Goal: Task Accomplishment & Management: Complete application form

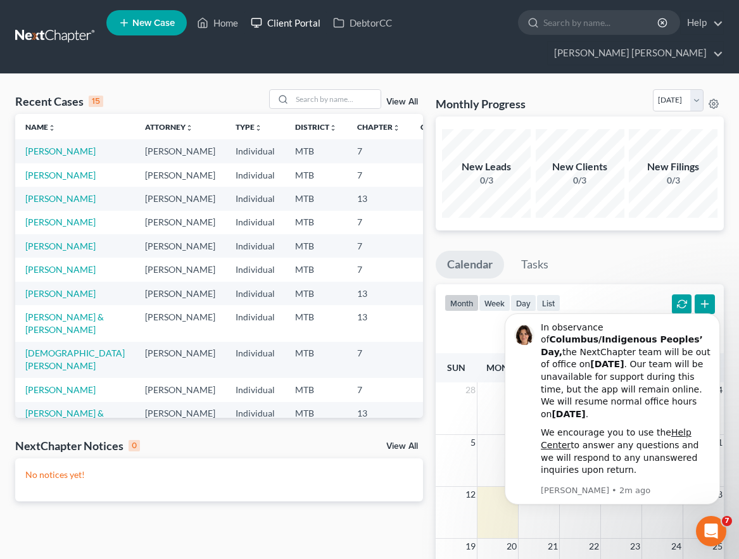
click at [286, 24] on link "Client Portal" at bounding box center [285, 22] width 82 height 23
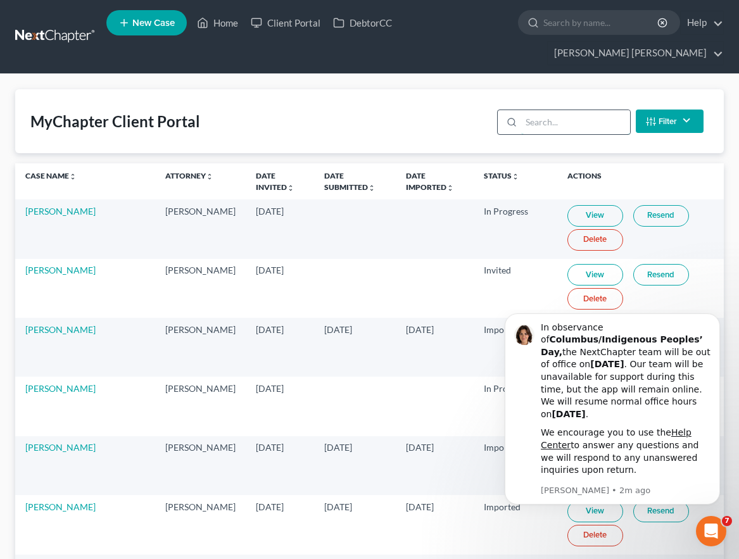
click at [592, 113] on input "search" at bounding box center [575, 122] width 108 height 24
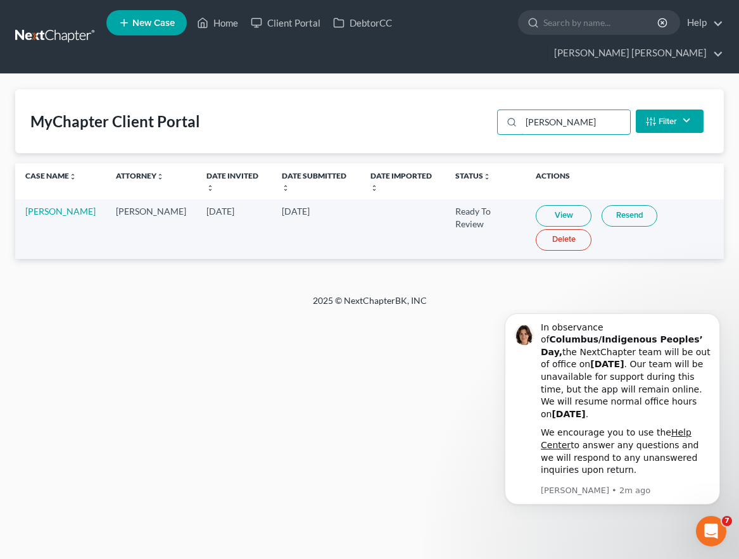
type input "[PERSON_NAME]"
click at [565, 216] on link "View" at bounding box center [563, 216] width 56 height 22
click at [46, 210] on link "[PERSON_NAME]" at bounding box center [60, 211] width 70 height 11
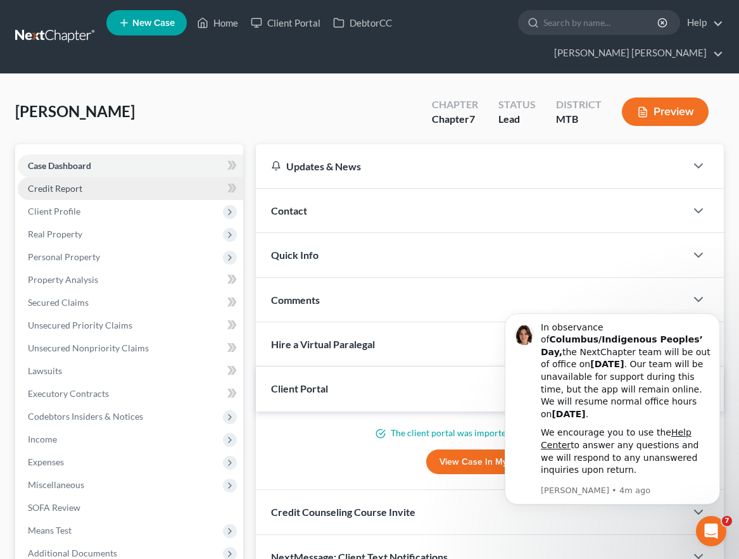
click at [87, 183] on link "Credit Report" at bounding box center [130, 188] width 225 height 23
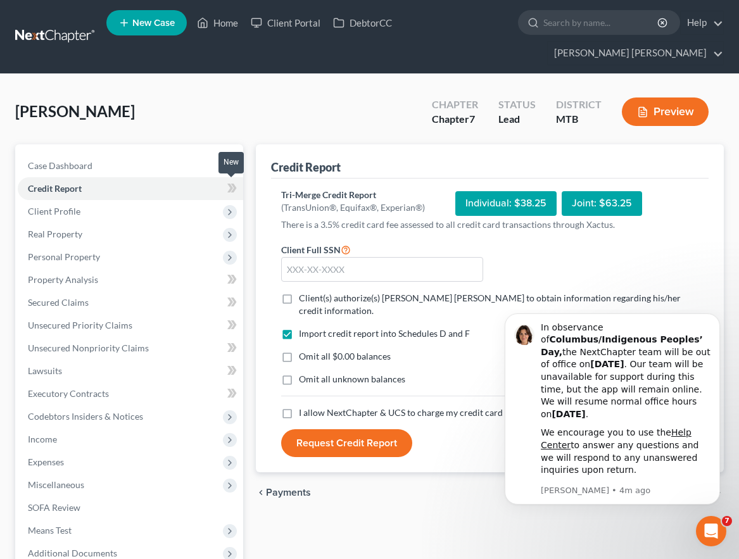
click at [232, 185] on icon at bounding box center [233, 188] width 6 height 9
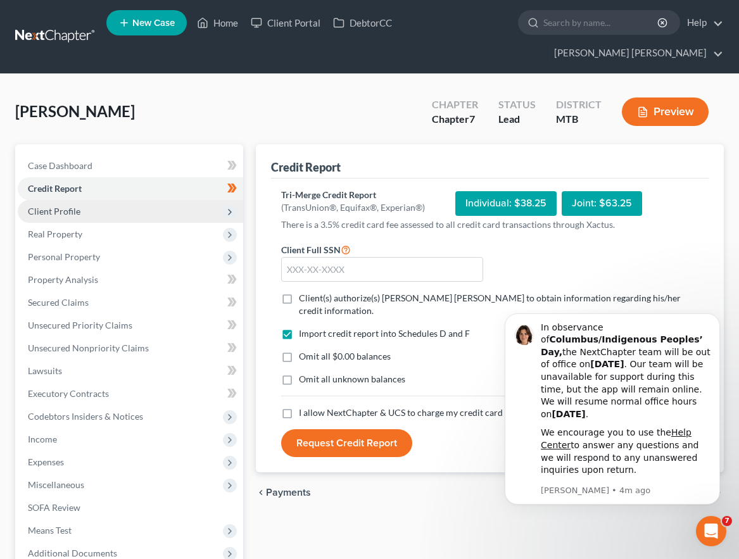
click at [158, 204] on span "Client Profile" at bounding box center [130, 211] width 225 height 23
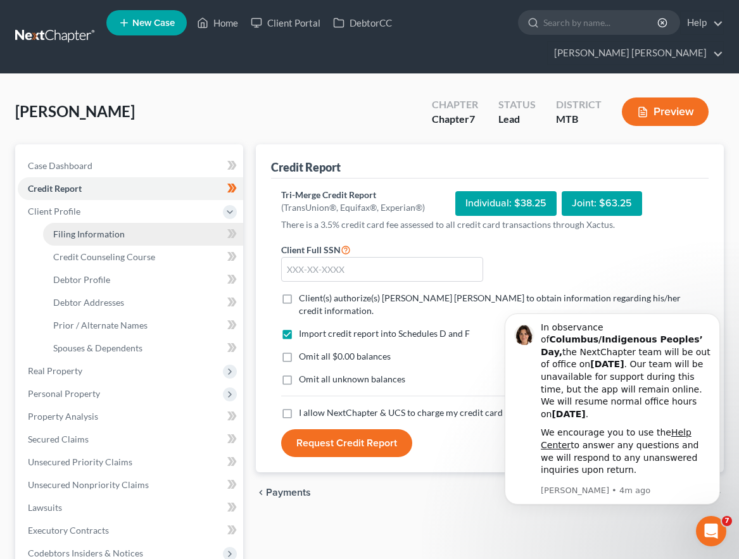
click at [187, 227] on link "Filing Information" at bounding box center [143, 234] width 200 height 23
select select "1"
select select "0"
select select "27"
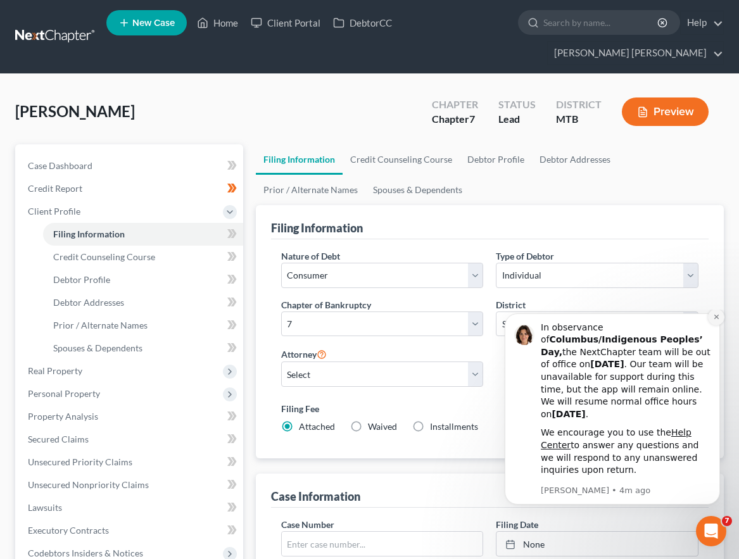
click at [721, 325] on button "Dismiss notification" at bounding box center [716, 317] width 16 height 16
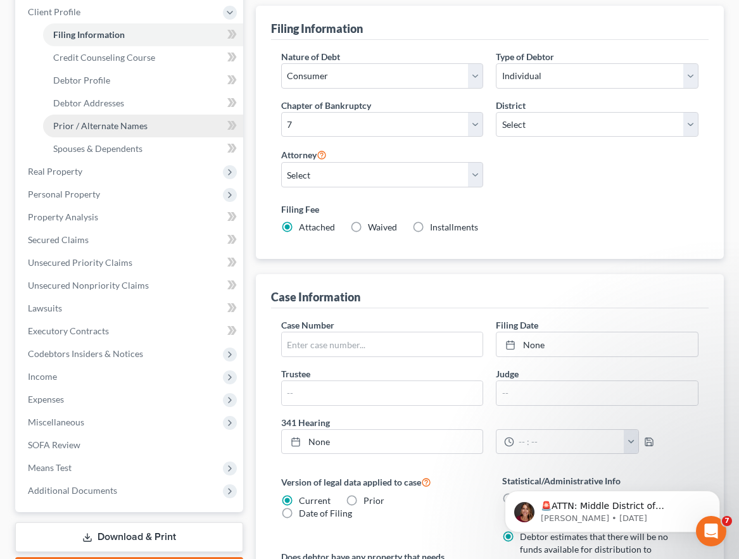
scroll to position [151, 0]
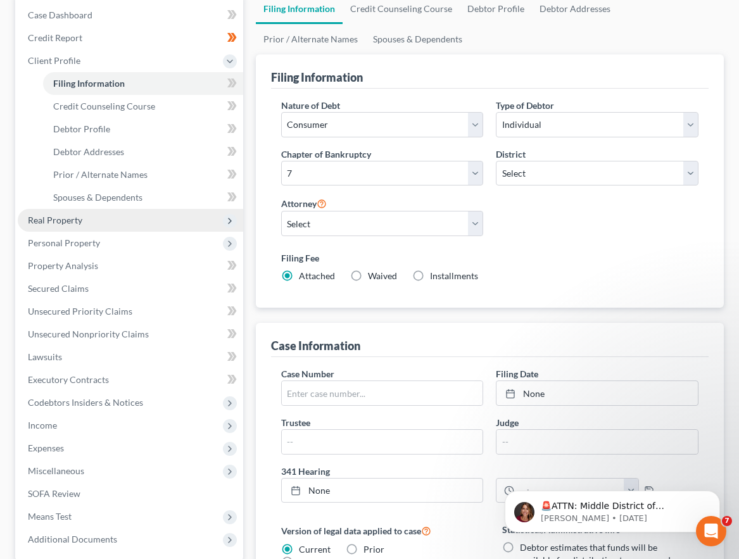
click at [104, 222] on span "Real Property" at bounding box center [130, 220] width 225 height 23
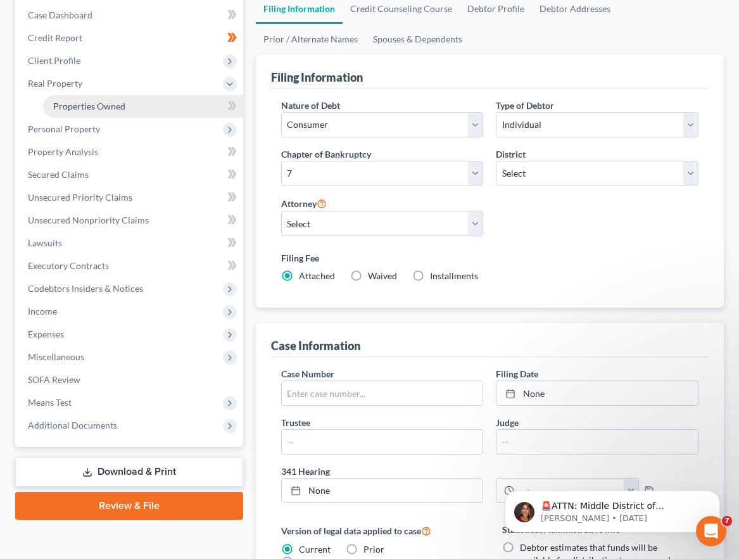
click at [154, 107] on link "Properties Owned" at bounding box center [143, 106] width 200 height 23
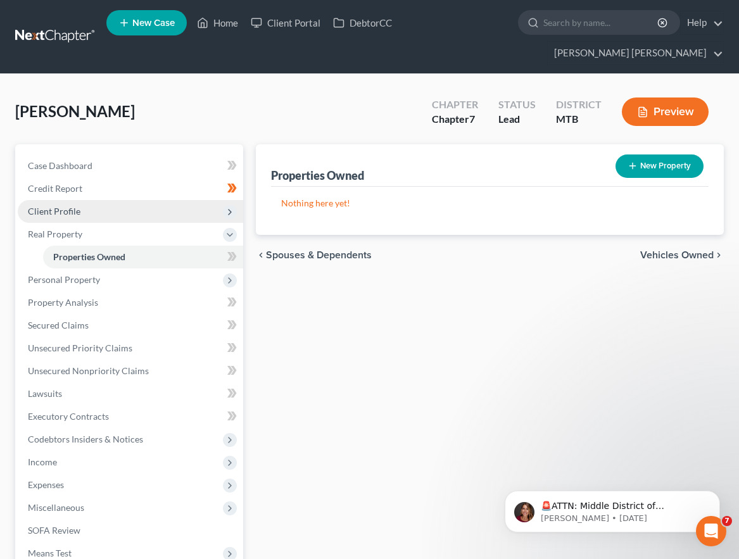
scroll to position [2, 0]
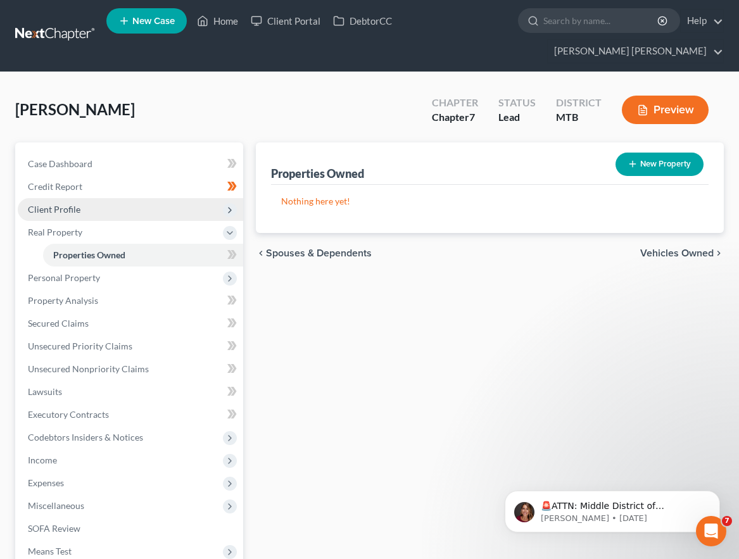
click at [110, 222] on span "Real Property" at bounding box center [130, 232] width 225 height 23
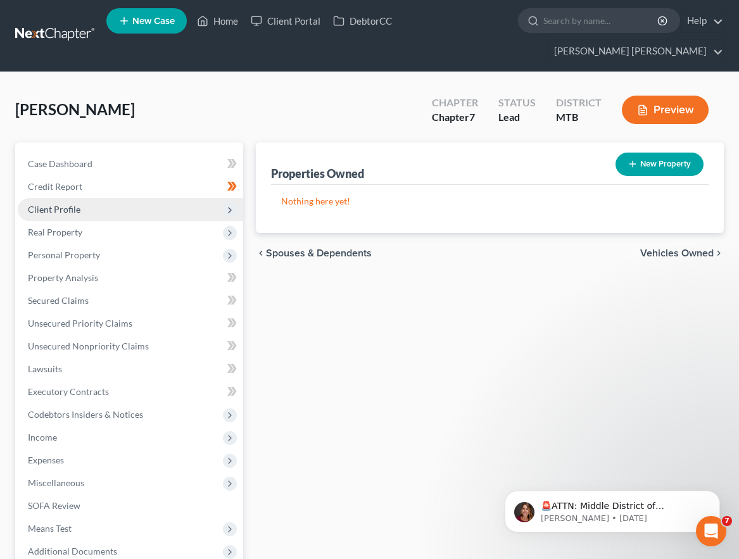
click at [175, 199] on span "Client Profile" at bounding box center [130, 209] width 225 height 23
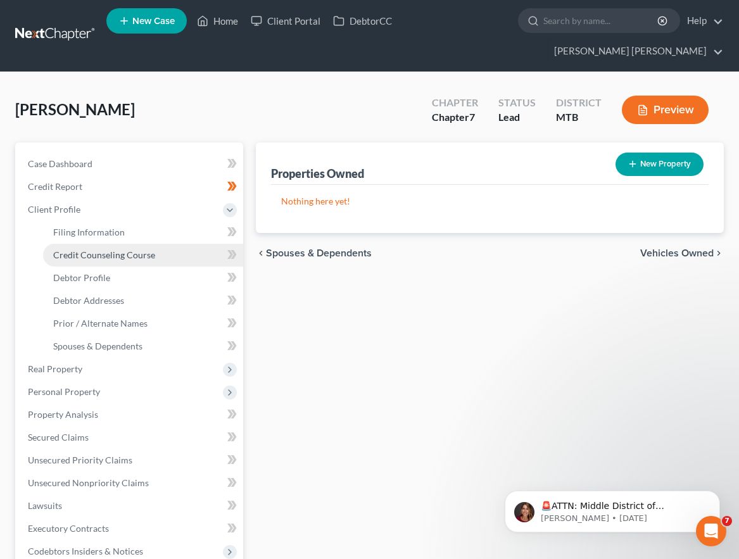
click at [167, 258] on link "Credit Counseling Course" at bounding box center [143, 255] width 200 height 23
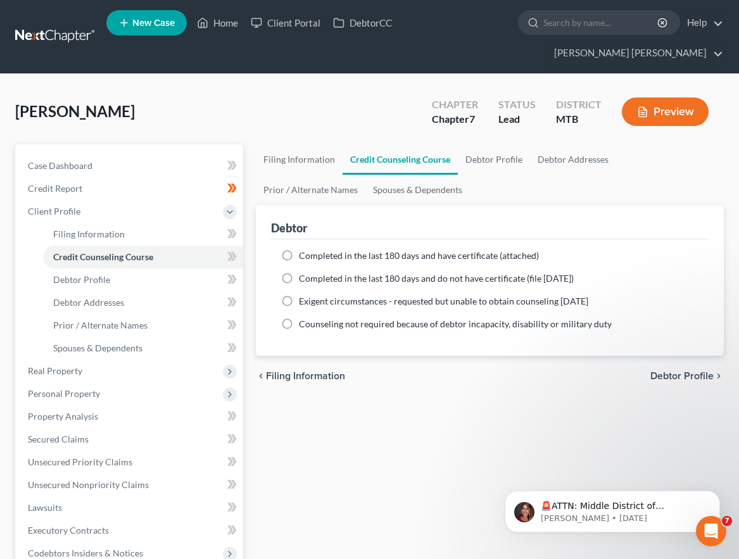
click at [304, 254] on span "Completed in the last 180 days and have certificate (attached)" at bounding box center [419, 255] width 240 height 11
click at [304, 254] on input "Completed in the last 180 days and have certificate (attached)" at bounding box center [308, 253] width 8 height 8
radio input "true"
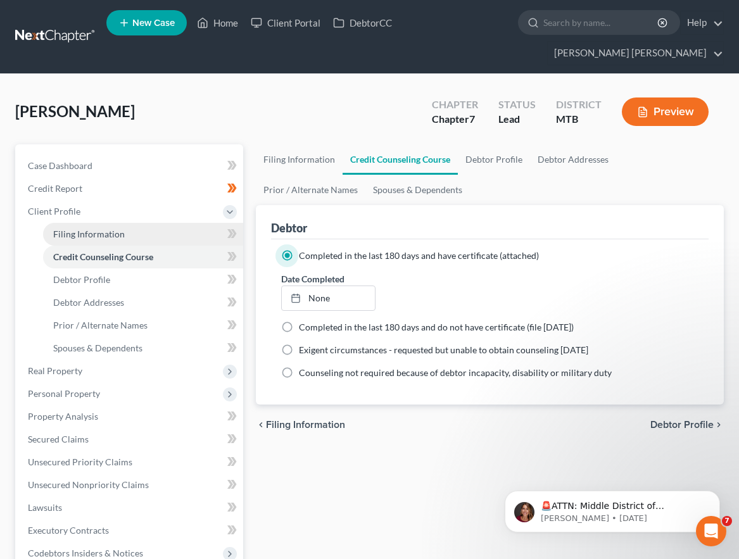
click at [186, 237] on link "Filing Information" at bounding box center [143, 234] width 200 height 23
select select "1"
select select "0"
select select "47"
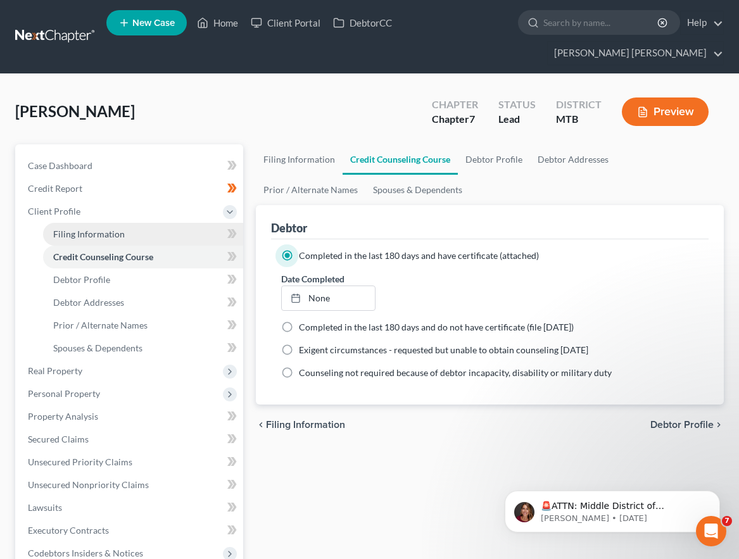
select select "0"
select select "27"
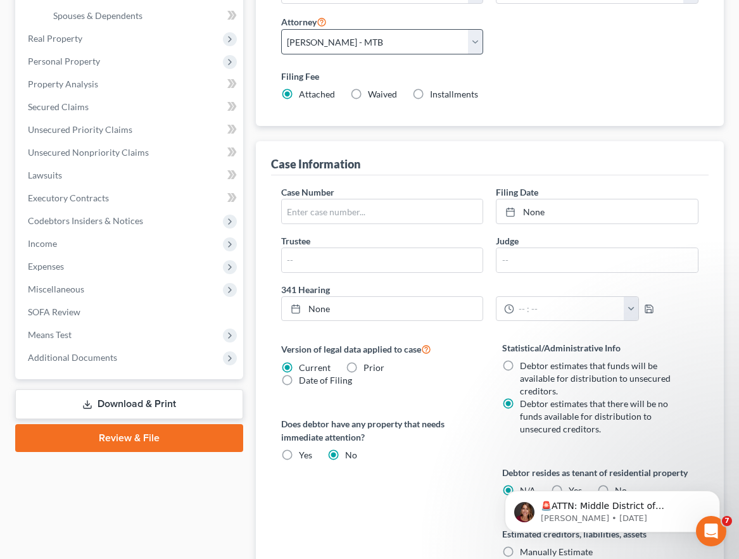
scroll to position [352, 0]
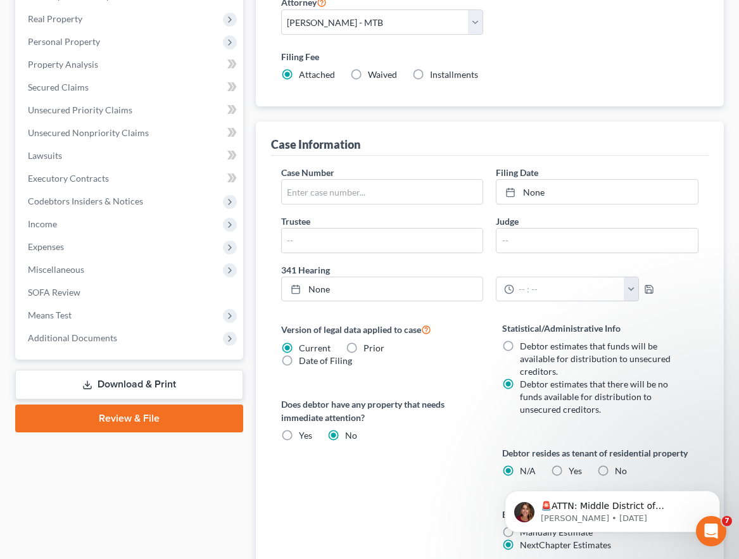
drag, startPoint x: 596, startPoint y: 469, endPoint x: 563, endPoint y: 439, distance: 45.3
click at [562, 439] on div "🚨ATTN: Middle District of [US_STATE] The court has added a new Credit Counselin…" at bounding box center [612, 453] width 233 height 158
click at [553, 468] on div "🚨ATTN: Middle District of [US_STATE] The court has added a new Credit Counselin…" at bounding box center [612, 453] width 233 height 158
click at [549, 470] on div "🚨ATTN: Middle District of [US_STATE] The court has added a new Credit Counselin…" at bounding box center [612, 453] width 233 height 158
click at [718, 492] on icon "Dismiss notification" at bounding box center [716, 493] width 7 height 7
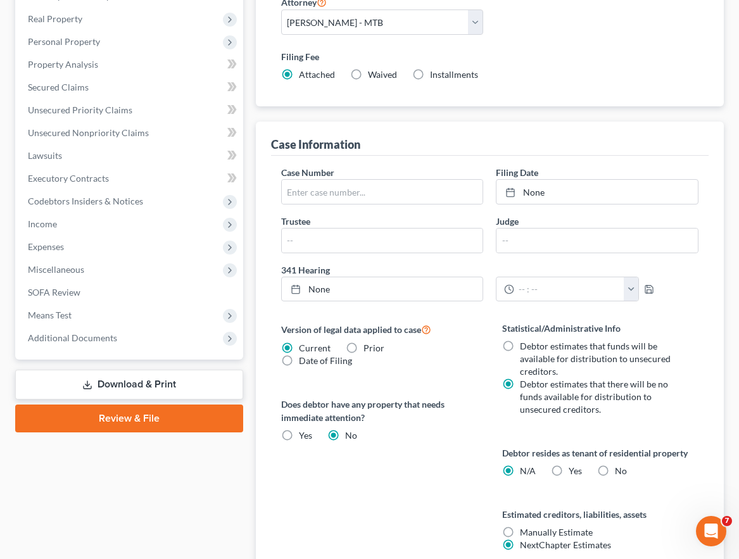
click at [568, 470] on label "Yes Yes" at bounding box center [574, 471] width 13 height 13
click at [573, 470] on input "Yes Yes" at bounding box center [577, 469] width 8 height 8
radio input "true"
radio input "false"
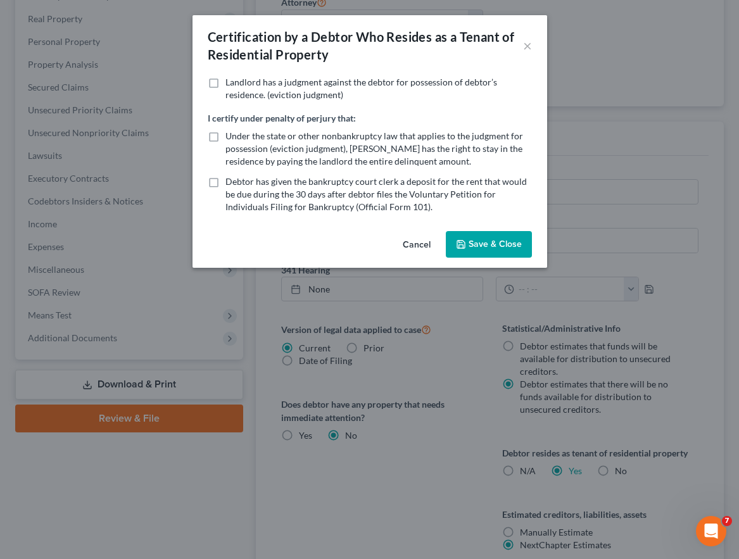
click at [487, 251] on button "Save & Close" at bounding box center [489, 244] width 86 height 27
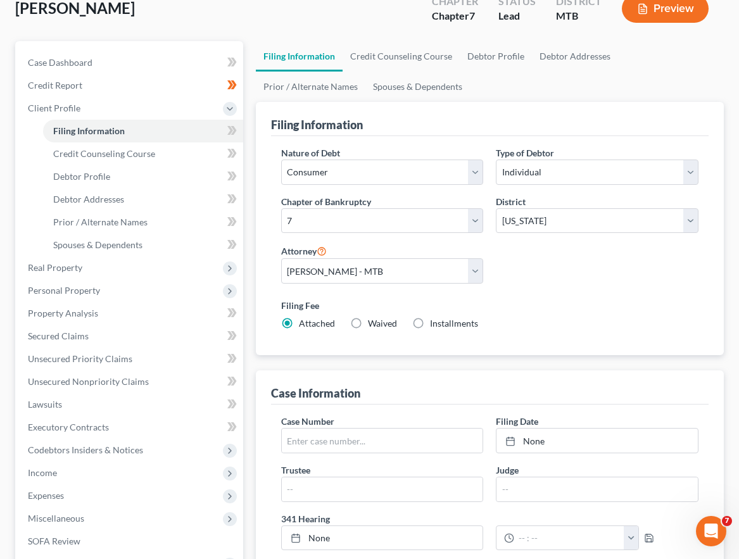
scroll to position [46, 0]
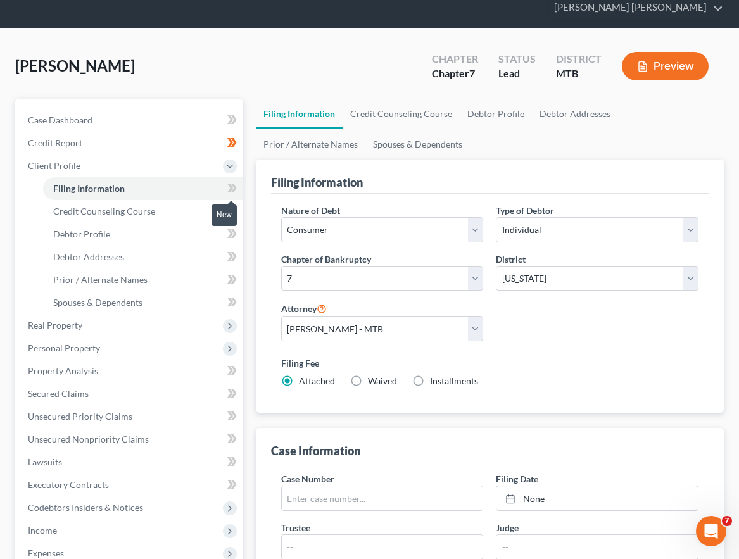
click at [230, 186] on icon at bounding box center [230, 188] width 6 height 9
click at [175, 236] on link "Debtor Profile" at bounding box center [143, 234] width 200 height 23
select select "0"
select select "3"
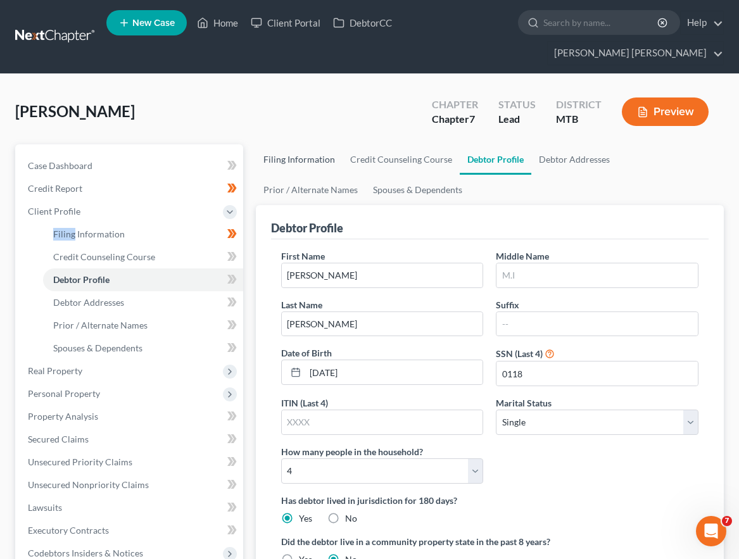
click at [319, 166] on link "Filing Information" at bounding box center [299, 159] width 87 height 30
select select "1"
select select "0"
select select "47"
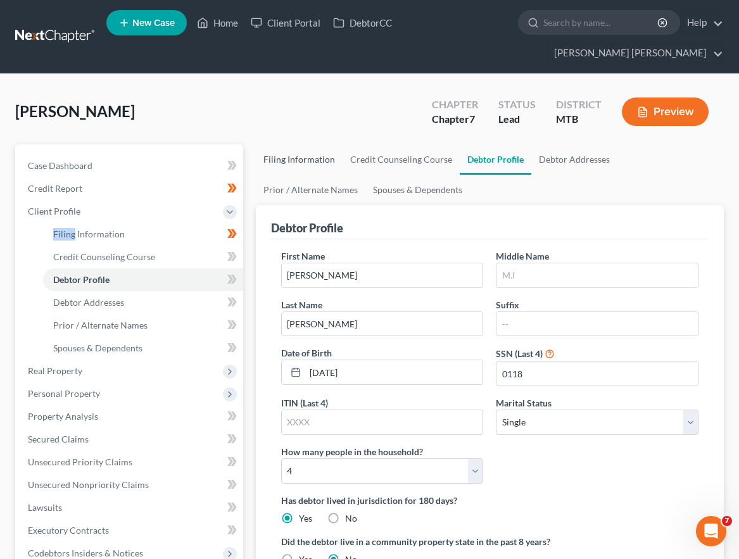
select select "0"
select select "27"
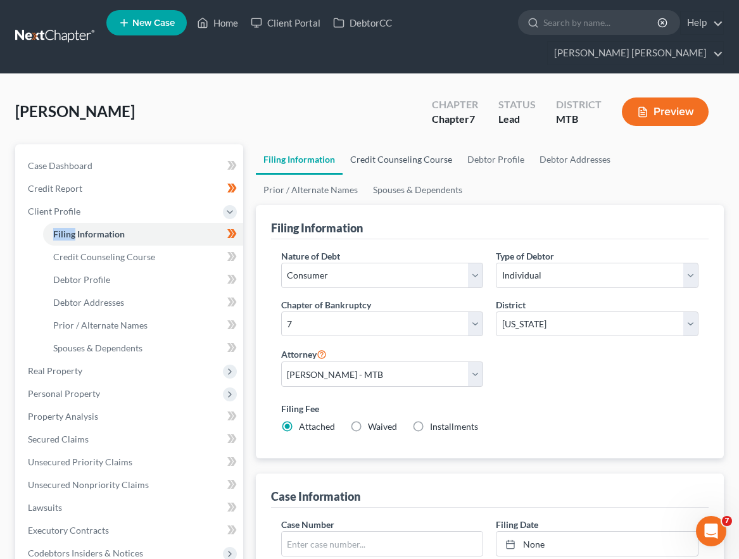
click at [418, 168] on link "Credit Counseling Course" at bounding box center [400, 159] width 117 height 30
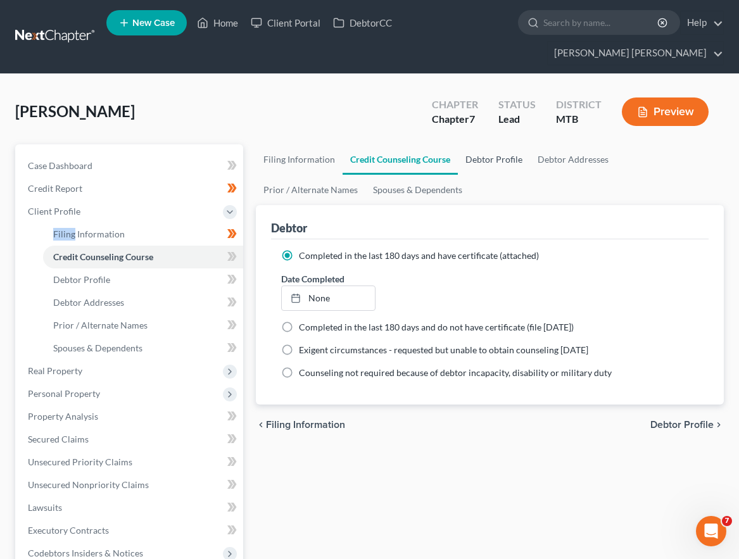
click at [487, 168] on link "Debtor Profile" at bounding box center [494, 159] width 72 height 30
select select "0"
select select "3"
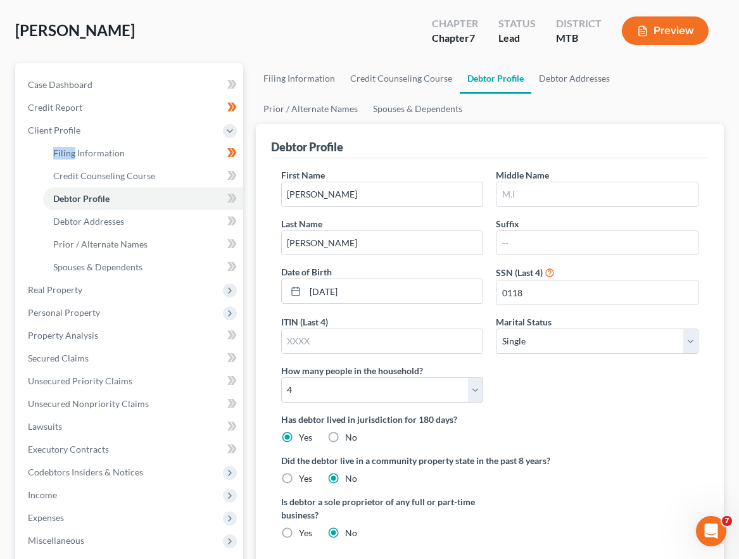
scroll to position [85, 0]
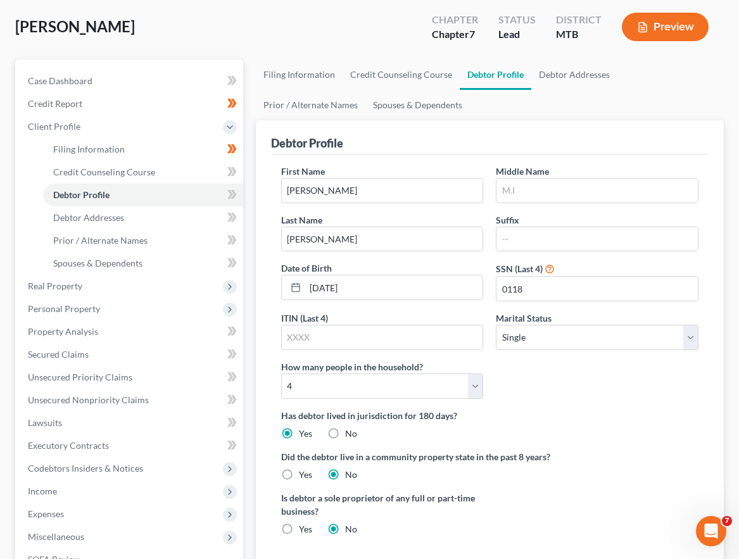
click at [566, 90] on ul "Filing Information Credit Counseling Course Debtor Profile Debtor Addresses Pri…" at bounding box center [490, 89] width 468 height 61
click at [225, 198] on span at bounding box center [232, 196] width 22 height 19
click at [577, 83] on link "Debtor Addresses" at bounding box center [574, 74] width 86 height 30
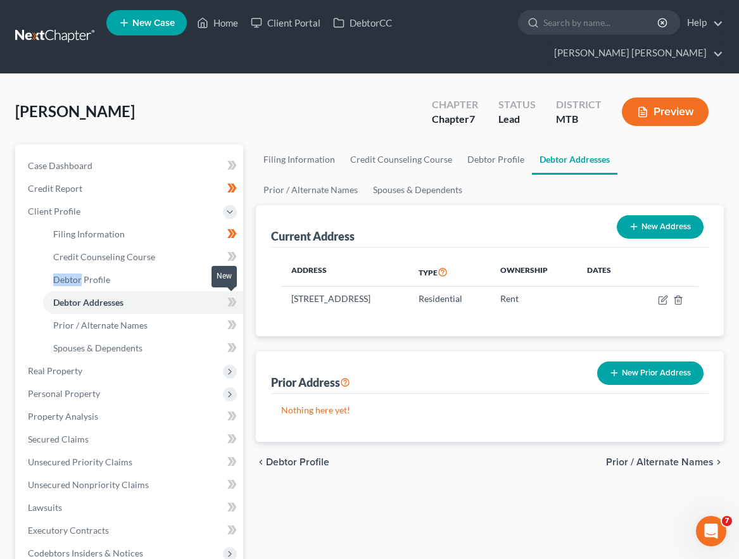
click at [233, 299] on icon at bounding box center [233, 301] width 6 height 9
click at [365, 175] on link "Prior / Alternate Names" at bounding box center [310, 190] width 109 height 30
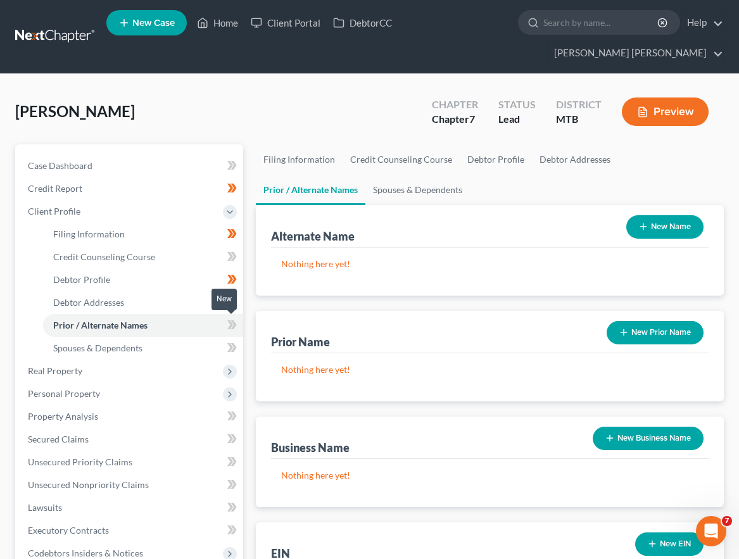
click at [230, 328] on icon at bounding box center [230, 324] width 6 height 9
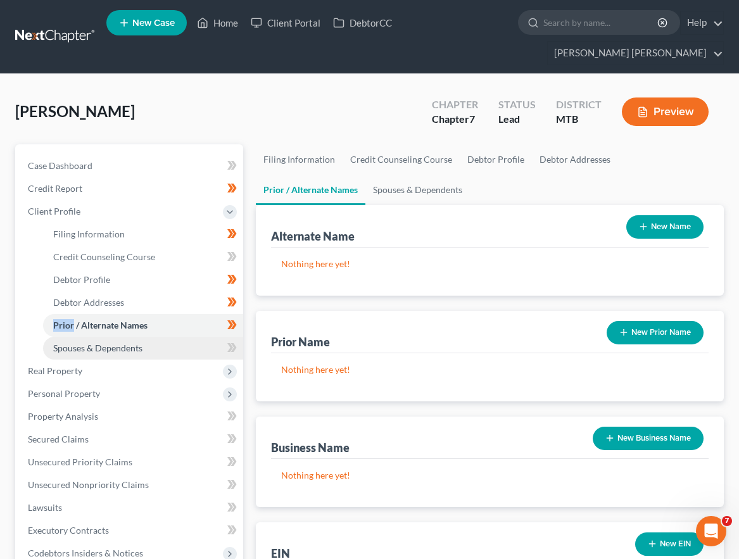
click at [203, 349] on link "Spouses & Dependents" at bounding box center [143, 348] width 200 height 23
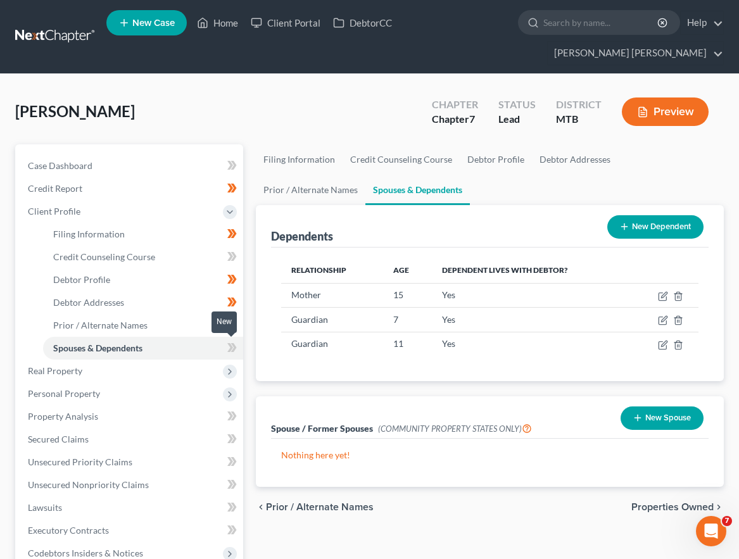
click at [226, 349] on span at bounding box center [232, 349] width 22 height 19
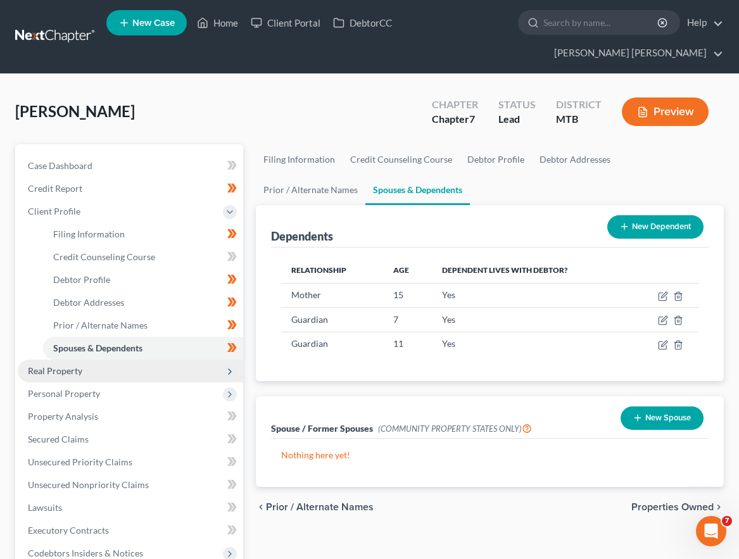
click at [196, 371] on span "Real Property" at bounding box center [130, 370] width 225 height 23
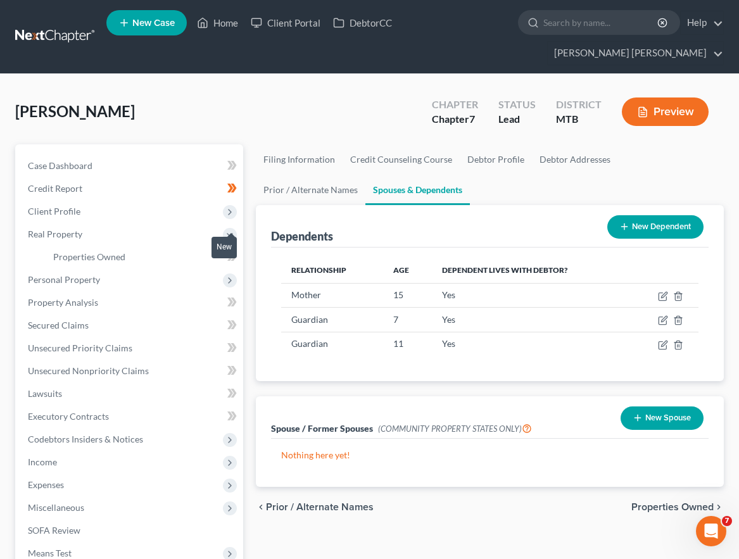
click at [225, 263] on span at bounding box center [232, 258] width 22 height 19
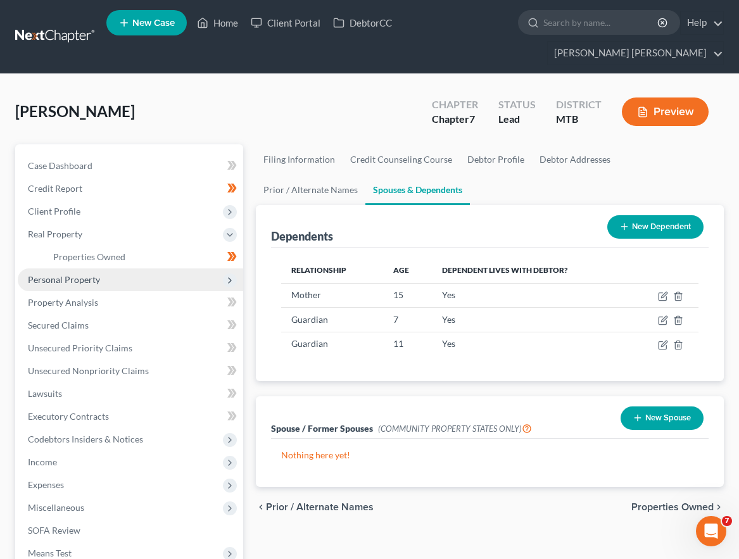
click at [192, 278] on span "Personal Property" at bounding box center [130, 279] width 225 height 23
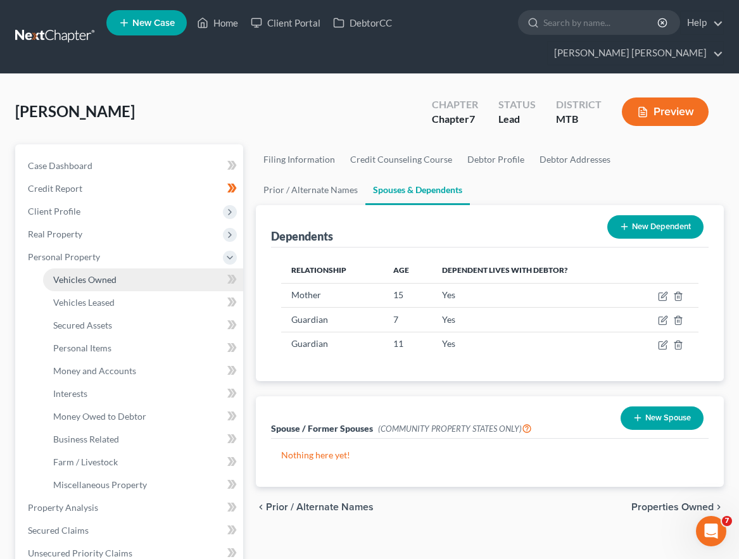
click at [185, 287] on link "Vehicles Owned" at bounding box center [143, 279] width 200 height 23
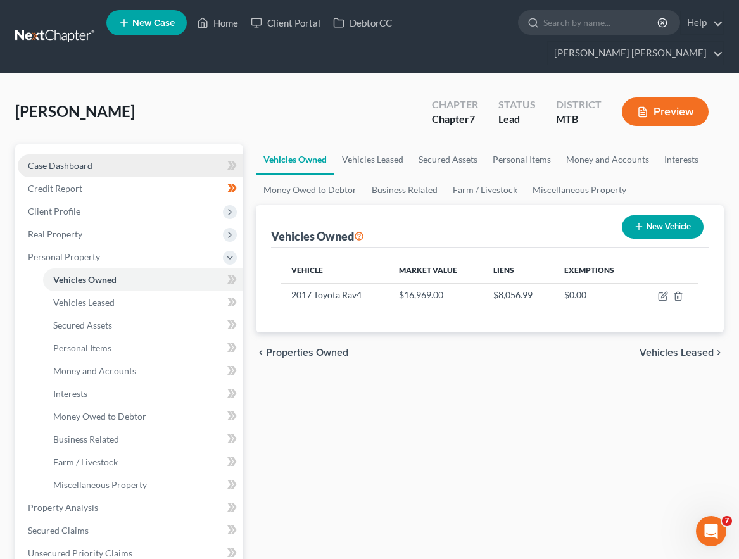
click at [177, 160] on link "Case Dashboard" at bounding box center [130, 165] width 225 height 23
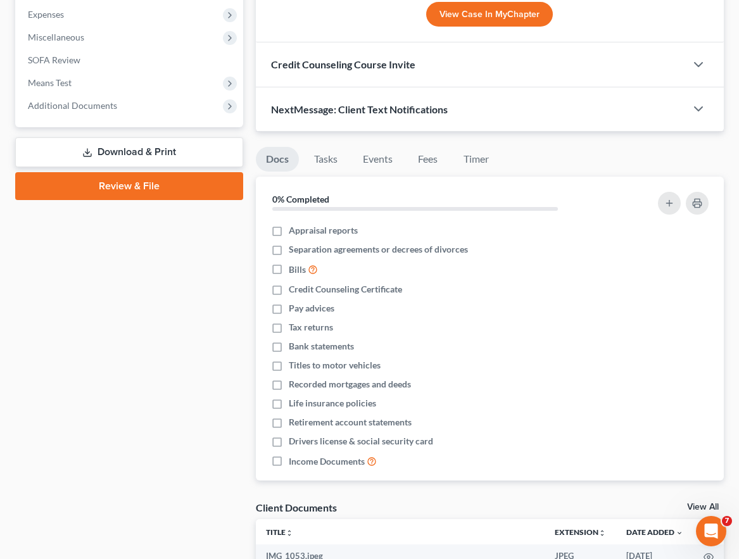
scroll to position [647, 0]
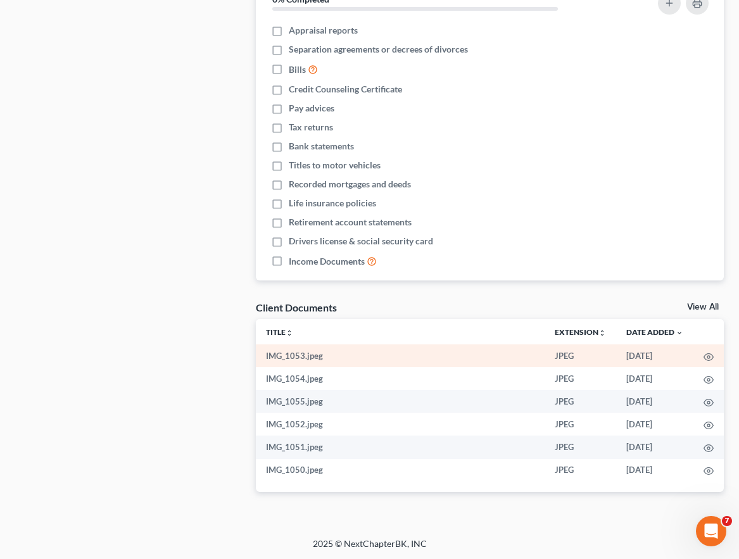
click at [372, 356] on td "IMG_1053.jpeg" at bounding box center [400, 355] width 289 height 23
click at [707, 359] on icon "button" at bounding box center [708, 357] width 10 height 10
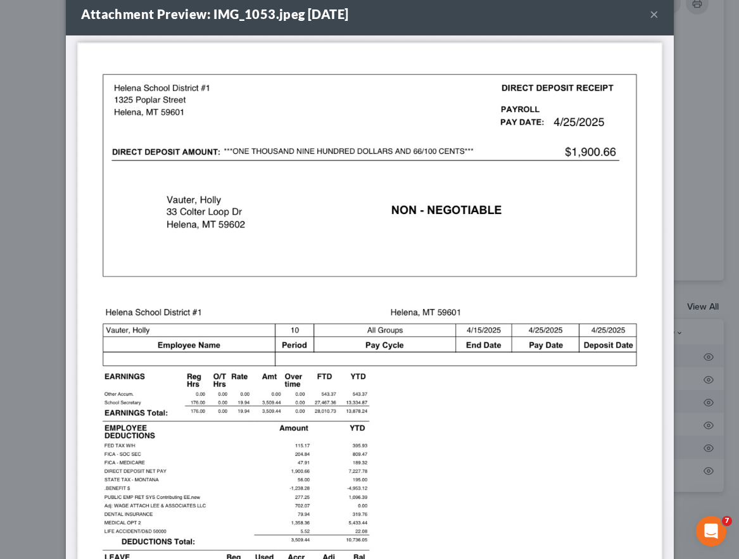
scroll to position [0, 0]
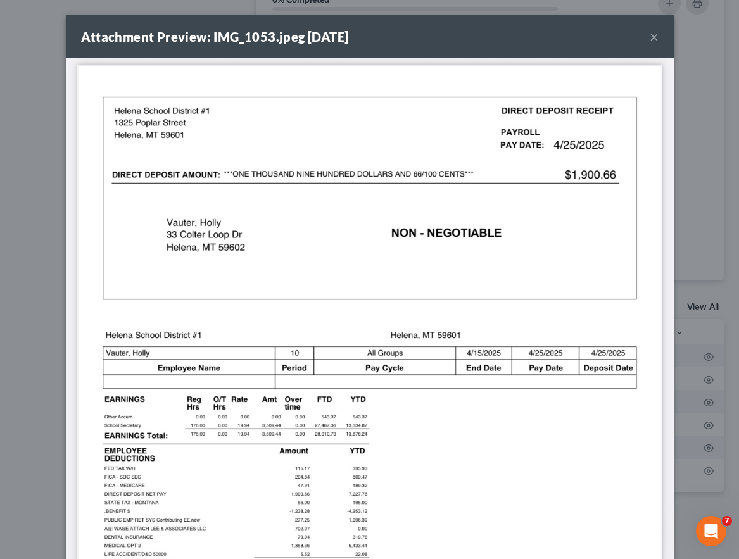
click at [656, 32] on button "×" at bounding box center [653, 36] width 9 height 15
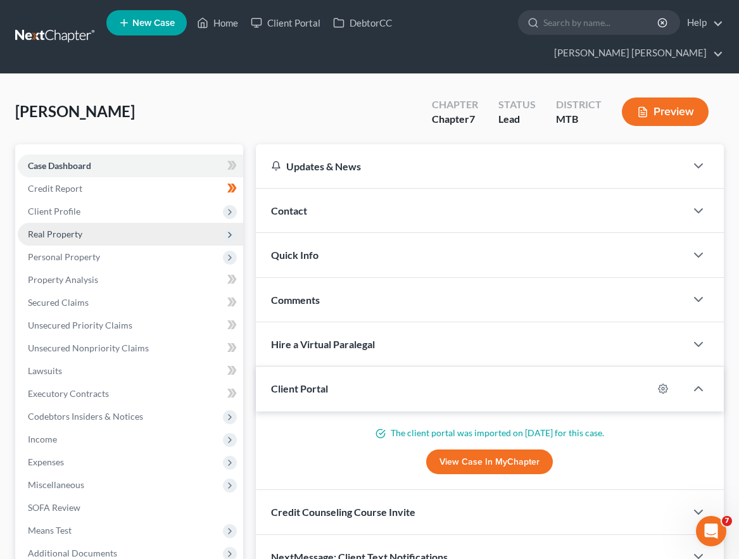
click at [109, 235] on span "Real Property" at bounding box center [130, 234] width 225 height 23
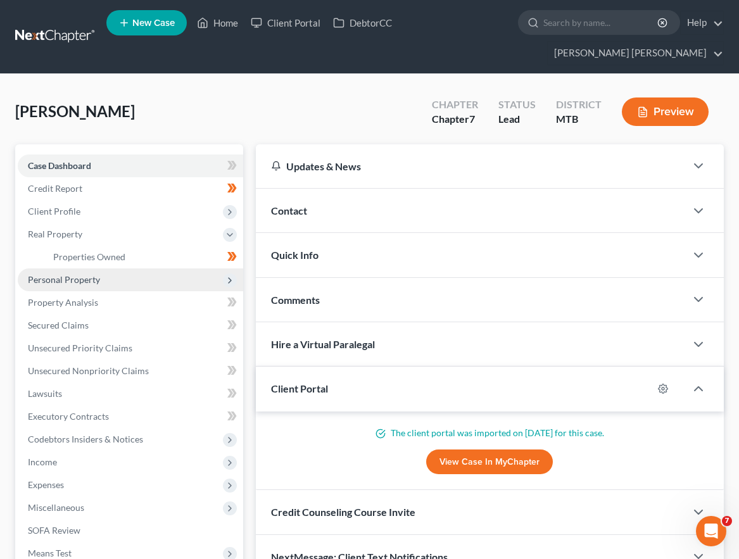
click at [105, 285] on span "Personal Property" at bounding box center [130, 279] width 225 height 23
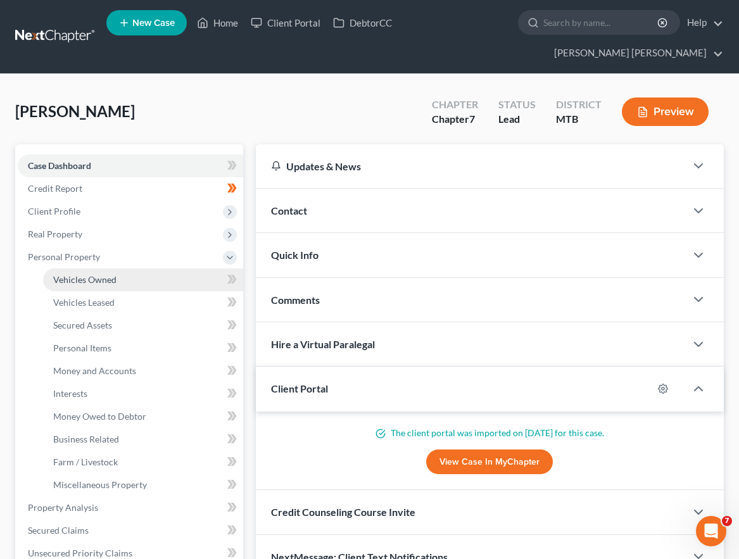
click at [154, 284] on link "Vehicles Owned" at bounding box center [143, 279] width 200 height 23
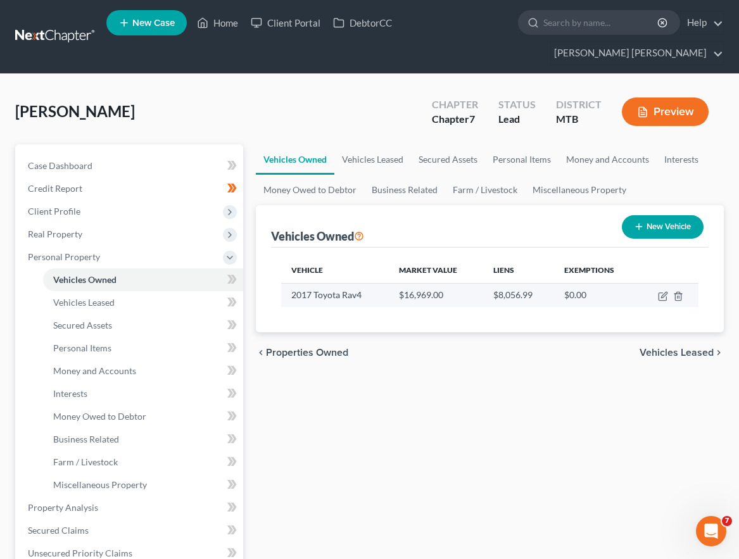
click at [654, 297] on td at bounding box center [667, 295] width 61 height 24
click at [661, 297] on icon "button" at bounding box center [664, 295] width 6 height 6
select select "0"
select select "9"
select select "3"
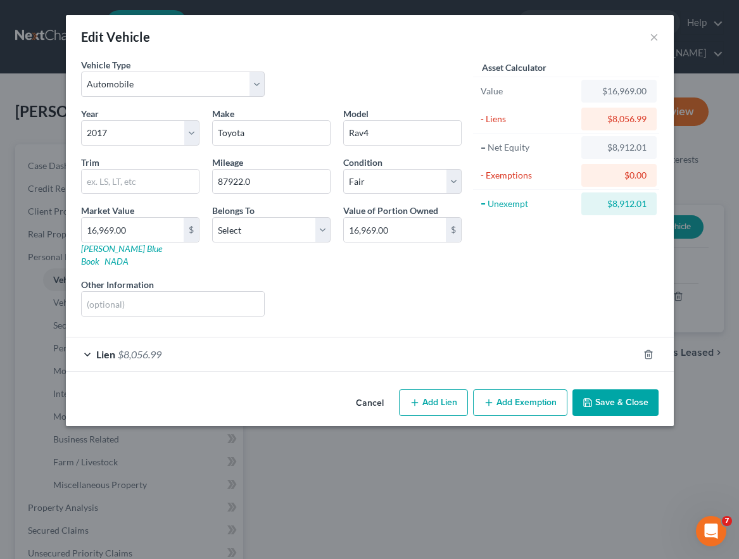
click at [507, 392] on button "Add Exemption" at bounding box center [520, 402] width 94 height 27
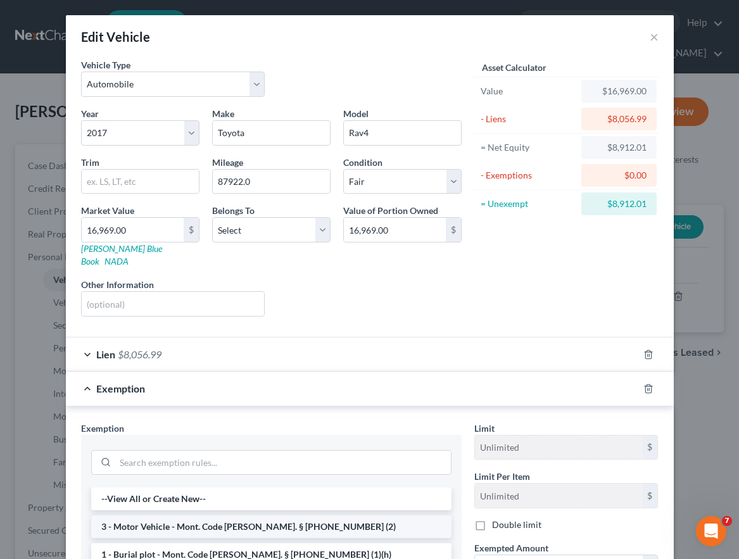
click at [194, 518] on li "3 - Motor Vehicle - Mont. Code [PERSON_NAME]. § [PHONE_NUMBER] (2)" at bounding box center [271, 526] width 360 height 23
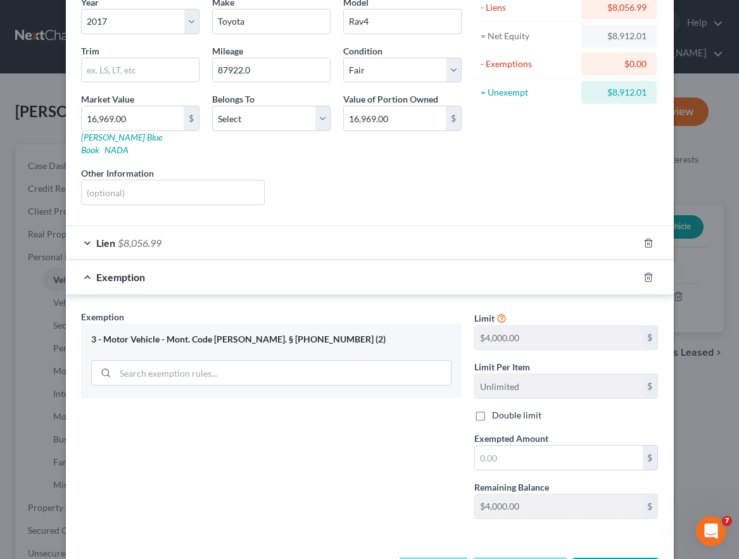
scroll to position [149, 0]
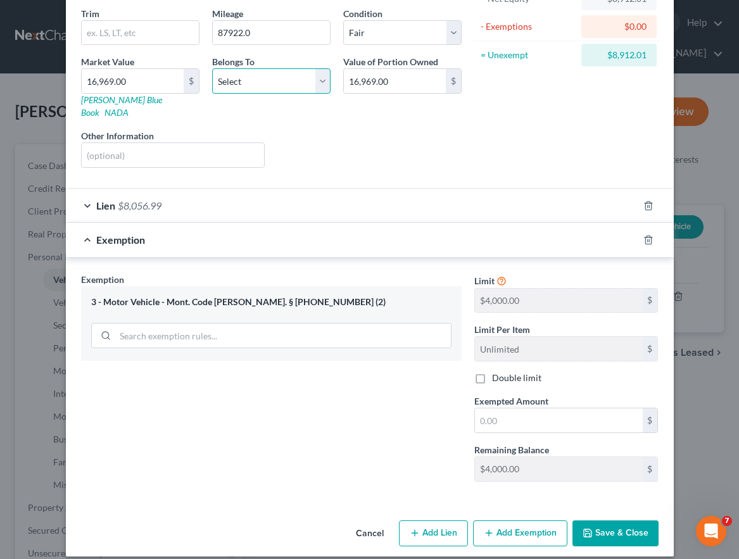
click at [304, 74] on select "Select Debtor 1 Only Debtor 2 Only Debtor 1 And Debtor 2 Only At Least One Of T…" at bounding box center [271, 80] width 118 height 25
select select "0"
click at [212, 68] on select "Select Debtor 1 Only Debtor 2 Only Debtor 1 And Debtor 2 Only At Least One Of T…" at bounding box center [271, 80] width 118 height 25
click at [584, 408] on div "$" at bounding box center [566, 420] width 184 height 25
click at [581, 408] on input "text" at bounding box center [559, 420] width 168 height 24
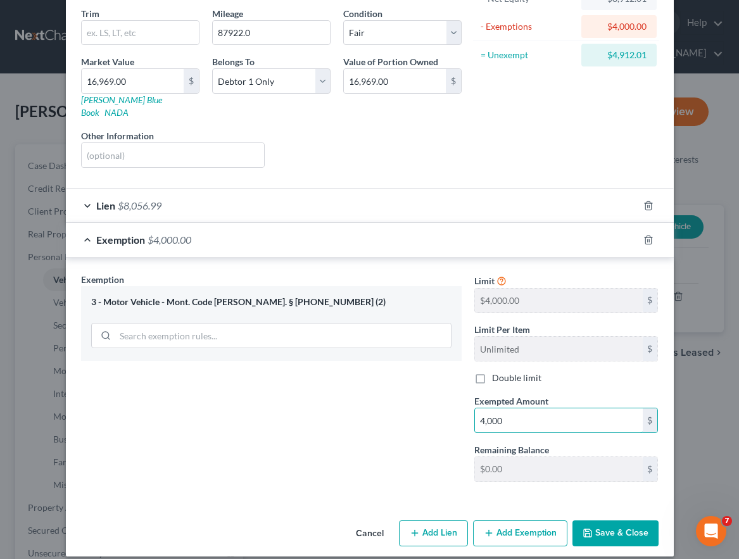
type input "4,000"
click at [326, 403] on div "Exemption Set must be selected for CA. Exemption * 3 - Motor Vehicle - Mont. Co…" at bounding box center [271, 382] width 393 height 219
click at [640, 523] on button "Save & Close" at bounding box center [615, 533] width 86 height 27
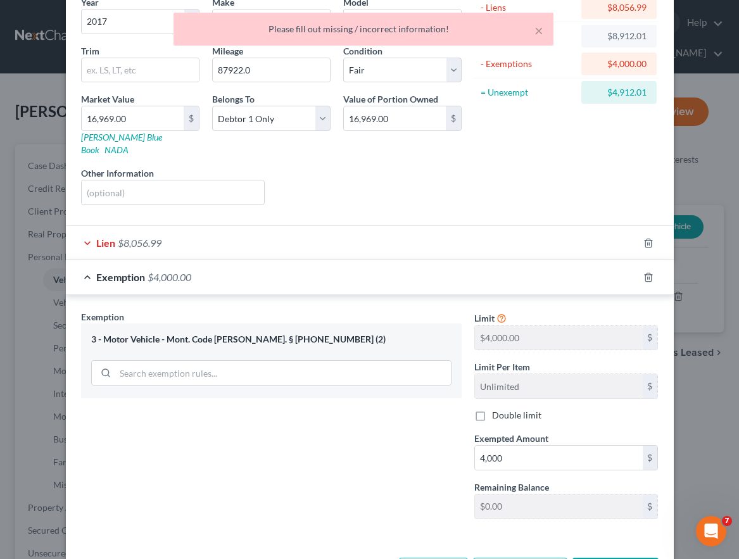
scroll to position [97, 0]
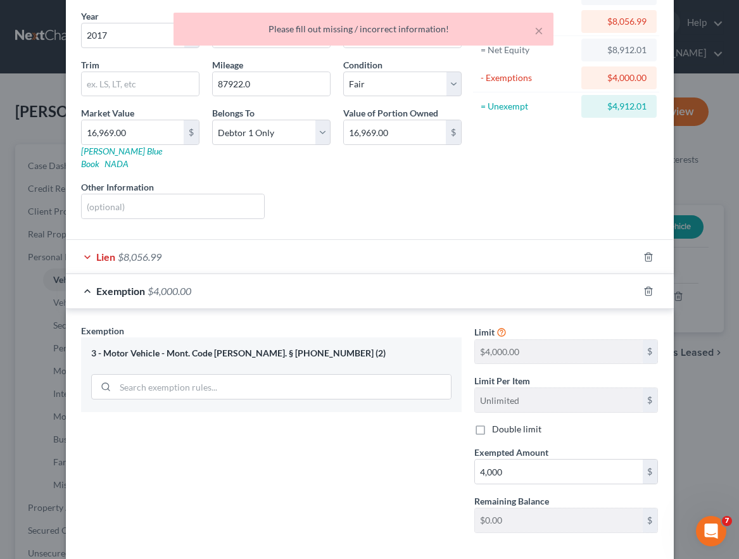
click at [348, 245] on div "Lien $8,056.99" at bounding box center [352, 257] width 572 height 34
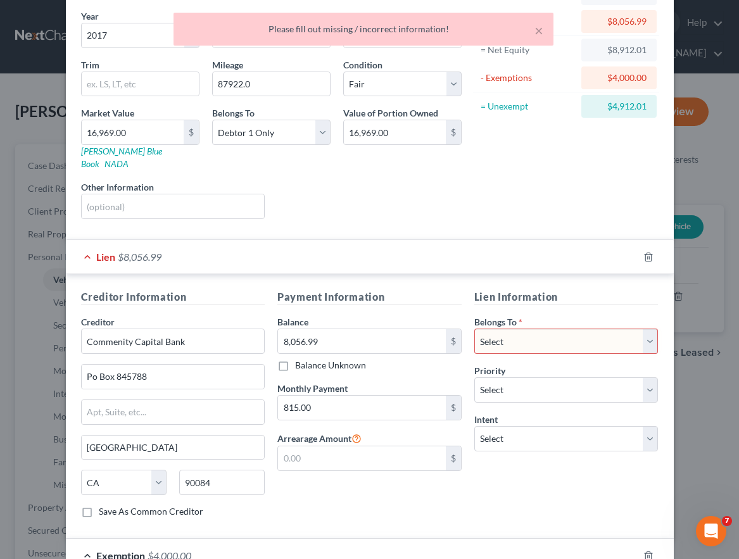
click at [525, 335] on select "Select Debtor 1 Only Debtor 2 Only Debtor 1 And Debtor 2 Only At Least One Of T…" at bounding box center [566, 340] width 184 height 25
select select "0"
click at [474, 328] on select "Select Debtor 1 Only Debtor 2 Only Debtor 1 And Debtor 2 Only At Least One Of T…" at bounding box center [566, 340] width 184 height 25
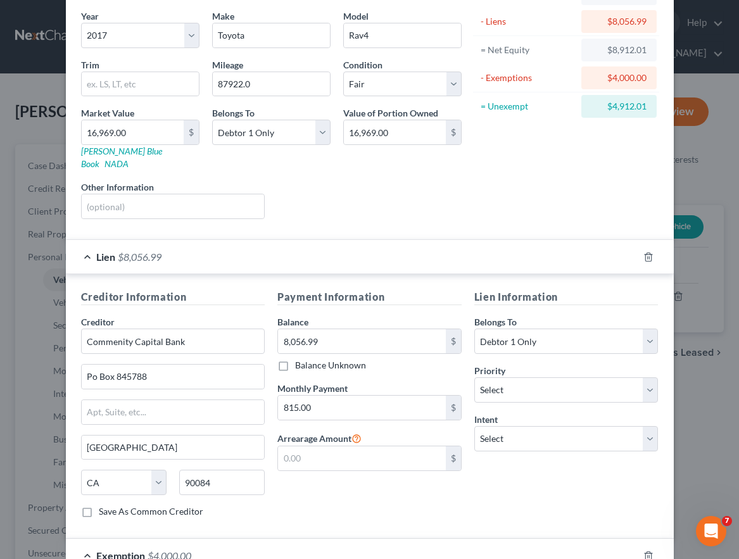
click at [409, 494] on div "Payment Information Balance 8,056.99 $ Balance Unknown Balance Undetermined 8,0…" at bounding box center [369, 408] width 197 height 239
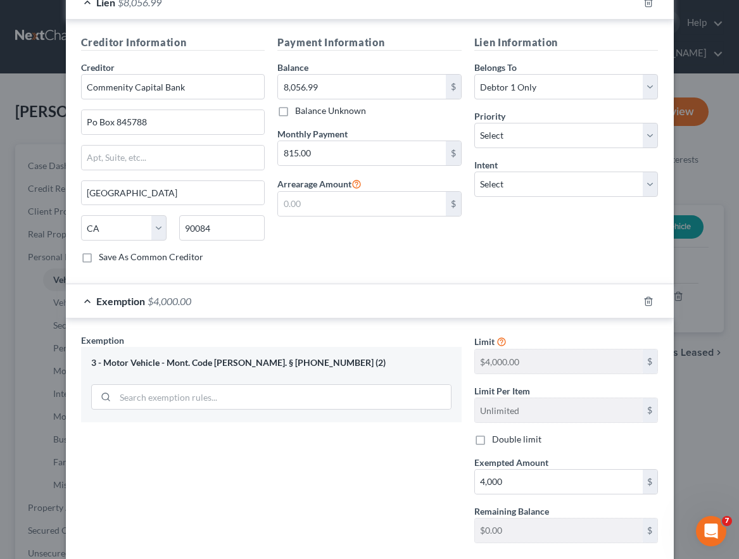
scroll to position [396, 0]
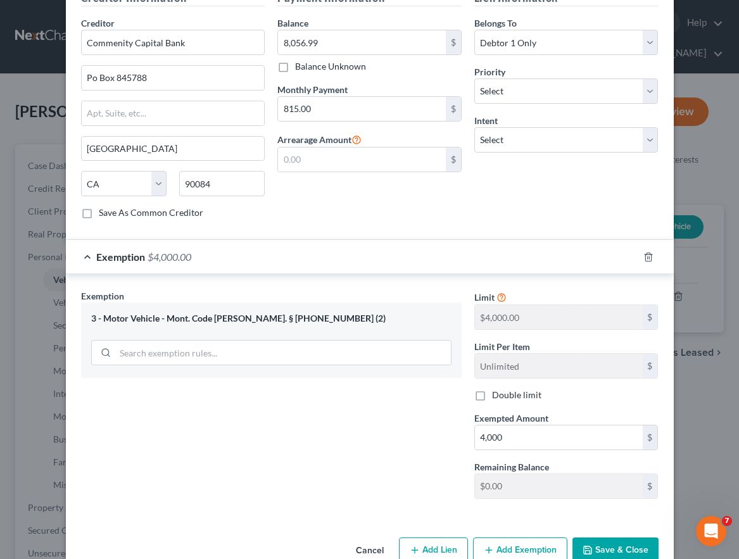
click at [595, 537] on button "Save & Close" at bounding box center [615, 550] width 86 height 27
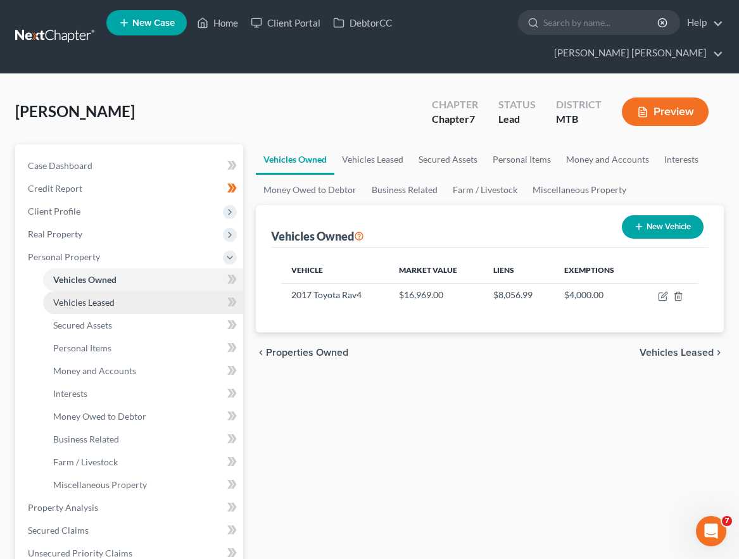
click at [196, 295] on link "Vehicles Leased" at bounding box center [143, 302] width 200 height 23
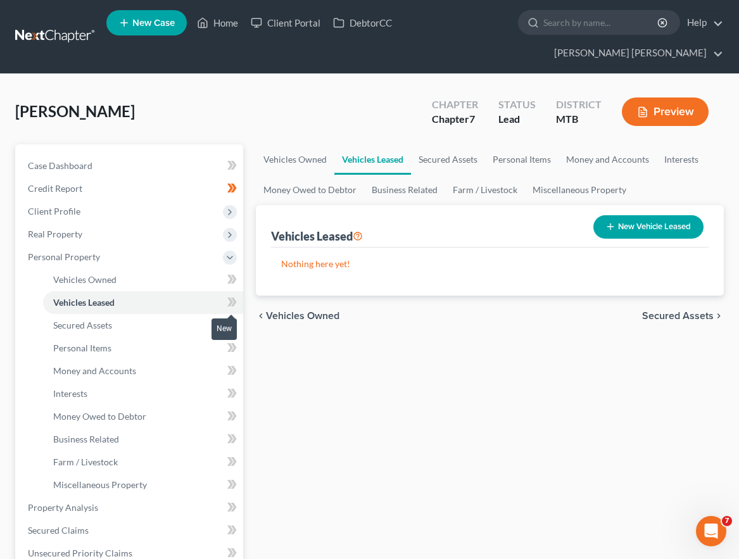
click at [228, 304] on icon at bounding box center [230, 301] width 6 height 9
click at [228, 303] on icon at bounding box center [230, 301] width 6 height 9
click at [203, 312] on link "Vehicles Leased" at bounding box center [143, 302] width 200 height 23
click at [198, 322] on link "Secured Assets" at bounding box center [143, 325] width 200 height 23
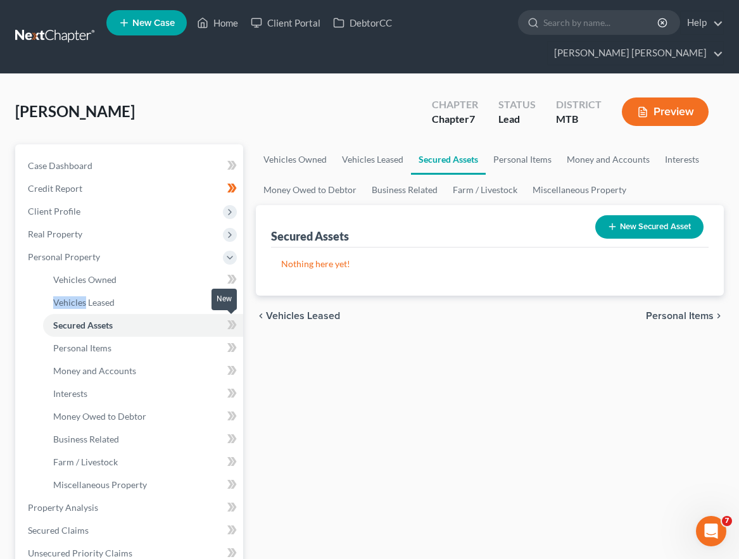
click at [232, 326] on icon at bounding box center [233, 324] width 6 height 9
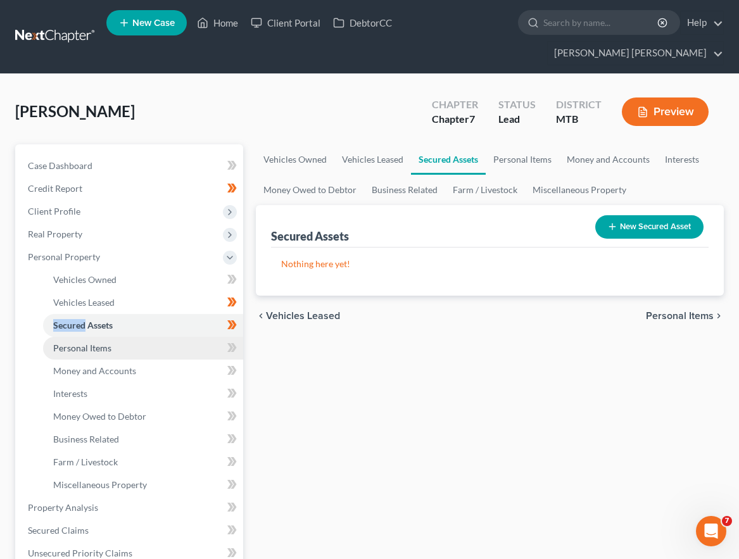
click at [206, 347] on link "Personal Items" at bounding box center [143, 348] width 200 height 23
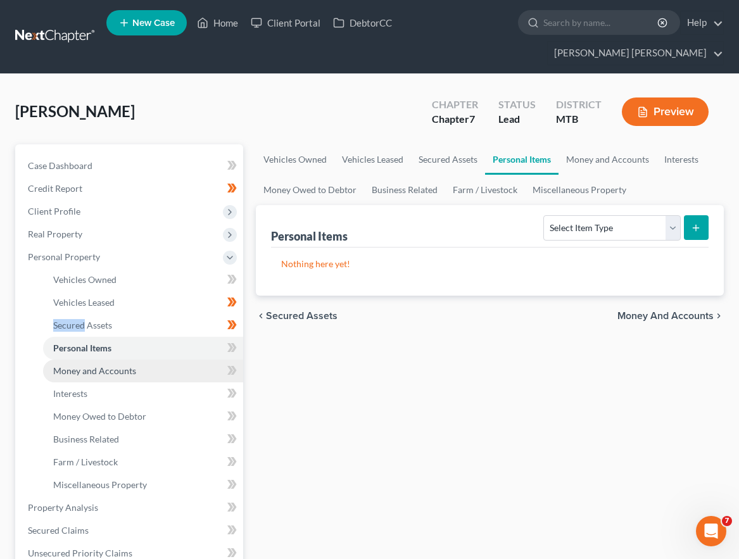
click at [131, 375] on span "Money and Accounts" at bounding box center [94, 370] width 83 height 11
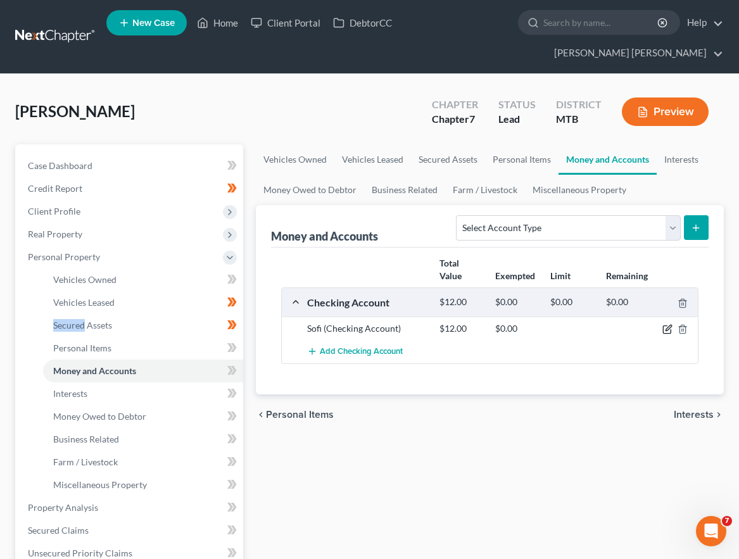
click at [668, 329] on icon "button" at bounding box center [668, 328] width 6 height 6
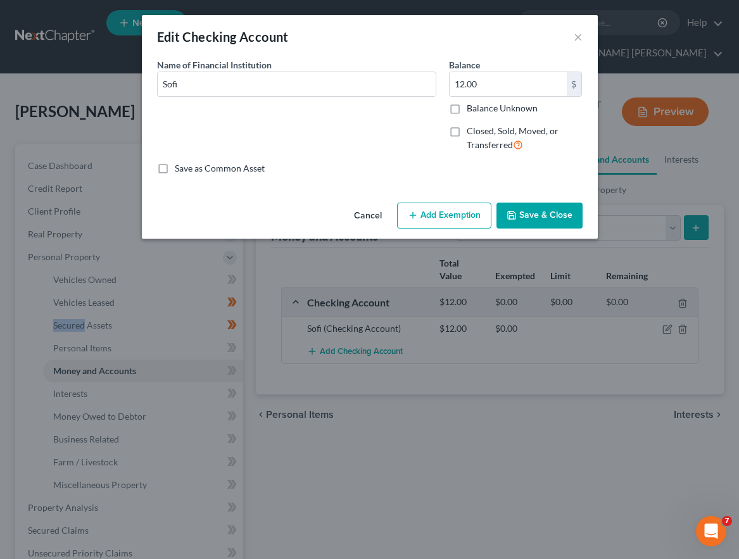
click at [432, 218] on button "Add Exemption" at bounding box center [444, 216] width 94 height 27
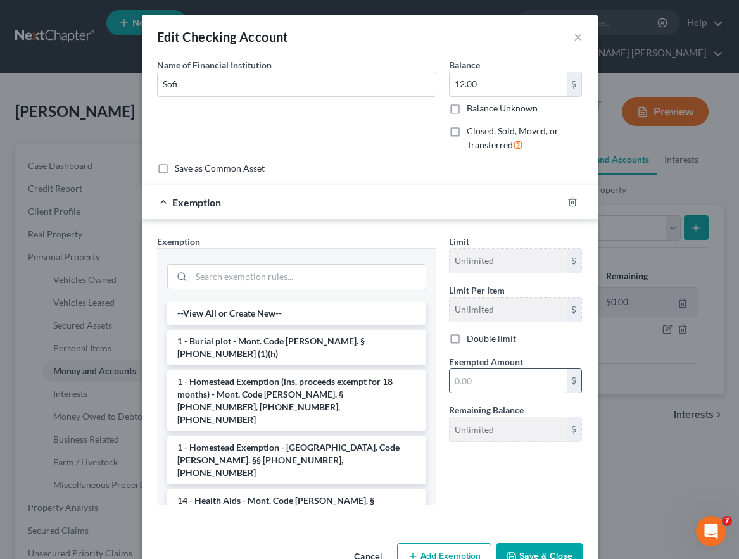
click at [485, 380] on input "text" at bounding box center [507, 381] width 117 height 24
type input "9"
click at [259, 277] on input "search" at bounding box center [308, 277] width 234 height 24
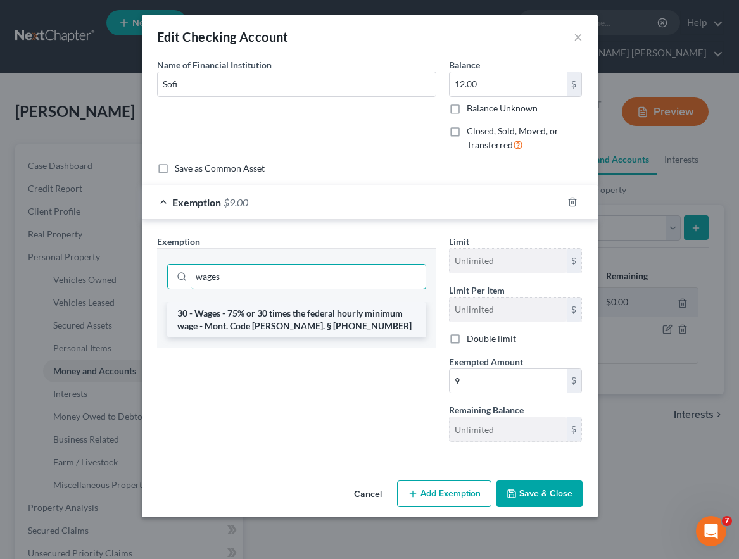
type input "wages"
click at [258, 308] on li "30 - Wages - 75% or 30 times the federal hourly minimum wage - Mont. Code [PERS…" at bounding box center [296, 319] width 259 height 35
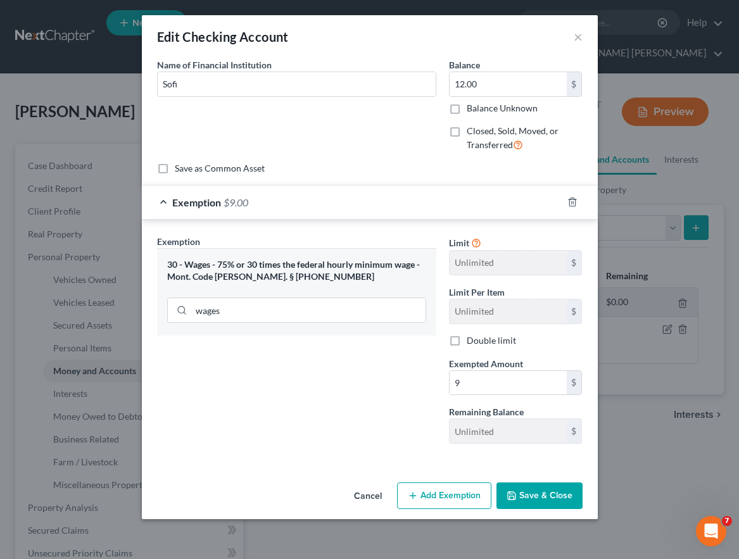
click at [560, 507] on button "Save & Close" at bounding box center [539, 495] width 86 height 27
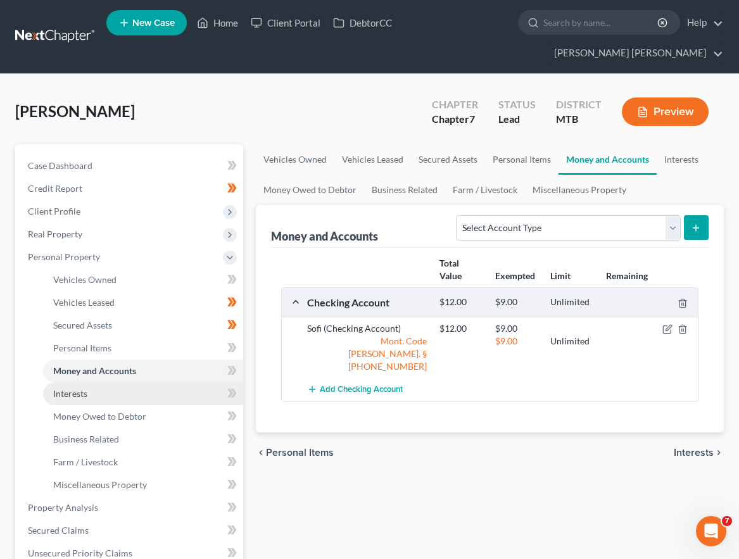
click at [198, 396] on link "Interests" at bounding box center [143, 393] width 200 height 23
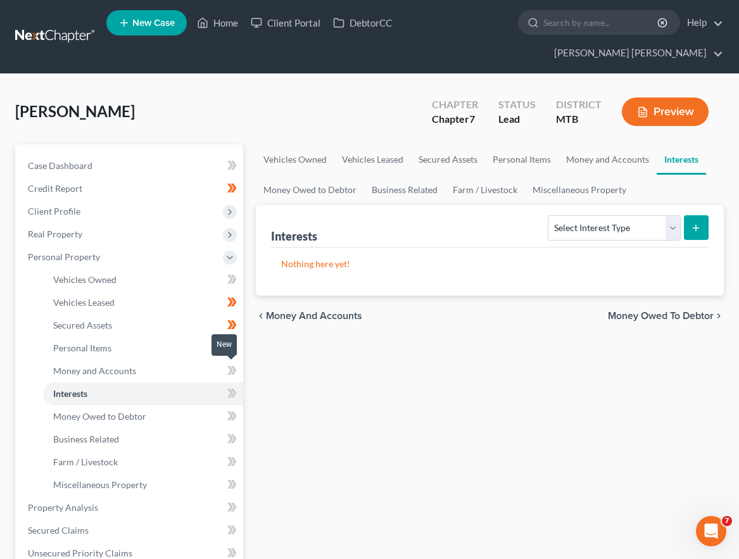
click at [227, 374] on icon at bounding box center [231, 371] width 9 height 16
click at [699, 234] on button "submit" at bounding box center [696, 227] width 25 height 25
click at [646, 217] on select "Select Interest Type 401K Annuity Bond Education IRA Government Bond Government…" at bounding box center [613, 227] width 132 height 25
select select "government_pension_plan"
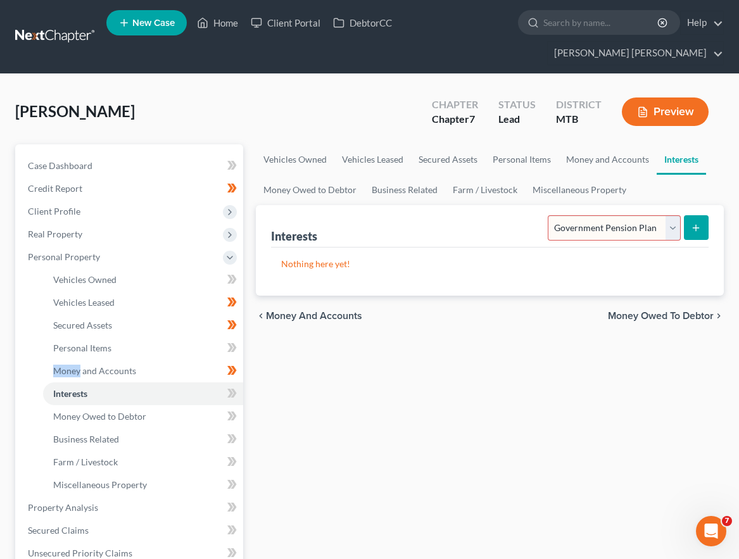
click at [549, 215] on select "Select Interest Type 401K Annuity Bond Education IRA Government Bond Government…" at bounding box center [613, 227] width 132 height 25
click at [702, 228] on button "submit" at bounding box center [696, 227] width 25 height 25
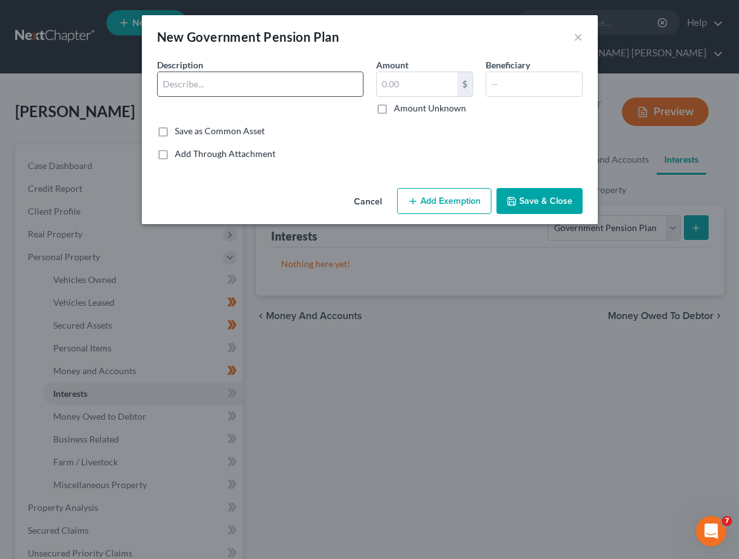
click at [269, 77] on input "text" at bounding box center [260, 84] width 205 height 24
type input "TERS"
click at [395, 111] on label "Amount Unknown" at bounding box center [430, 108] width 72 height 13
click at [399, 110] on input "Amount Unknown" at bounding box center [403, 106] width 8 height 8
checkbox input "true"
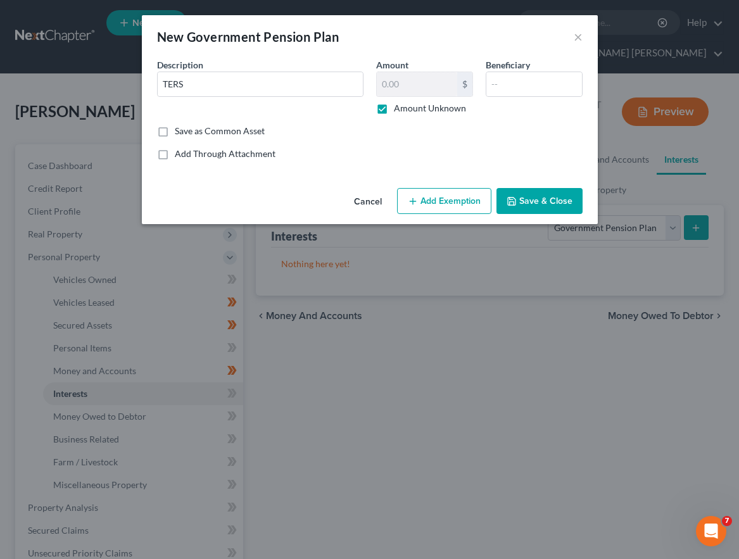
click at [415, 189] on button "Add Exemption" at bounding box center [444, 201] width 94 height 27
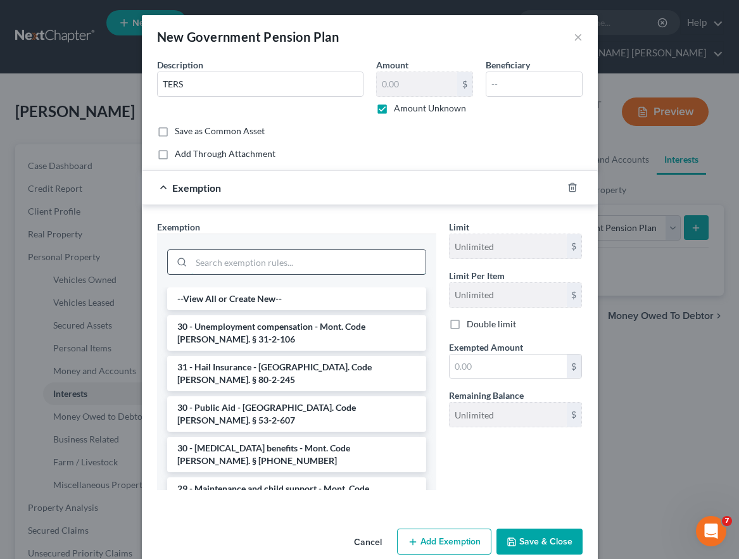
click at [277, 257] on input "search" at bounding box center [308, 262] width 234 height 24
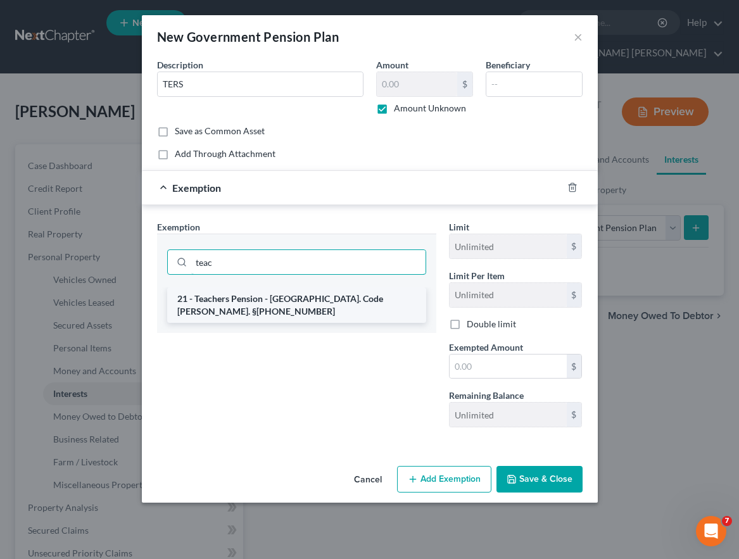
type input "teac"
click at [288, 297] on li "21 - Teachers Pension - [GEOGRAPHIC_DATA]. Code [PERSON_NAME]. §[PHONE_NUMBER]" at bounding box center [296, 304] width 259 height 35
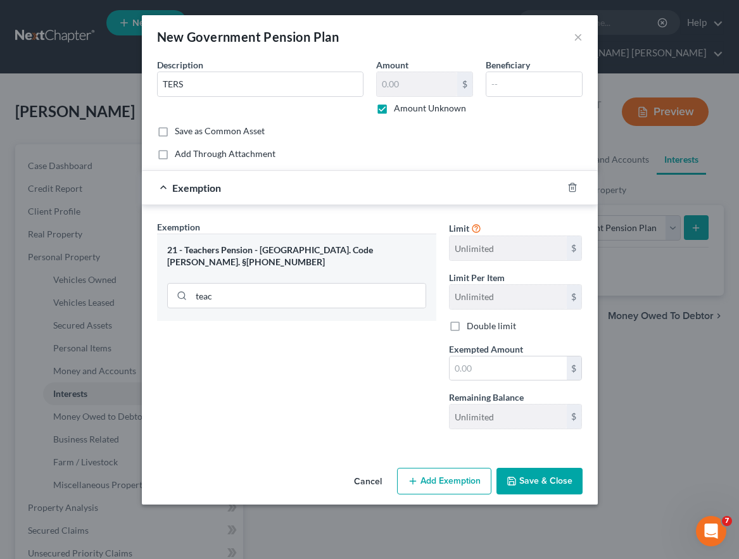
click at [466, 482] on button "Add Exemption" at bounding box center [444, 481] width 94 height 27
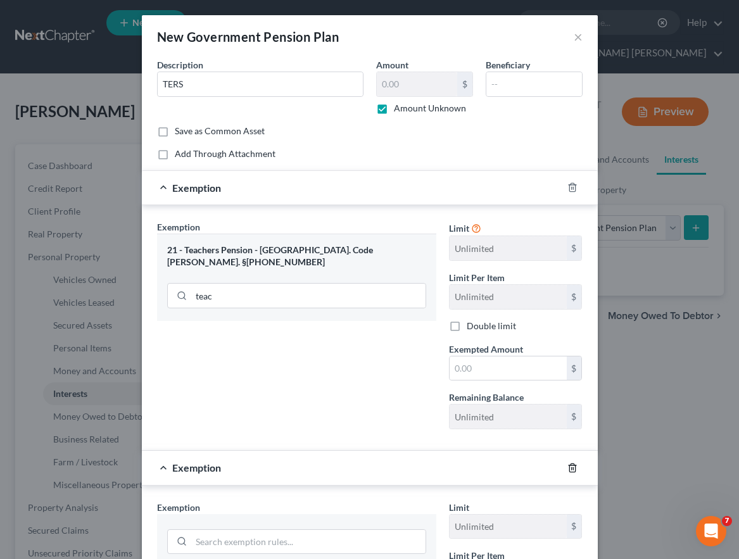
click at [575, 467] on icon "button" at bounding box center [572, 467] width 6 height 8
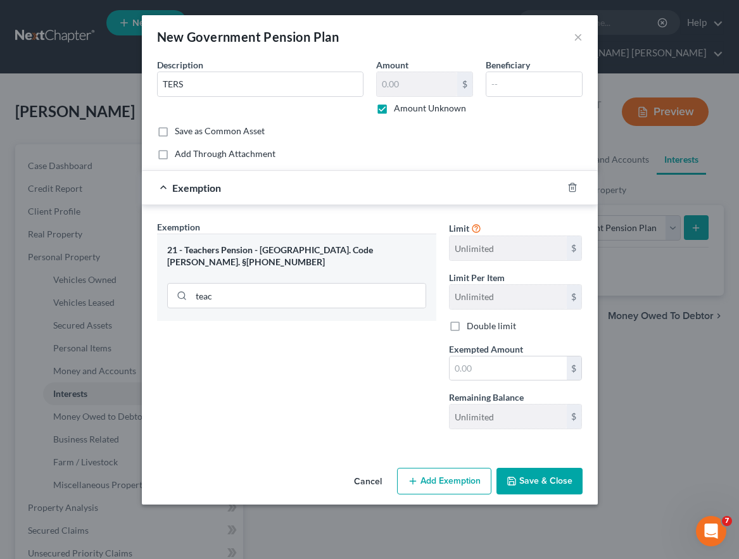
click at [565, 475] on button "Save & Close" at bounding box center [539, 481] width 86 height 27
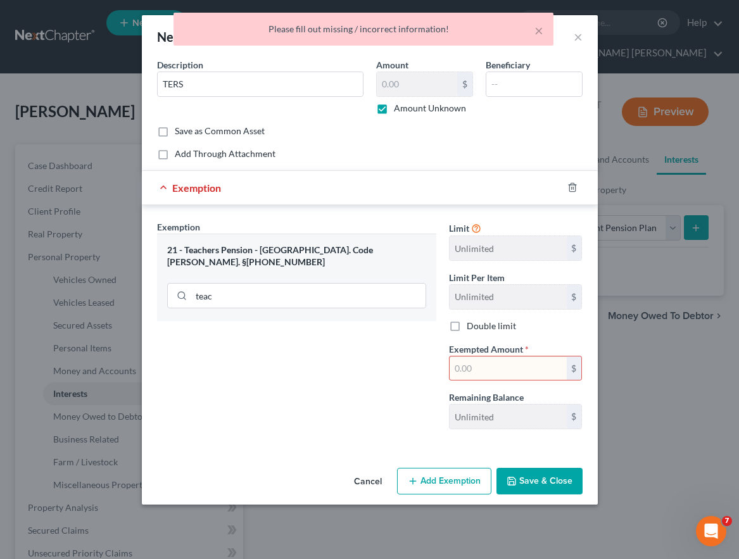
click at [558, 365] on input "text" at bounding box center [507, 368] width 117 height 24
type input "1,000"
click at [542, 478] on button "Save & Close" at bounding box center [539, 481] width 86 height 27
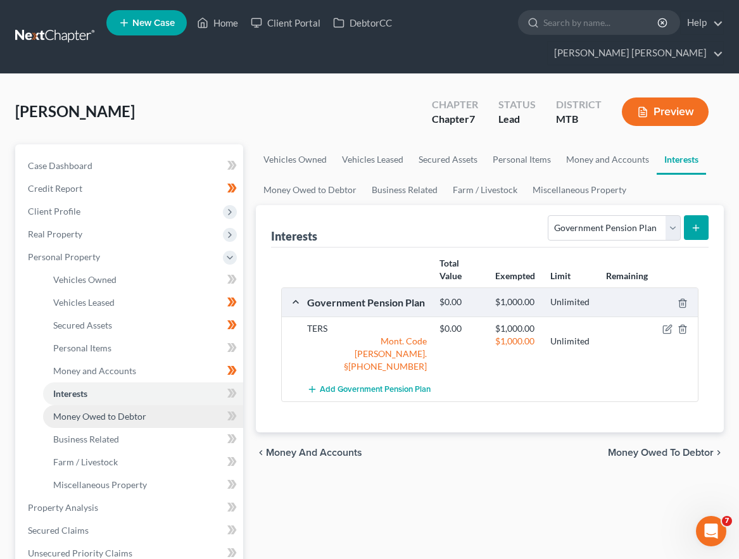
click at [208, 406] on link "Money Owed to Debtor" at bounding box center [143, 416] width 200 height 23
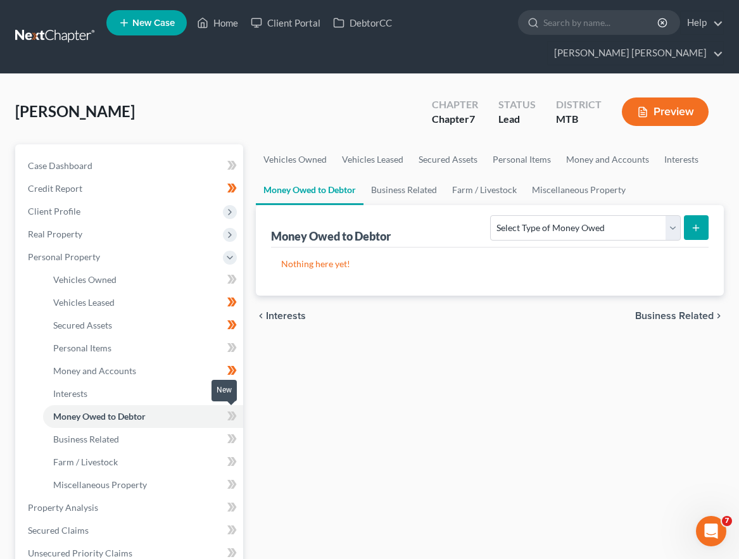
click at [232, 419] on icon at bounding box center [233, 415] width 6 height 9
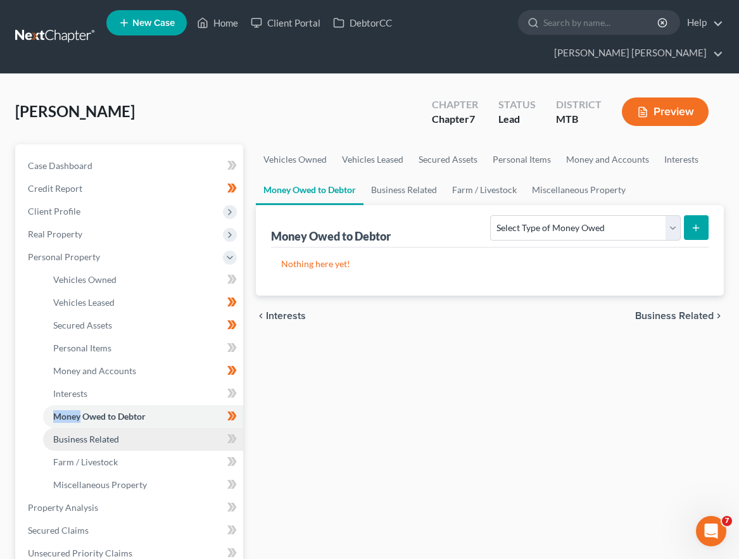
click at [208, 439] on link "Business Related" at bounding box center [143, 439] width 200 height 23
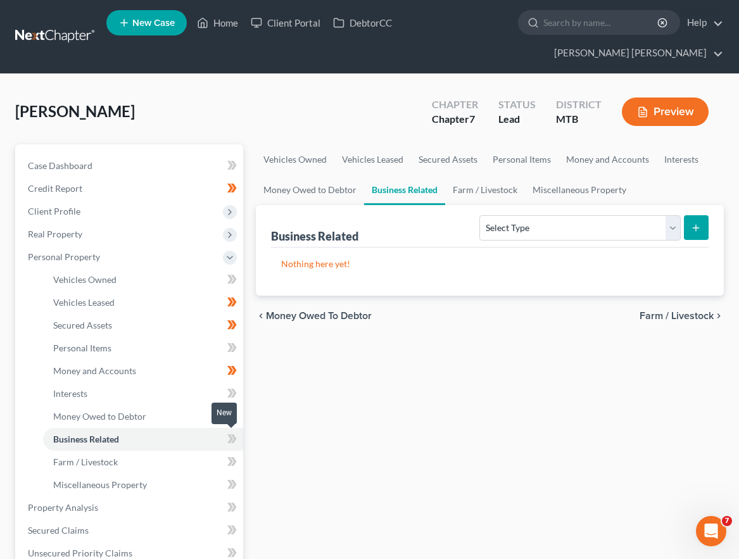
click at [227, 438] on icon at bounding box center [231, 439] width 9 height 16
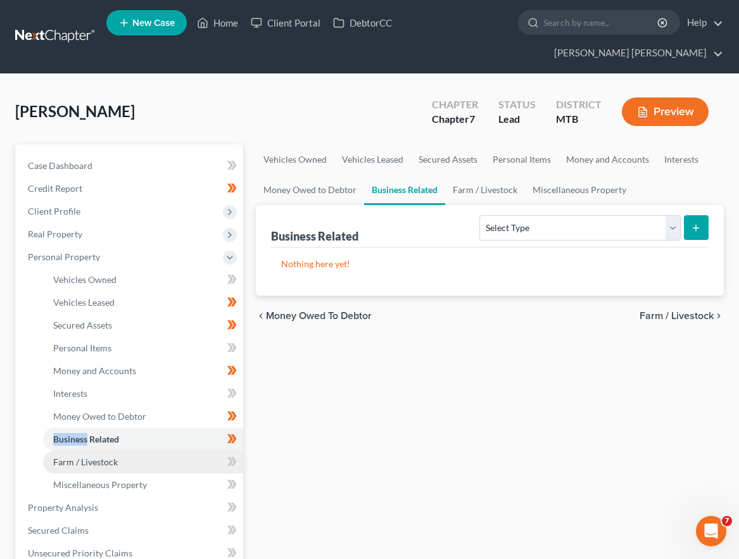
click at [213, 456] on link "Farm / Livestock" at bounding box center [143, 462] width 200 height 23
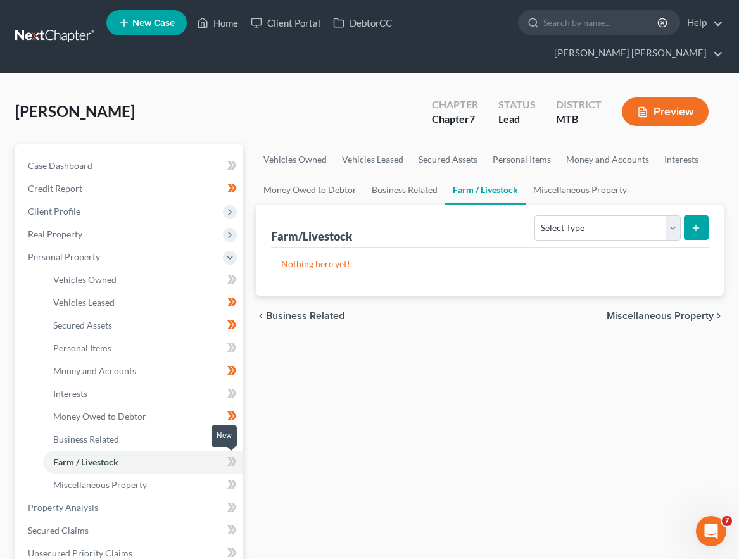
click at [230, 461] on icon at bounding box center [230, 461] width 6 height 9
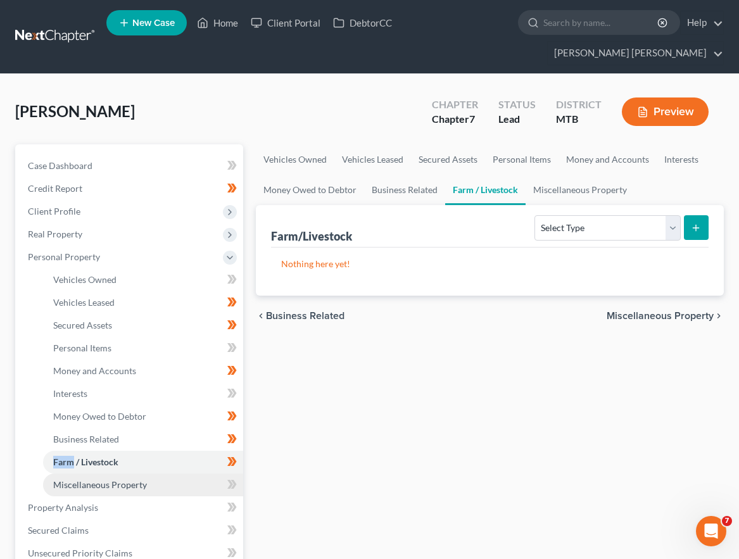
click at [204, 490] on link "Miscellaneous Property" at bounding box center [143, 484] width 200 height 23
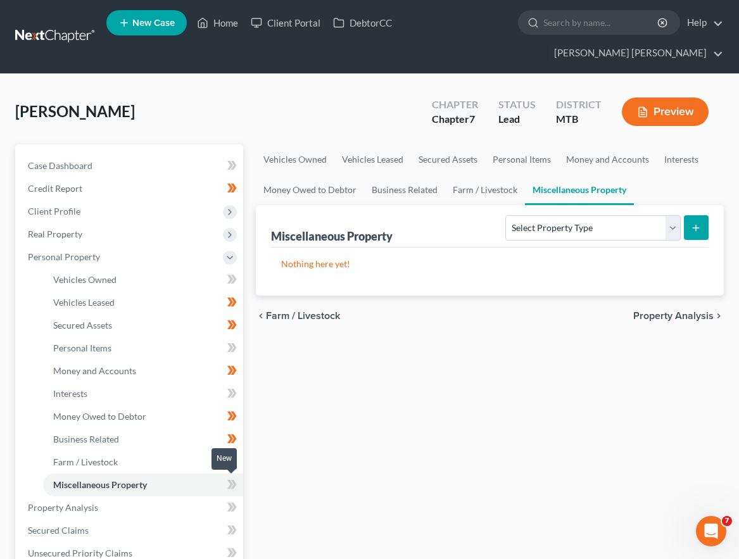
click at [223, 489] on span at bounding box center [232, 486] width 22 height 19
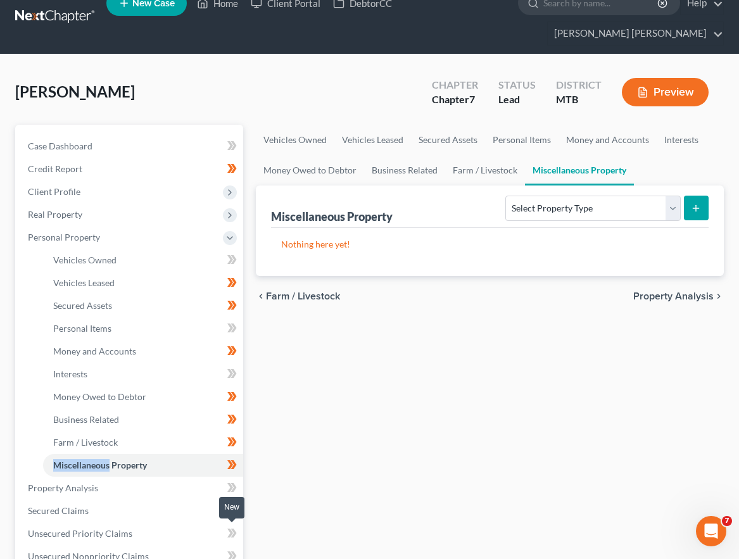
scroll to position [74, 0]
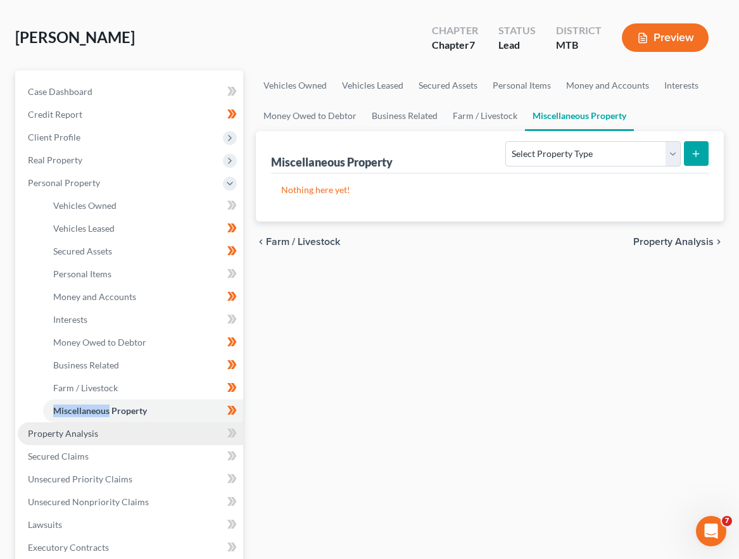
click at [206, 440] on link "Property Analysis" at bounding box center [130, 433] width 225 height 23
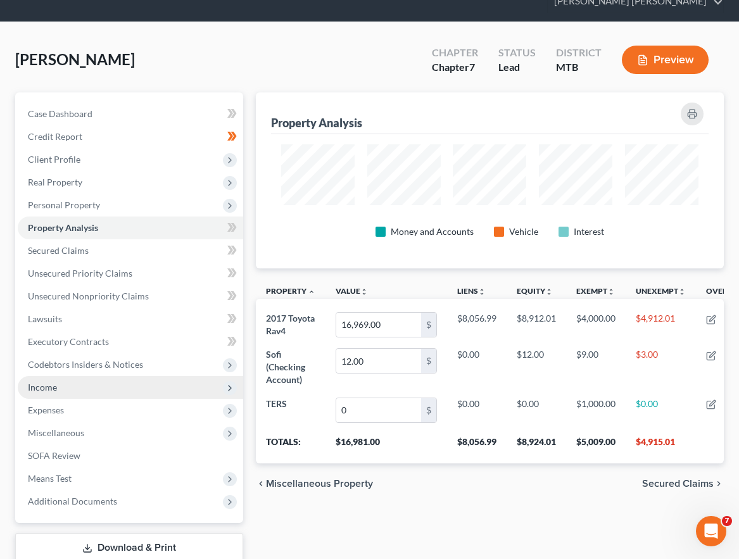
scroll to position [53, 0]
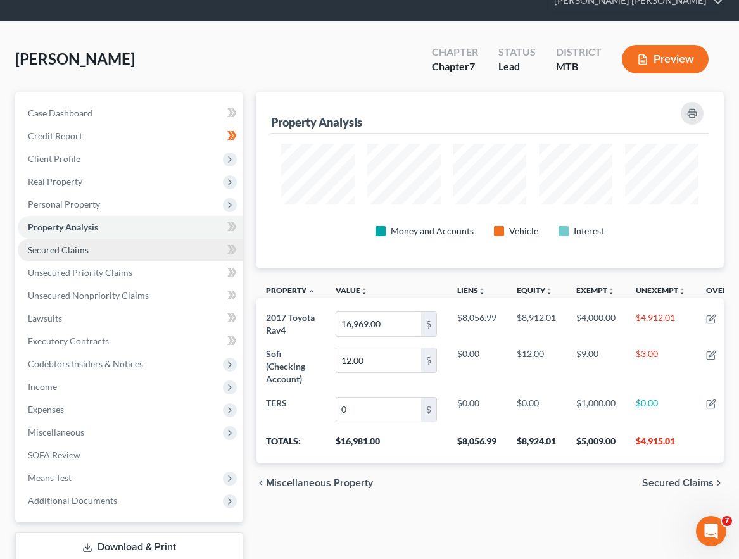
click at [204, 251] on link "Secured Claims" at bounding box center [130, 250] width 225 height 23
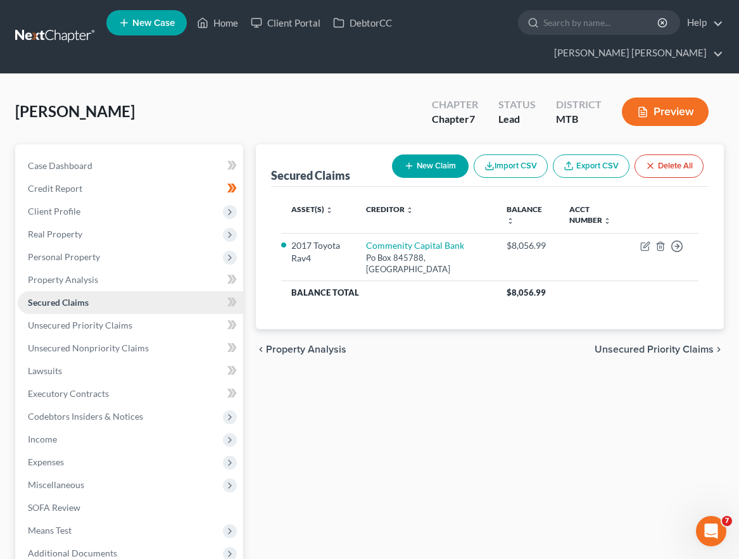
click at [204, 310] on link "Secured Claims" at bounding box center [130, 302] width 225 height 23
click at [199, 320] on link "Unsecured Priority Claims" at bounding box center [130, 325] width 225 height 23
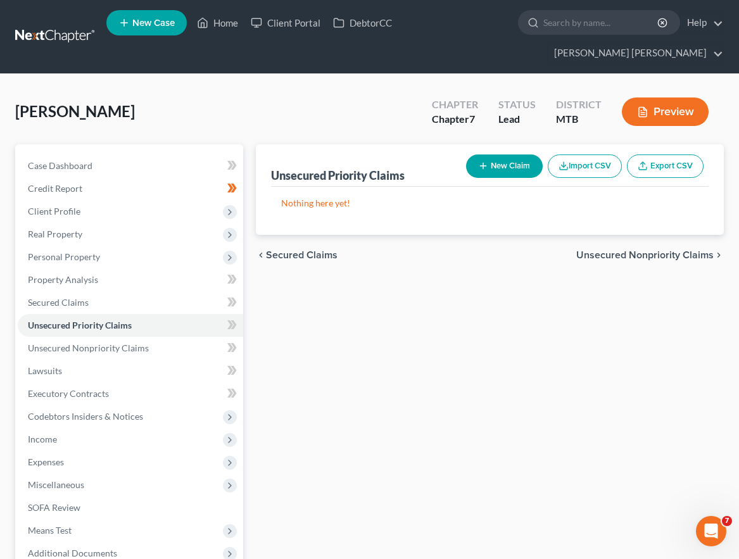
click at [520, 172] on button "New Claim" at bounding box center [504, 165] width 77 height 23
select select "0"
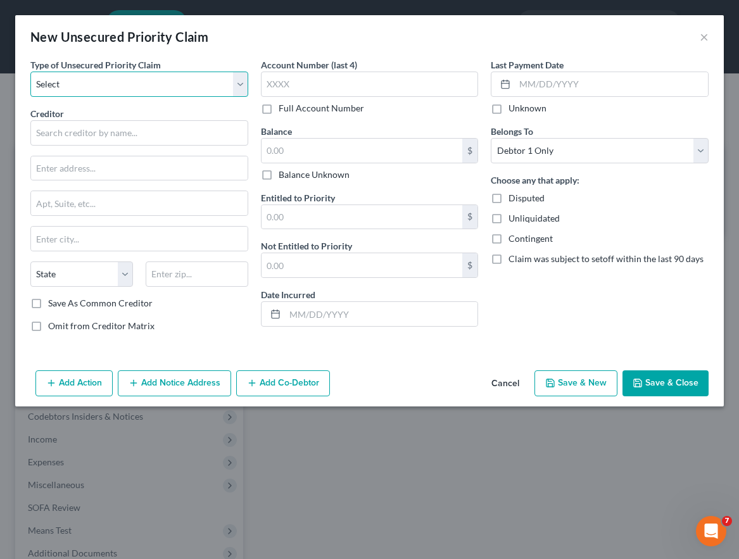
click at [212, 74] on select "Select Taxes & Other Government Units Domestic Support Obligations Extensions o…" at bounding box center [139, 84] width 218 height 25
select select "0"
click at [30, 72] on select "Select Taxes & Other Government Units Domestic Support Obligations Extensions o…" at bounding box center [139, 84] width 218 height 25
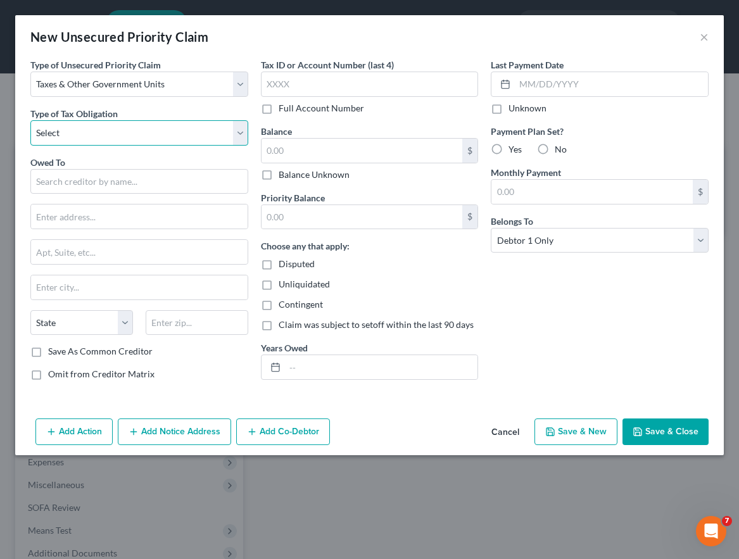
click at [161, 139] on select "Select Federal City State Franchise Tax Board Other" at bounding box center [139, 132] width 218 height 25
select select "0"
click at [30, 120] on select "Select Federal City State Franchise Tax Board Other" at bounding box center [139, 132] width 218 height 25
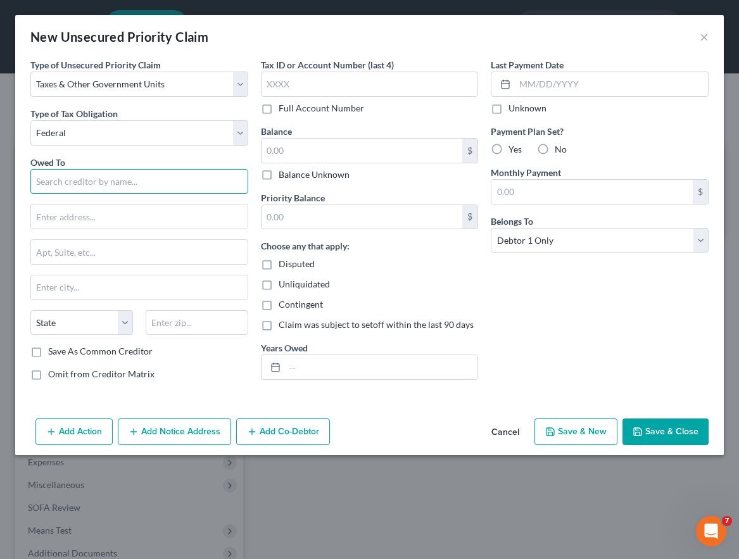
click at [134, 185] on input "text" at bounding box center [139, 181] width 218 height 25
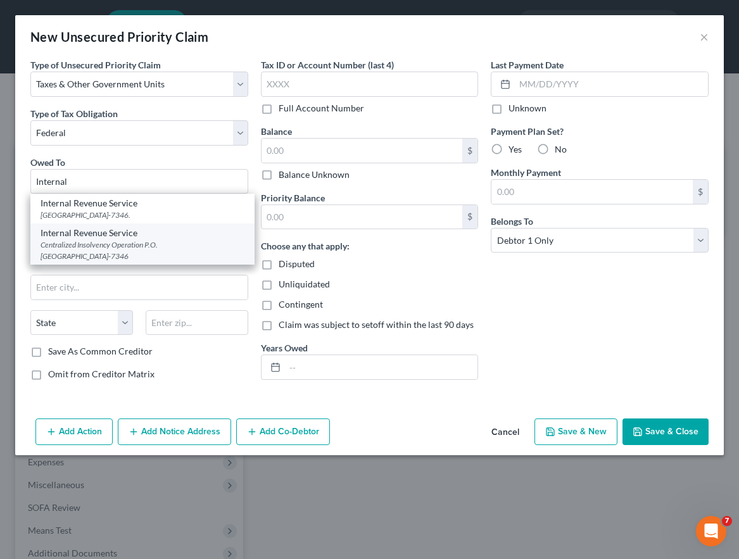
click at [103, 235] on div "Internal Revenue Service" at bounding box center [143, 233] width 204 height 13
type input "Internal Revenue Service"
type input "Centralized Insolvency Operation"
type input "P.O. Box 7346"
type input "[GEOGRAPHIC_DATA]"
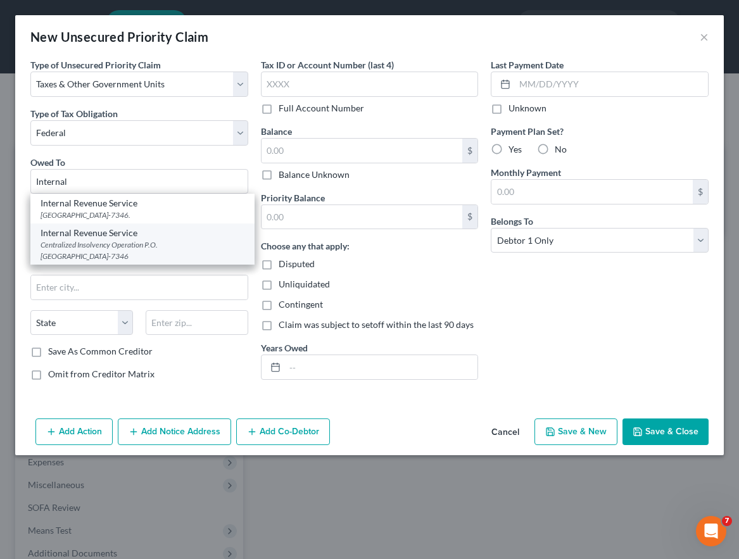
select select "39"
type input "19101-7346"
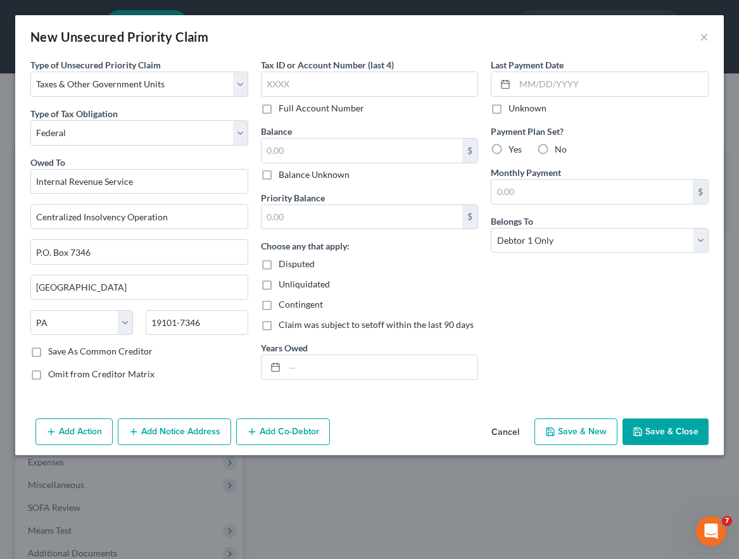
click at [682, 427] on button "Save & Close" at bounding box center [665, 431] width 86 height 27
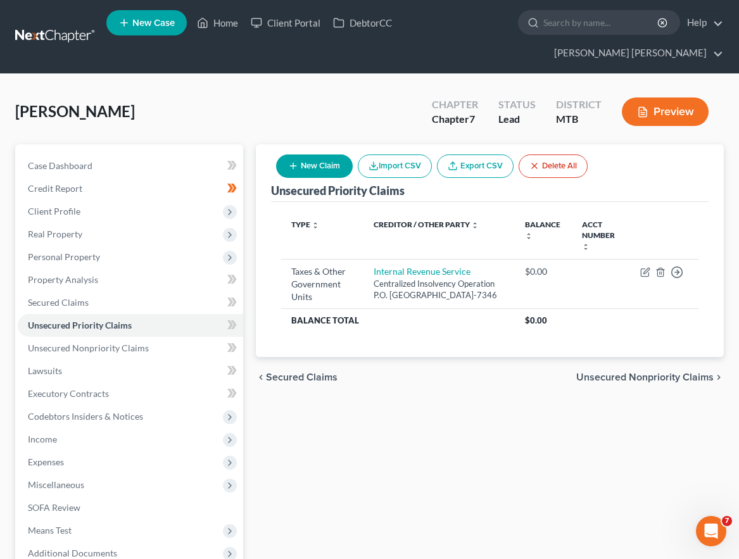
click at [325, 158] on button "New Claim" at bounding box center [314, 165] width 77 height 23
select select "0"
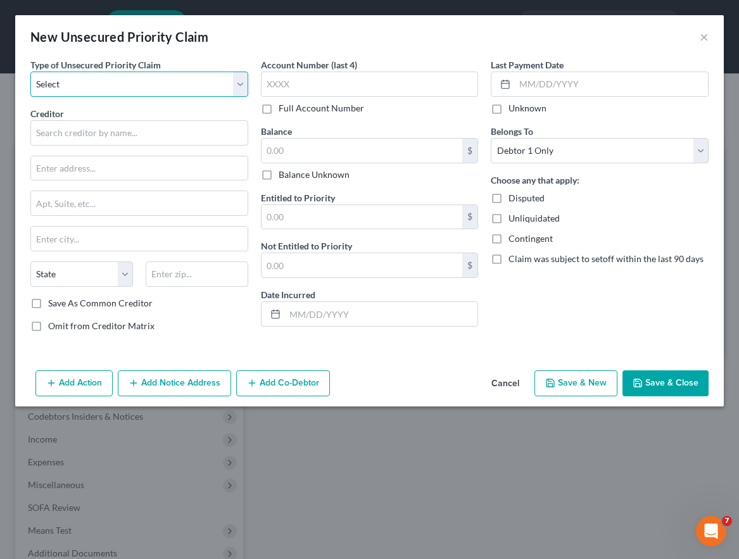
click at [139, 91] on select "Select Taxes & Other Government Units Domestic Support Obligations Extensions o…" at bounding box center [139, 84] width 218 height 25
select select "0"
click at [30, 72] on select "Select Taxes & Other Government Units Domestic Support Obligations Extensions o…" at bounding box center [139, 84] width 218 height 25
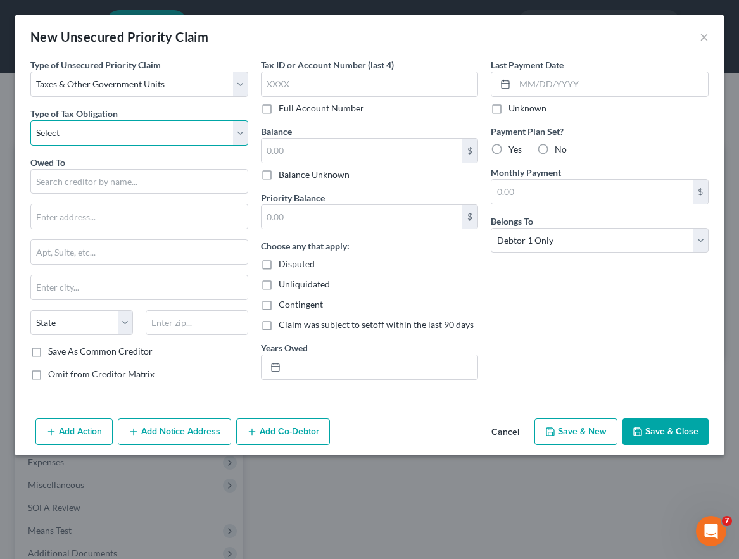
click at [126, 128] on select "Select Federal City State Franchise Tax Board Other" at bounding box center [139, 132] width 218 height 25
select select "2"
click at [30, 120] on select "Select Federal City State Franchise Tax Board Other" at bounding box center [139, 132] width 218 height 25
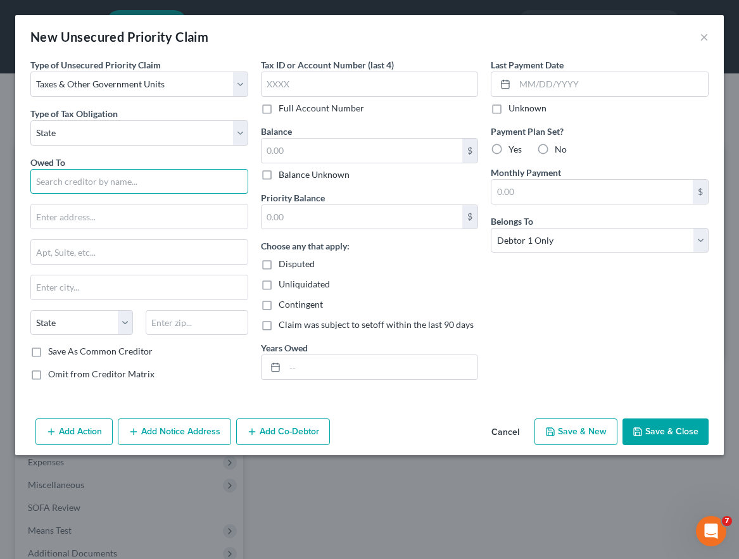
click at [109, 185] on input "text" at bounding box center [139, 181] width 218 height 25
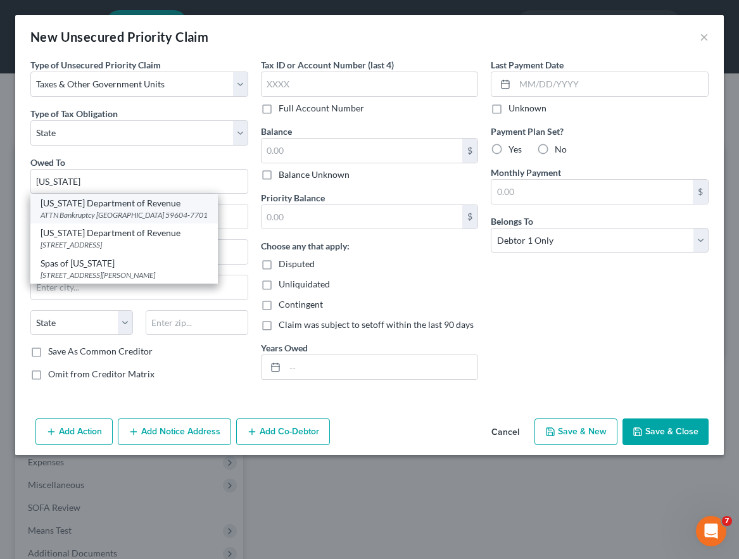
click at [106, 213] on div "ATTN Bankruptcy [GEOGRAPHIC_DATA] 59604-7701" at bounding box center [124, 214] width 167 height 11
type input "[US_STATE] Department of Revenue"
type input "ATTN Bankruptcy"
type input "PO Box 7701"
type input "[PERSON_NAME]"
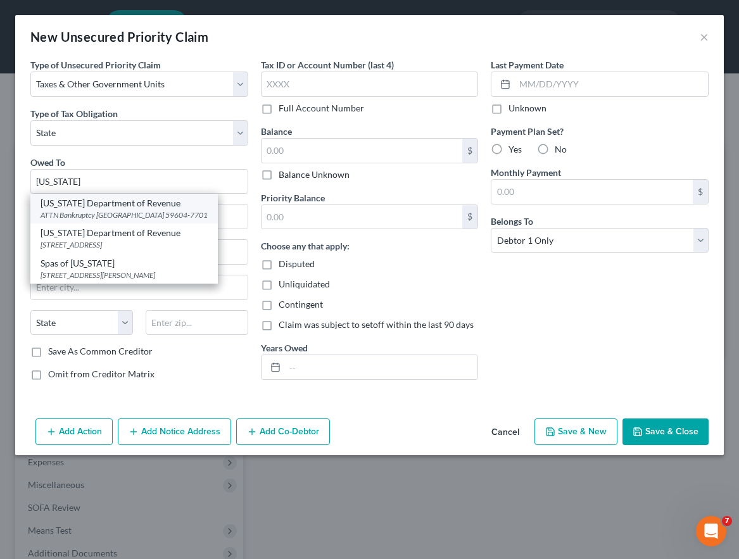
select select "27"
type input "59604-7701"
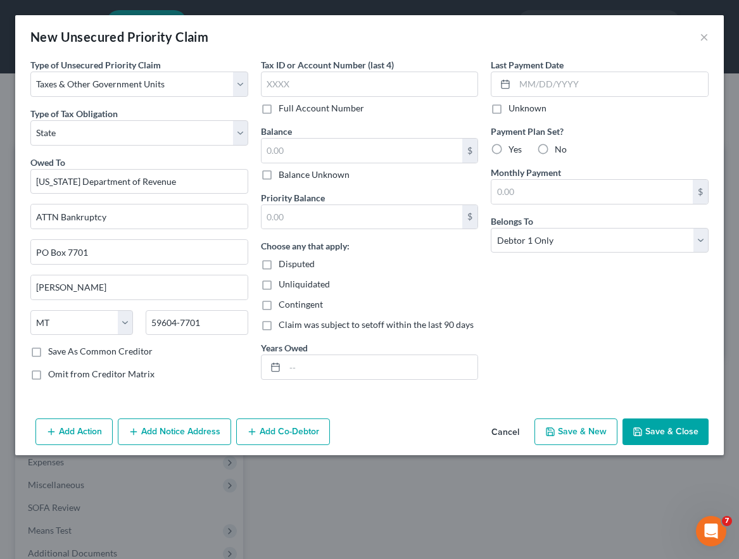
click at [657, 362] on div "Last Payment Date Unknown Payment Plan Set? Yes No Monthly Payment $ Belongs To…" at bounding box center [599, 224] width 230 height 332
click at [659, 426] on button "Save & Close" at bounding box center [665, 431] width 86 height 27
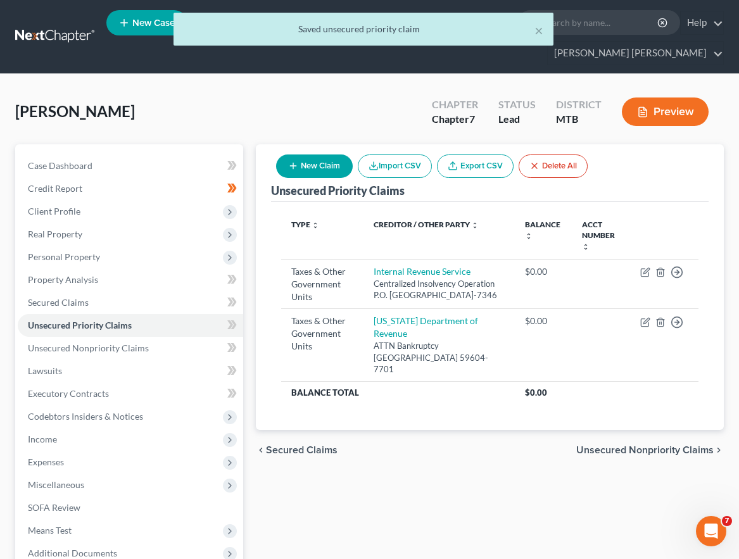
click at [232, 322] on icon at bounding box center [231, 325] width 9 height 16
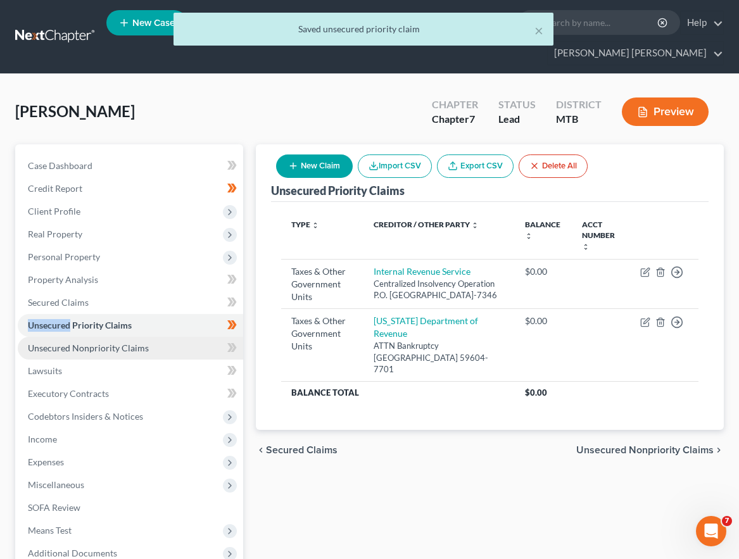
click at [201, 346] on link "Unsecured Nonpriority Claims" at bounding box center [130, 348] width 225 height 23
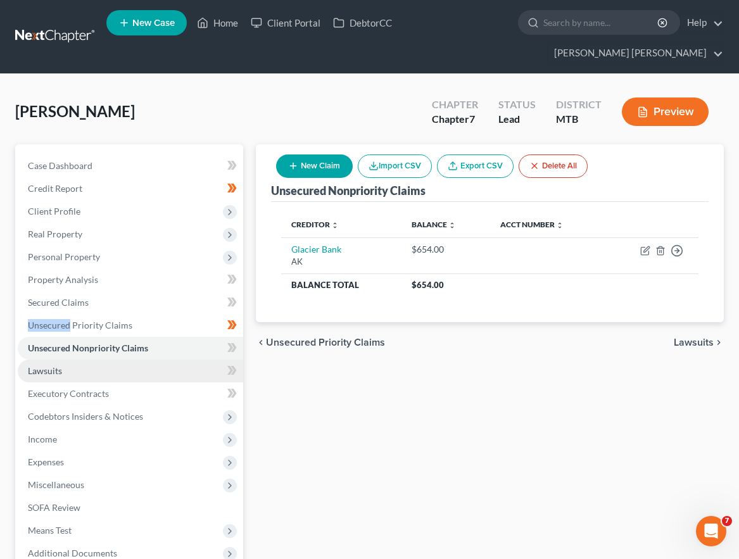
click at [53, 366] on span "Lawsuits" at bounding box center [45, 370] width 34 height 11
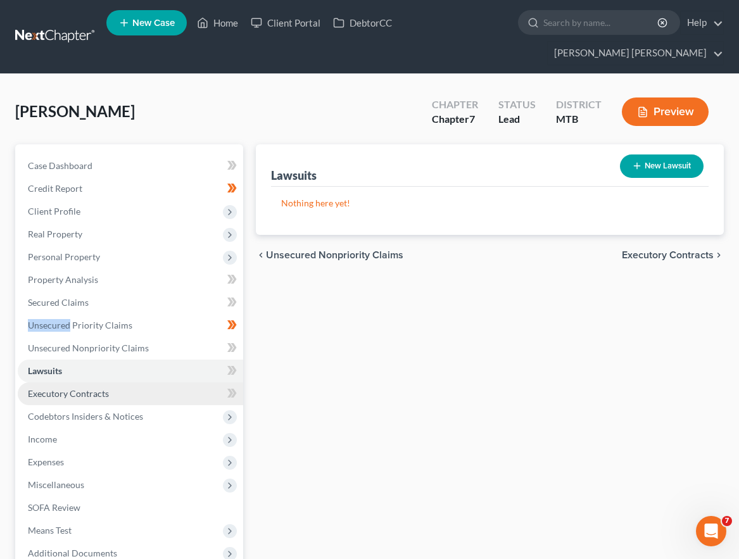
click at [166, 388] on link "Executory Contracts" at bounding box center [130, 393] width 225 height 23
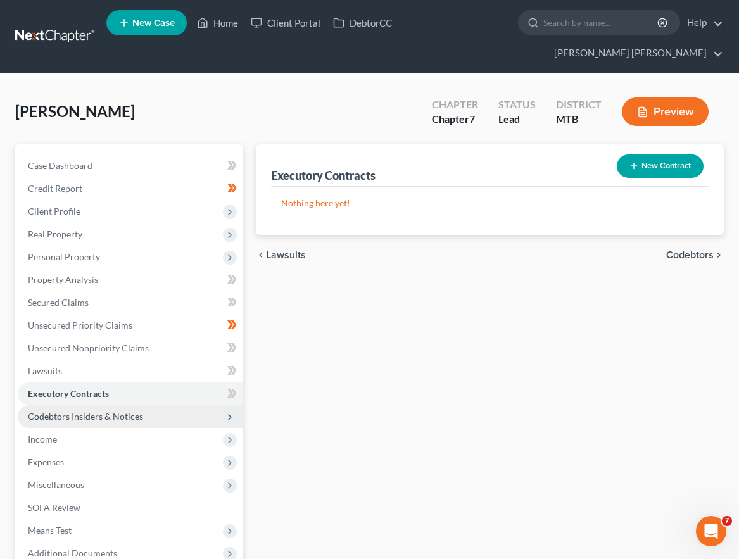
click at [194, 421] on span "Codebtors Insiders & Notices" at bounding box center [130, 416] width 225 height 23
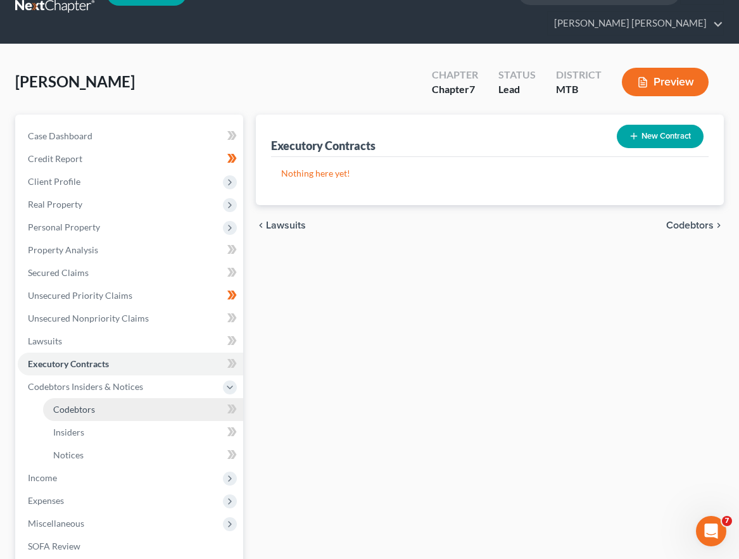
scroll to position [59, 0]
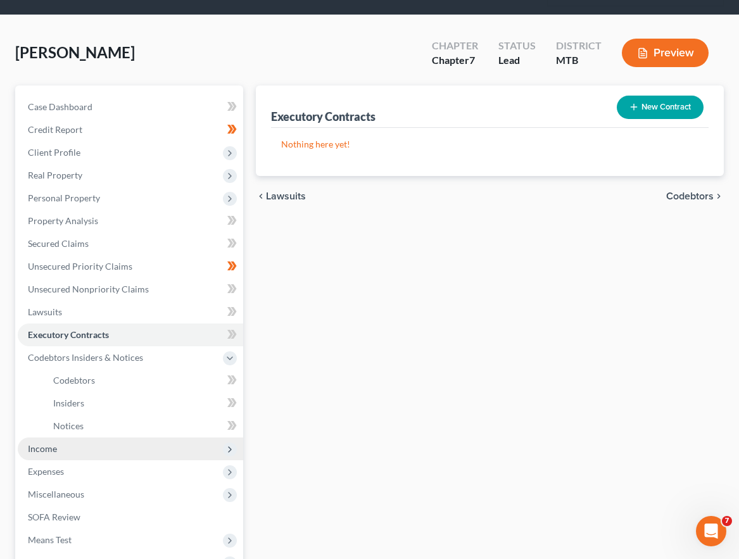
click at [189, 438] on span "Income" at bounding box center [130, 448] width 225 height 23
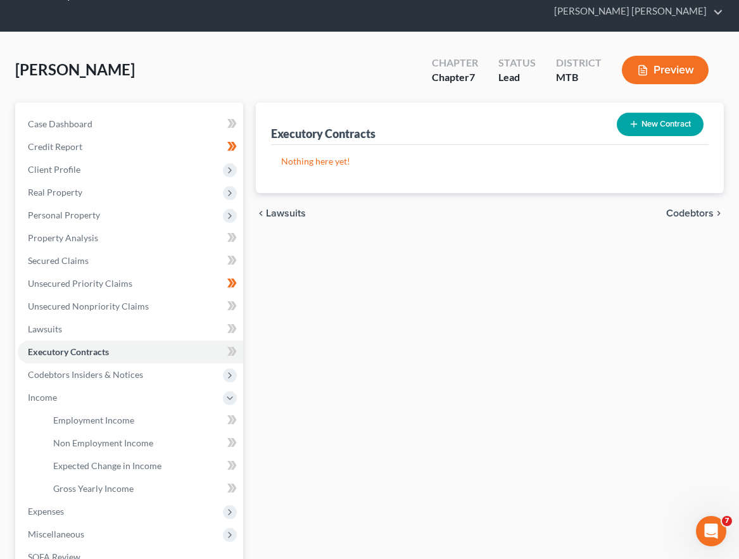
scroll to position [0, 0]
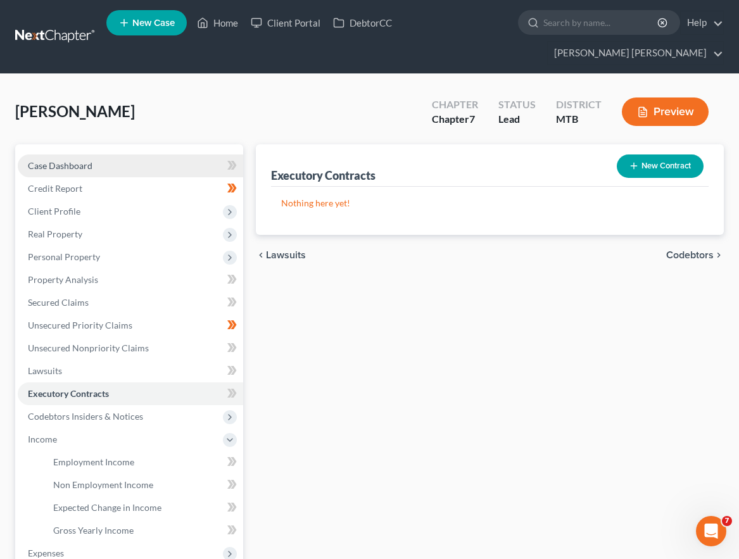
click at [159, 166] on link "Case Dashboard" at bounding box center [130, 165] width 225 height 23
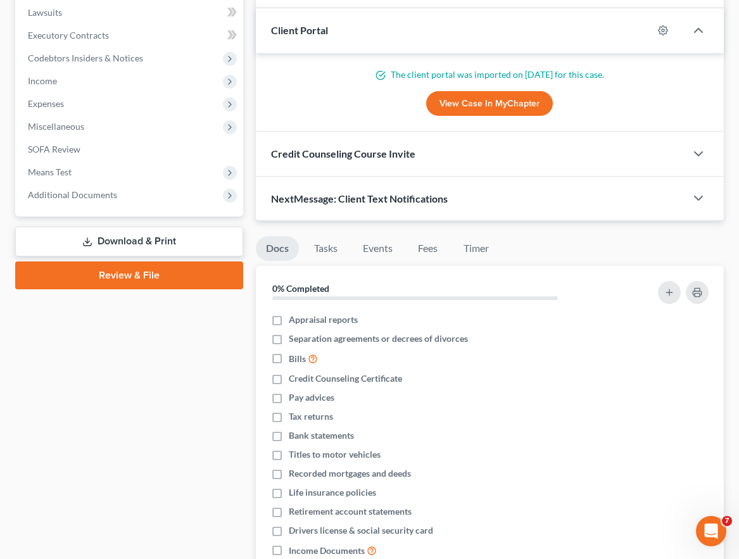
scroll to position [647, 0]
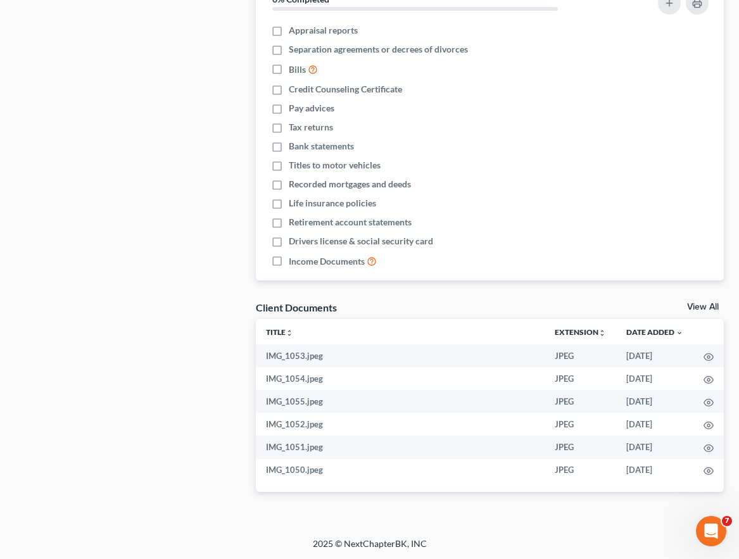
click at [713, 308] on link "View All" at bounding box center [703, 307] width 32 height 9
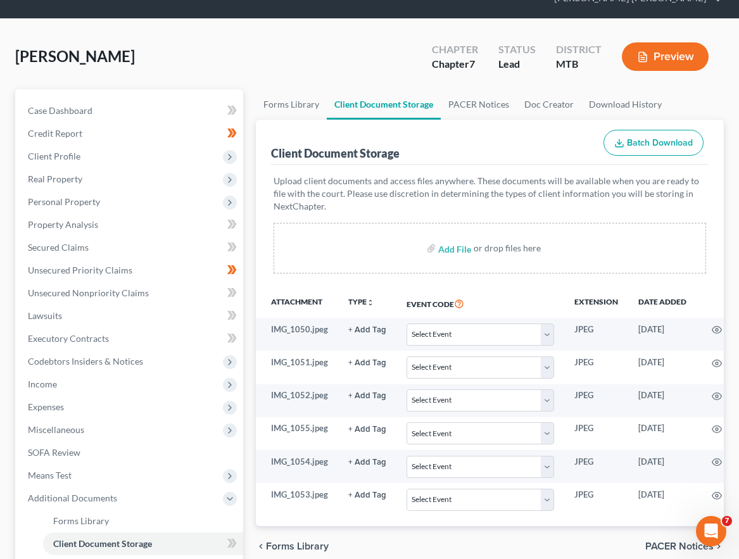
scroll to position [49, 0]
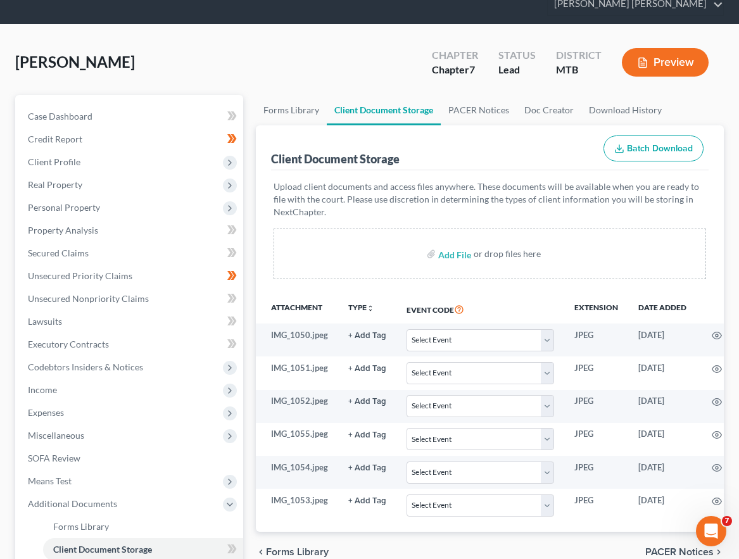
click at [658, 158] on button "Batch Download" at bounding box center [653, 148] width 100 height 27
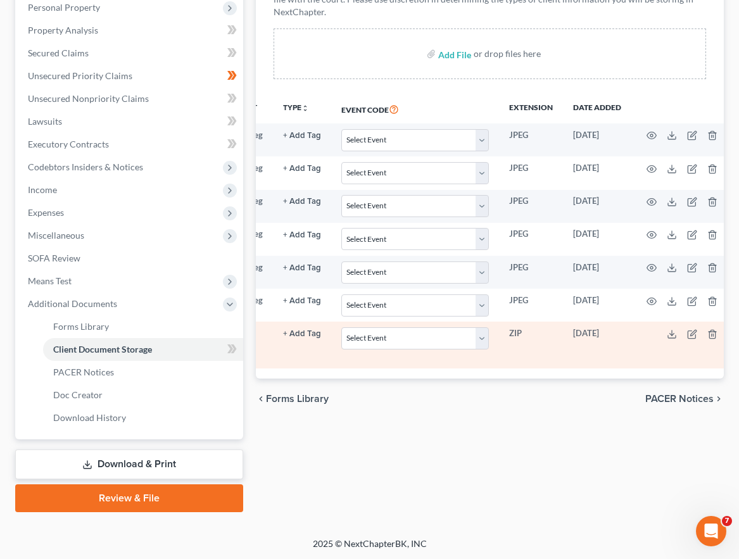
scroll to position [0, 75]
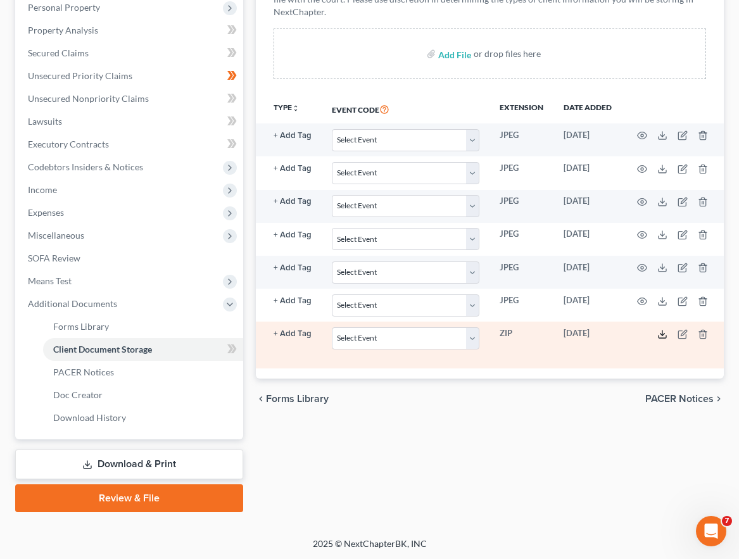
click at [662, 333] on line at bounding box center [662, 332] width 0 height 5
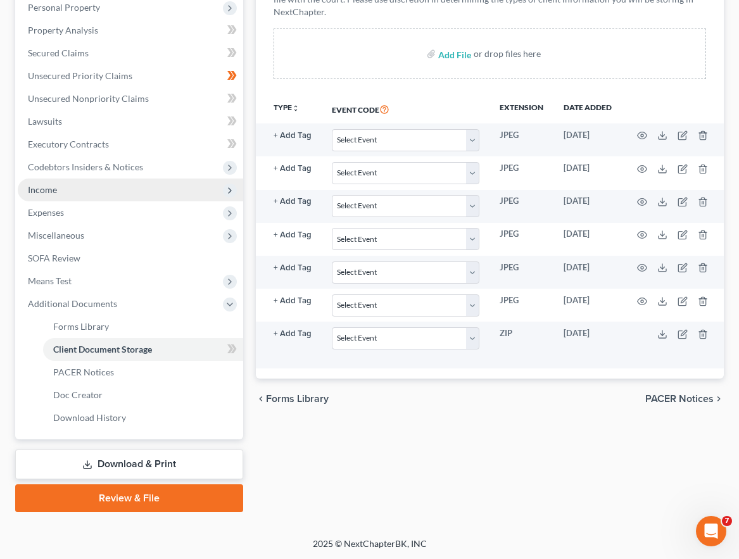
click at [155, 189] on span "Income" at bounding box center [130, 189] width 225 height 23
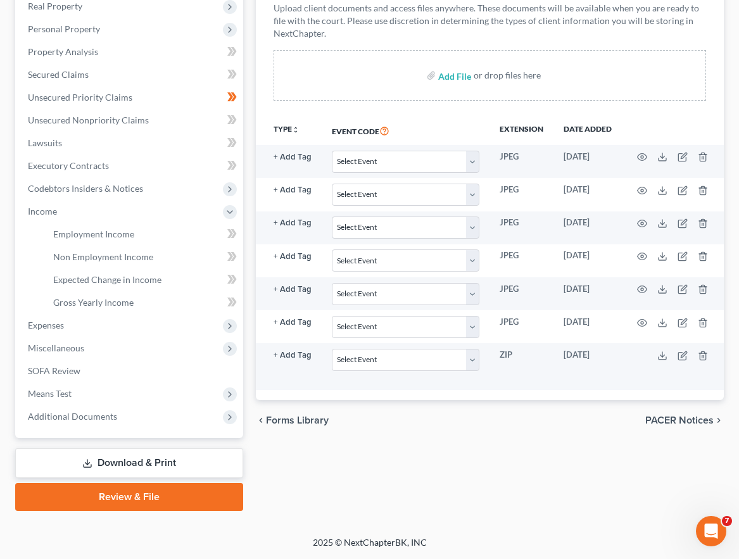
scroll to position [227, 0]
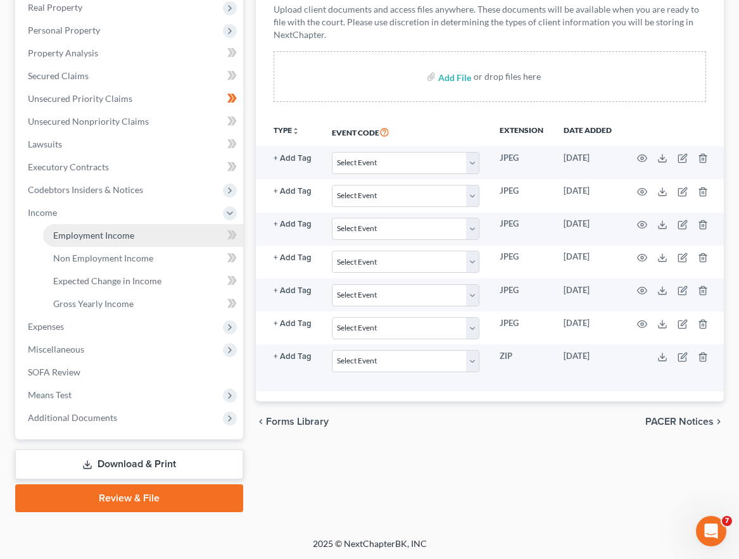
click at [159, 234] on link "Employment Income" at bounding box center [143, 235] width 200 height 23
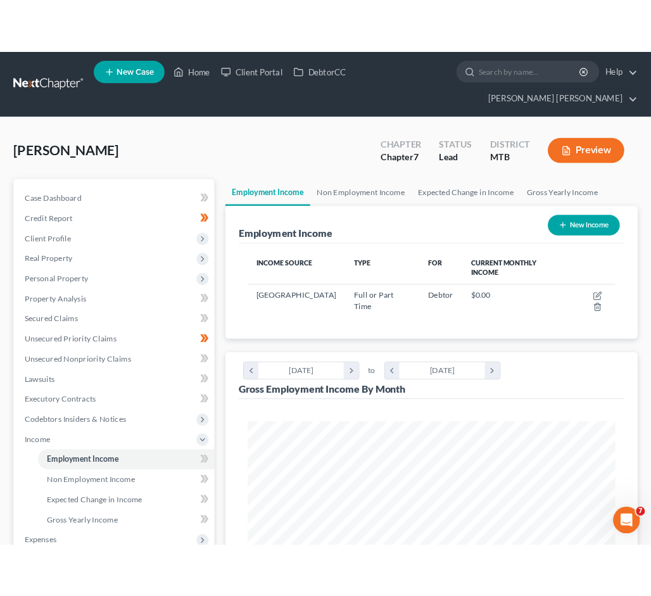
scroll to position [208, 442]
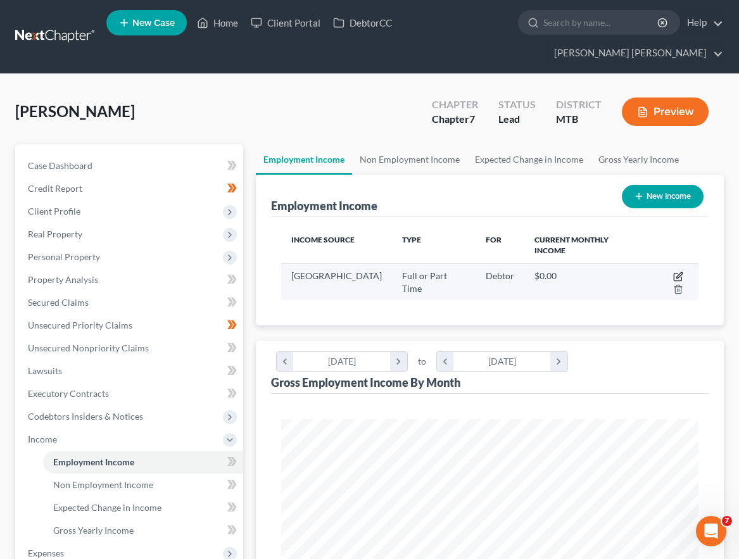
click at [673, 277] on icon "button" at bounding box center [678, 277] width 10 height 10
select select "0"
select select "27"
select select "0"
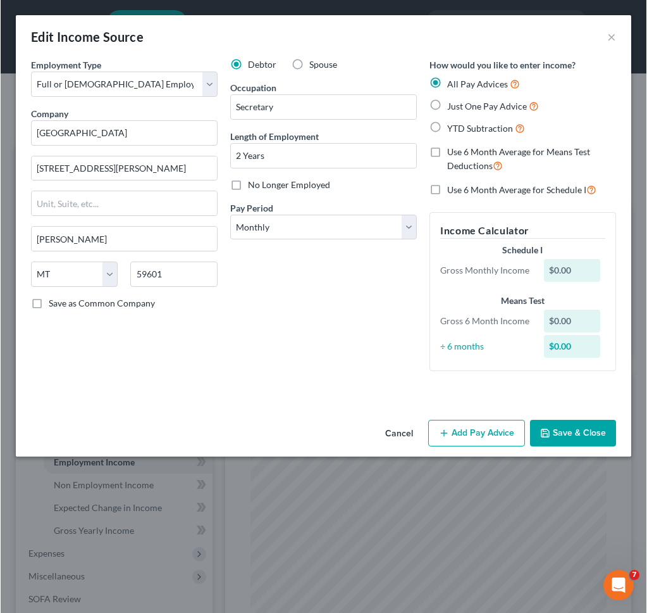
scroll to position [178, 382]
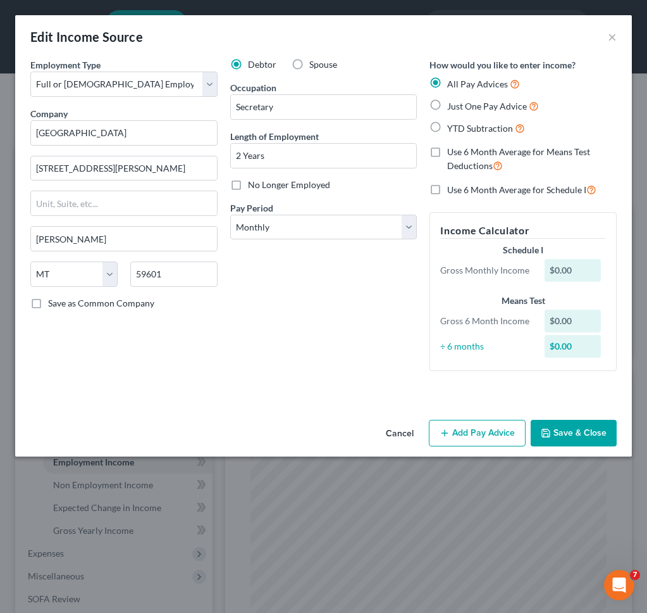
click at [478, 438] on button "Add Pay Advice" at bounding box center [477, 433] width 97 height 27
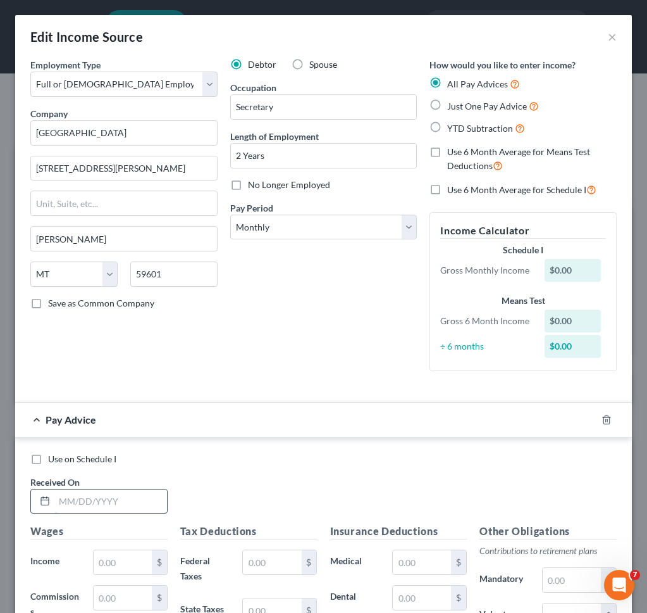
click at [108, 496] on input "text" at bounding box center [110, 501] width 113 height 24
click at [447, 151] on label "Use 6 Month Average for Means Test Deductions" at bounding box center [532, 159] width 170 height 27
click at [453, 151] on input "Use 6 Month Average for Means Test Deductions" at bounding box center [457, 150] width 8 height 8
checkbox input "true"
click at [447, 188] on label "Use 6 Month Average for Schedule I" at bounding box center [521, 189] width 149 height 15
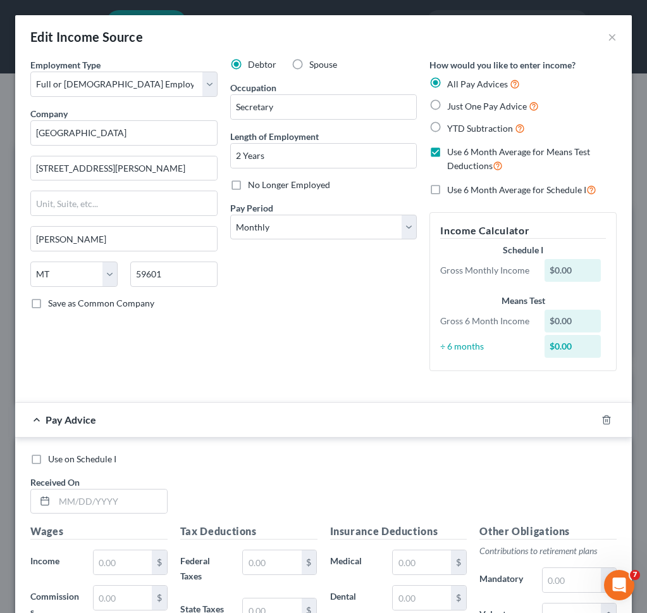
click at [453, 188] on input "Use 6 Month Average for Schedule I" at bounding box center [457, 186] width 8 height 8
checkbox input "true"
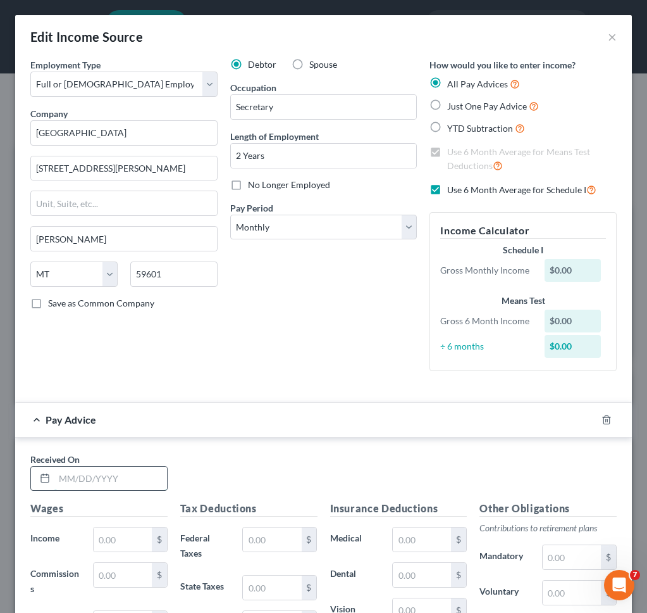
click at [92, 478] on input "text" at bounding box center [110, 478] width 113 height 24
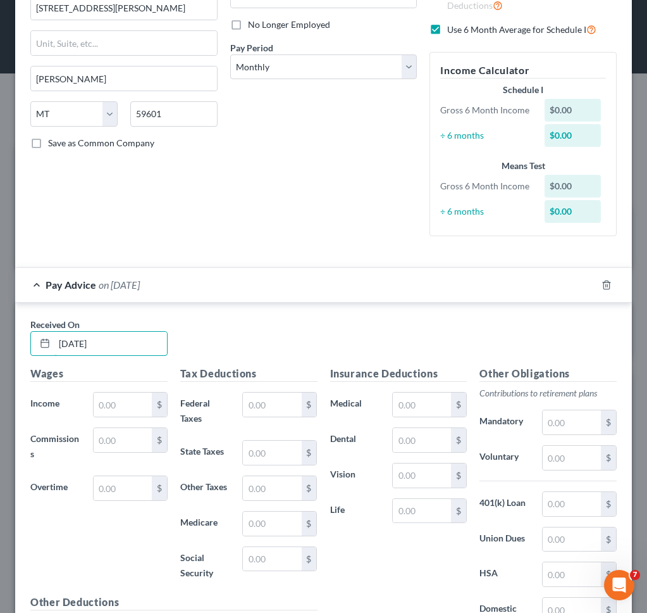
scroll to position [161, 0]
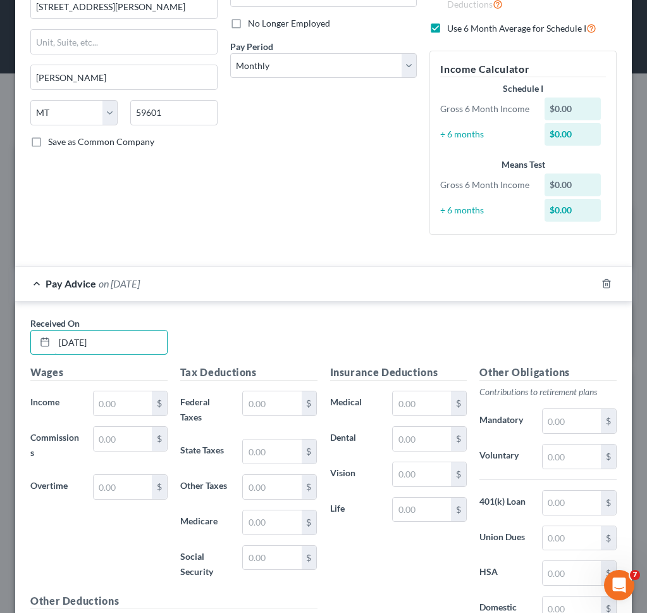
type input "[DATE]"
click at [122, 411] on input "text" at bounding box center [123, 403] width 58 height 24
type input "485.28"
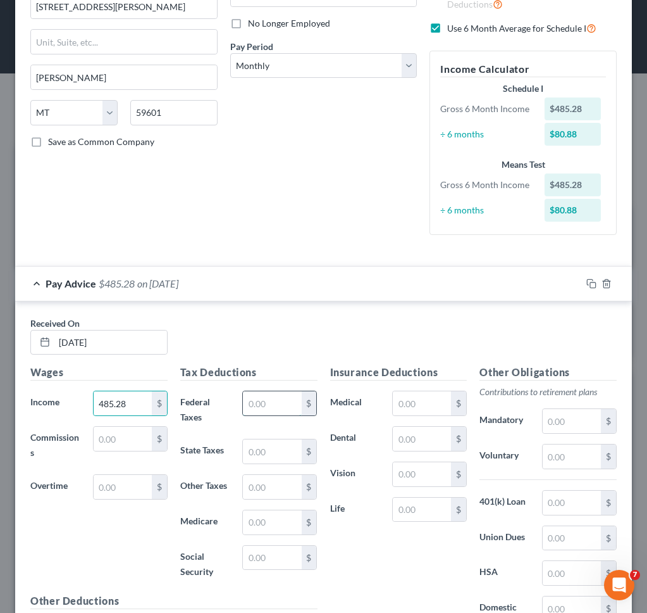
click at [278, 402] on input "text" at bounding box center [272, 403] width 58 height 24
type input "7.04"
type input "30.09"
click at [594, 427] on input "text" at bounding box center [572, 421] width 58 height 24
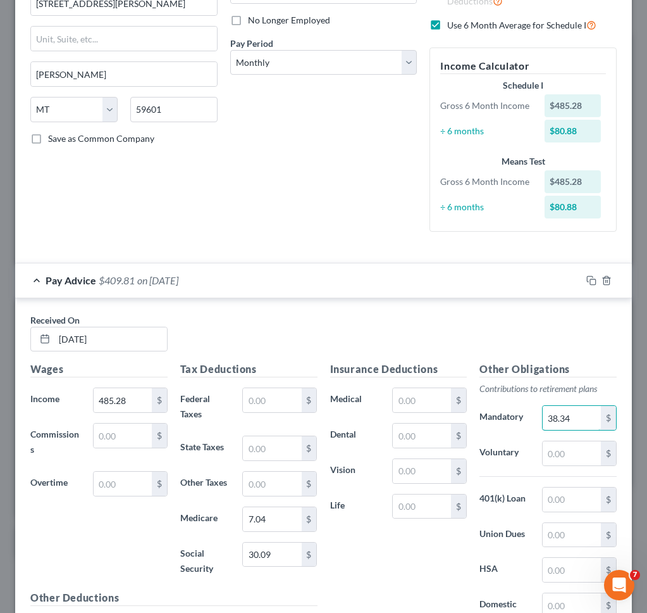
scroll to position [303, 0]
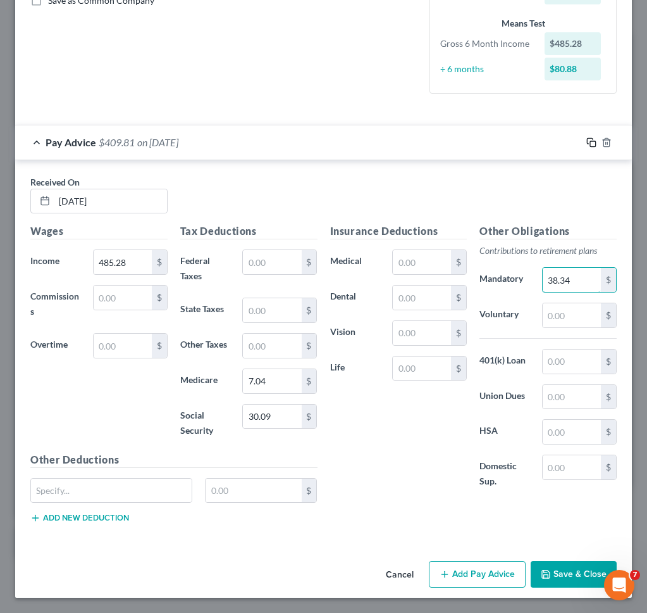
type input "38.34"
click at [592, 142] on icon "button" at bounding box center [592, 142] width 10 height 10
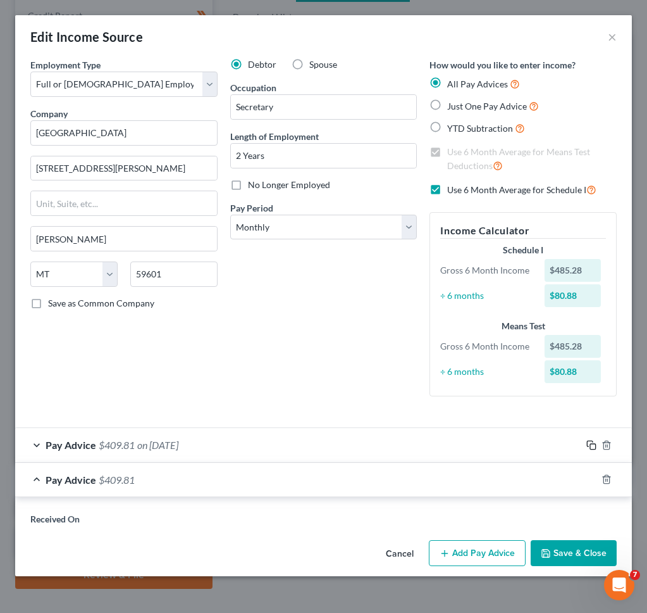
scroll to position [0, 0]
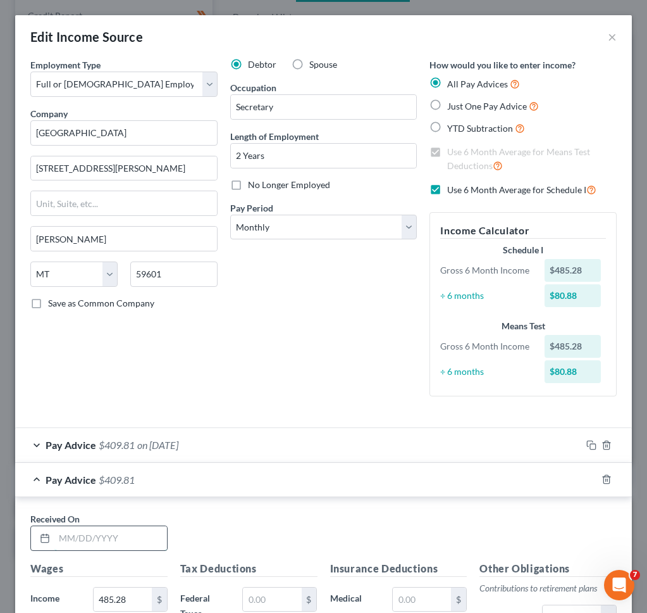
click at [77, 535] on input "text" at bounding box center [110, 538] width 113 height 24
type input "[DATE]"
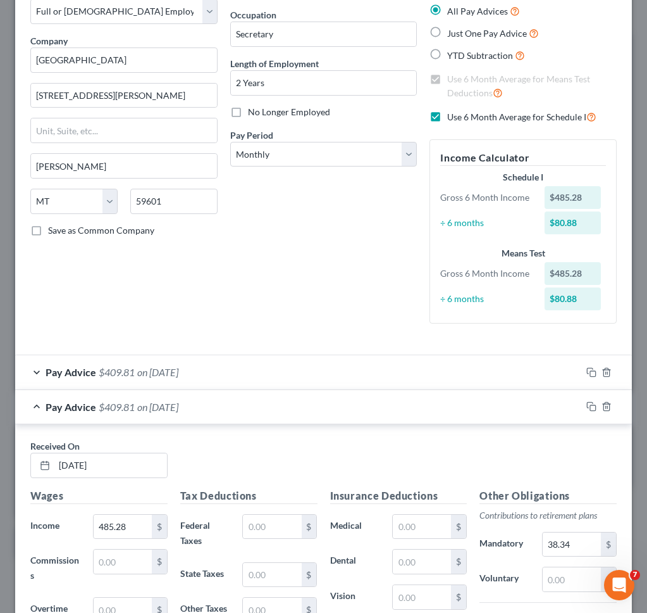
scroll to position [73, 0]
type input "2,966.07"
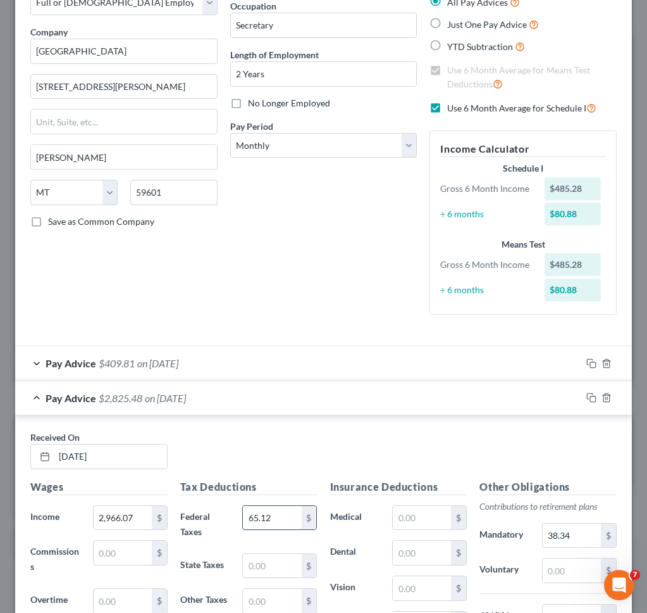
type input "65.12"
type input "33"
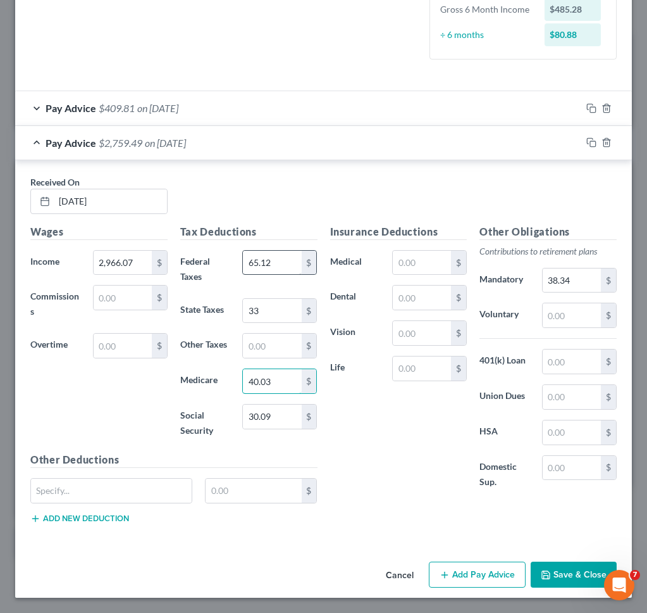
type input "40.03"
type input "171.15"
click at [459, 485] on div "Insurance Deductions Medical $ Dental $ Vision $ Life $" at bounding box center [399, 363] width 150 height 279
click at [580, 285] on input "38.34" at bounding box center [572, 280] width 58 height 24
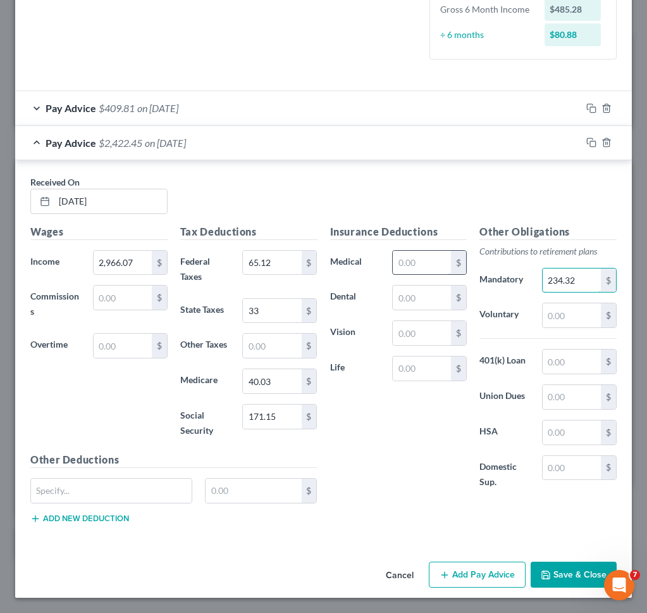
type input "234.32"
click at [404, 270] on input "text" at bounding box center [422, 263] width 58 height 24
type input "1,358.36"
click at [427, 375] on input "text" at bounding box center [422, 368] width 58 height 24
type input "5.52"
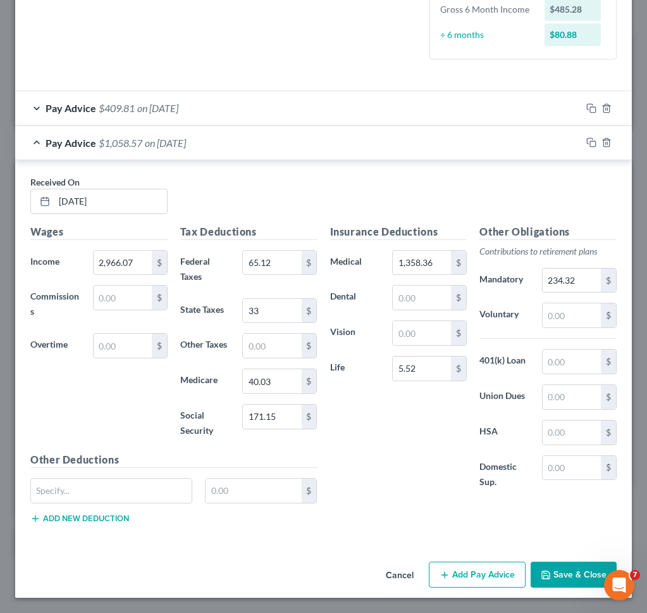
click at [408, 414] on div "Insurance Deductions Medical 1,358.36 $ Dental $ Vision $ Life 5.52 $" at bounding box center [399, 363] width 150 height 279
click at [135, 263] on input "2,966.07" at bounding box center [123, 263] width 58 height 24
type input "3,509.44"
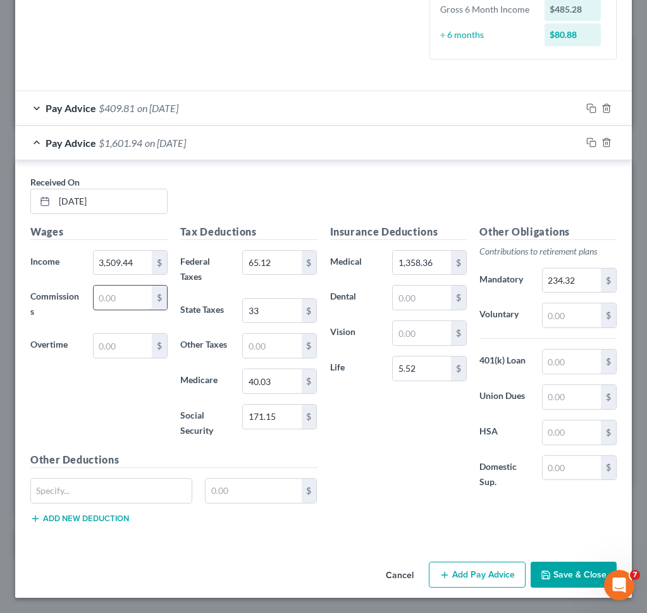
click at [137, 292] on input "text" at bounding box center [123, 297] width 58 height 24
type input "1,238.28"
click at [158, 433] on div "Wages Income * 3,509.44 $ Commissions 1,238.28 $ Overtime $" at bounding box center [99, 338] width 150 height 228
click at [416, 303] on input "text" at bounding box center [422, 297] width 58 height 24
type input "79.94"
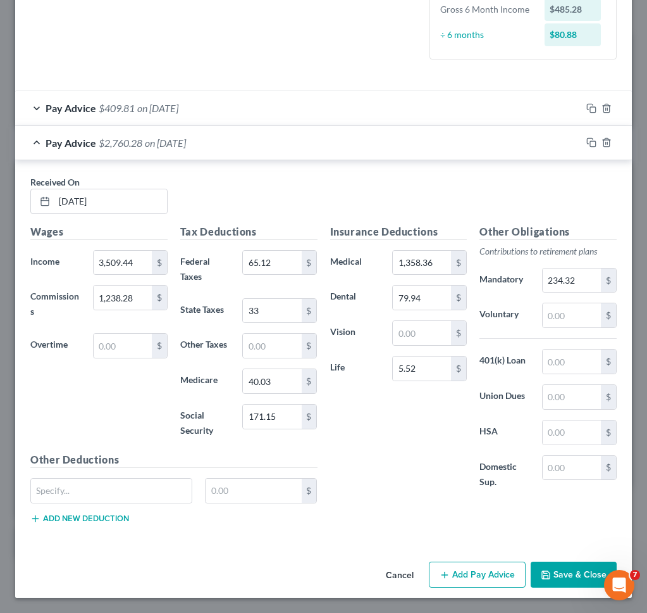
click at [385, 464] on div "Insurance Deductions Medical 1,358.36 $ Dental 79.94 $ Vision $ Life 5.52 $" at bounding box center [399, 363] width 150 height 279
click at [386, 464] on div "Insurance Deductions Medical 1,358.36 $ Dental 79.94 $ Vision $ Life 5.52 $" at bounding box center [399, 363] width 150 height 279
click at [136, 264] on input "3,509.44" at bounding box center [123, 263] width 58 height 24
type input "2,966.07"
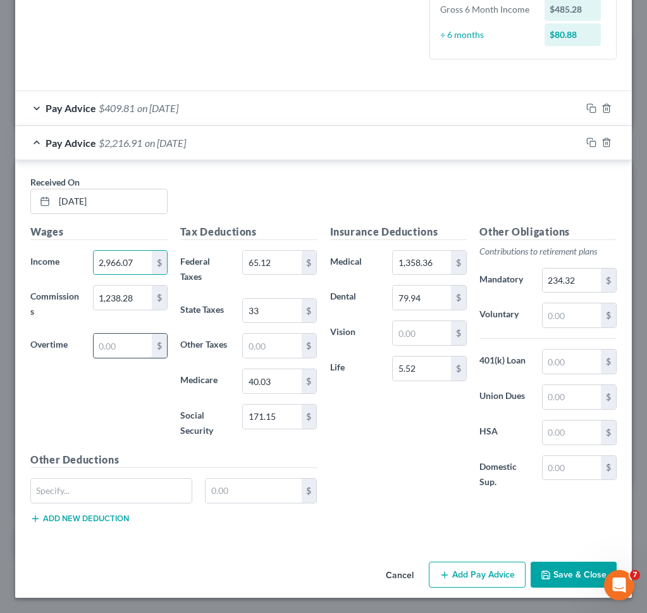
click at [122, 343] on input "text" at bounding box center [123, 346] width 58 height 24
type input "05"
click at [127, 487] on input "text" at bounding box center [111, 490] width 161 height 24
type input "Garnishment"
type input "605.61"
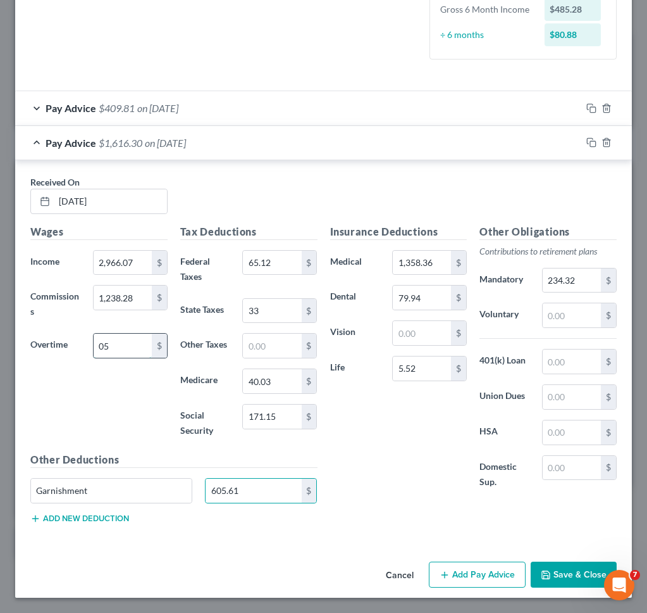
click at [123, 356] on input "05" at bounding box center [123, 346] width 58 height 24
click at [366, 466] on div "Insurance Deductions Medical 1,358.36 $ Dental 79.94 $ Vision $ Life 5.52 $" at bounding box center [399, 363] width 150 height 279
click at [587, 145] on icon "button" at bounding box center [592, 142] width 10 height 10
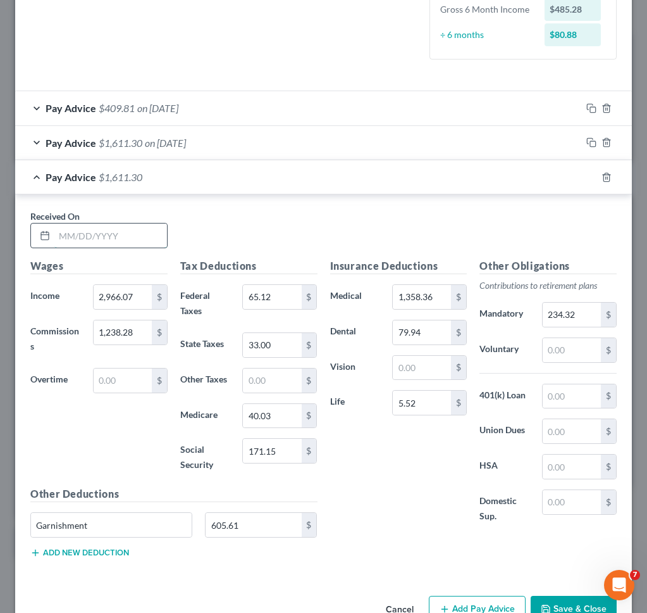
click at [140, 232] on input "text" at bounding box center [110, 235] width 113 height 24
type input "[DATE]"
type input "3,509.44"
click at [289, 293] on input "65.12" at bounding box center [272, 297] width 58 height 24
type input "115.17"
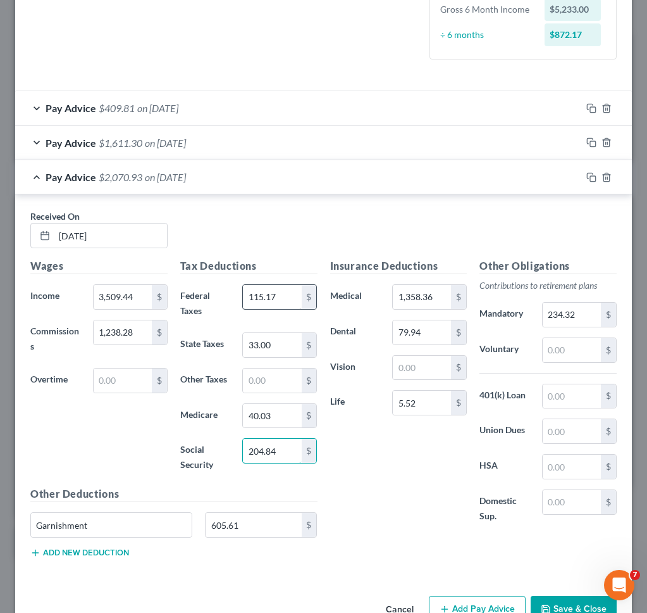
type input "204.84"
type input "47.91"
type input "56"
click at [572, 318] on input "234.32" at bounding box center [572, 315] width 58 height 24
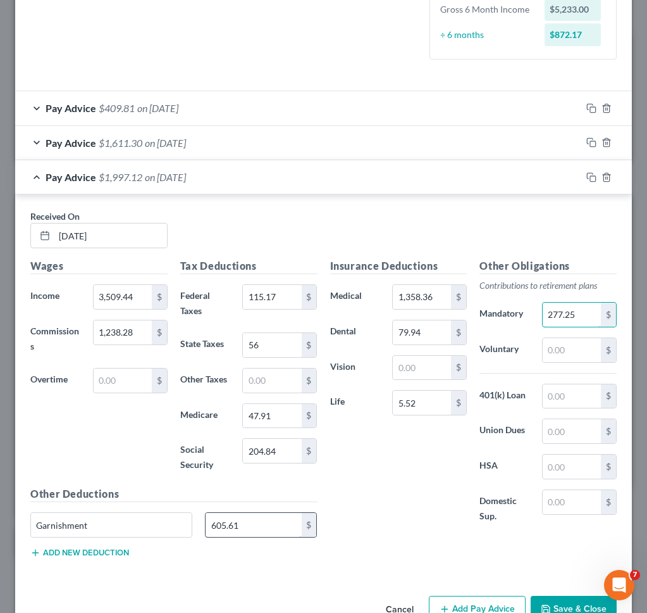
type input "277.25"
click at [269, 527] on input "605.61" at bounding box center [254, 525] width 96 height 24
type input "702.07"
click at [335, 222] on div "Received On * [DATE]" at bounding box center [323, 233] width 599 height 49
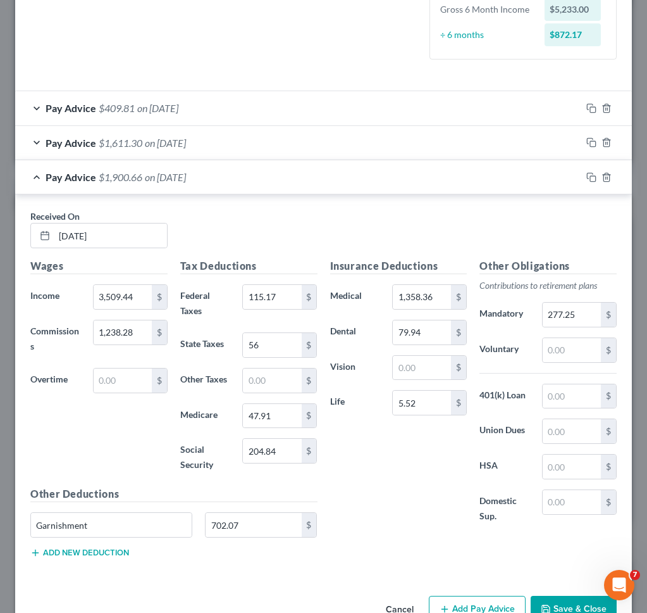
scroll to position [371, 0]
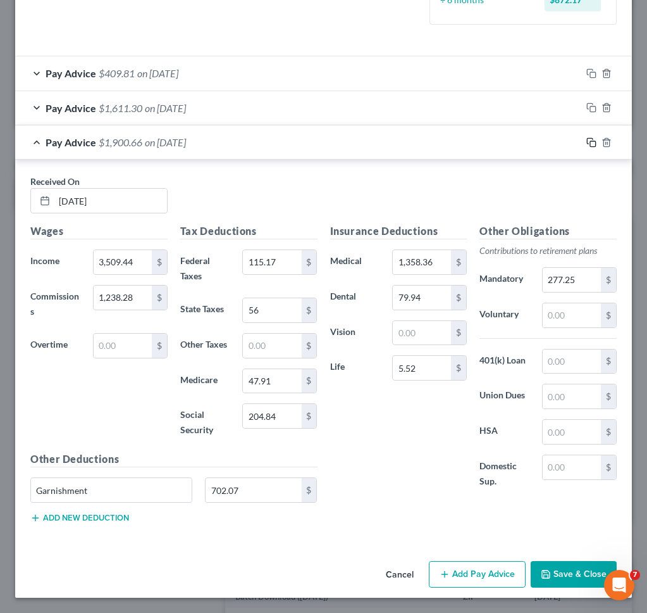
click at [595, 144] on icon "button" at bounding box center [592, 142] width 10 height 10
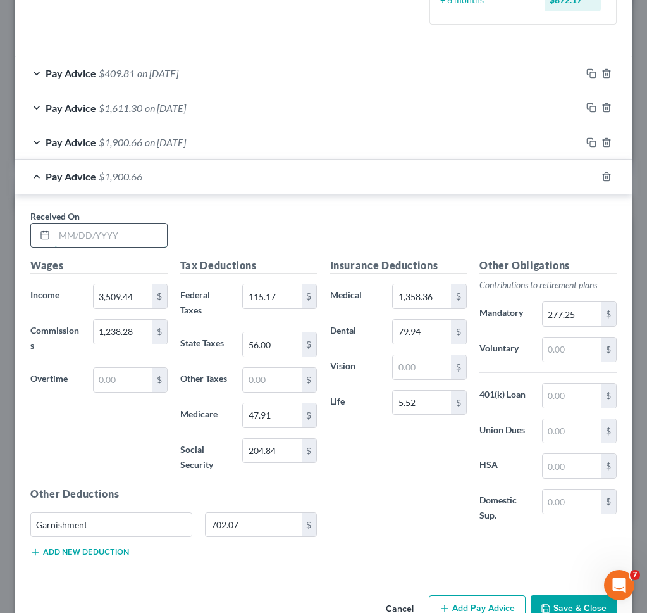
click at [108, 239] on input "text" at bounding box center [110, 235] width 113 height 24
type input "[DATE]"
type input "3,668.96"
click at [260, 297] on input "115.17" at bounding box center [272, 296] width 58 height 24
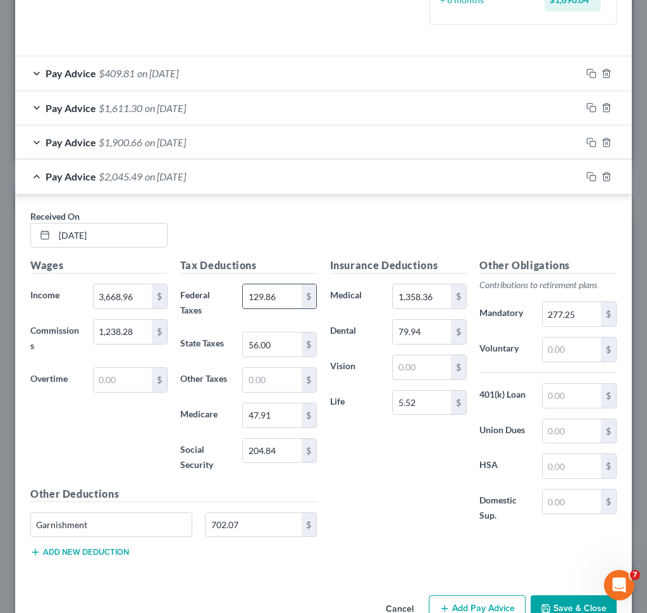
type input "129.86"
type input "214.73"
type input "50.22"
type input "63"
click at [578, 312] on input "277.25" at bounding box center [572, 314] width 58 height 24
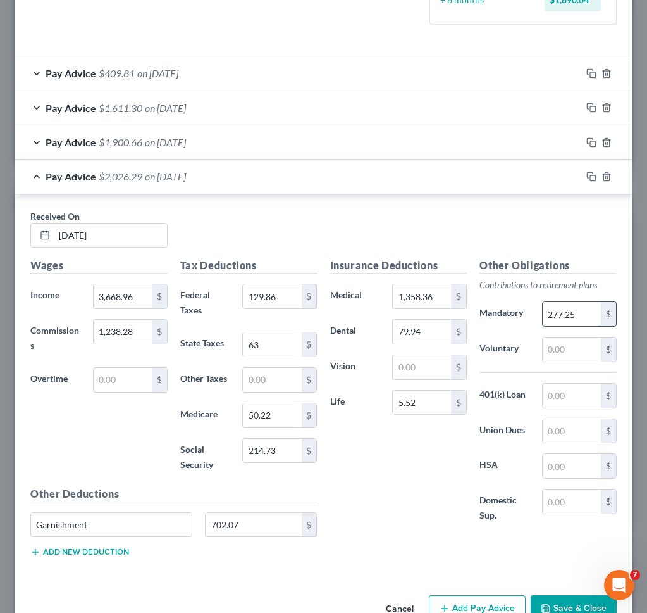
click at [578, 312] on input "277.25" at bounding box center [572, 314] width 58 height 24
type input "289.85"
click at [254, 520] on input "702.07" at bounding box center [254, 525] width 96 height 24
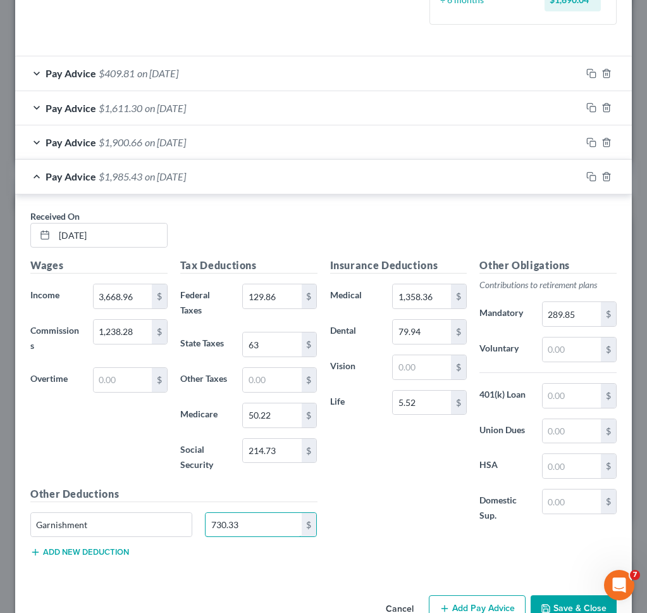
type input "730.33"
click at [390, 199] on div "Received On * [DATE] Wages Income * 3,668.96 $ Commissions 1,238.28 $ Overtime …" at bounding box center [323, 386] width 617 height 384
click at [590, 175] on icon "button" at bounding box center [592, 177] width 10 height 10
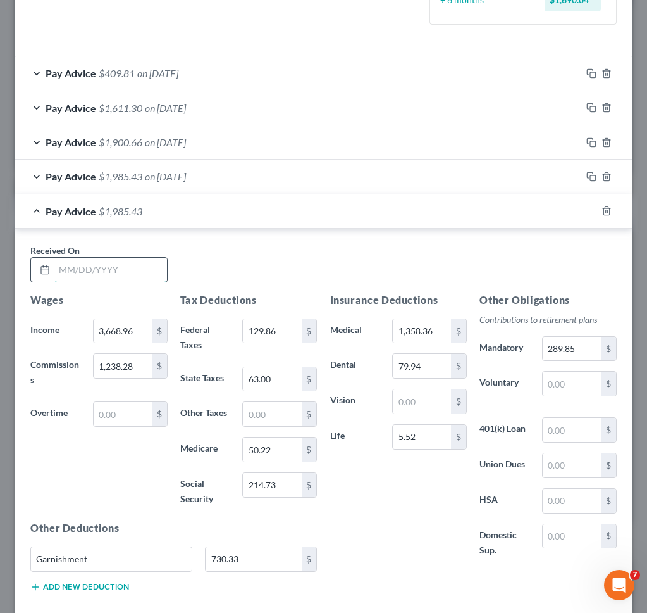
click at [102, 266] on input "text" at bounding box center [110, 270] width 113 height 24
type input "[DATE]"
type input "3,190.4"
type input "85.78"
type input "185.06"
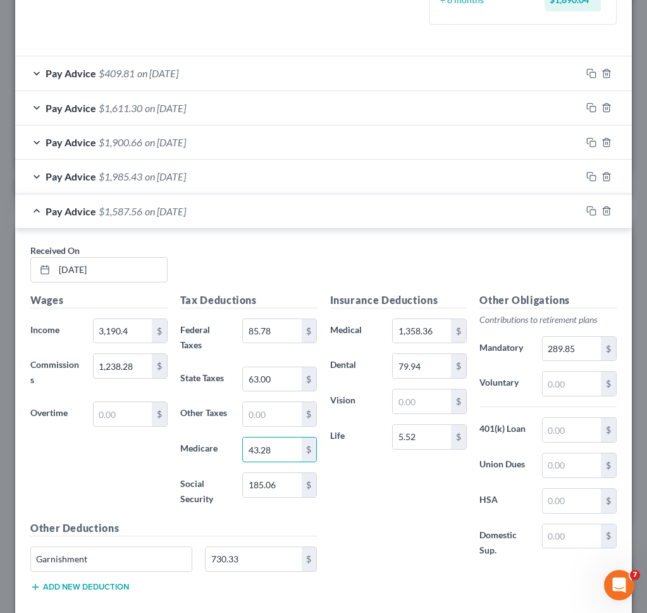
type input "43.28"
type input "43"
click at [575, 358] on input "289.85" at bounding box center [572, 349] width 58 height 24
type input "252.04"
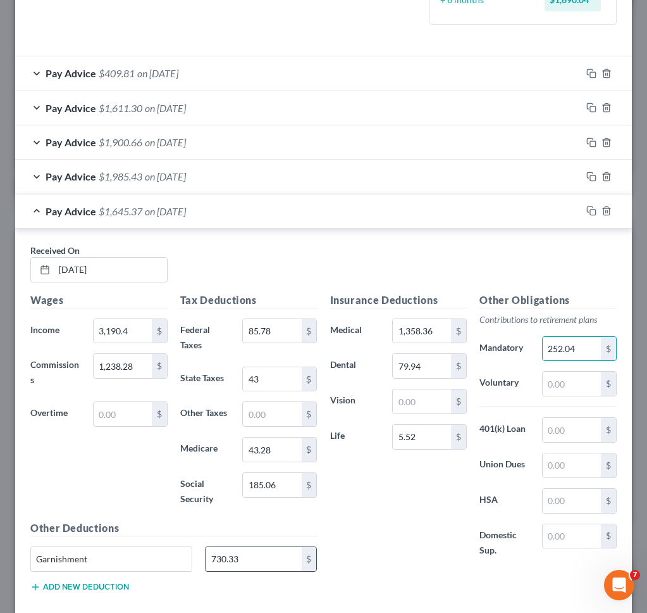
click at [243, 551] on input "730.33" at bounding box center [254, 559] width 96 height 24
type input "645.31"
click at [483, 231] on div "Received On * [DATE] Wages Income * 3,190.4 $ Commissions 1,238.28 $ Overtime $…" at bounding box center [323, 420] width 617 height 384
click at [593, 206] on icon "button" at bounding box center [592, 211] width 10 height 10
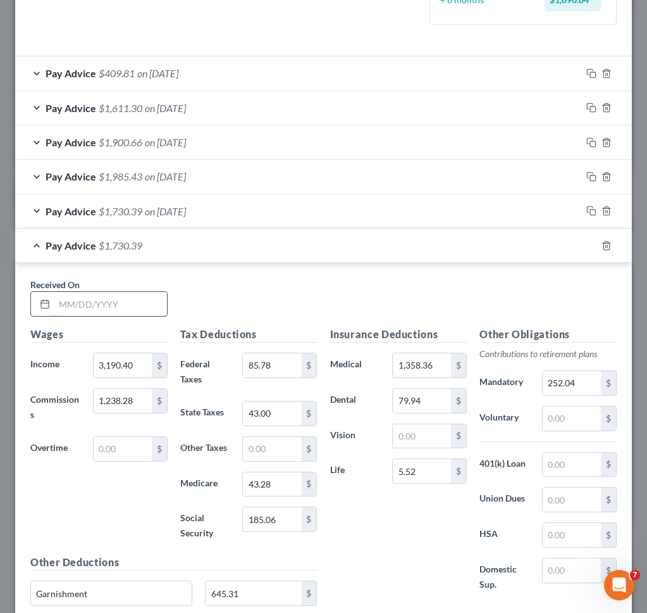
click at [56, 300] on input "text" at bounding box center [110, 304] width 113 height 24
type input "[DATE]"
type input "3,509.44"
type input "115.17"
type input "2"
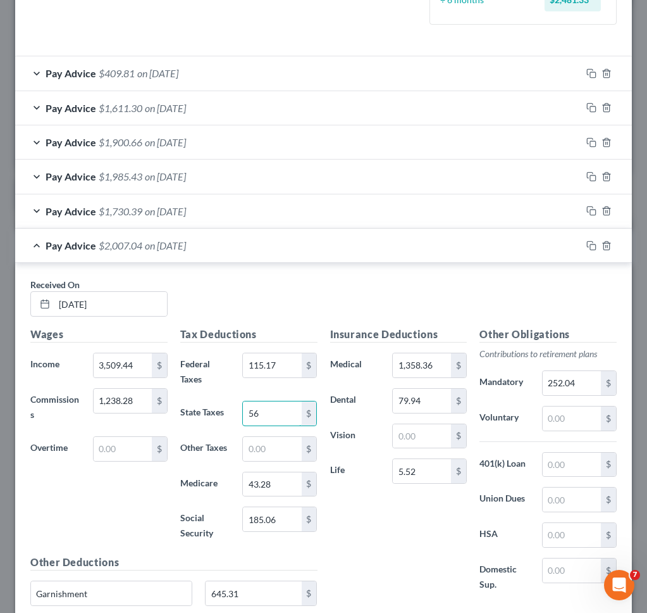
type input "56"
type input "47.91"
type input "204.84"
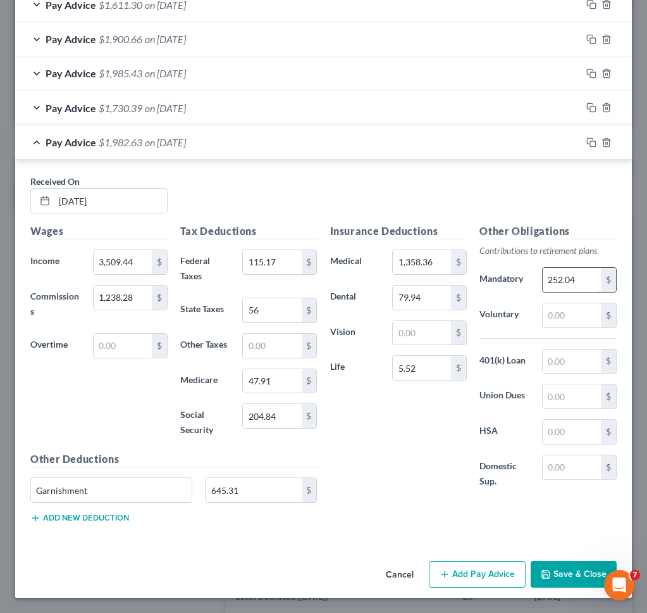
click at [573, 277] on input "252.04" at bounding box center [572, 280] width 58 height 24
type input "277.25"
click at [223, 491] on input "645.31" at bounding box center [254, 490] width 96 height 24
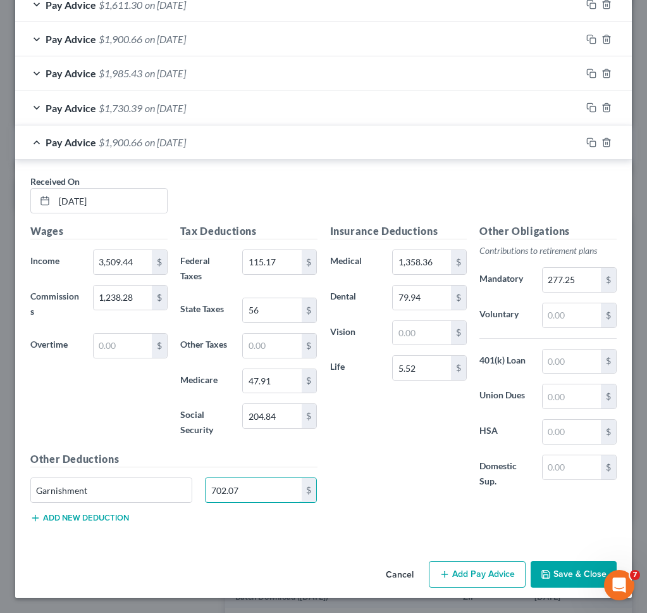
type input "702.07"
click at [392, 449] on div "Insurance Deductions Medical 1,358.36 $ Dental 79.94 $ Vision $ Life 5.52 $" at bounding box center [399, 362] width 150 height 279
click at [582, 558] on button "Save & Close" at bounding box center [574, 574] width 86 height 27
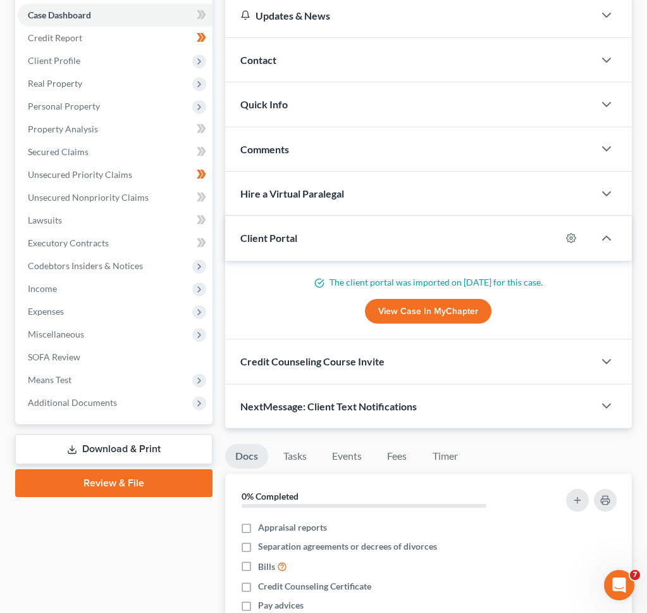
scroll to position [0, 0]
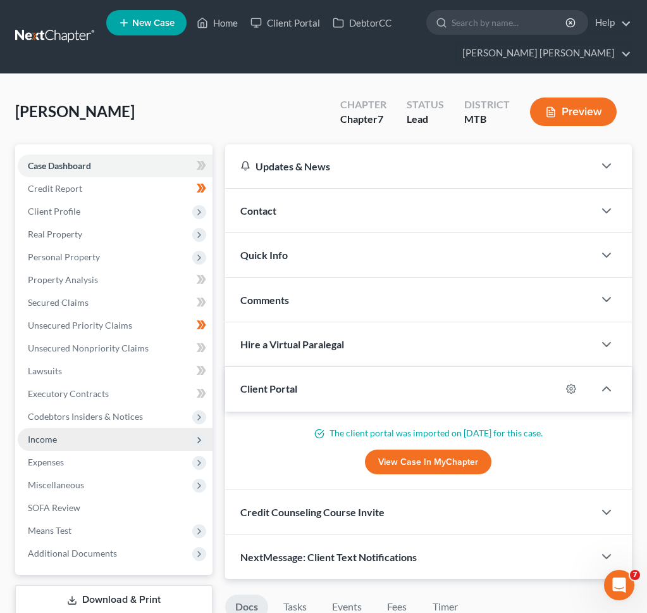
click at [107, 433] on span "Income" at bounding box center [115, 439] width 195 height 23
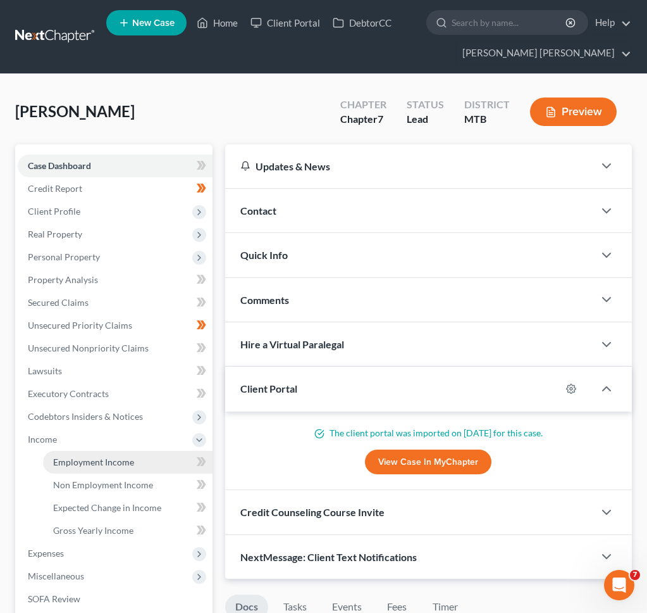
click at [115, 466] on span "Employment Income" at bounding box center [93, 461] width 81 height 11
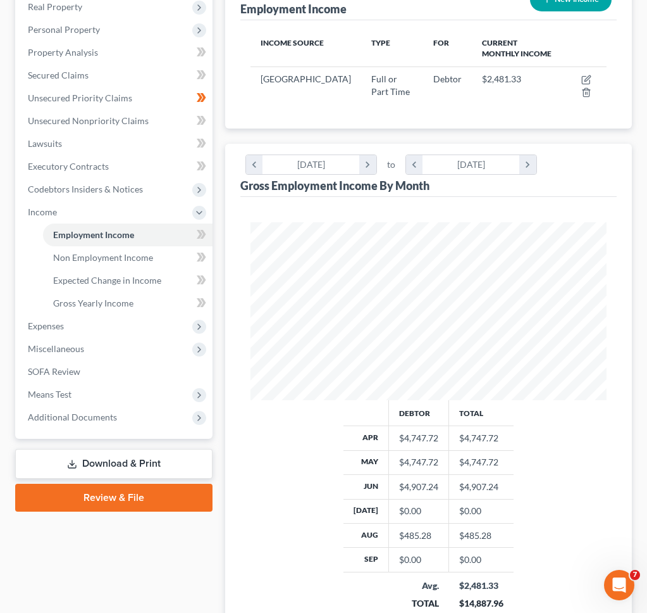
scroll to position [246, 0]
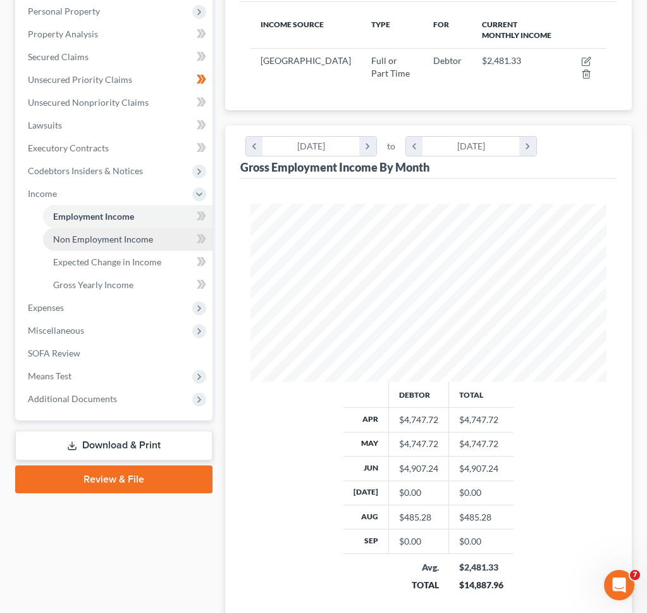
click at [164, 235] on link "Non Employment Income" at bounding box center [128, 239] width 170 height 23
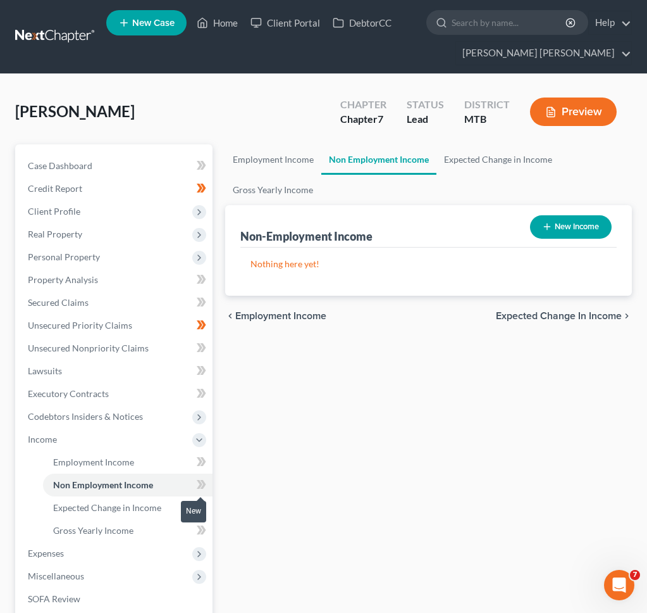
click at [201, 480] on icon at bounding box center [203, 484] width 6 height 9
click at [180, 504] on link "Expected Change in Income" at bounding box center [128, 507] width 170 height 23
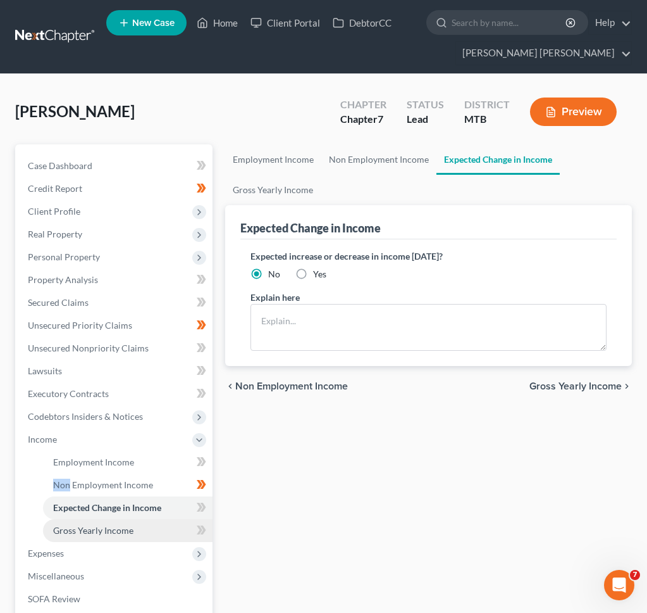
click at [177, 535] on link "Gross Yearly Income" at bounding box center [128, 530] width 170 height 23
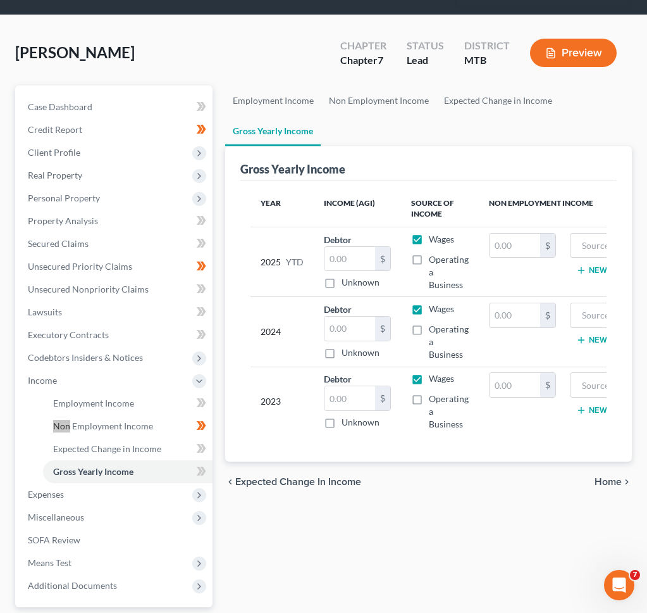
scroll to position [93, 0]
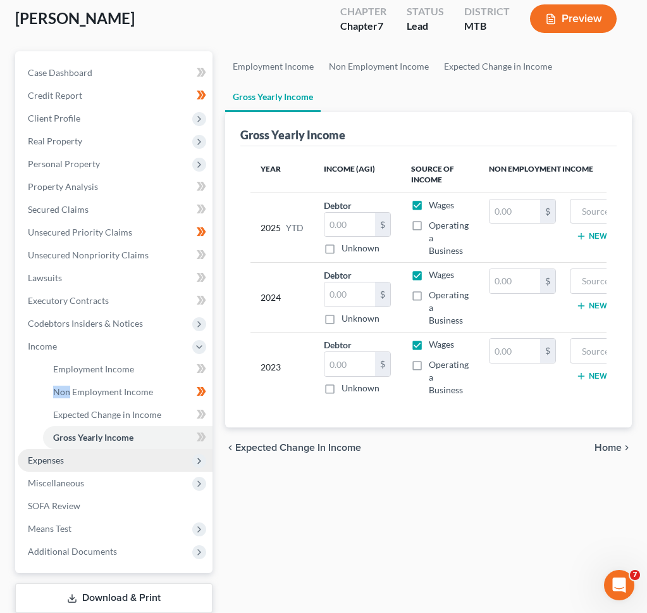
click at [139, 459] on span "Expenses" at bounding box center [115, 460] width 195 height 23
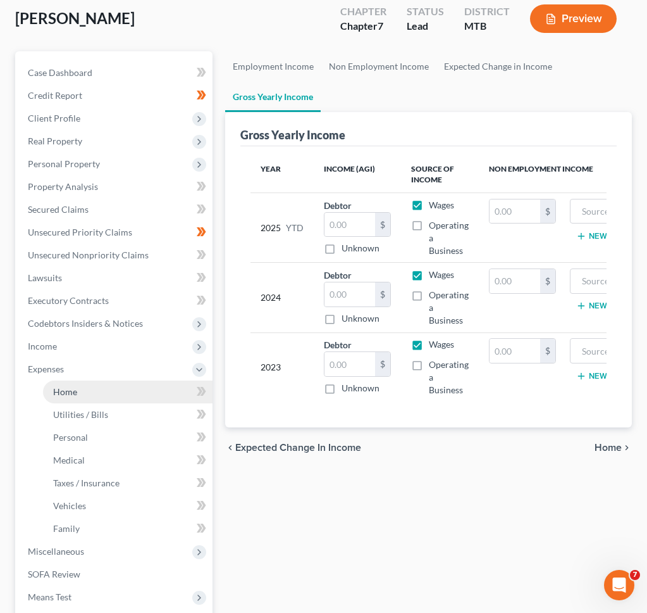
click at [148, 396] on link "Home" at bounding box center [128, 391] width 170 height 23
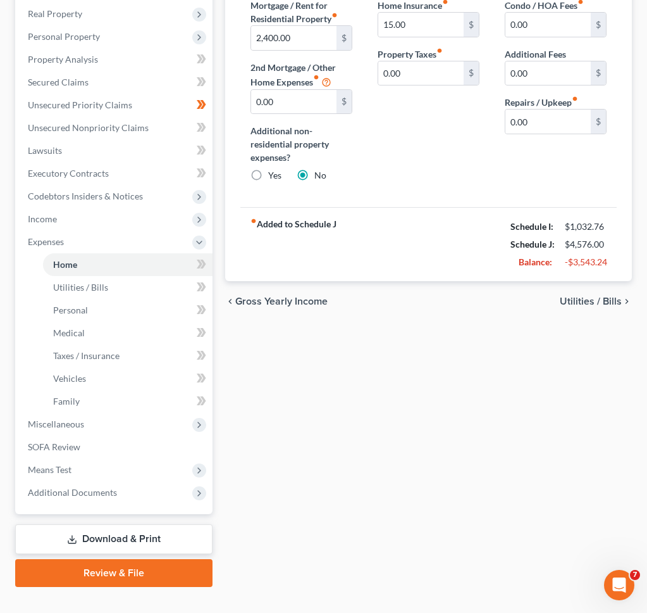
scroll to position [241, 0]
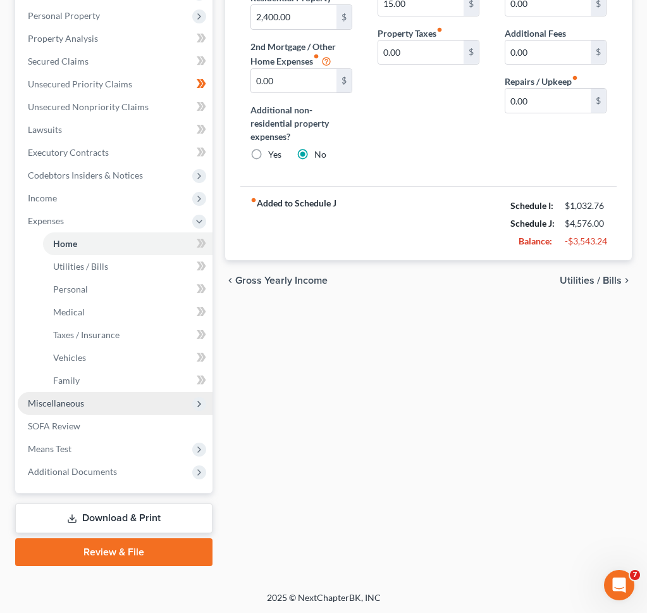
click at [89, 403] on span "Miscellaneous" at bounding box center [115, 403] width 195 height 23
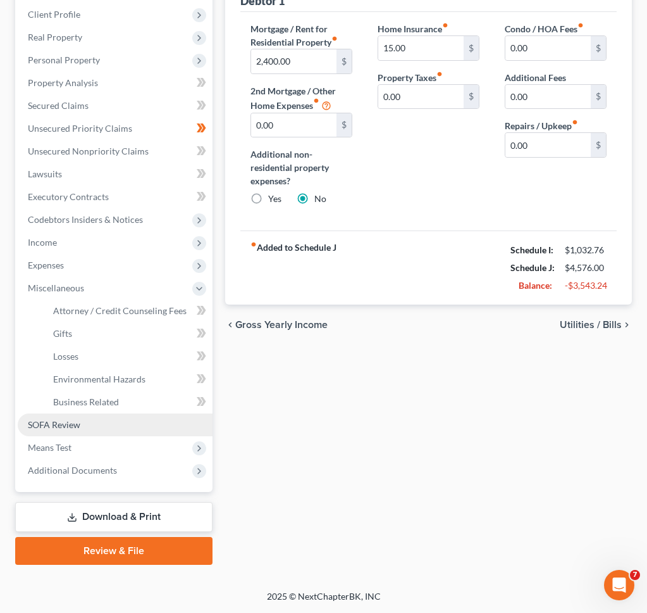
scroll to position [196, 0]
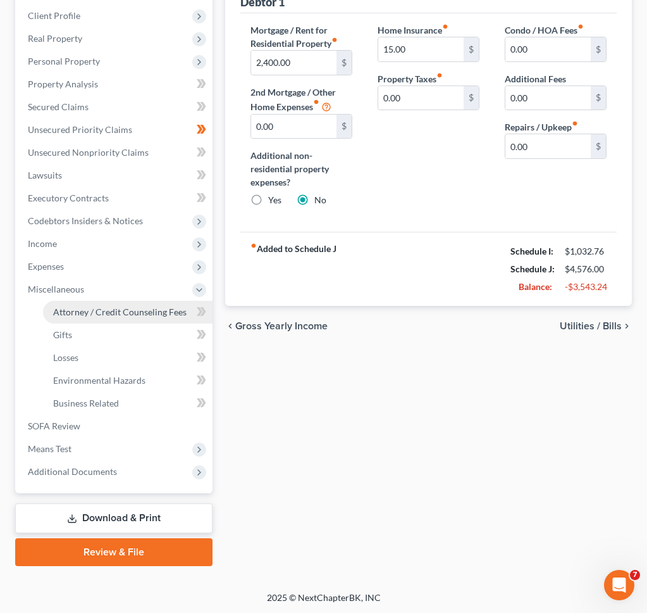
click at [134, 317] on link "Attorney / Credit Counseling Fees" at bounding box center [128, 312] width 170 height 23
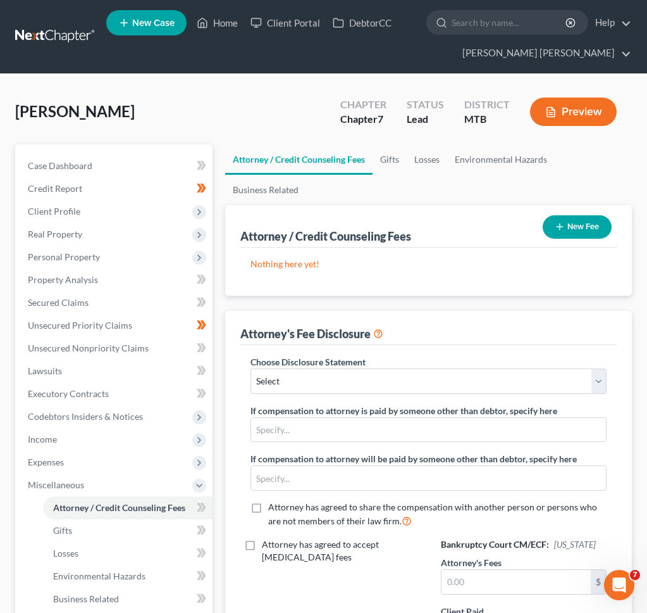
click at [363, 398] on div "Choose Disclosure Statement Select [PERSON_NAME] If compensation to attorney is…" at bounding box center [429, 446] width 382 height 183
click at [363, 366] on label "Choose Disclosure Statement" at bounding box center [308, 361] width 115 height 13
click at [361, 373] on select "Select [PERSON_NAME]" at bounding box center [429, 380] width 356 height 25
select select "0"
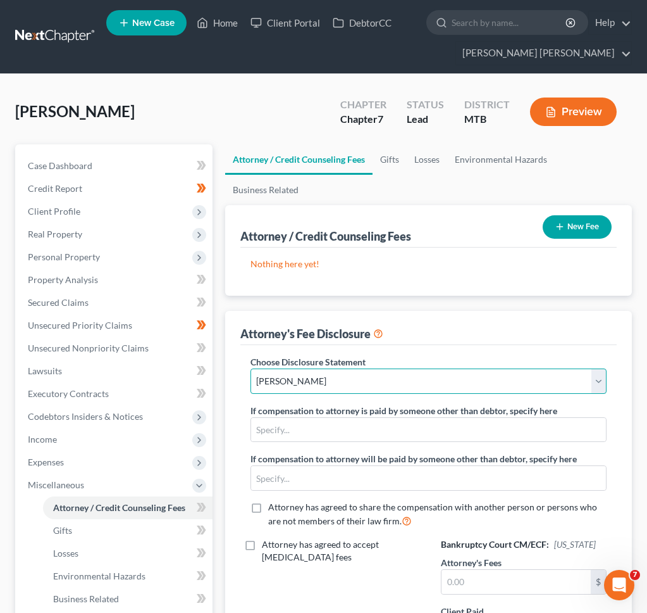
click at [251, 368] on select "Select [PERSON_NAME]" at bounding box center [429, 380] width 356 height 25
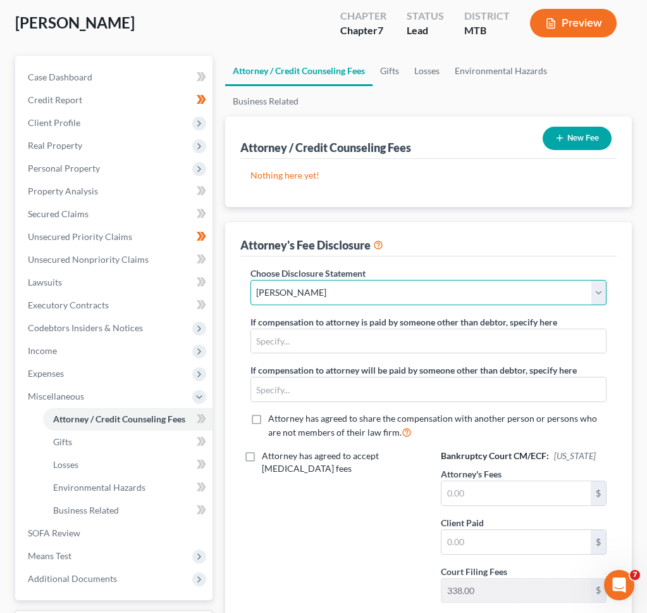
scroll to position [196, 0]
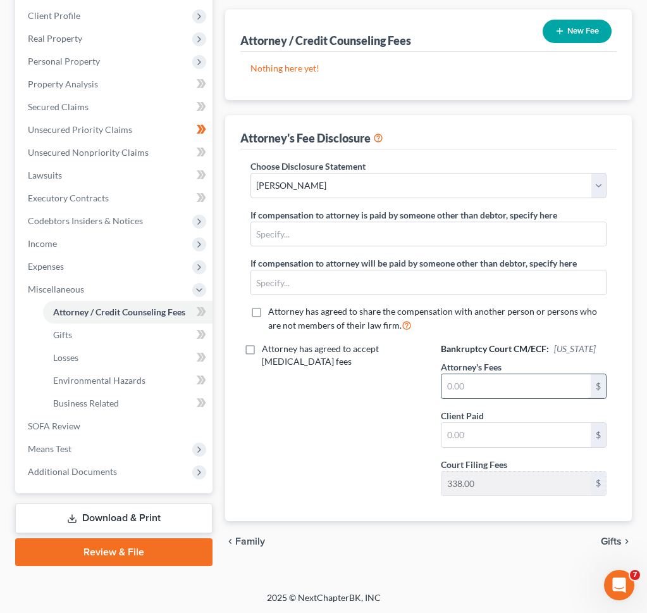
click at [492, 379] on input "text" at bounding box center [516, 386] width 149 height 24
type input "1,900"
click at [197, 339] on icon at bounding box center [201, 335] width 9 height 16
click at [196, 356] on span at bounding box center [201, 358] width 22 height 19
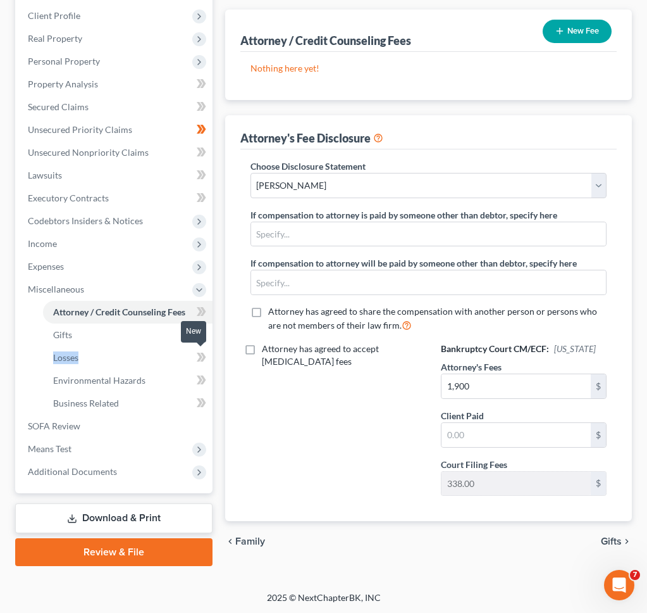
click at [196, 356] on span at bounding box center [201, 358] width 22 height 19
click at [197, 373] on icon at bounding box center [201, 380] width 9 height 16
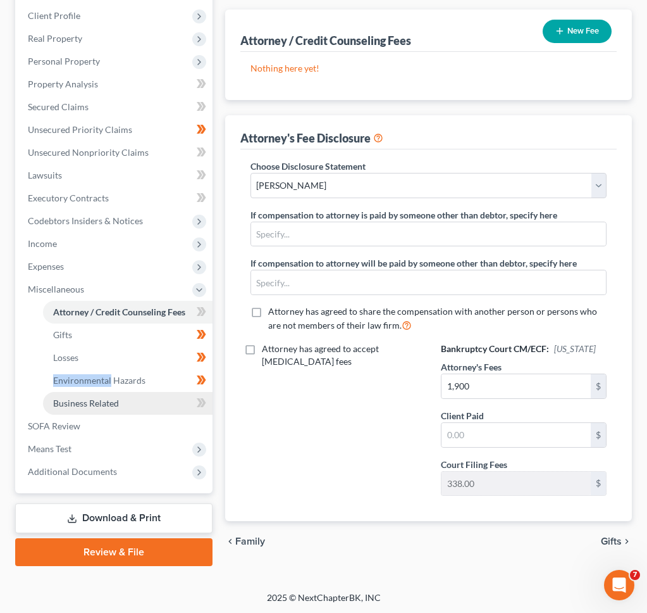
click at [197, 392] on link "Business Related" at bounding box center [128, 403] width 170 height 23
click at [197, 392] on ul "Attorney / Credit Counseling Fees Attorney / Bankruptcy Fees Gifts Losses" at bounding box center [115, 358] width 195 height 114
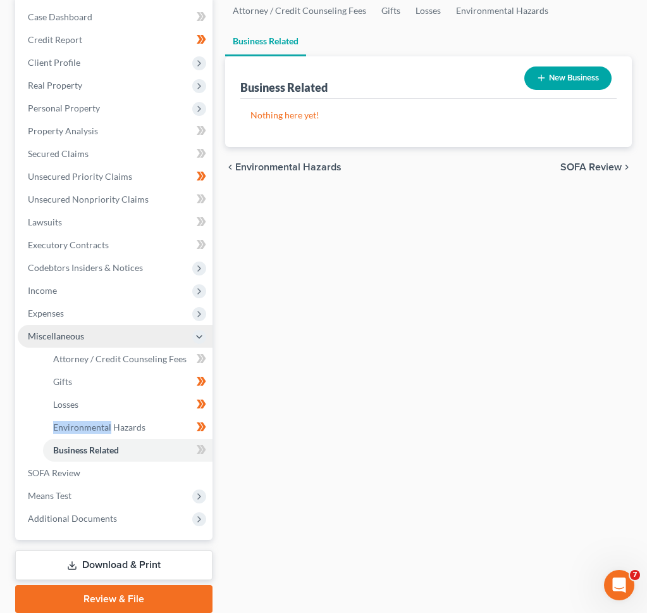
scroll to position [196, 0]
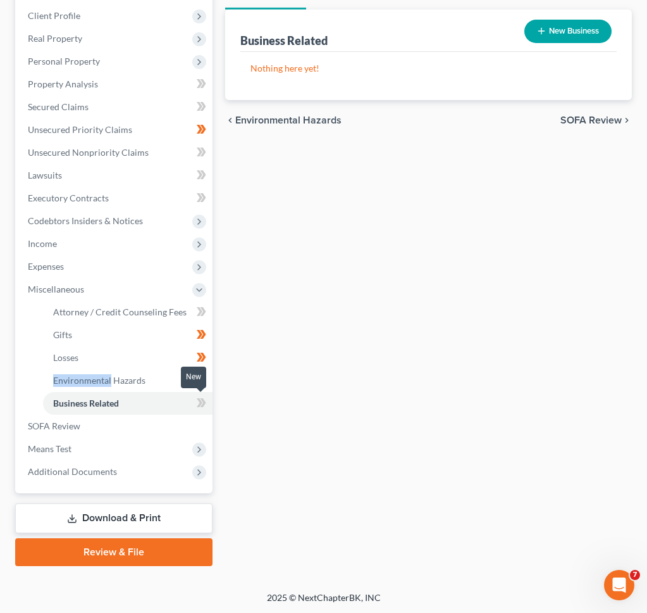
click at [200, 404] on icon at bounding box center [200, 402] width 6 height 9
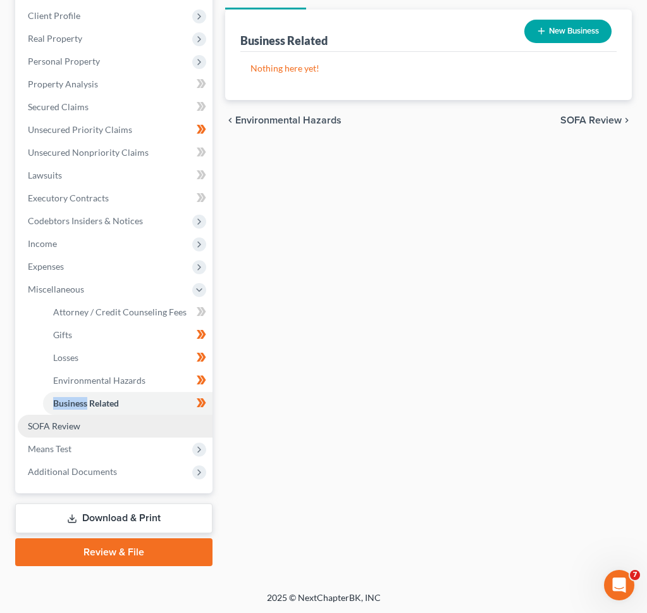
click at [157, 427] on link "SOFA Review" at bounding box center [115, 426] width 195 height 23
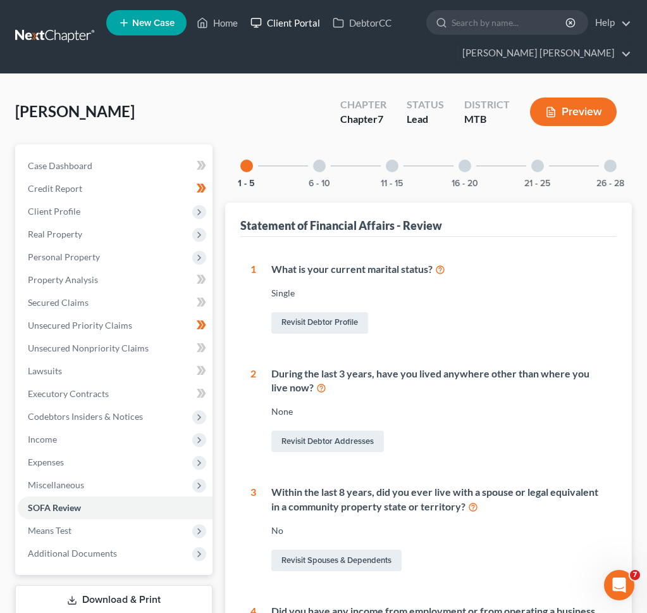
click at [296, 24] on link "Client Portal" at bounding box center [285, 22] width 82 height 23
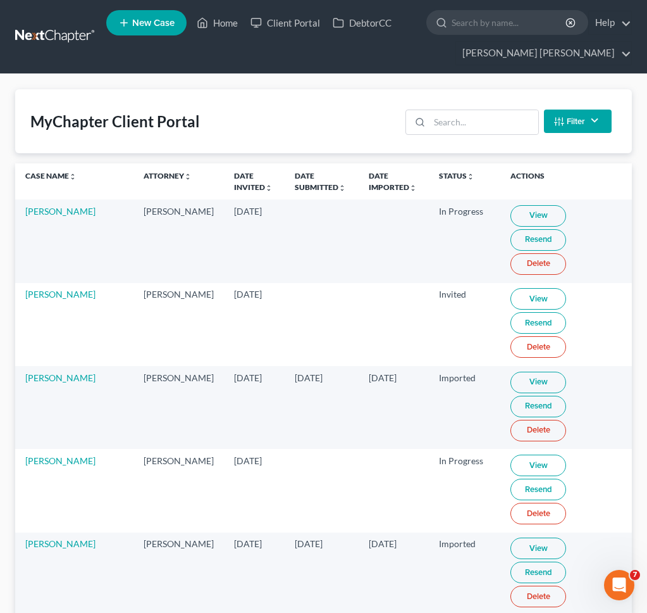
click at [479, 135] on div "Filter Status Filter... Invited In Progress Ready To Review Reviewed Imported S…" at bounding box center [509, 121] width 216 height 34
click at [479, 131] on input "search" at bounding box center [484, 122] width 108 height 24
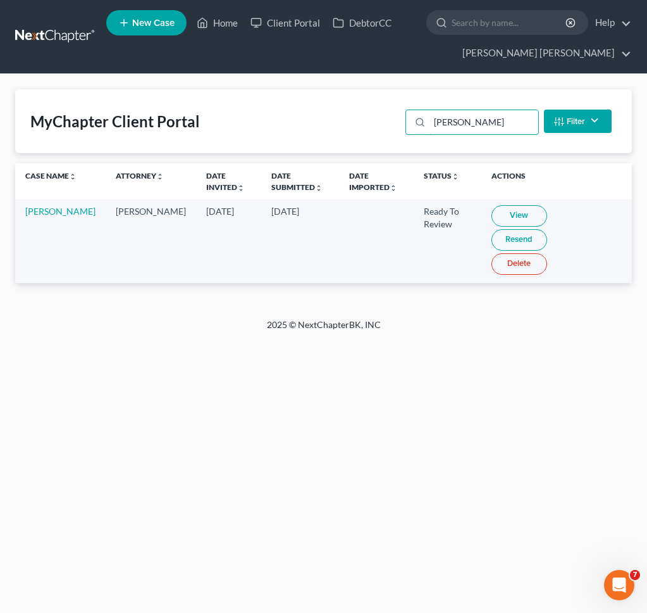
type input "[PERSON_NAME]"
click at [501, 208] on link "View" at bounding box center [520, 216] width 56 height 22
click at [33, 216] on link "[PERSON_NAME]" at bounding box center [60, 211] width 70 height 11
click at [41, 216] on link "[PERSON_NAME]" at bounding box center [60, 211] width 70 height 11
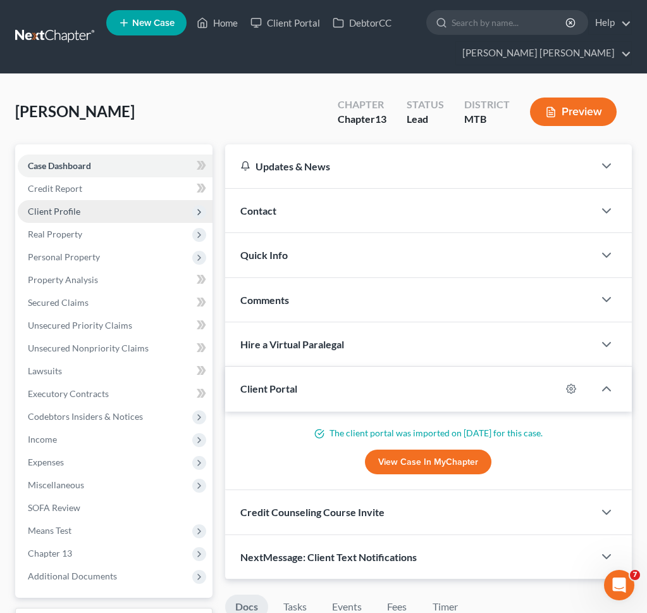
click at [147, 204] on span "Client Profile" at bounding box center [115, 211] width 195 height 23
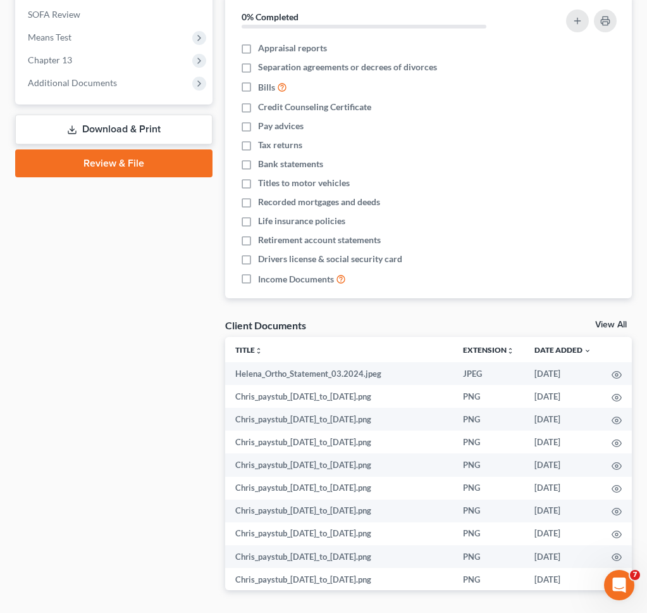
scroll to position [675, 0]
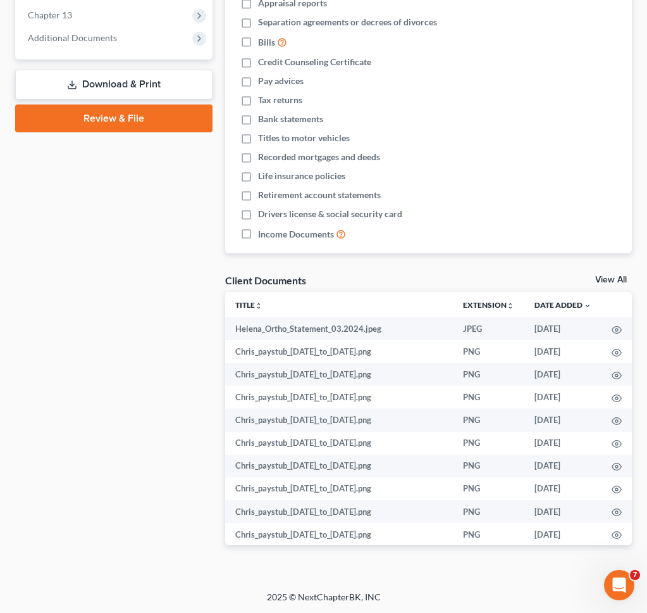
click at [618, 277] on link "View All" at bounding box center [612, 279] width 32 height 9
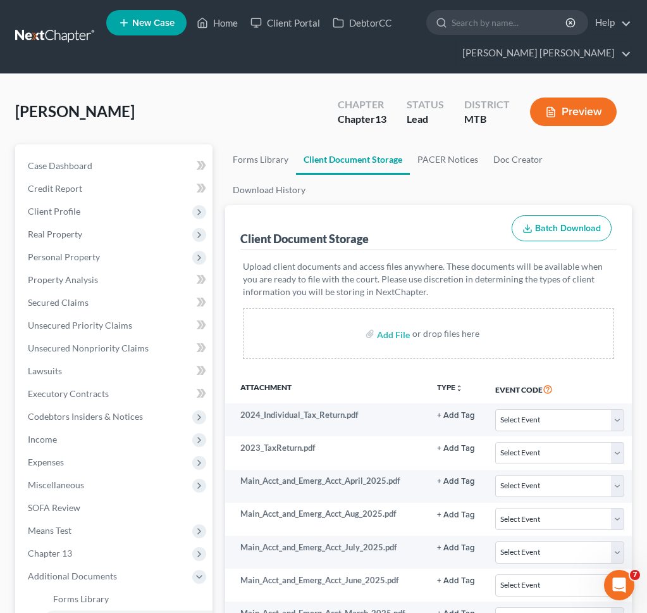
click at [585, 219] on button "Batch Download" at bounding box center [562, 228] width 100 height 27
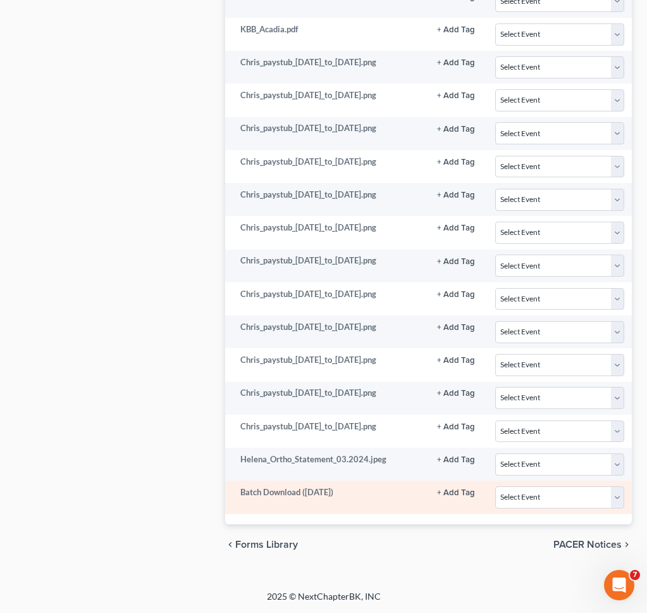
scroll to position [0, 253]
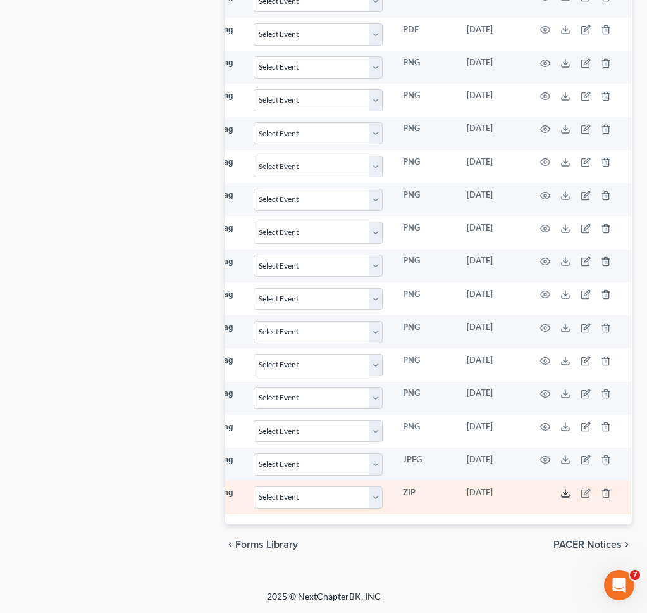
click at [567, 493] on polyline at bounding box center [566, 493] width 4 height 2
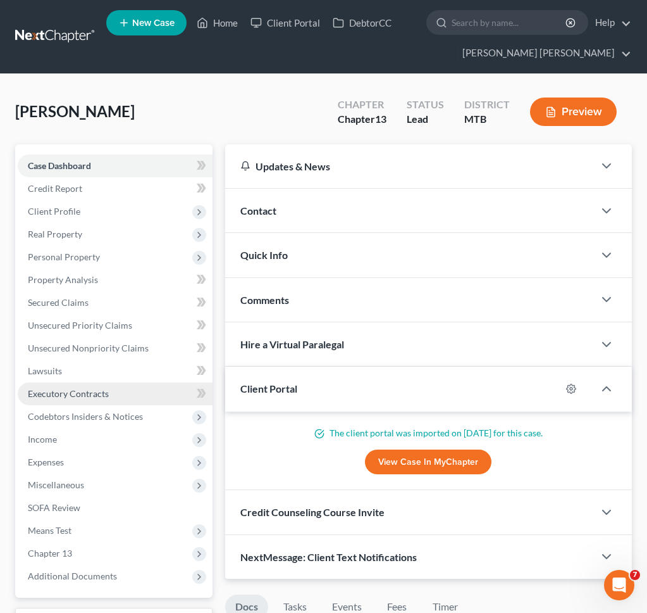
click at [98, 401] on link "Executory Contracts" at bounding box center [115, 393] width 195 height 23
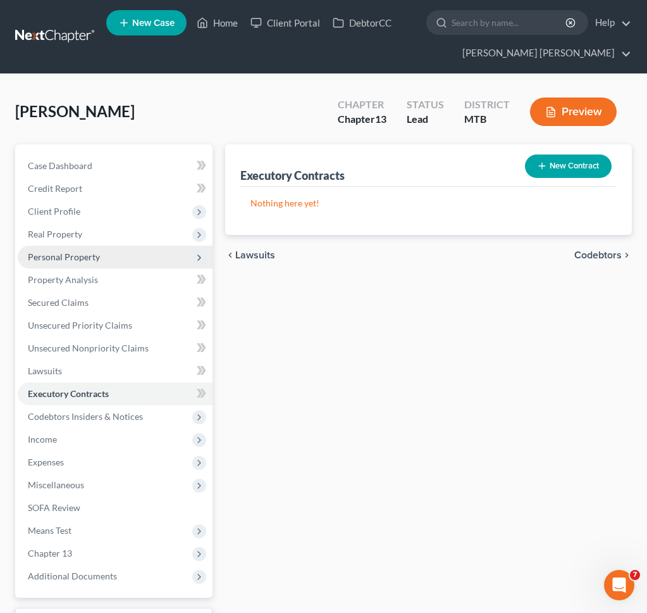
click at [157, 260] on span "Personal Property" at bounding box center [115, 257] width 195 height 23
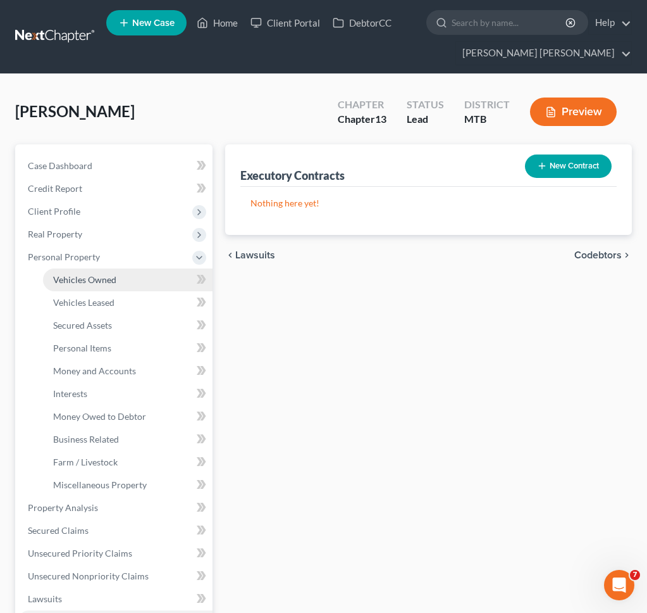
click at [159, 272] on link "Vehicles Owned" at bounding box center [128, 279] width 170 height 23
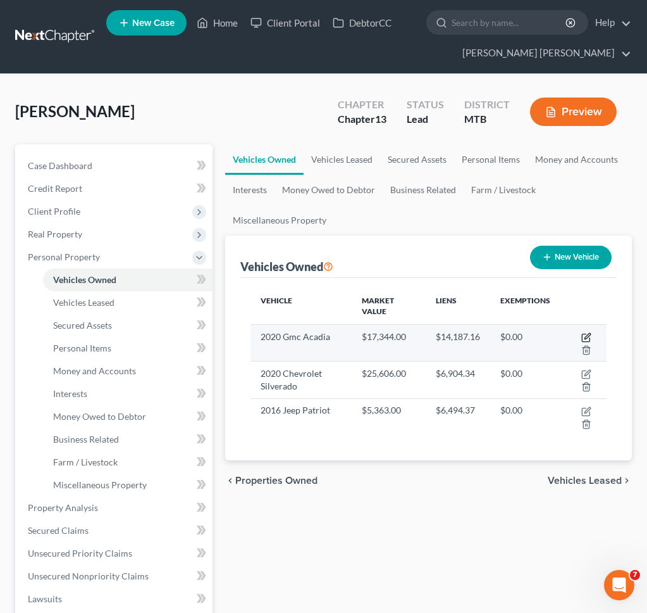
click at [585, 334] on icon "button" at bounding box center [586, 338] width 8 height 8
select select "0"
select select "6"
select select "2"
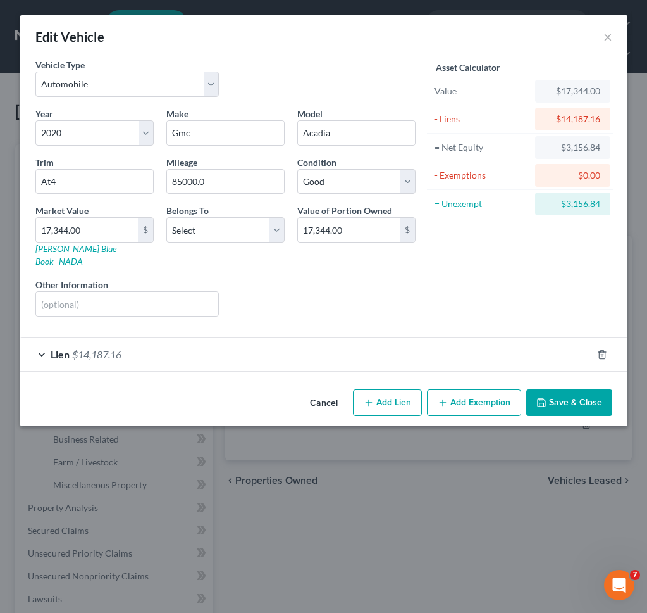
click at [575, 399] on button "Save & Close" at bounding box center [570, 402] width 86 height 27
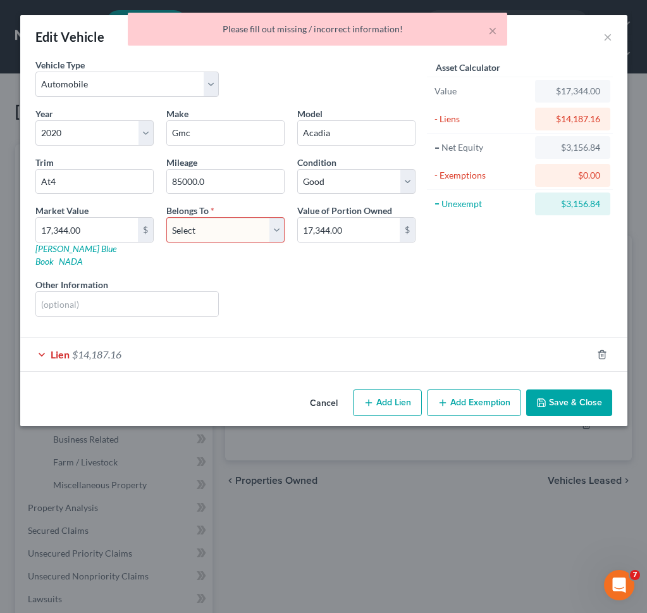
click at [611, 41] on div "× Please fill out missing / incorrect information!" at bounding box center [317, 32] width 647 height 39
click at [610, 37] on div "× Please fill out missing / incorrect information!" at bounding box center [317, 32] width 647 height 39
click at [232, 233] on select "Select Debtor 1 Only Debtor 2 Only Debtor 1 And Debtor 2 Only At Least One Of T…" at bounding box center [225, 229] width 118 height 25
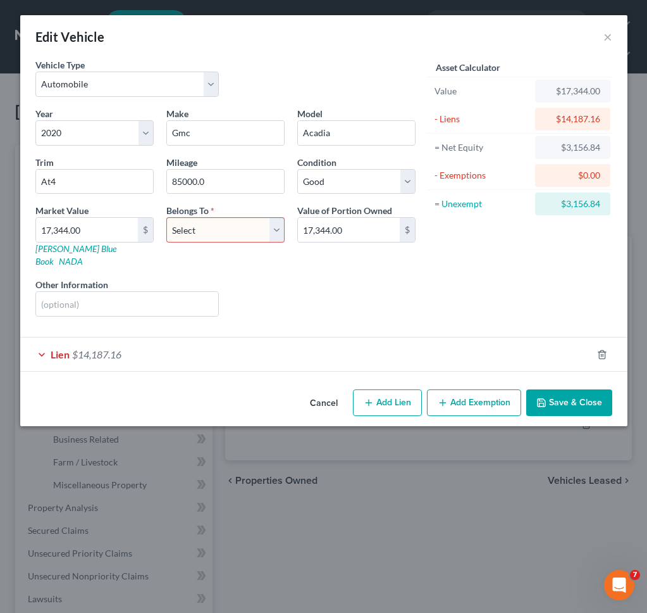
select select "0"
click at [166, 217] on select "Select Debtor 1 Only Debtor 2 Only Debtor 1 And Debtor 2 Only At Least One Of T…" at bounding box center [225, 229] width 118 height 25
click at [567, 389] on button "Save & Close" at bounding box center [570, 402] width 86 height 27
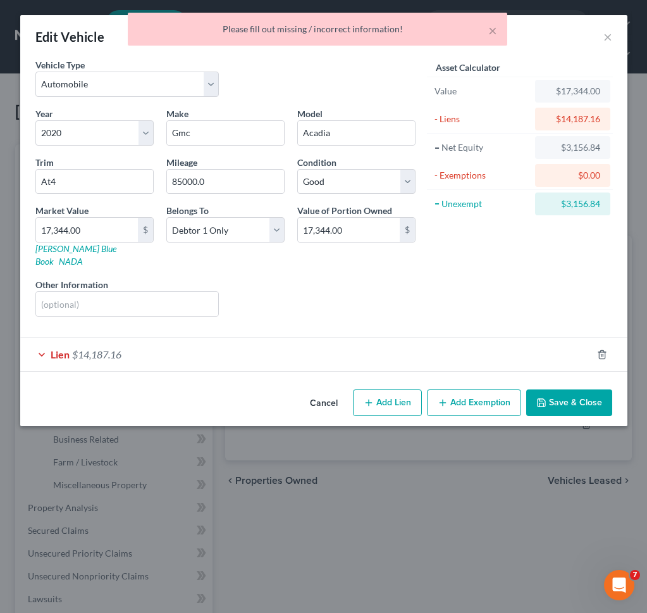
click at [305, 337] on div "Lien $14,187.16" at bounding box center [306, 354] width 572 height 34
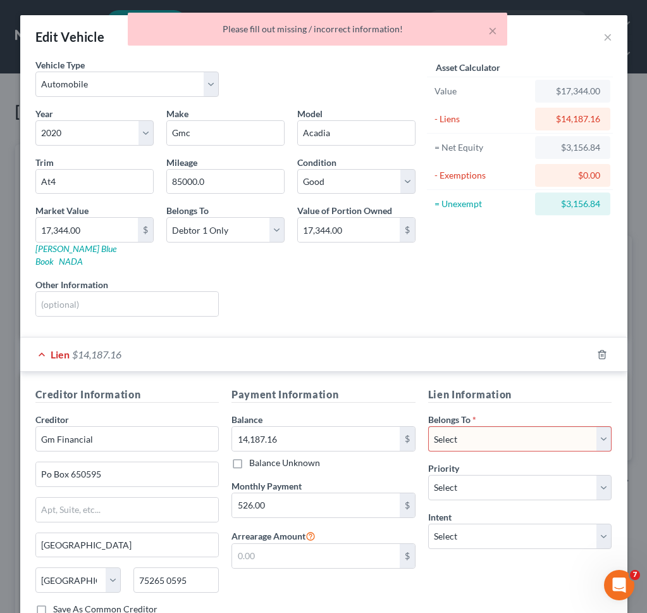
click at [508, 426] on select "Select Debtor 1 Only Debtor 2 Only Debtor 1 And Debtor 2 Only At Least One Of T…" at bounding box center [520, 438] width 184 height 25
select select "0"
click at [428, 426] on select "Select Debtor 1 Only Debtor 2 Only Debtor 1 And Debtor 2 Only At Least One Of T…" at bounding box center [520, 438] width 184 height 25
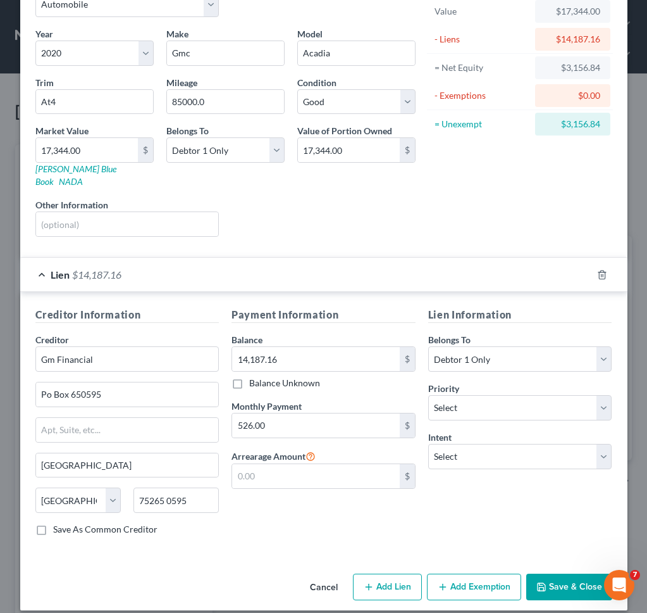
click at [566, 558] on button "Save & Close" at bounding box center [570, 586] width 86 height 27
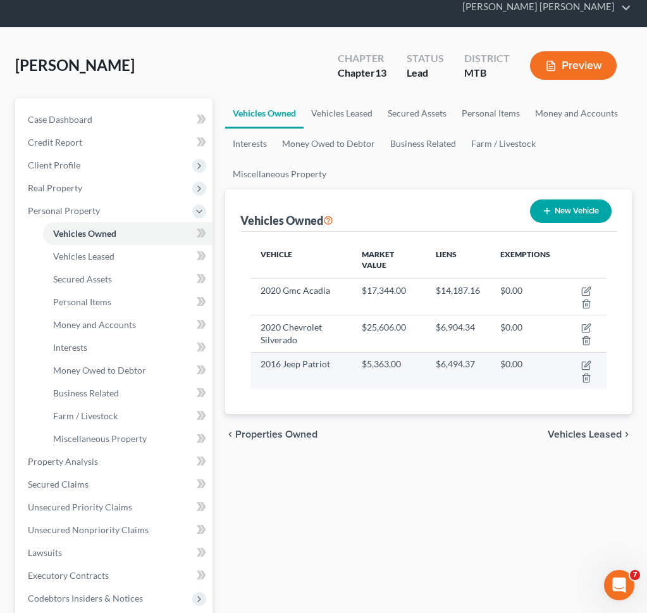
scroll to position [57, 0]
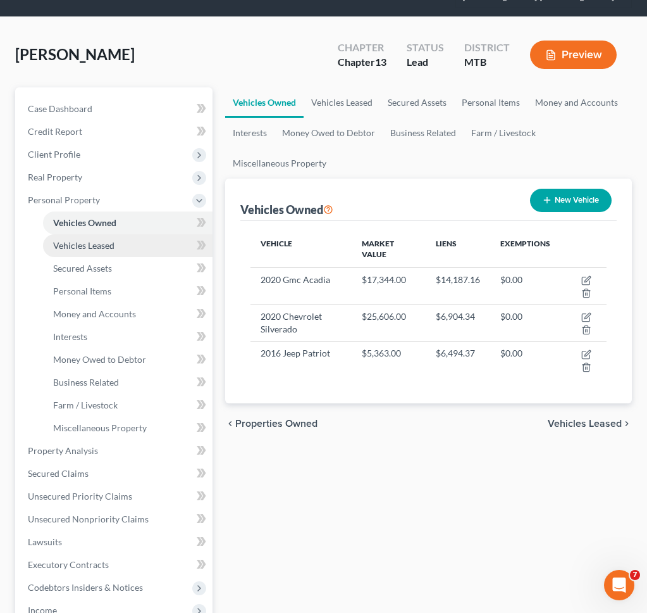
click at [173, 243] on link "Vehicles Leased" at bounding box center [128, 245] width 170 height 23
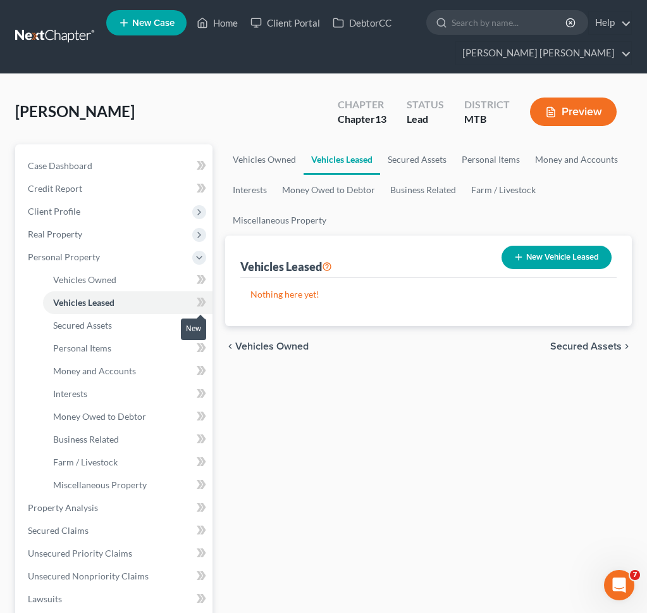
click at [204, 300] on icon at bounding box center [203, 301] width 6 height 9
click at [167, 328] on link "Secured Assets" at bounding box center [128, 325] width 170 height 23
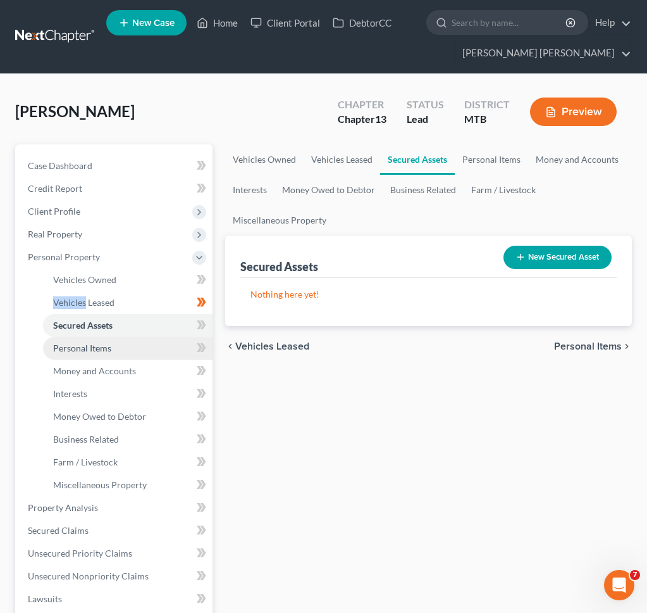
click at [169, 344] on link "Personal Items" at bounding box center [128, 348] width 170 height 23
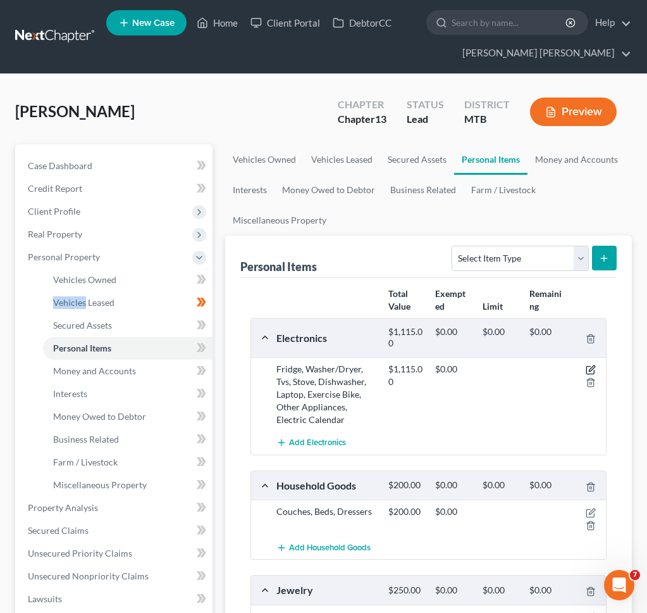
click at [592, 369] on icon "button" at bounding box center [592, 369] width 6 height 6
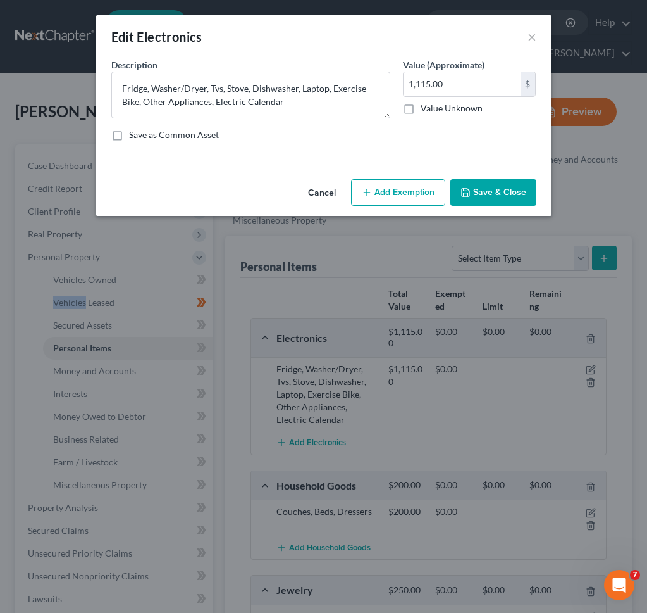
click at [389, 193] on button "Add Exemption" at bounding box center [398, 192] width 94 height 27
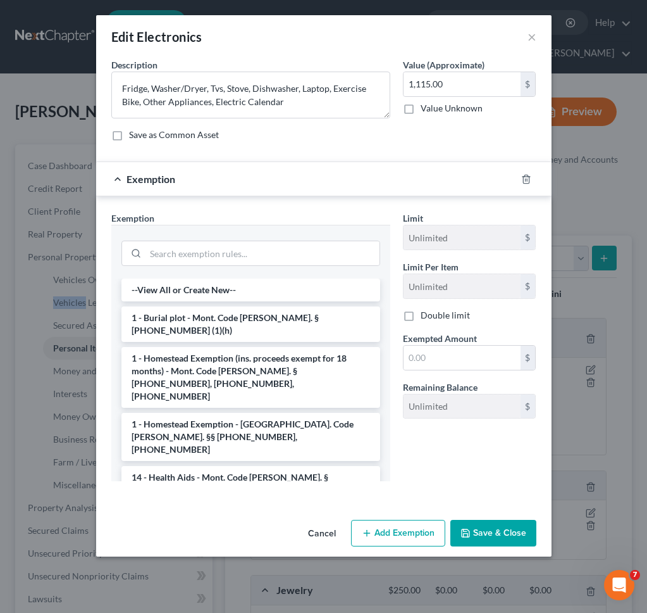
click at [432, 313] on label "Double limit" at bounding box center [445, 315] width 49 height 13
click at [432, 313] on input "Double limit" at bounding box center [430, 313] width 8 height 8
checkbox input "true"
click at [423, 349] on input "text" at bounding box center [462, 358] width 117 height 24
type input "1,115"
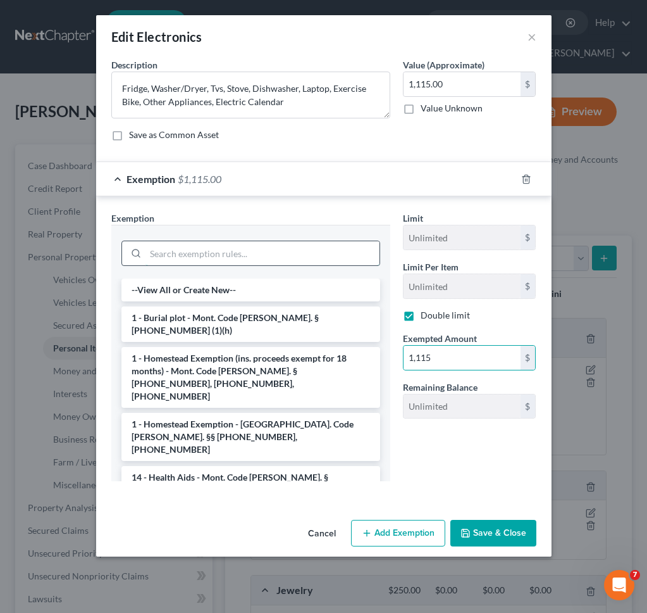
click at [307, 265] on input "search" at bounding box center [263, 253] width 234 height 24
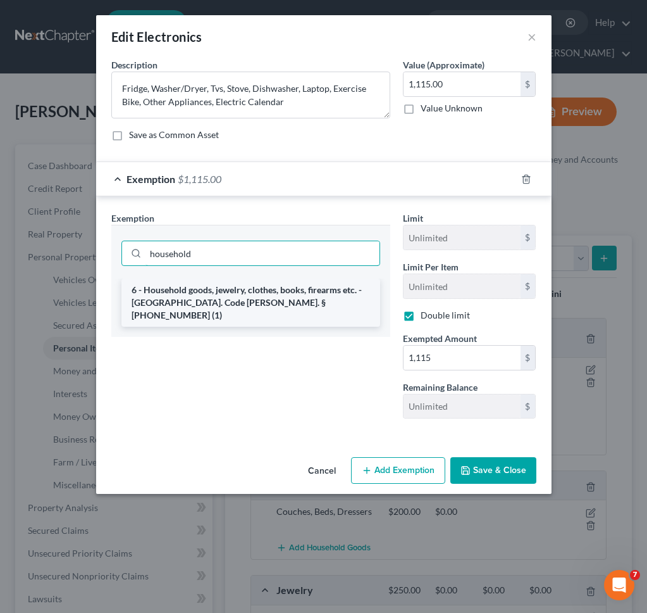
type input "household"
click at [258, 293] on li "6 - Household goods, jewelry, clothes, books, firearms etc. - [GEOGRAPHIC_DATA]…" at bounding box center [251, 302] width 259 height 48
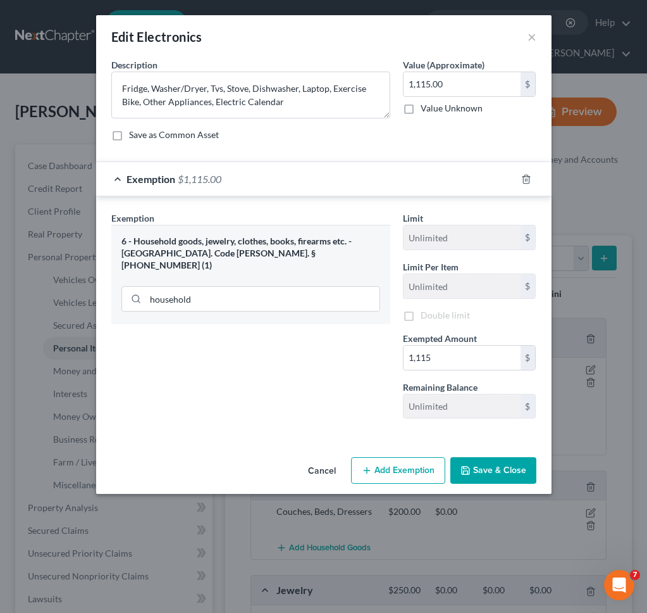
checkbox input "false"
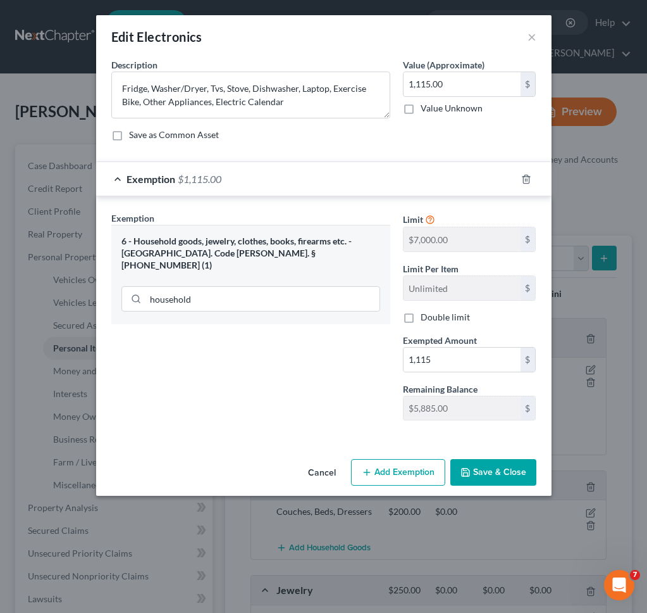
click at [511, 476] on button "Save & Close" at bounding box center [494, 472] width 86 height 27
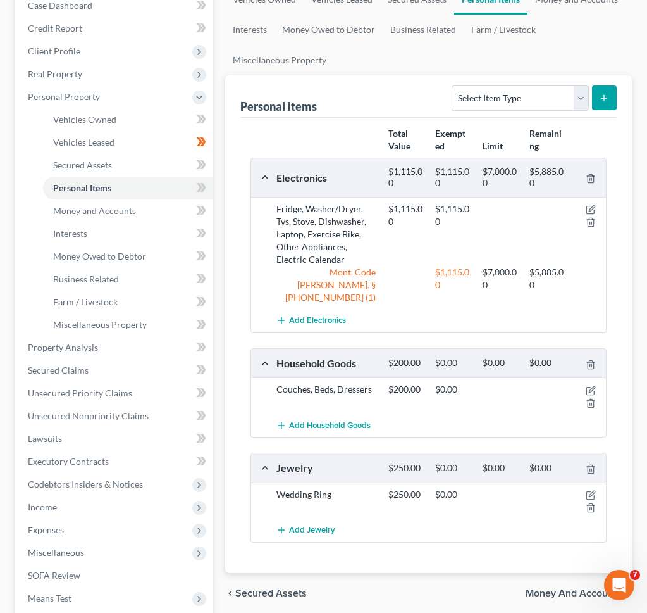
scroll to position [171, 0]
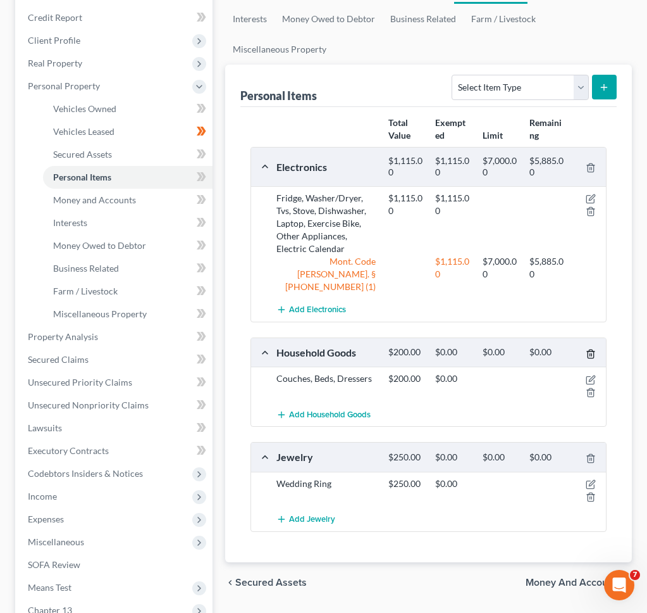
drag, startPoint x: 590, startPoint y: 342, endPoint x: 616, endPoint y: 361, distance: 31.6
click at [616, 361] on div "Total Value Exempted Limit Remaining Electronics $1,115.00 $1,115.00 $7,000.00 …" at bounding box center [428, 334] width 377 height 455
click at [589, 375] on icon "button" at bounding box center [591, 380] width 10 height 10
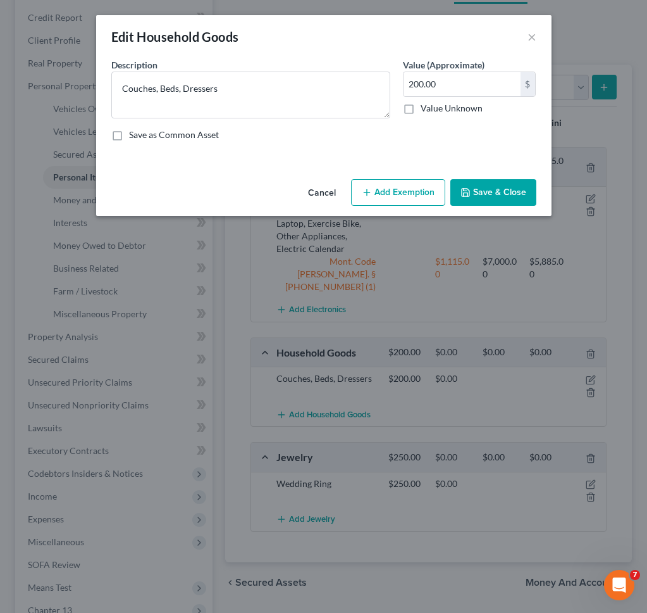
click at [394, 194] on button "Add Exemption" at bounding box center [398, 192] width 94 height 27
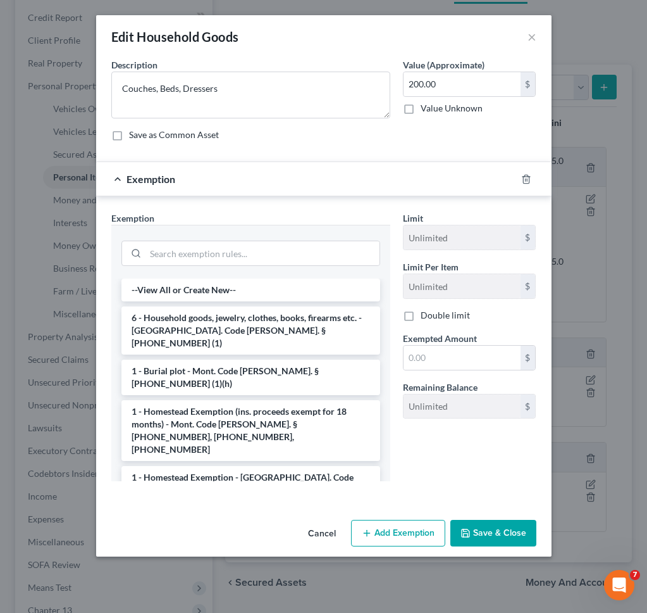
click at [421, 313] on label "Double limit" at bounding box center [445, 315] width 49 height 13
click at [426, 313] on input "Double limit" at bounding box center [430, 313] width 8 height 8
checkbox input "true"
click at [424, 363] on input "text" at bounding box center [462, 358] width 117 height 24
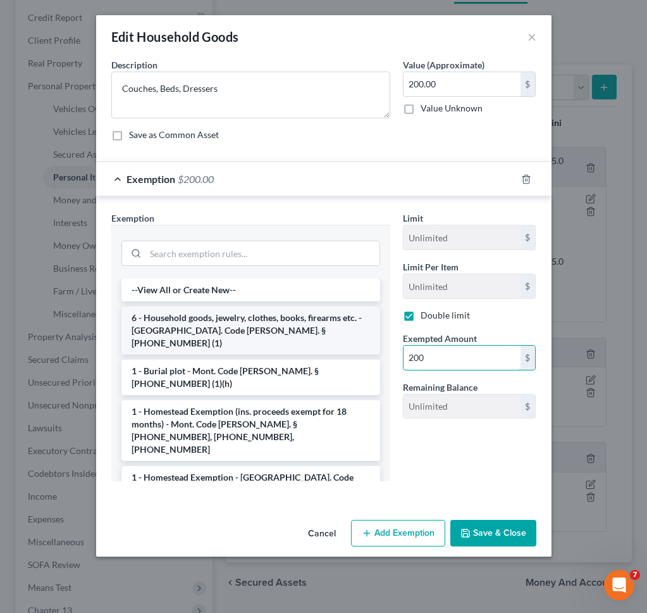
type input "200"
click at [232, 319] on li "6 - Household goods, jewelry, clothes, books, firearms etc. - [GEOGRAPHIC_DATA]…" at bounding box center [251, 330] width 259 height 48
checkbox input "false"
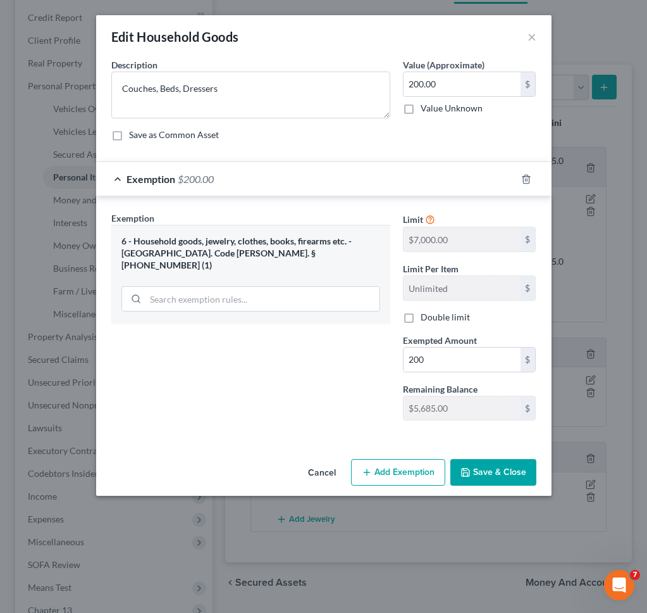
click at [499, 475] on button "Save & Close" at bounding box center [494, 472] width 86 height 27
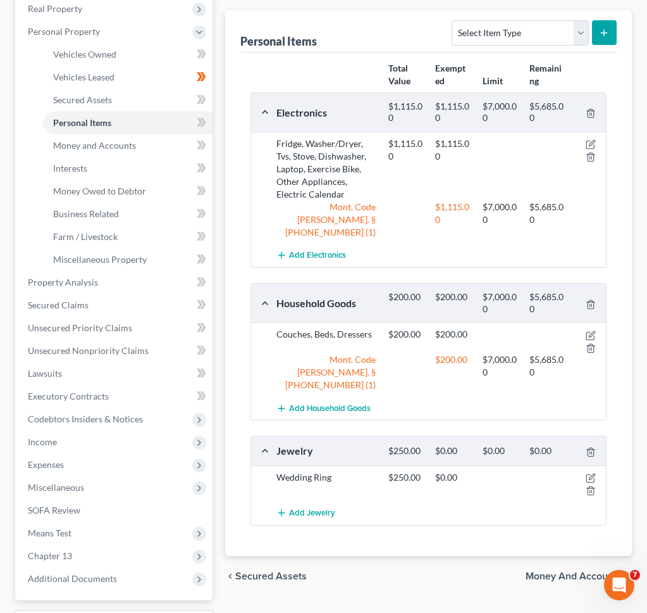
scroll to position [328, 0]
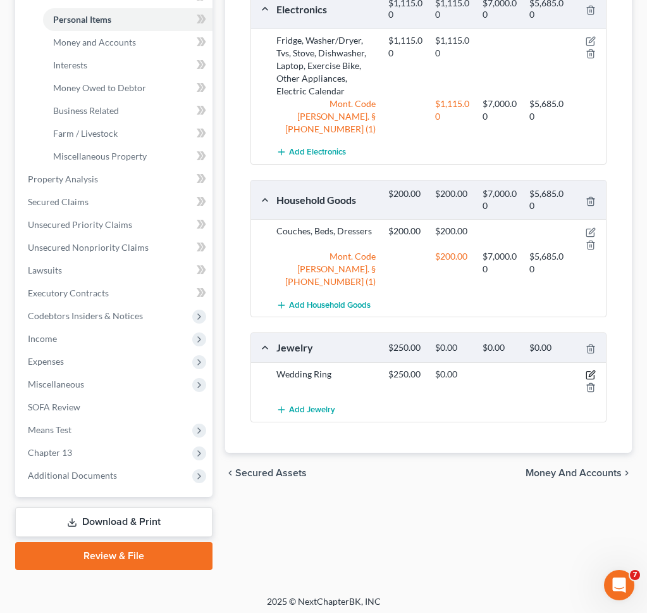
click at [594, 370] on icon "button" at bounding box center [592, 373] width 6 height 6
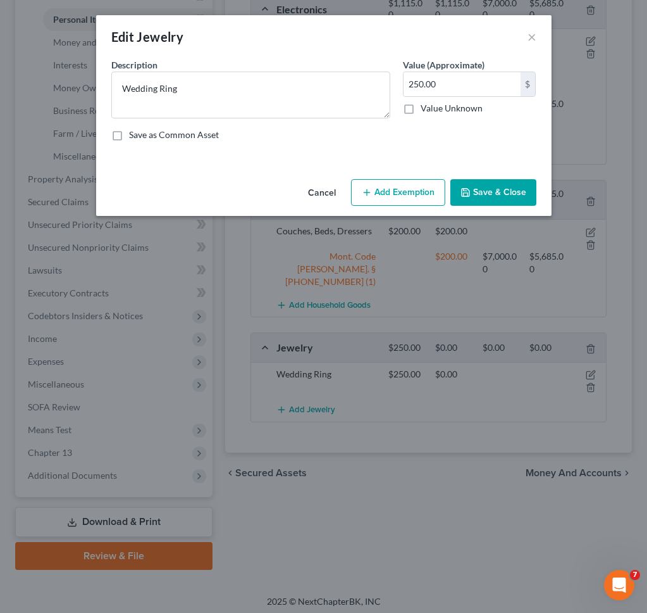
click at [411, 183] on button "Add Exemption" at bounding box center [398, 192] width 94 height 27
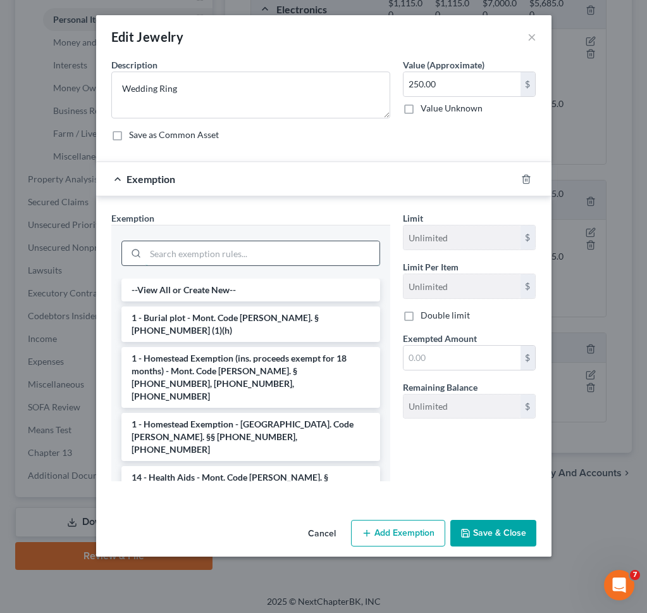
click at [335, 251] on input "search" at bounding box center [263, 253] width 234 height 24
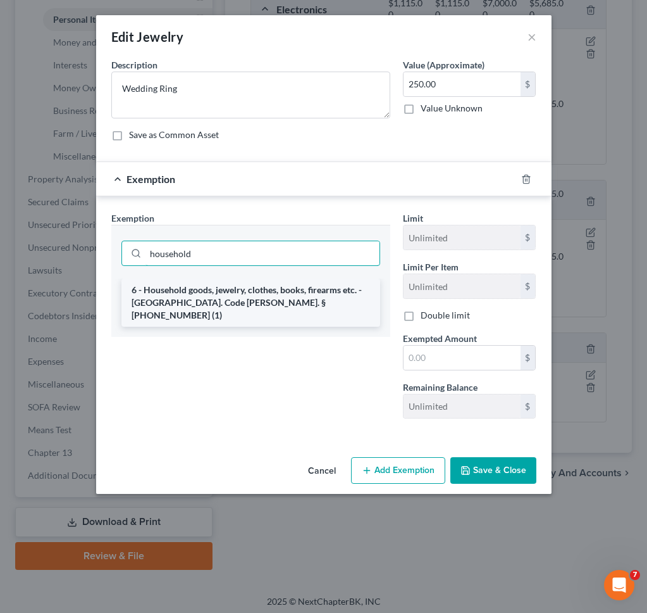
type input "household"
click at [342, 313] on li "6 - Household goods, jewelry, clothes, books, firearms etc. - [GEOGRAPHIC_DATA]…" at bounding box center [251, 302] width 259 height 48
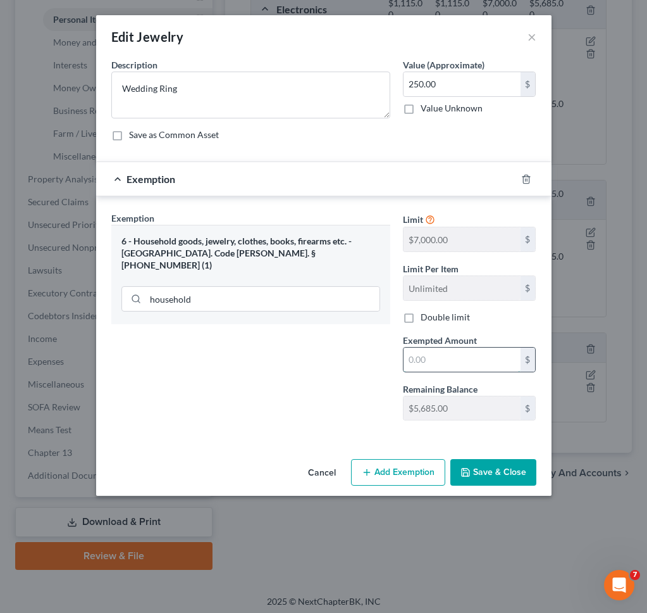
click at [435, 356] on input "text" at bounding box center [462, 359] width 117 height 24
type input "250"
click at [439, 317] on label "Double limit" at bounding box center [445, 317] width 49 height 13
click at [434, 317] on input "Double limit" at bounding box center [430, 315] width 8 height 8
checkbox input "true"
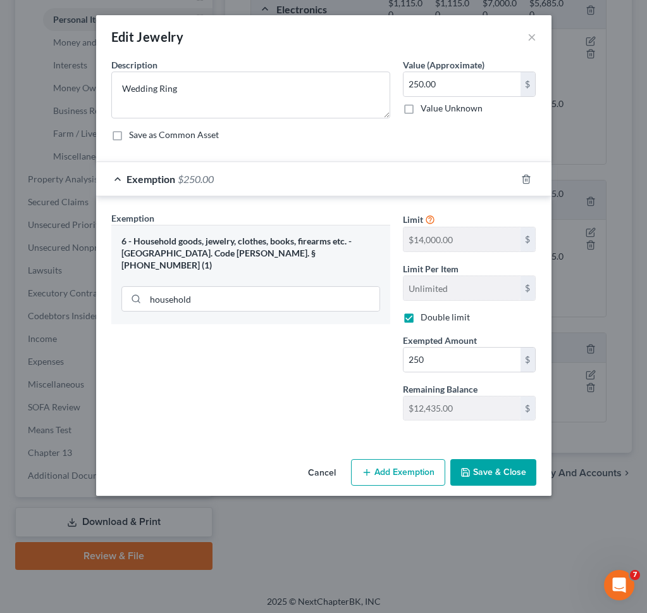
click at [487, 477] on button "Save & Close" at bounding box center [494, 472] width 86 height 27
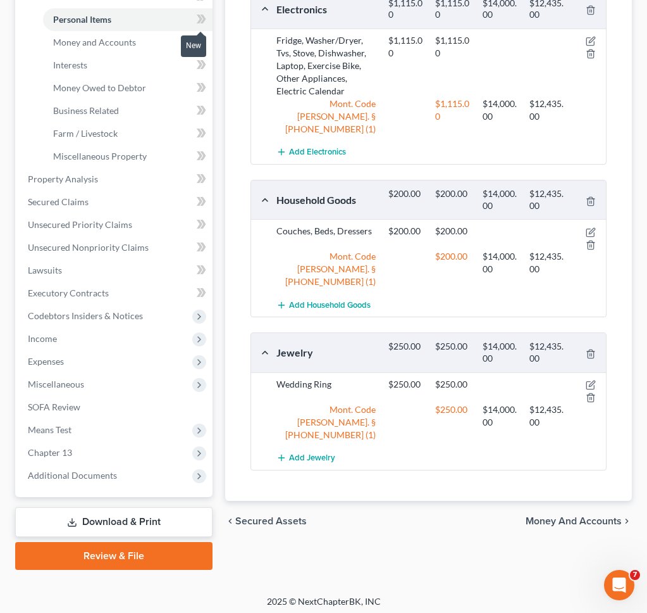
click at [200, 19] on icon at bounding box center [200, 19] width 6 height 9
click at [165, 39] on link "Money and Accounts" at bounding box center [128, 42] width 170 height 23
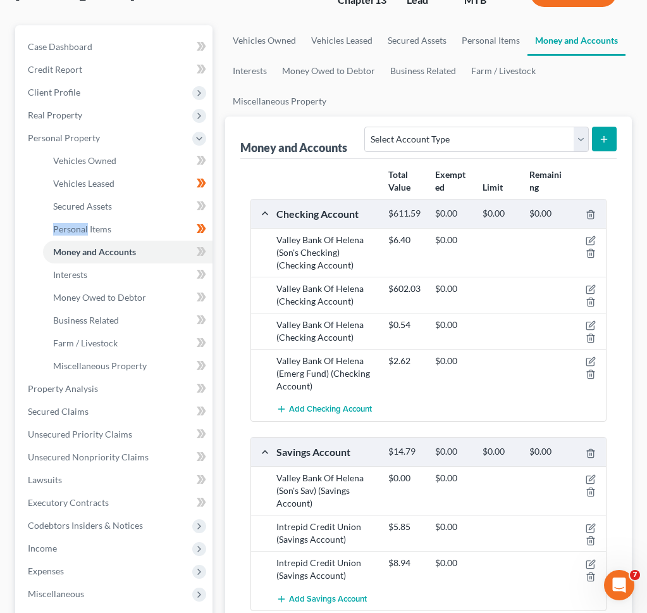
scroll to position [190, 0]
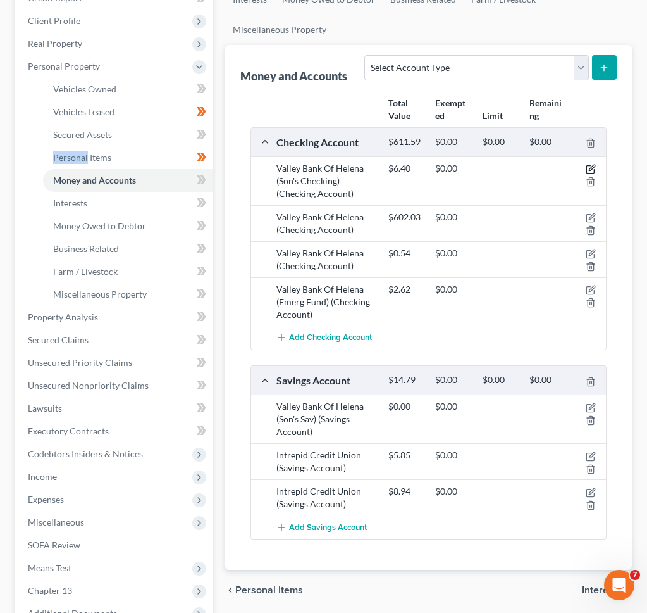
click at [589, 168] on icon "button" at bounding box center [591, 169] width 10 height 10
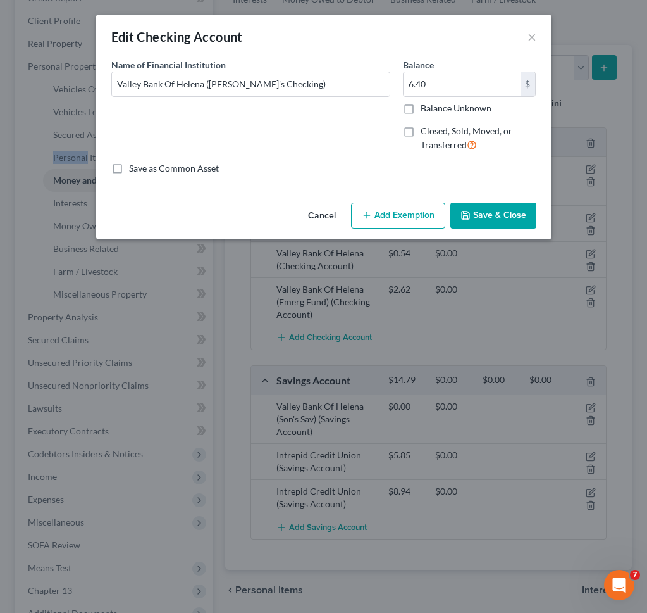
click at [423, 205] on button "Add Exemption" at bounding box center [398, 216] width 94 height 27
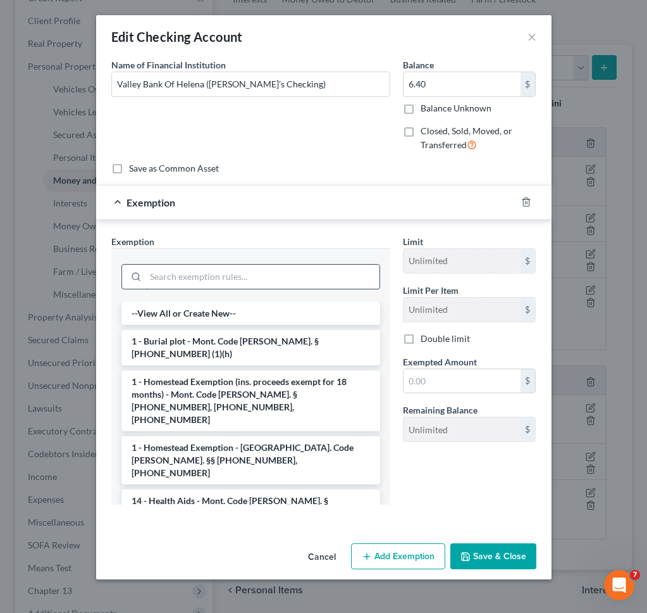
click at [251, 278] on input "search" at bounding box center [263, 277] width 234 height 24
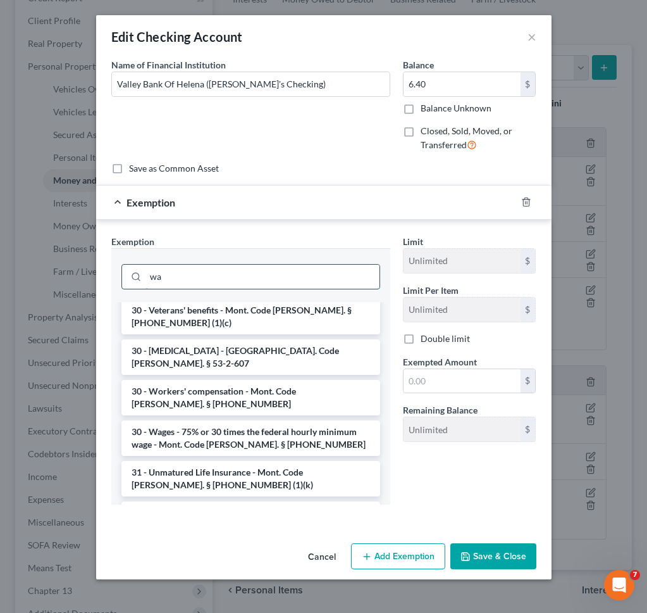
scroll to position [0, 0]
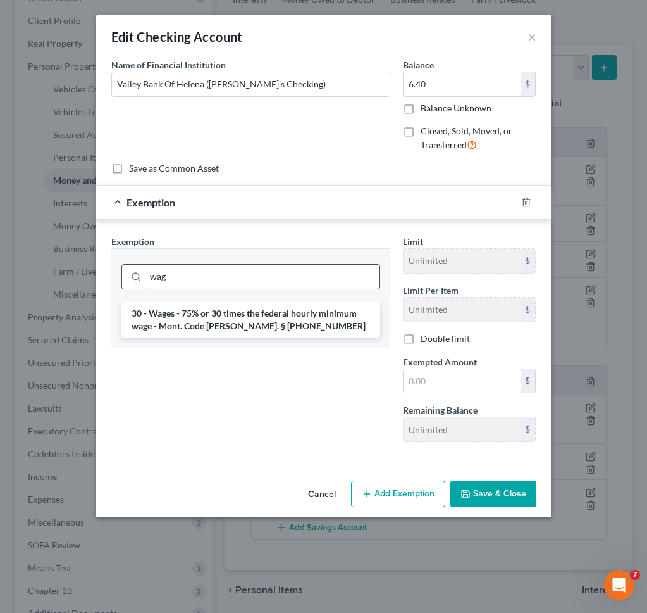
type input "wage"
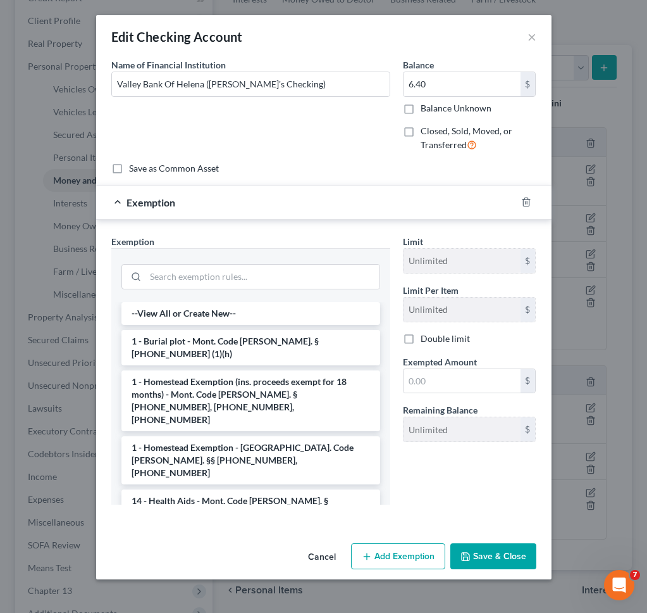
click at [538, 35] on div "Edit Checking Account ×" at bounding box center [324, 36] width 456 height 43
click at [531, 38] on button "×" at bounding box center [532, 36] width 9 height 15
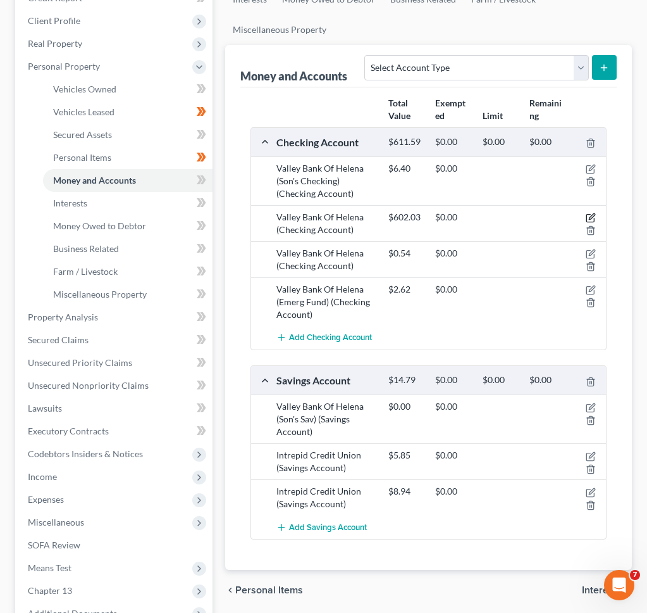
click at [592, 217] on icon "button" at bounding box center [592, 217] width 6 height 6
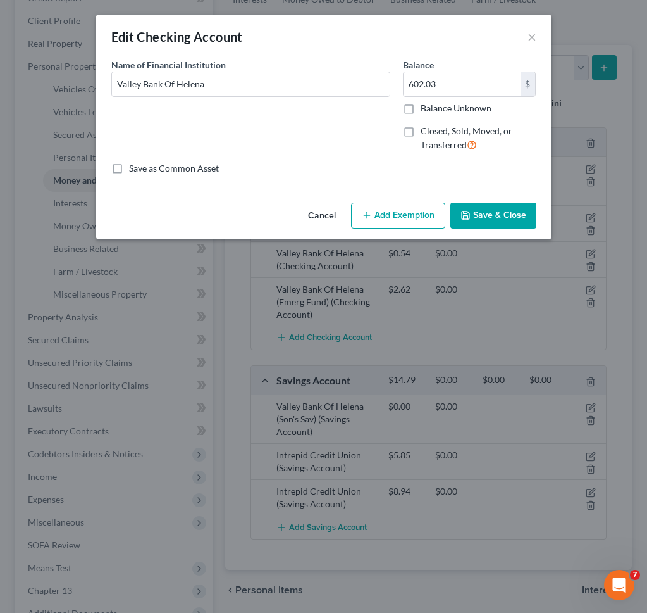
click at [406, 209] on button "Add Exemption" at bounding box center [398, 216] width 94 height 27
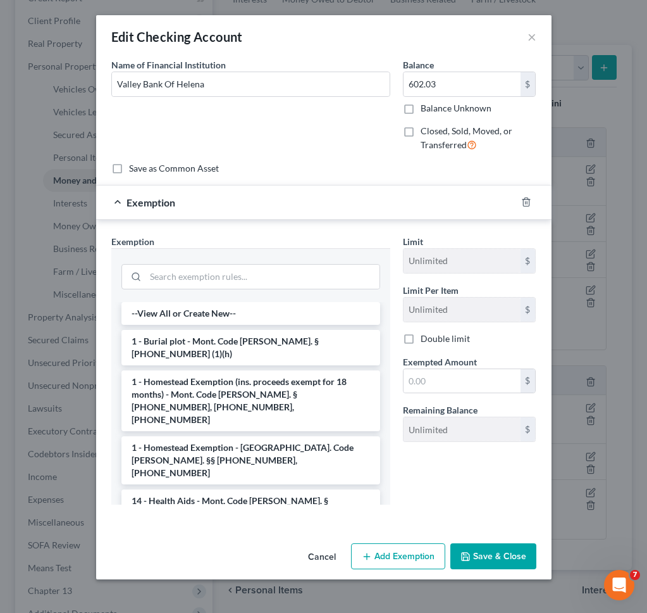
click at [251, 259] on div at bounding box center [251, 275] width 259 height 33
click at [251, 270] on input "search" at bounding box center [263, 277] width 234 height 24
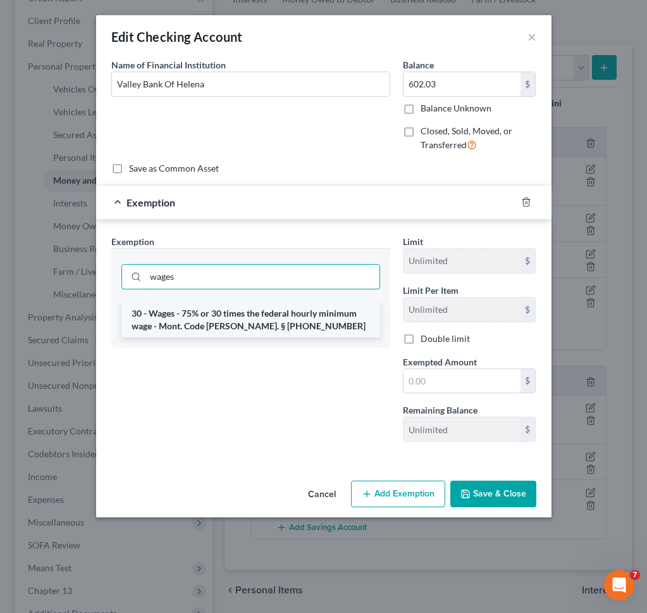
type input "wages"
click at [305, 309] on li "30 - Wages - 75% or 30 times the federal hourly minimum wage - Mont. Code [PERS…" at bounding box center [251, 319] width 259 height 35
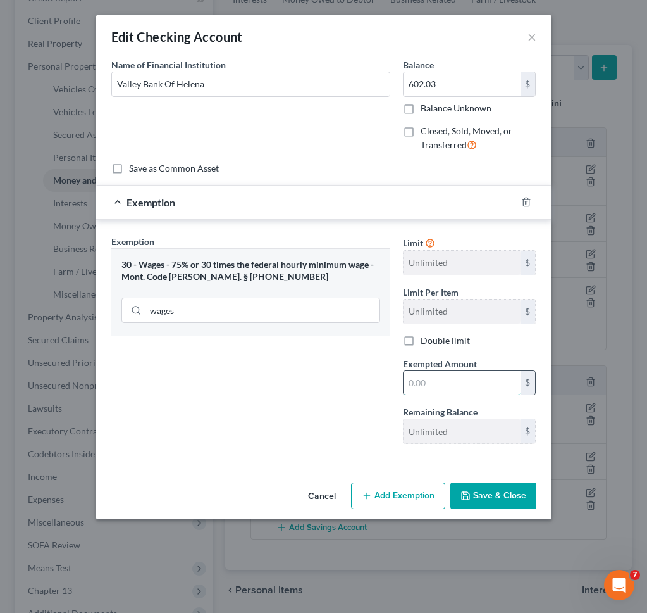
click at [450, 382] on input "text" at bounding box center [462, 383] width 117 height 24
type input "451.50"
click at [510, 499] on button "Save & Close" at bounding box center [494, 495] width 86 height 27
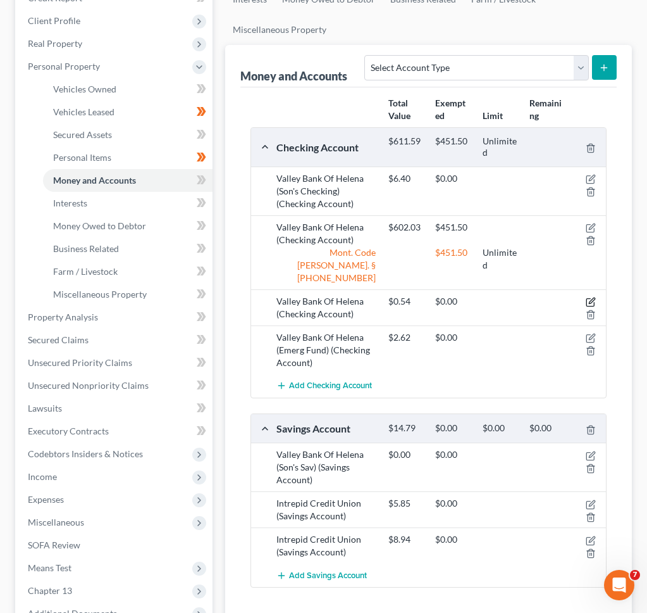
click at [593, 297] on icon "button" at bounding box center [591, 302] width 10 height 10
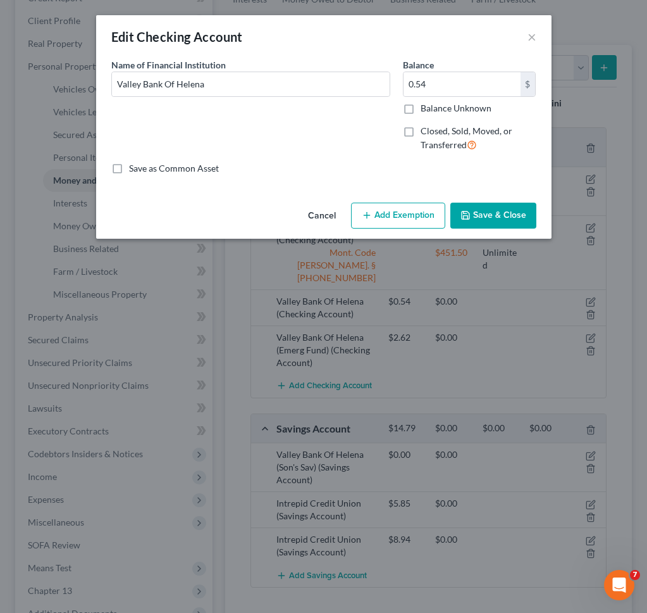
click at [404, 217] on button "Add Exemption" at bounding box center [398, 216] width 94 height 27
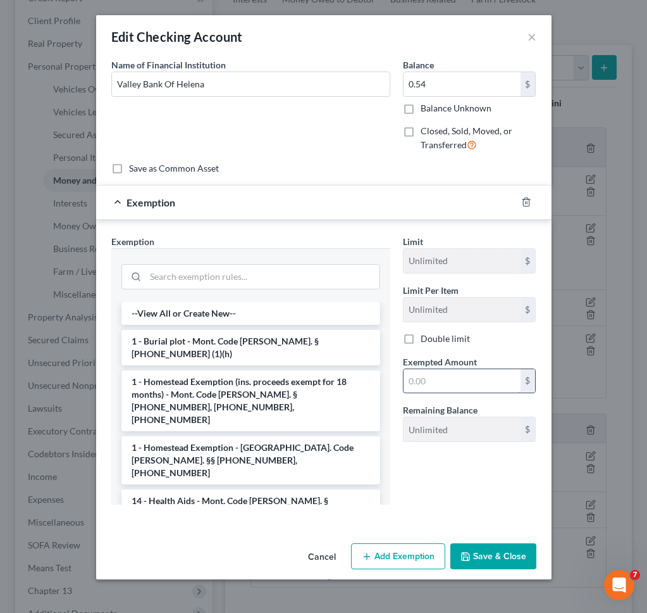
click at [459, 382] on input "text" at bounding box center [462, 381] width 117 height 24
type input "0.40"
click at [271, 270] on input "search" at bounding box center [263, 277] width 234 height 24
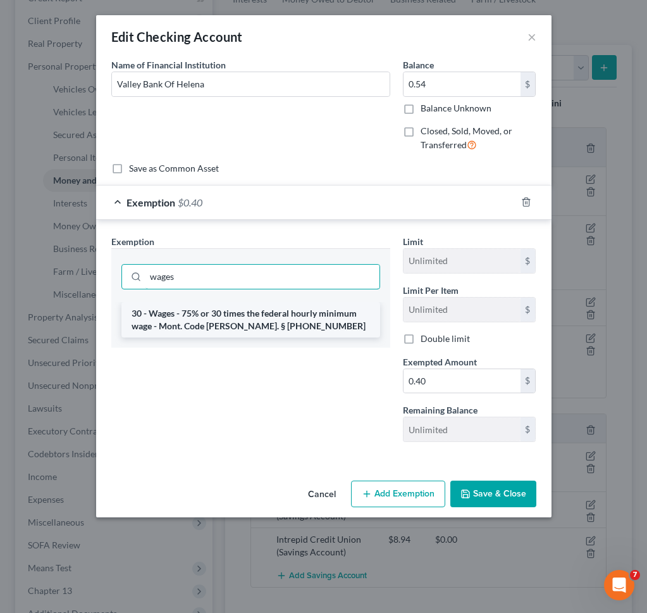
type input "wages"
click at [239, 318] on li "30 - Wages - 75% or 30 times the federal hourly minimum wage - Mont. Code [PERS…" at bounding box center [251, 319] width 259 height 35
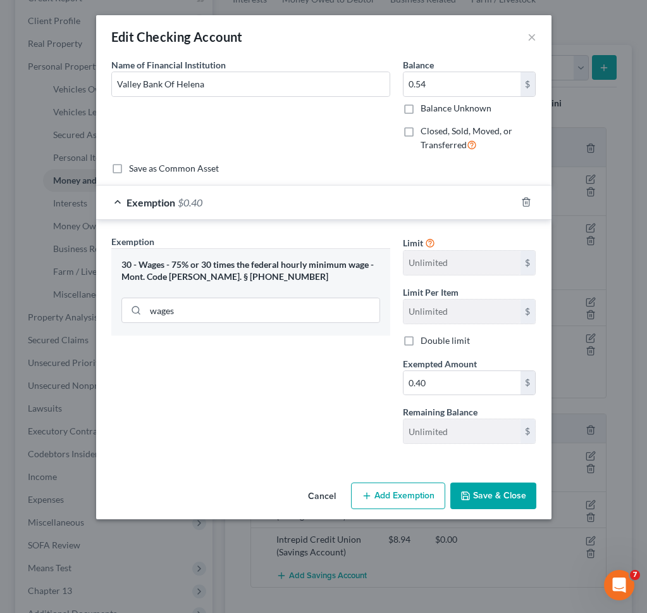
click at [492, 499] on button "Save & Close" at bounding box center [494, 495] width 86 height 27
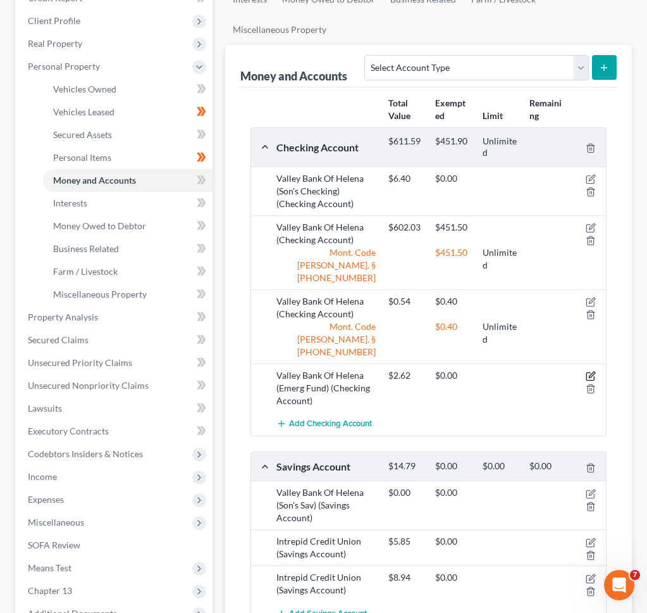
click at [590, 372] on icon "button" at bounding box center [592, 375] width 6 height 6
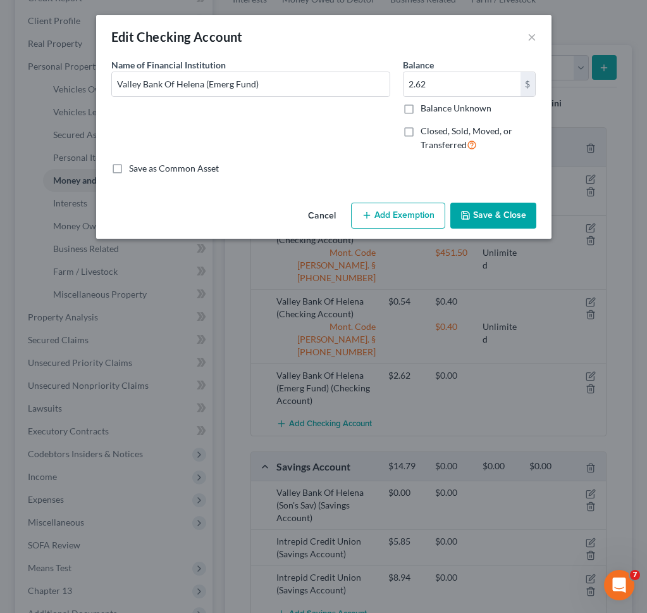
click at [409, 216] on button "Add Exemption" at bounding box center [398, 216] width 94 height 27
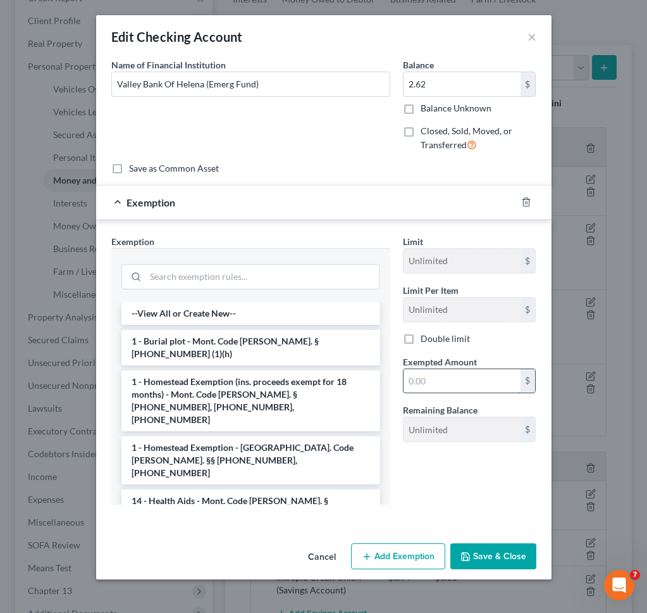
click at [458, 378] on input "text" at bounding box center [462, 381] width 117 height 24
type input "1.97"
click at [321, 282] on input "search" at bounding box center [263, 277] width 234 height 24
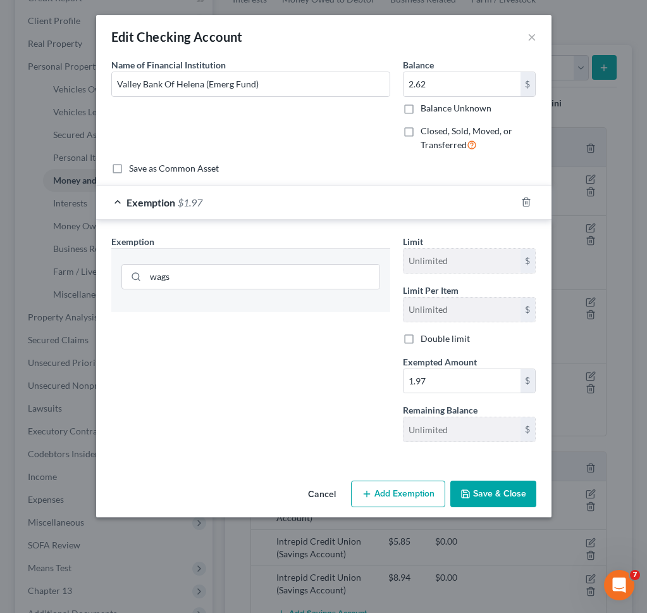
click at [516, 487] on button "Save & Close" at bounding box center [494, 493] width 86 height 27
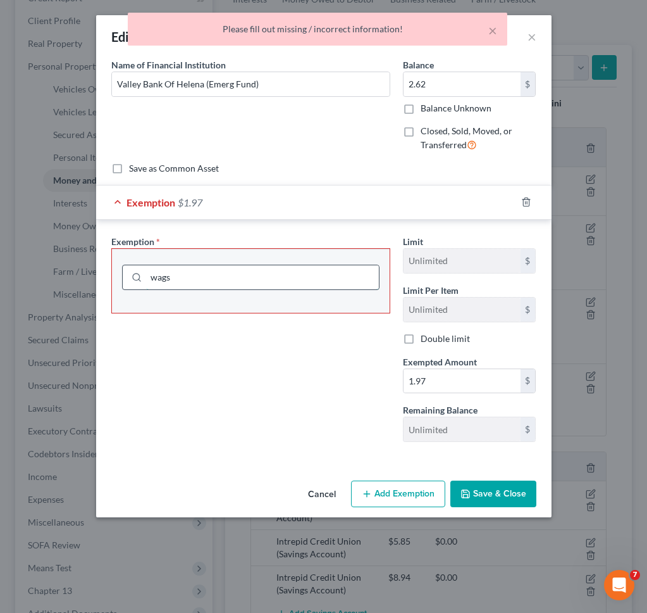
click at [294, 277] on input "wags" at bounding box center [262, 277] width 233 height 24
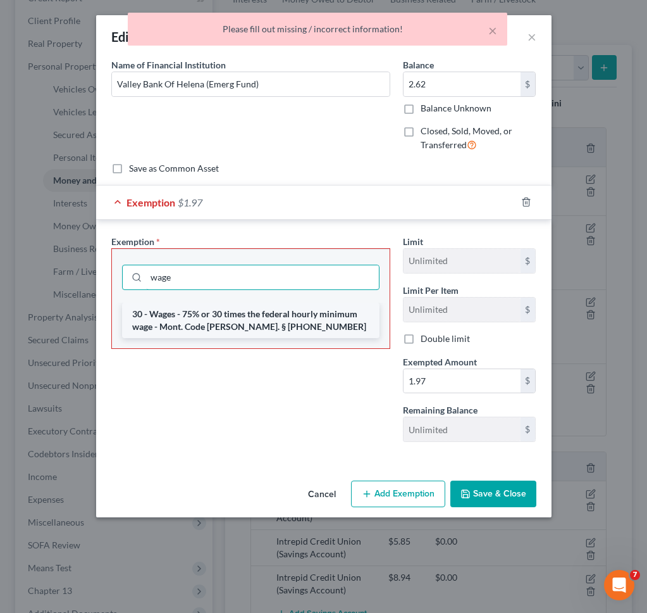
type input "wage"
click at [272, 323] on li "30 - Wages - 75% or 30 times the federal hourly minimum wage - Mont. Code [PERS…" at bounding box center [251, 320] width 258 height 35
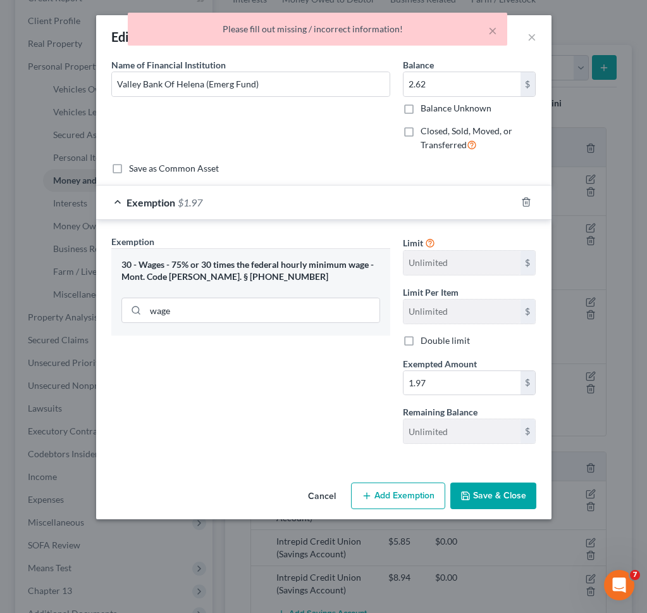
click at [498, 494] on button "Save & Close" at bounding box center [494, 495] width 86 height 27
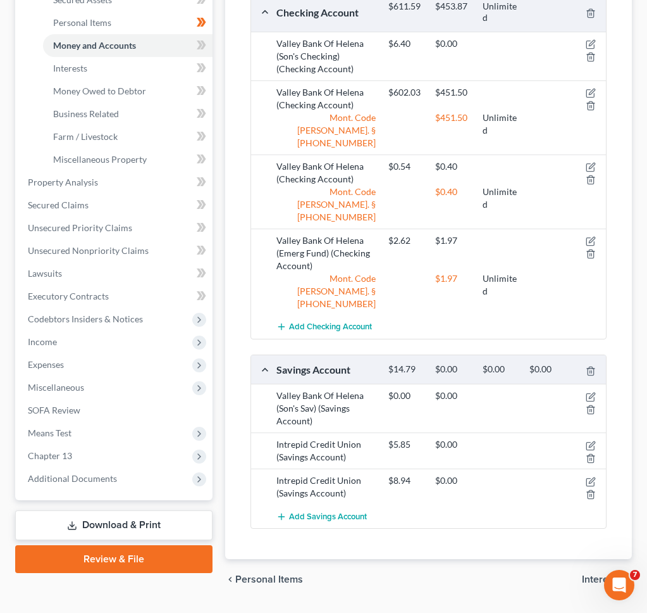
scroll to position [332, 0]
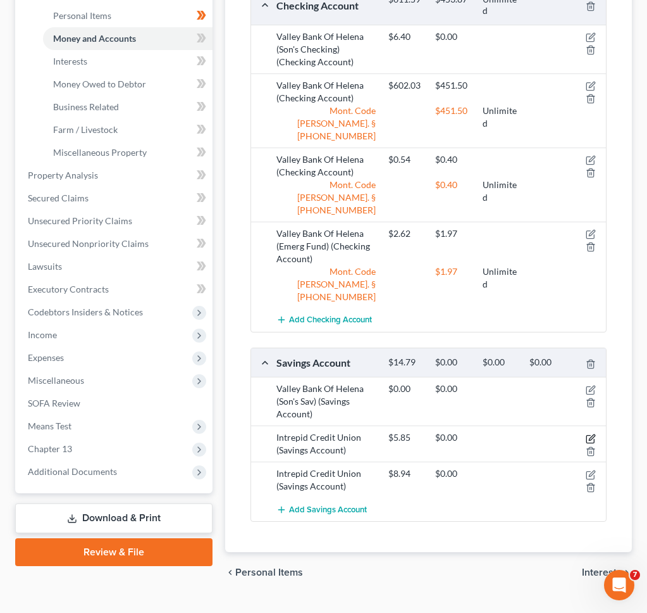
click at [593, 434] on icon "button" at bounding box center [591, 439] width 10 height 10
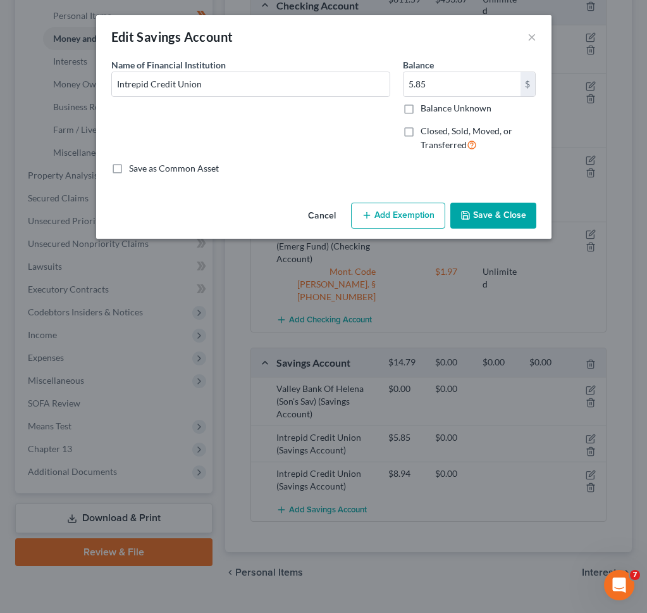
click at [394, 208] on button "Add Exemption" at bounding box center [398, 216] width 94 height 27
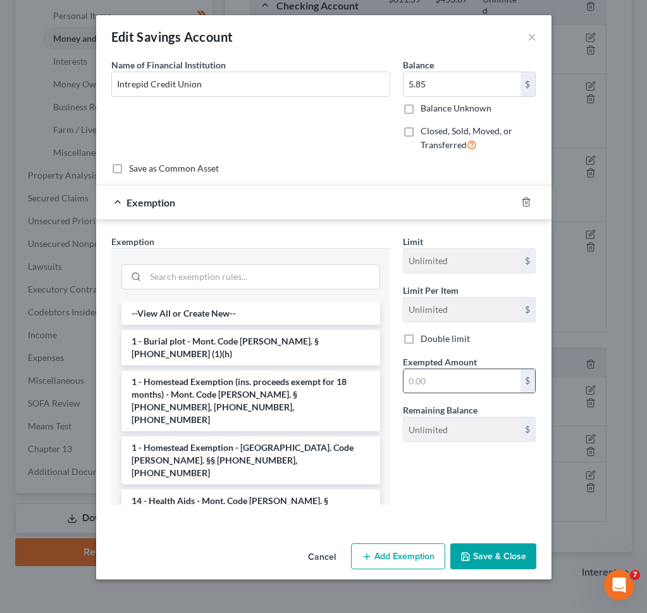
click at [435, 368] on div "$" at bounding box center [470, 380] width 134 height 25
click at [434, 383] on input "text" at bounding box center [462, 381] width 117 height 24
type input "4.39"
click at [308, 278] on input "search" at bounding box center [263, 277] width 234 height 24
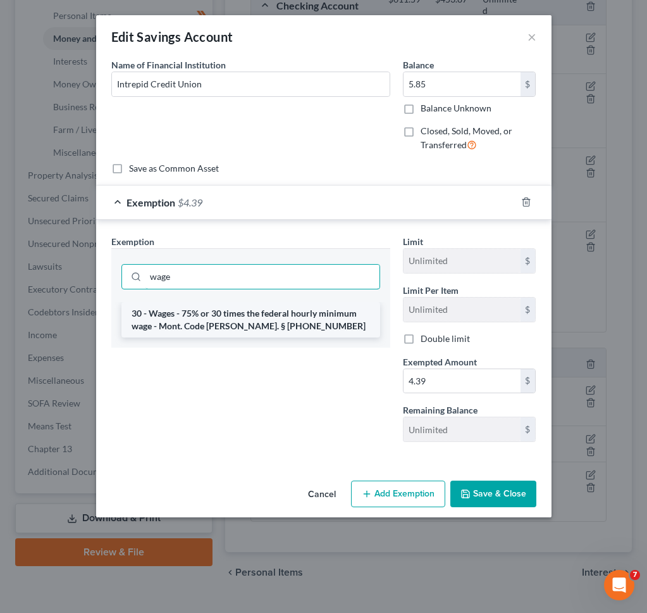
type input "wage"
click at [306, 313] on li "30 - Wages - 75% or 30 times the federal hourly minimum wage - Mont. Code [PERS…" at bounding box center [251, 319] width 259 height 35
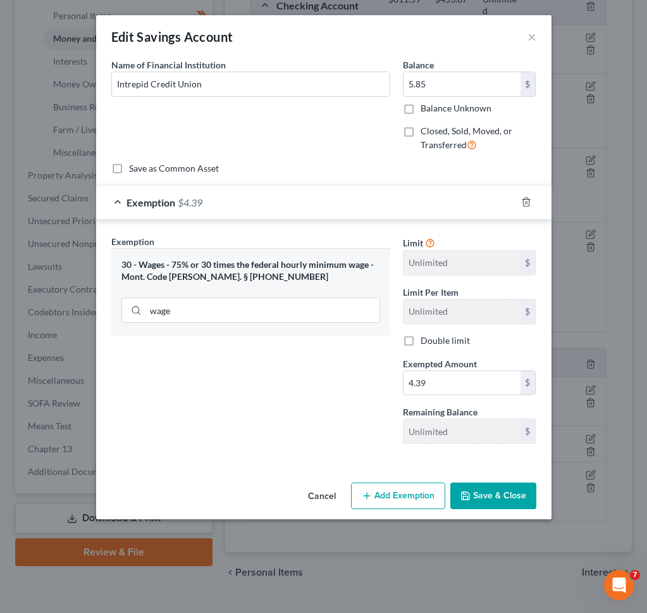
click at [505, 504] on button "Save & Close" at bounding box center [494, 495] width 86 height 27
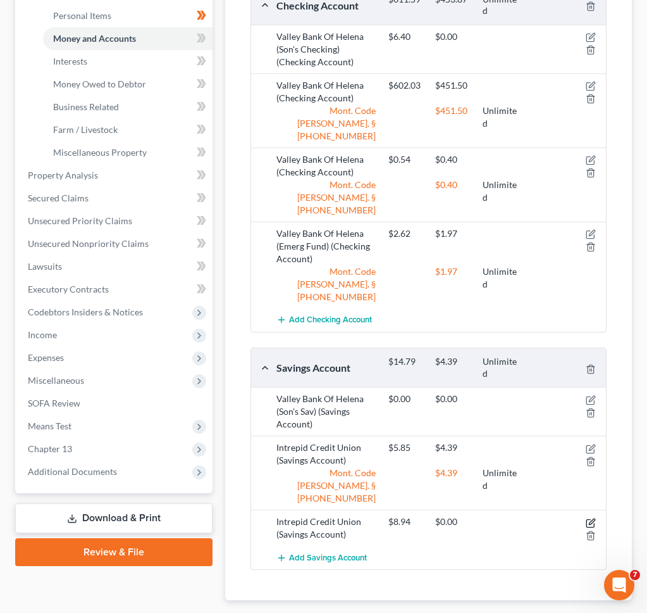
click at [589, 518] on icon "button" at bounding box center [592, 521] width 6 height 6
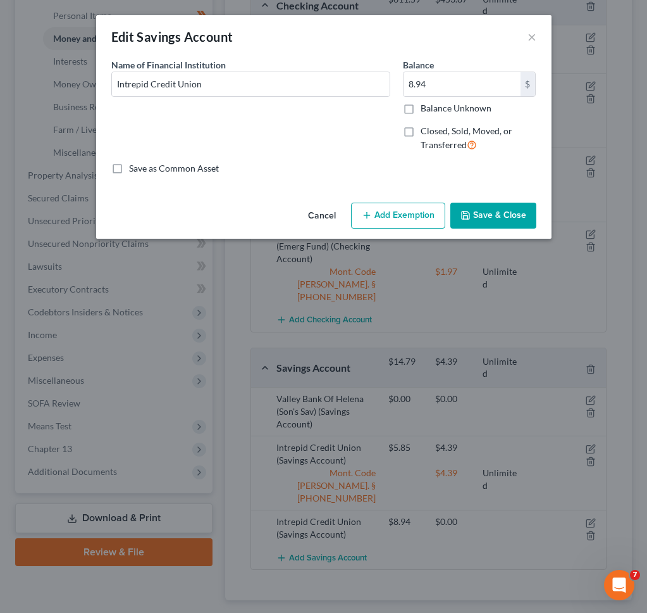
click at [404, 223] on button "Add Exemption" at bounding box center [398, 216] width 94 height 27
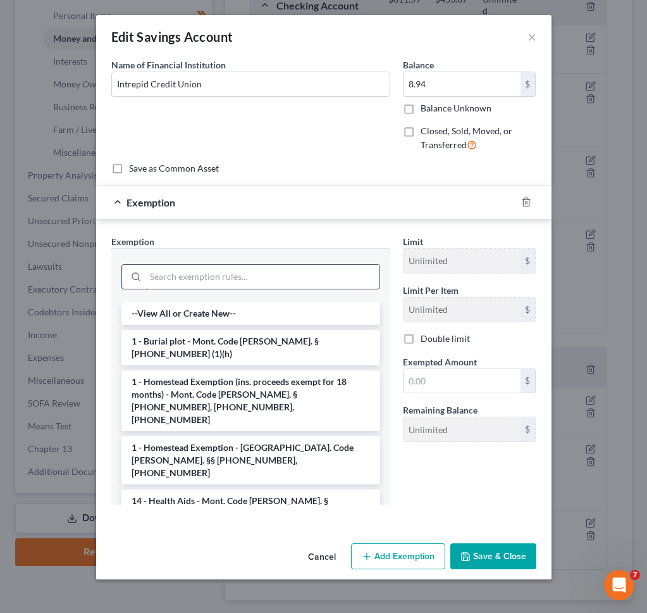
click at [205, 280] on input "search" at bounding box center [263, 277] width 234 height 24
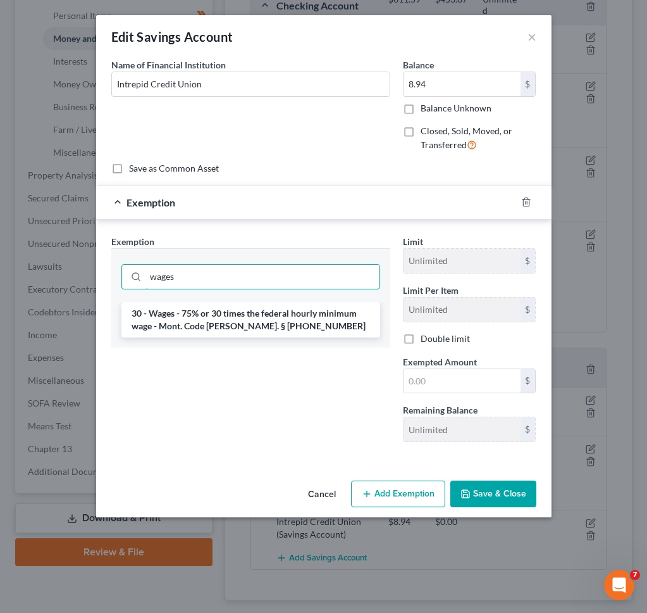
type input "wages"
click at [226, 337] on div "30 - Wages - 75% or 30 times the federal hourly minimum wage - Mont. Code [PERS…" at bounding box center [250, 325] width 279 height 46
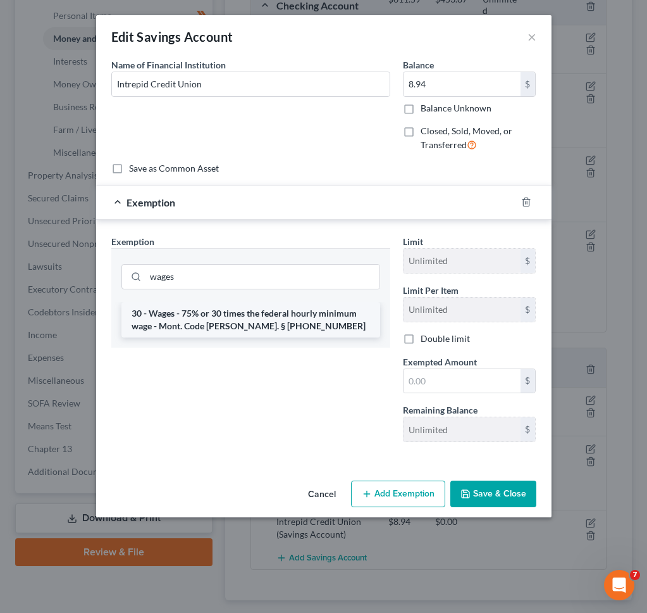
click at [268, 330] on li "30 - Wages - 75% or 30 times the federal hourly minimum wage - Mont. Code [PERS…" at bounding box center [251, 319] width 259 height 35
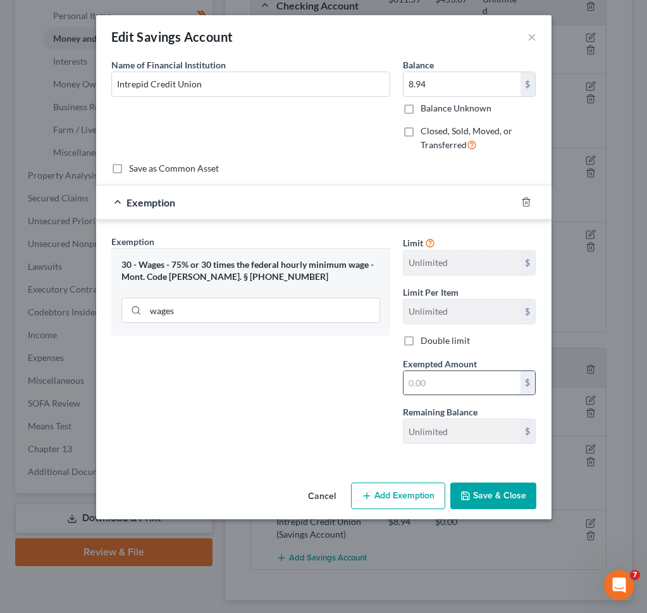
click at [451, 380] on input "text" at bounding box center [462, 383] width 117 height 24
type input "6.7"
click at [502, 499] on button "Save & Close" at bounding box center [494, 495] width 86 height 27
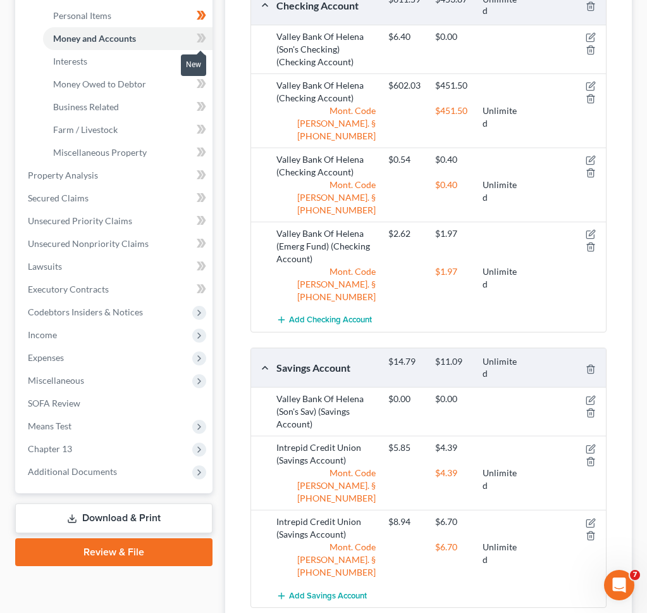
click at [201, 46] on span at bounding box center [201, 39] width 22 height 19
click at [186, 58] on link "Interests" at bounding box center [128, 61] width 170 height 23
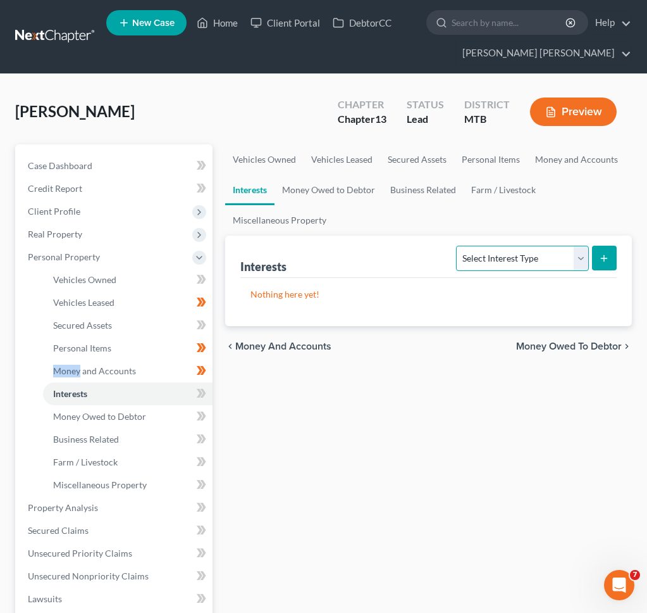
click at [496, 263] on select "Select Interest Type 401K Annuity Bond Education IRA Government Bond Government…" at bounding box center [522, 258] width 132 height 25
select select "government_pension_plan"
click at [458, 246] on select "Select Interest Type 401K Annuity Bond Education IRA Government Bond Government…" at bounding box center [522, 258] width 132 height 25
click at [611, 254] on button "submit" at bounding box center [604, 258] width 25 height 25
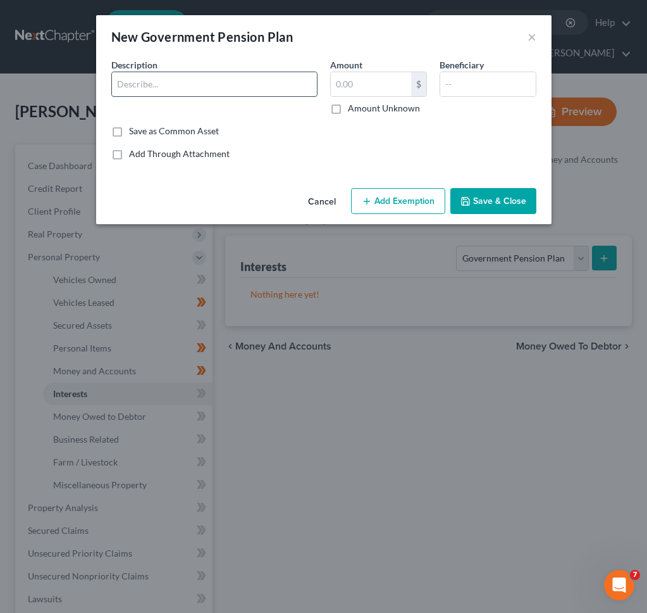
click at [206, 73] on input "text" at bounding box center [214, 84] width 205 height 24
type input "PERS"
click at [351, 110] on label "Amount Unknown" at bounding box center [384, 108] width 72 height 13
click at [353, 110] on input "Amount Unknown" at bounding box center [357, 106] width 8 height 8
checkbox input "true"
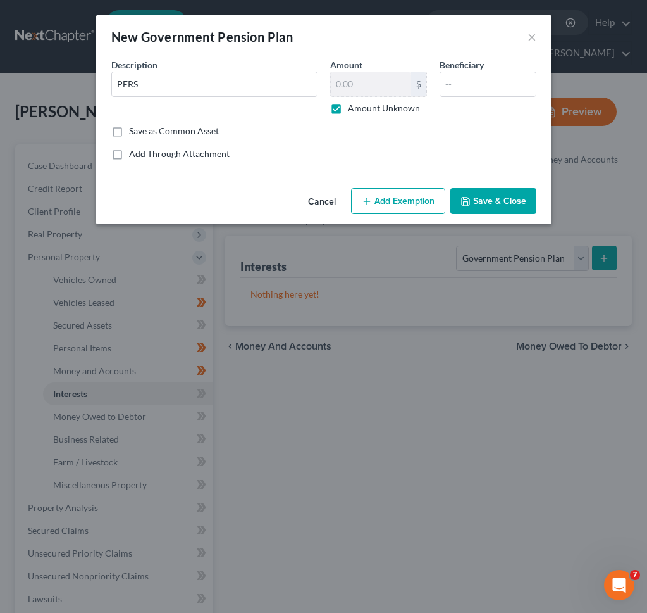
click at [480, 199] on button "Save & Close" at bounding box center [494, 201] width 86 height 27
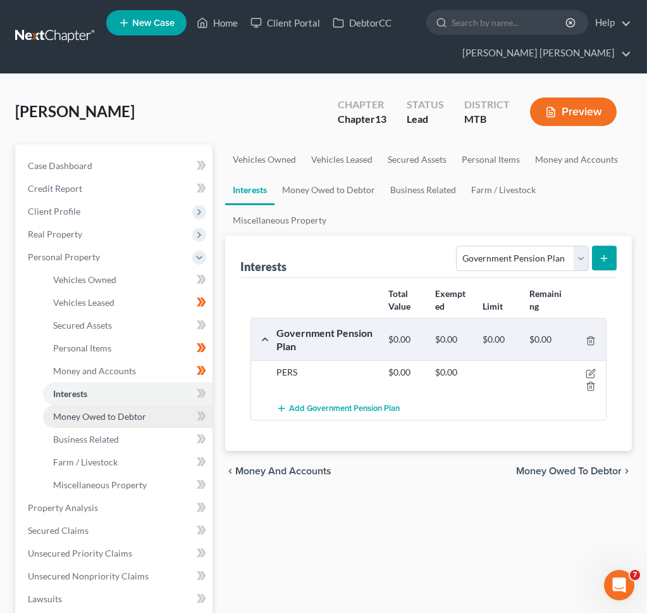
click at [146, 409] on link "Money Owed to Debtor" at bounding box center [128, 416] width 170 height 23
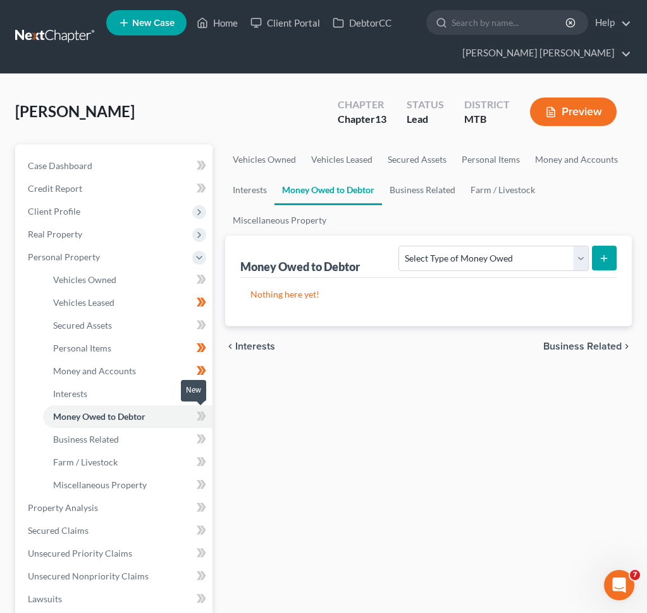
click at [197, 422] on icon at bounding box center [201, 416] width 9 height 16
click at [163, 418] on link "Money Owed to Debtor" at bounding box center [128, 416] width 170 height 23
click at [156, 437] on link "Business Related" at bounding box center [128, 439] width 170 height 23
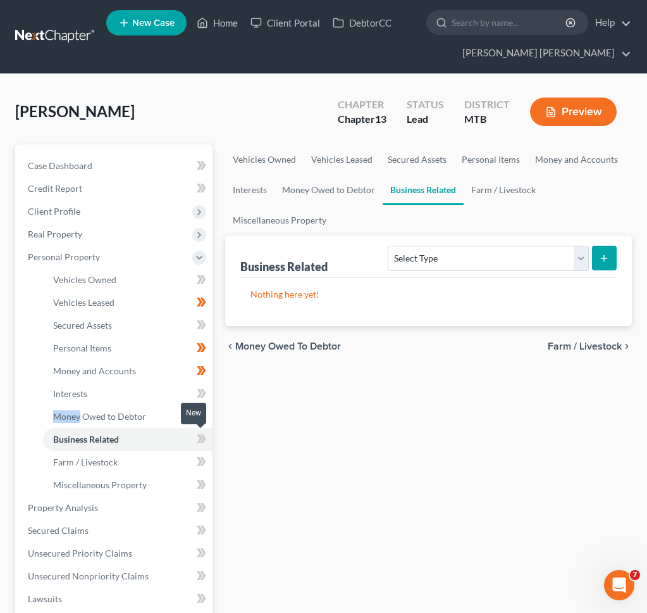
click at [199, 444] on icon at bounding box center [201, 439] width 9 height 16
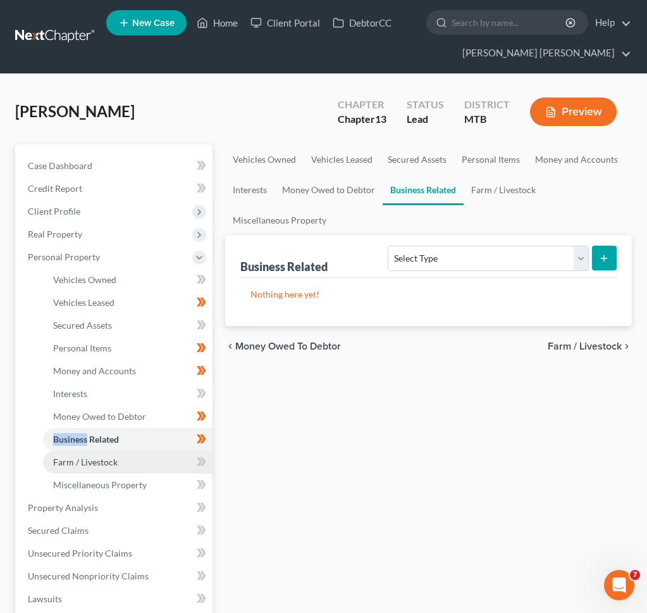
click at [176, 466] on link "Farm / Livestock" at bounding box center [128, 462] width 170 height 23
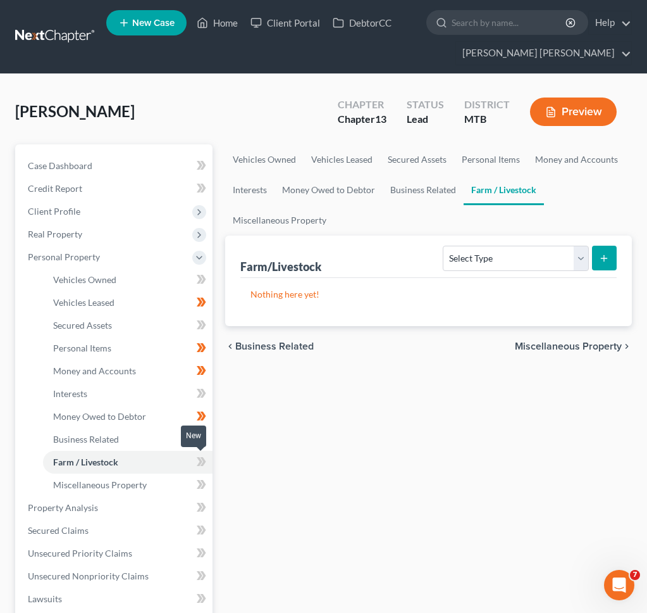
click at [203, 465] on icon at bounding box center [203, 461] width 6 height 9
click at [169, 485] on link "Miscellaneous Property" at bounding box center [128, 484] width 170 height 23
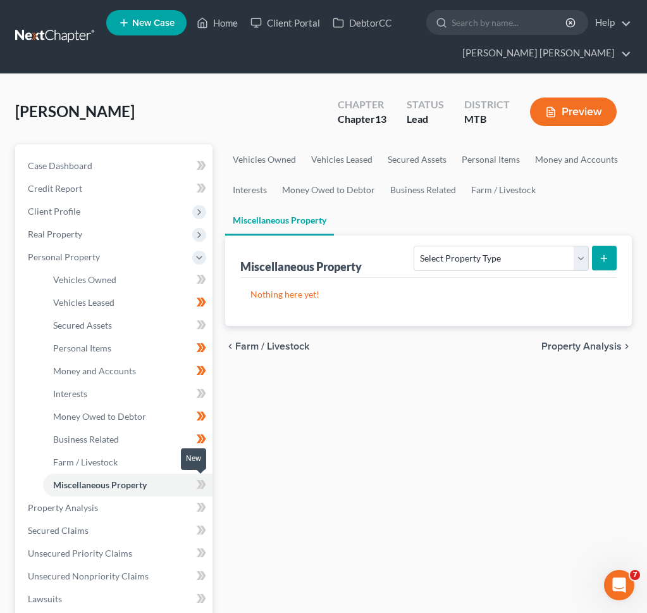
click at [203, 488] on icon at bounding box center [201, 485] width 9 height 16
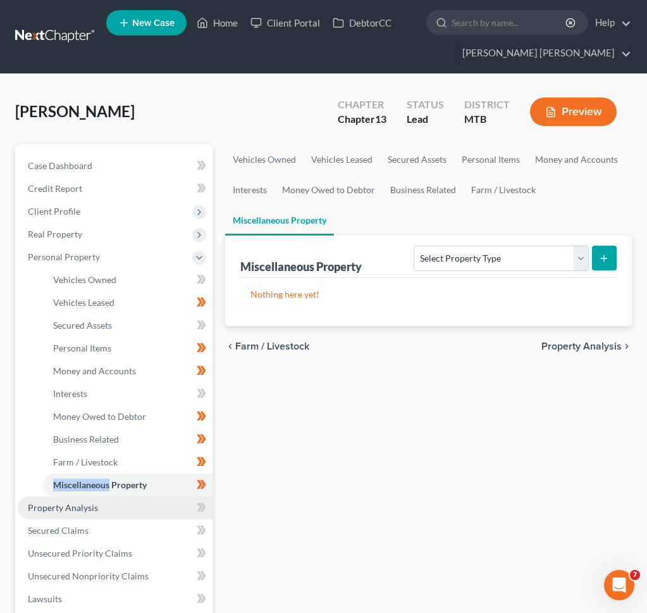
click at [151, 509] on link "Property Analysis" at bounding box center [115, 507] width 195 height 23
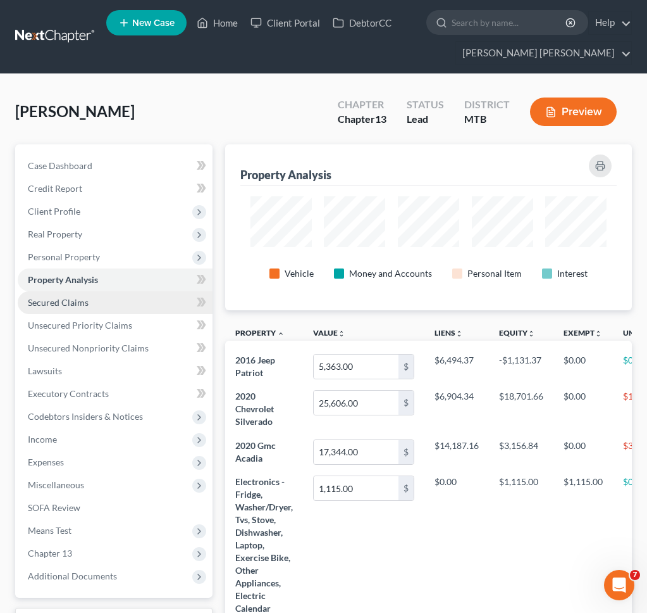
click at [129, 303] on link "Secured Claims" at bounding box center [115, 302] width 195 height 23
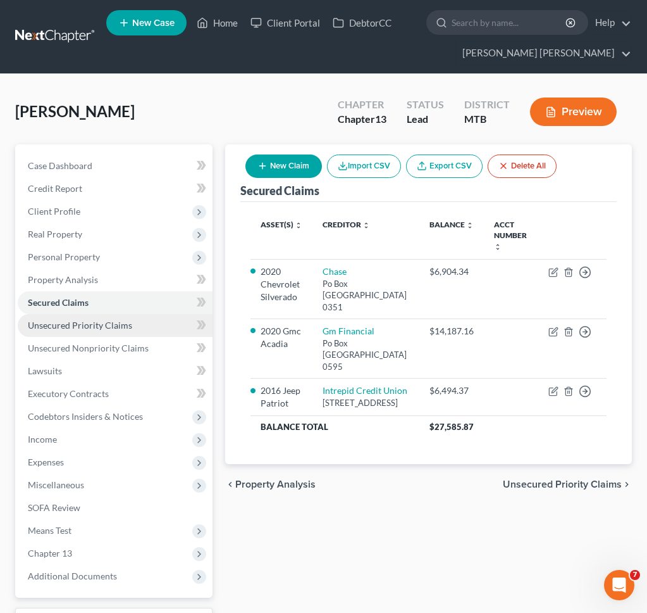
click at [118, 325] on span "Unsecured Priority Claims" at bounding box center [80, 325] width 104 height 11
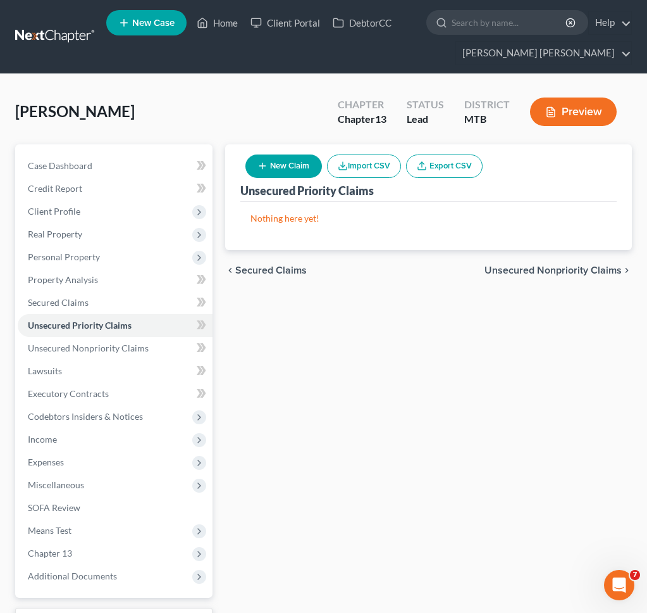
click at [292, 163] on button "New Claim" at bounding box center [284, 165] width 77 height 23
select select "0"
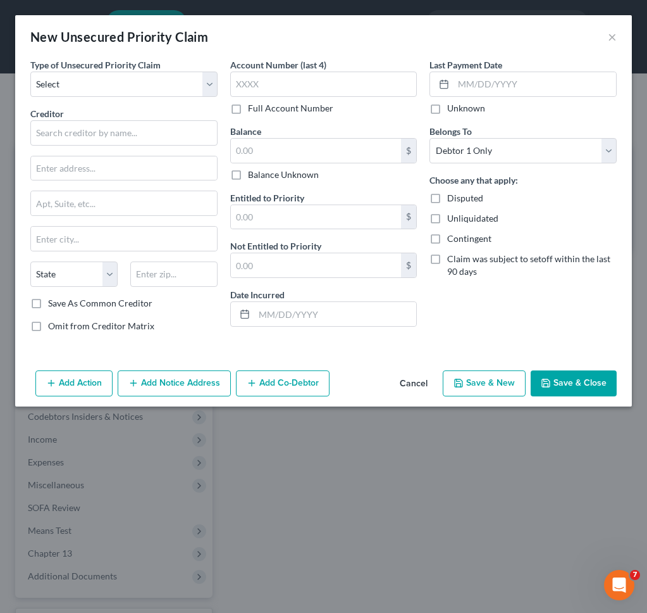
click at [166, 98] on div "Type of Unsecured Priority Claim * Select Taxes & Other Government Units Domest…" at bounding box center [124, 200] width 200 height 284
click at [165, 91] on select "Select Taxes & Other Government Units Domestic Support Obligations Extensions o…" at bounding box center [123, 84] width 187 height 25
select select "0"
click at [30, 72] on select "Select Taxes & Other Government Units Domestic Support Obligations Extensions o…" at bounding box center [123, 84] width 187 height 25
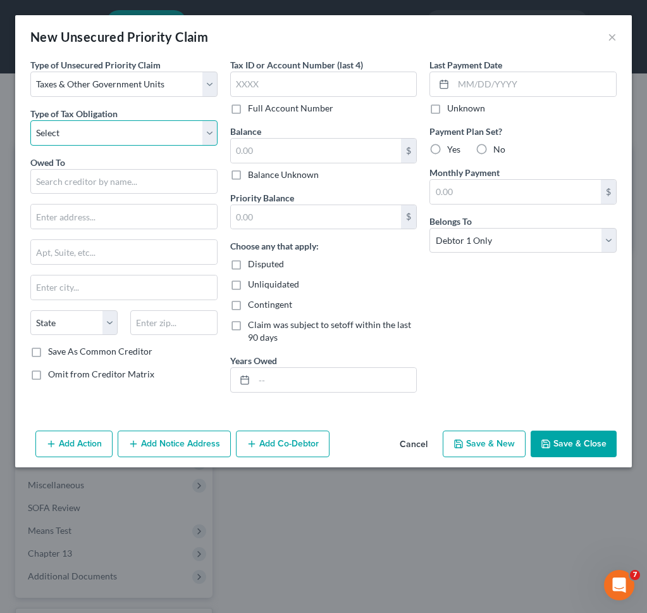
click at [122, 142] on select "Select Federal City State Franchise Tax Board Other" at bounding box center [123, 132] width 187 height 25
select select "0"
click at [30, 120] on select "Select Federal City State Franchise Tax Board Other" at bounding box center [123, 132] width 187 height 25
click at [97, 196] on div "Owed To * State [US_STATE] AK AR AZ CA CO [GEOGRAPHIC_DATA] DE DC [GEOGRAPHIC_D…" at bounding box center [123, 251] width 187 height 190
click at [98, 182] on input "text" at bounding box center [123, 181] width 187 height 25
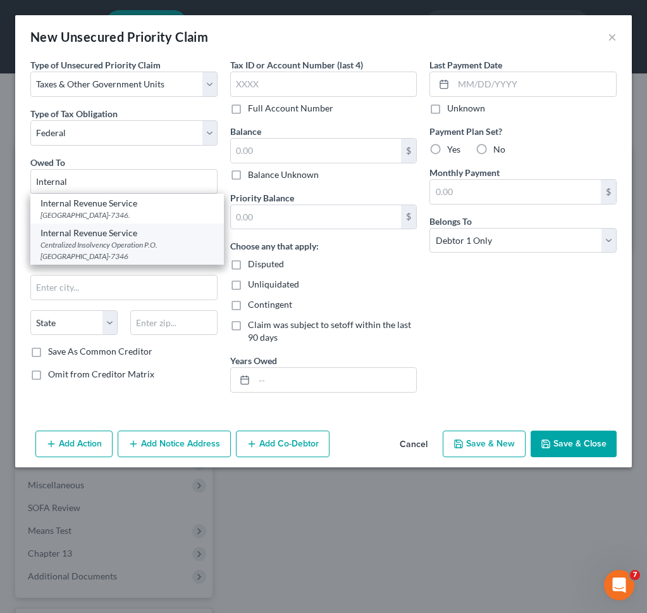
click at [77, 238] on div "Internal Revenue Service" at bounding box center [127, 233] width 173 height 13
type input "Internal Revenue Service"
type input "Centralized Insolvency Operation"
type input "P.O. Box 7346"
type input "[GEOGRAPHIC_DATA]"
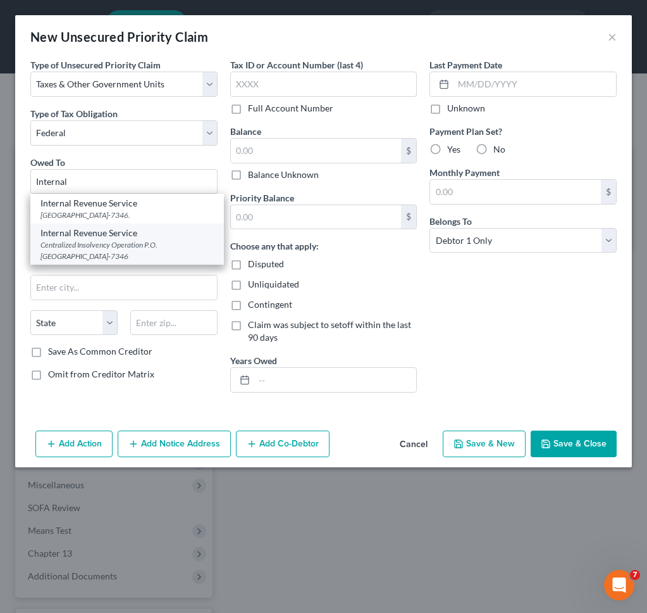
select select "39"
type input "19101-7346"
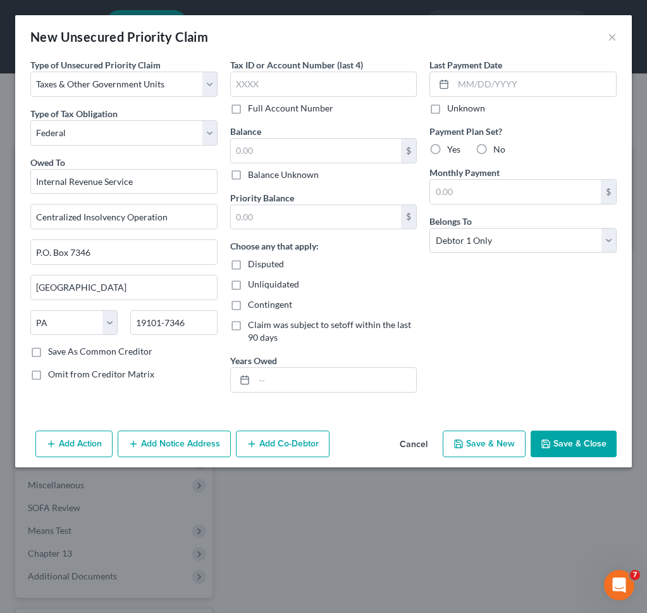
click at [556, 453] on button "Save & Close" at bounding box center [574, 443] width 86 height 27
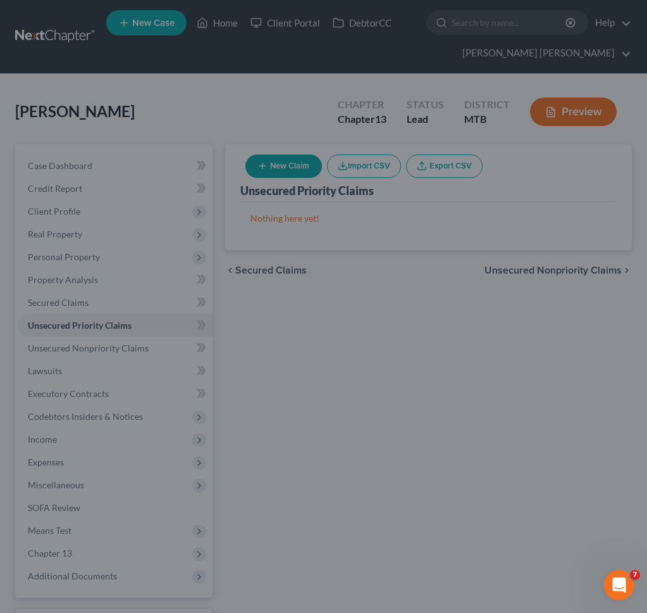
type input "0.00"
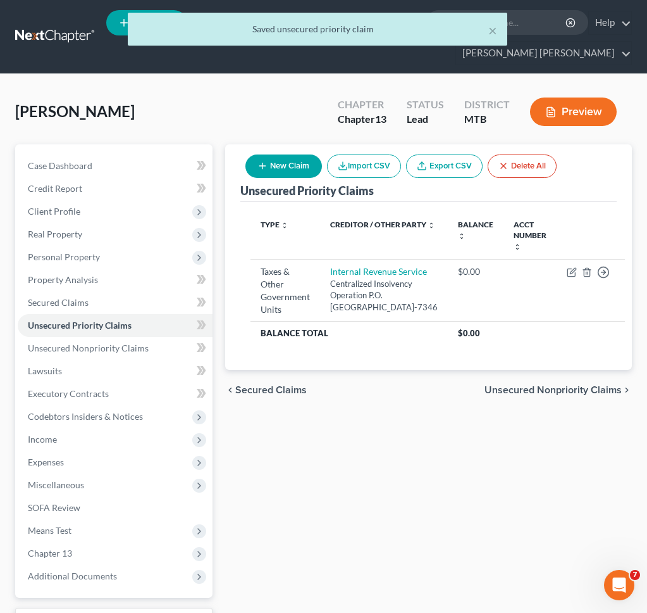
click at [300, 168] on button "New Claim" at bounding box center [284, 165] width 77 height 23
select select "0"
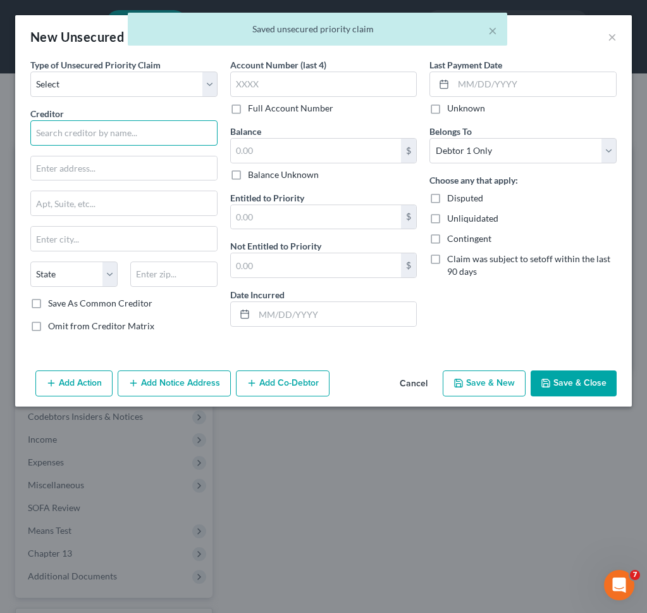
click at [124, 127] on input "text" at bounding box center [123, 132] width 187 height 25
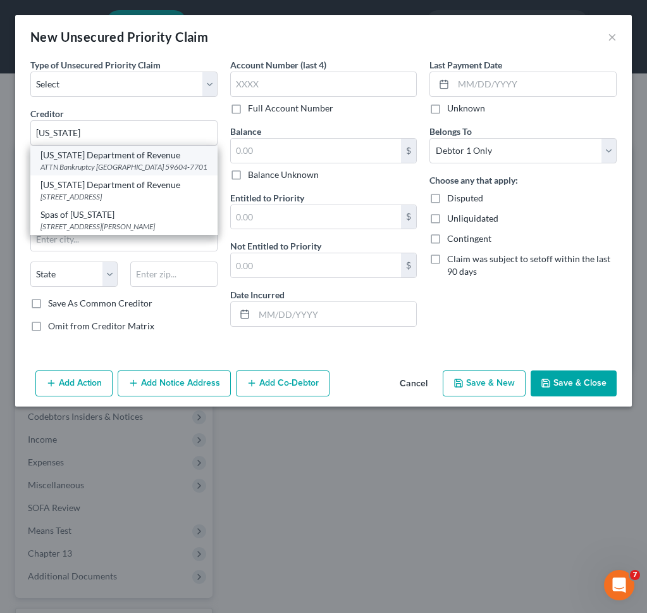
click at [127, 161] on div "ATTN Bankruptcy [GEOGRAPHIC_DATA] 59604-7701" at bounding box center [124, 166] width 167 height 11
type input "[US_STATE] Department of Revenue"
type input "ATTN Bankruptcy"
type input "PO Box 7701"
type input "[PERSON_NAME]"
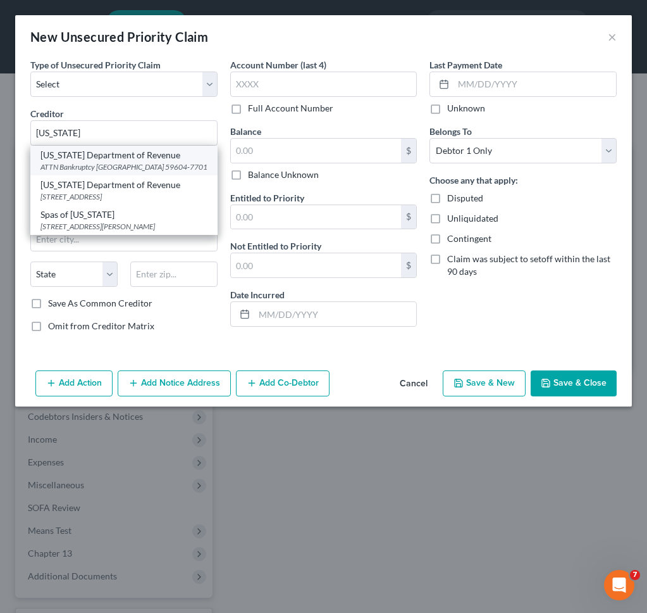
select select "27"
type input "59604-7701"
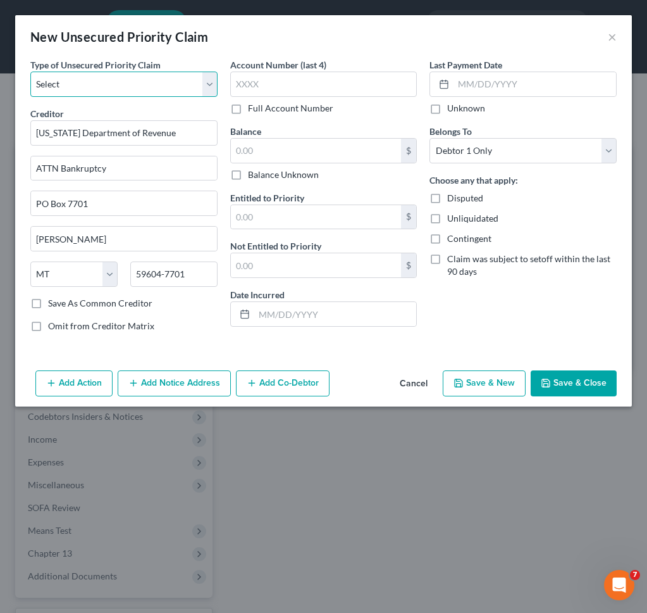
click at [127, 87] on select "Select Taxes & Other Government Units Domestic Support Obligations Extensions o…" at bounding box center [123, 84] width 187 height 25
select select "0"
click at [30, 72] on select "Select Taxes & Other Government Units Domestic Support Obligations Extensions o…" at bounding box center [123, 84] width 187 height 25
select select "27"
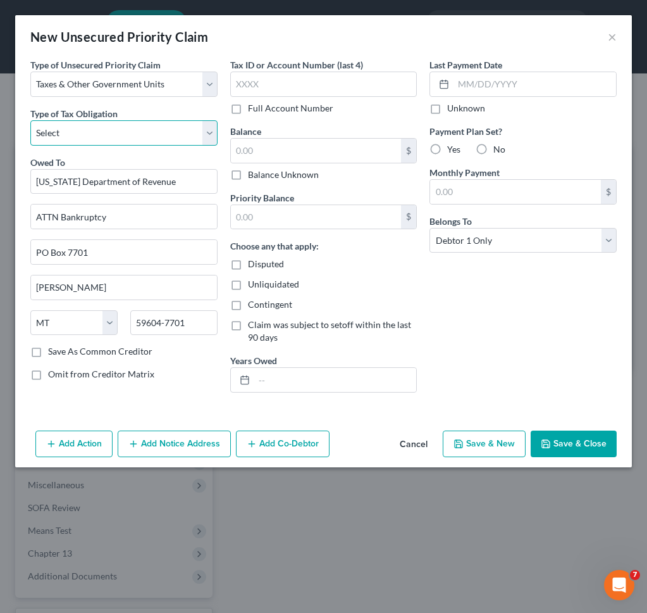
click at [116, 134] on select "Select Federal City State Franchise Tax Board Other" at bounding box center [123, 132] width 187 height 25
select select "2"
click at [30, 120] on select "Select Federal City State Franchise Tax Board Other" at bounding box center [123, 132] width 187 height 25
click at [571, 441] on button "Save & Close" at bounding box center [574, 443] width 86 height 27
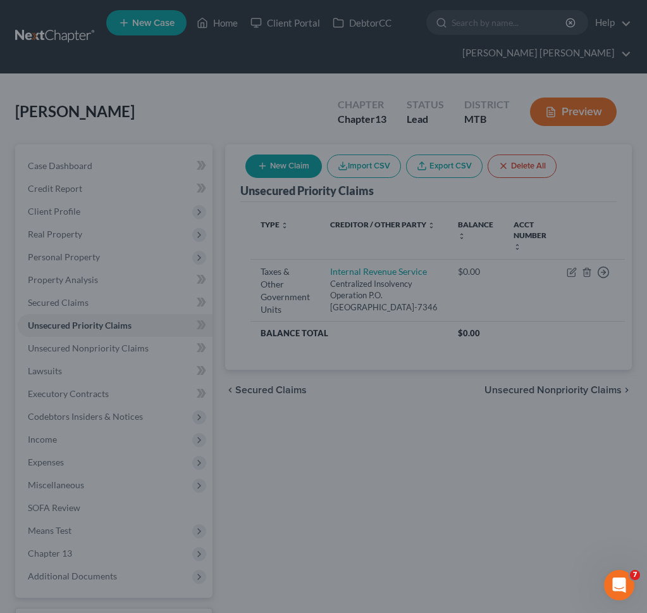
type input "0.00"
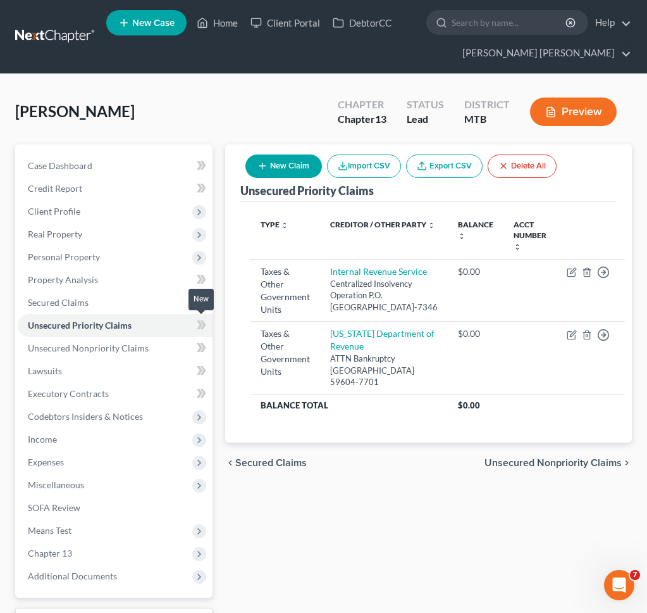
click at [195, 328] on span at bounding box center [201, 326] width 22 height 19
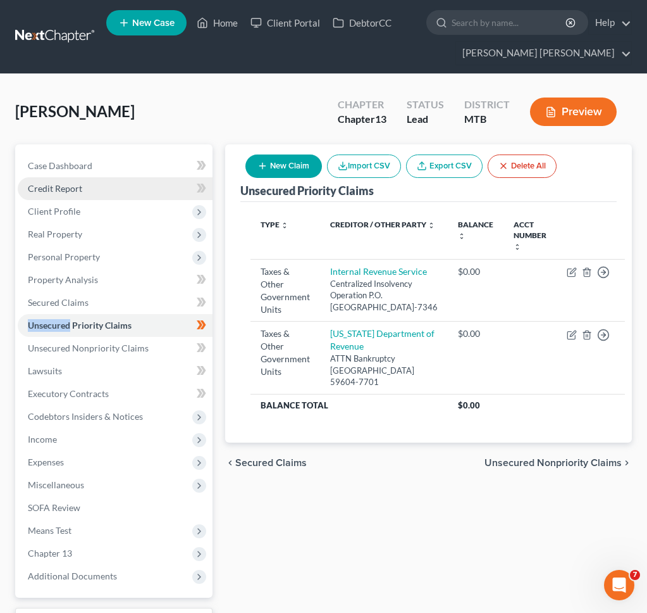
click at [163, 189] on link "Credit Report" at bounding box center [115, 188] width 195 height 23
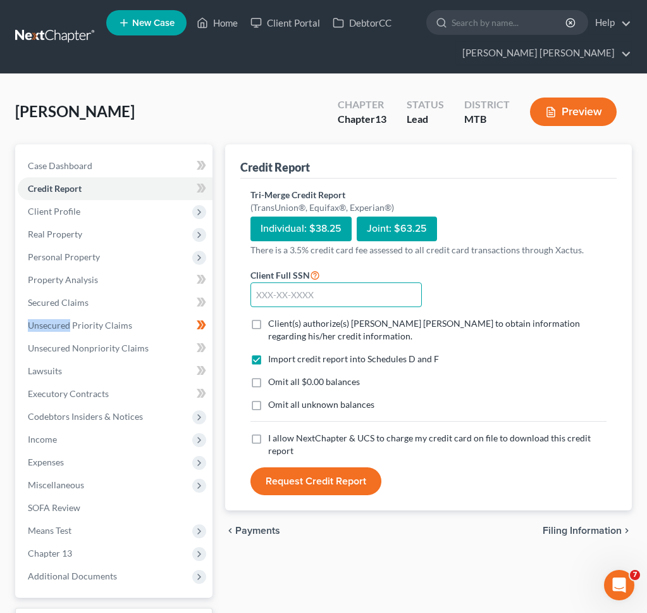
click at [312, 285] on input "text" at bounding box center [337, 294] width 172 height 25
type input "606-48-2792"
click at [304, 331] on span "Client(s) authorize(s) [PERSON_NAME] [PERSON_NAME] to obtain information regard…" at bounding box center [424, 329] width 312 height 23
click at [282, 325] on input "Client(s) authorize(s) [PERSON_NAME] [PERSON_NAME] to obtain information regard…" at bounding box center [277, 321] width 8 height 8
checkbox input "true"
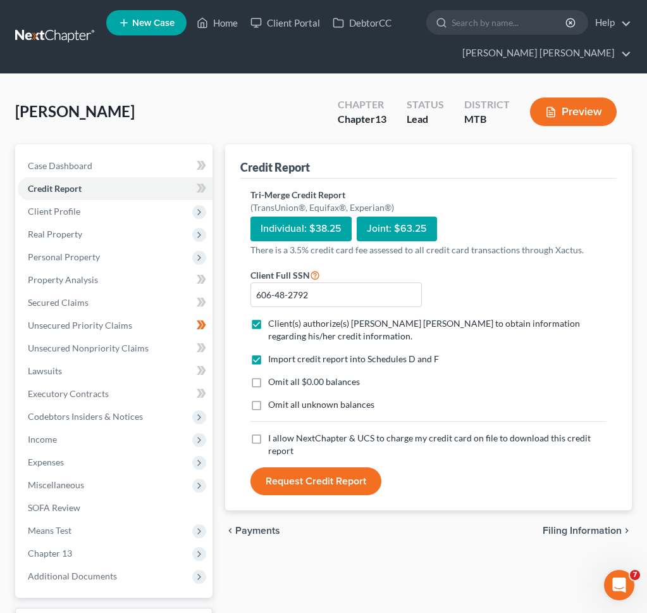
click at [273, 427] on div "Import credit report into Schedules D and F Omit all $0.00 balances Omit all un…" at bounding box center [428, 392] width 369 height 79
click at [272, 441] on span "I allow NextChapter & UCS to charge my credit card on file to download this cre…" at bounding box center [429, 443] width 323 height 23
click at [273, 440] on input "I allow NextChapter & UCS to charge my credit card on file to download this cre…" at bounding box center [277, 436] width 8 height 8
checkbox input "true"
click at [289, 476] on button "Request Credit Report" at bounding box center [316, 481] width 131 height 28
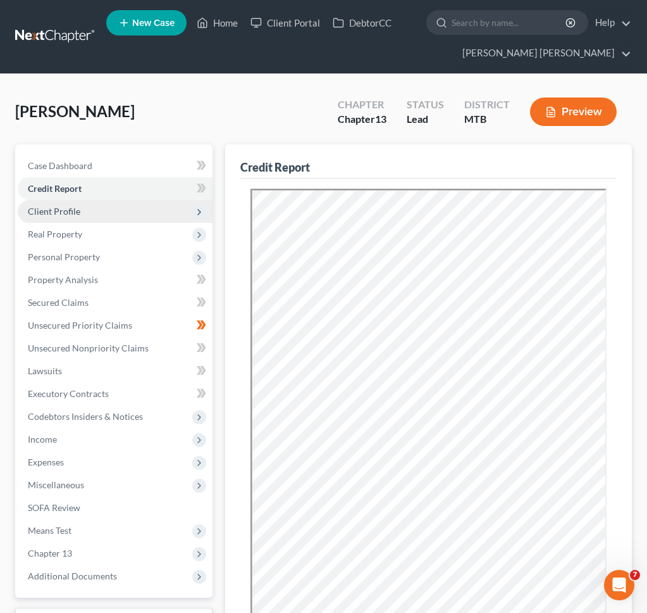
click at [92, 215] on span "Client Profile" at bounding box center [115, 211] width 195 height 23
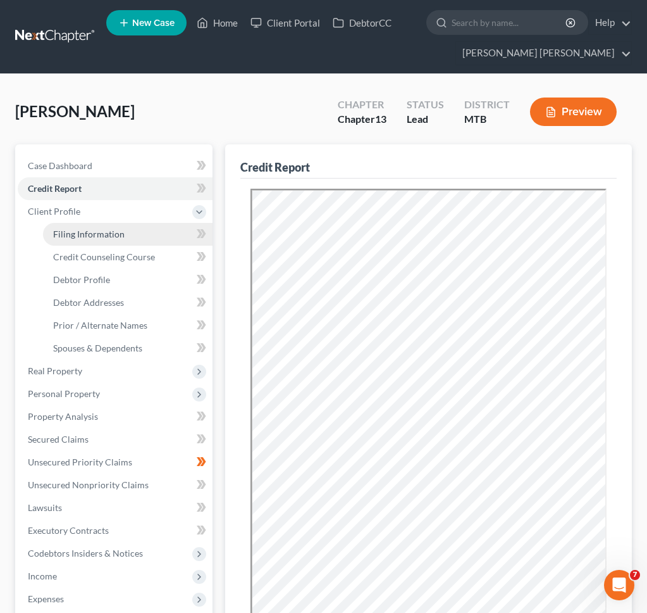
click at [139, 234] on link "Filing Information" at bounding box center [128, 234] width 170 height 23
select select "1"
select select "0"
select select "3"
select select "47"
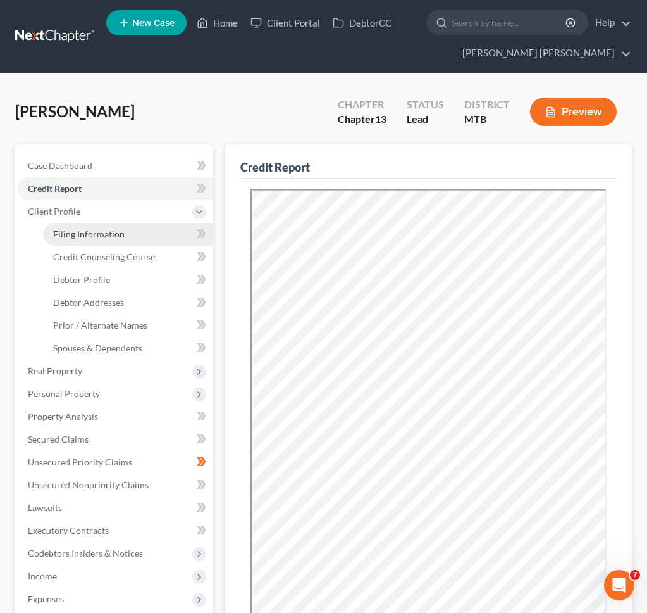
select select "0"
select select "27"
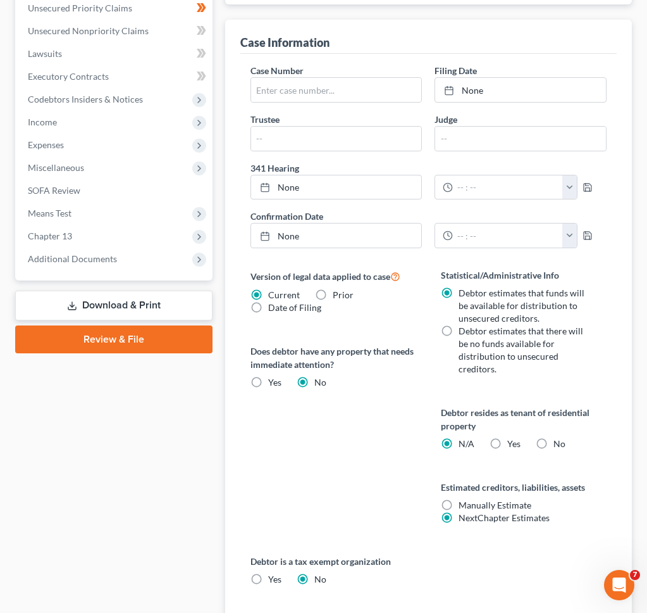
scroll to position [474, 0]
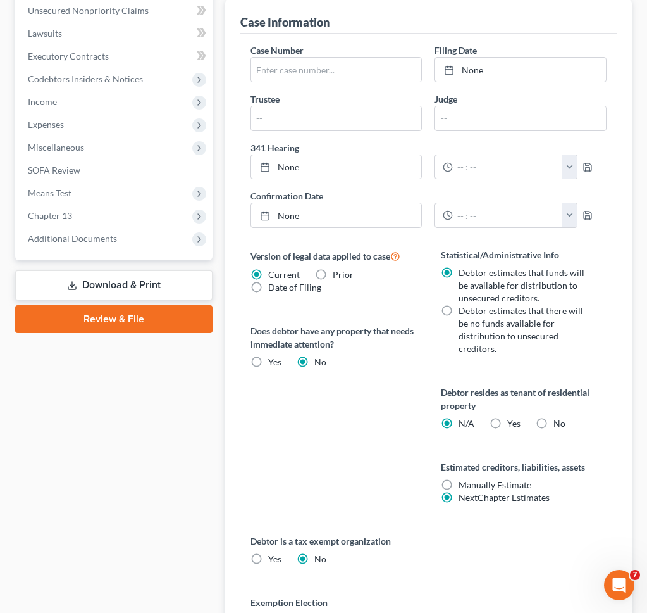
click at [508, 427] on span "Yes" at bounding box center [514, 423] width 13 height 11
click at [513, 425] on input "Yes Yes" at bounding box center [517, 421] width 8 height 8
radio input "true"
radio input "false"
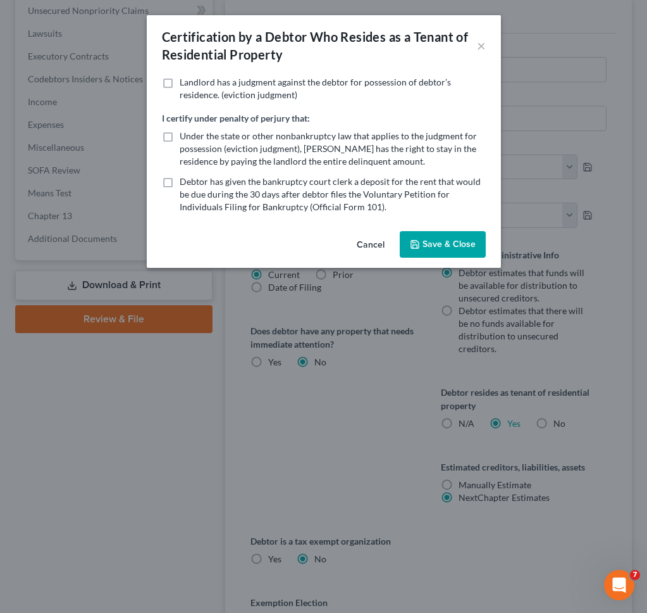
click at [475, 244] on button "Save & Close" at bounding box center [443, 244] width 86 height 27
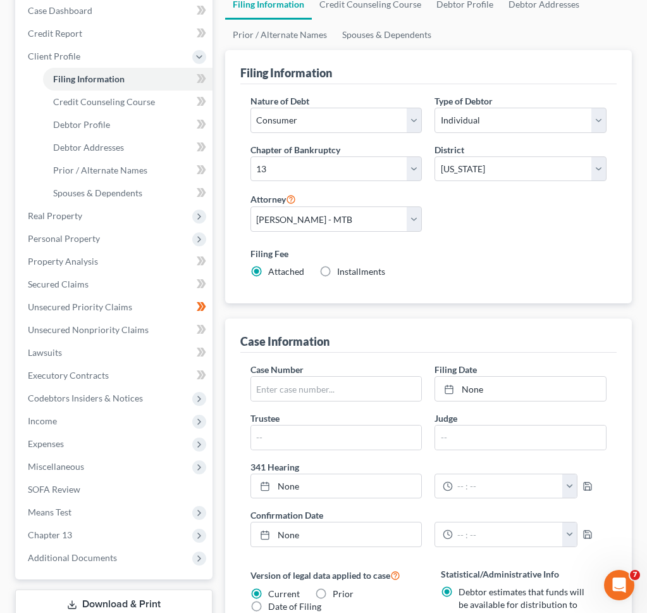
scroll to position [80, 0]
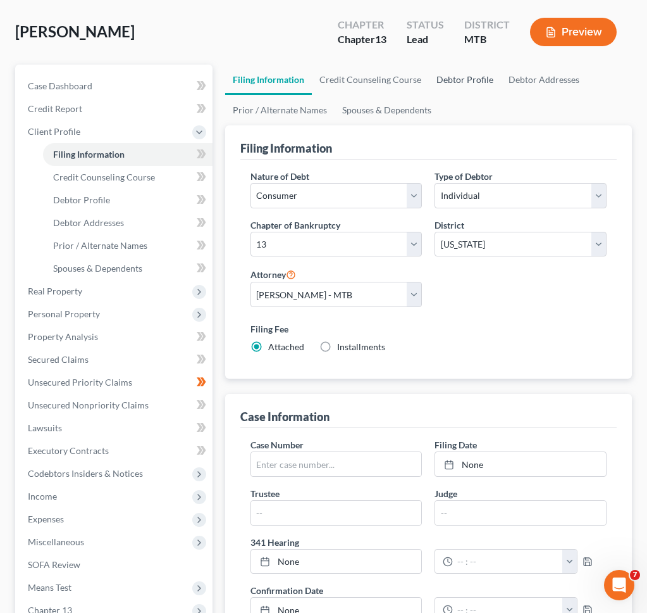
click at [462, 85] on link "Debtor Profile" at bounding box center [465, 80] width 72 height 30
select select "1"
select select "2"
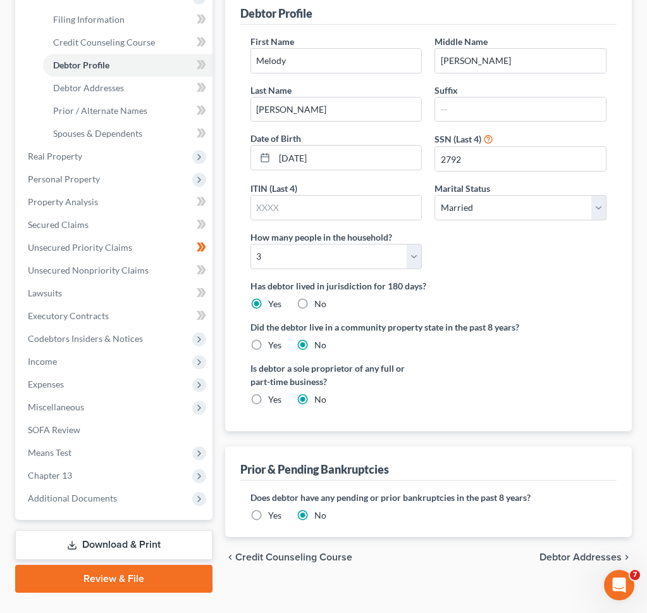
scroll to position [241, 0]
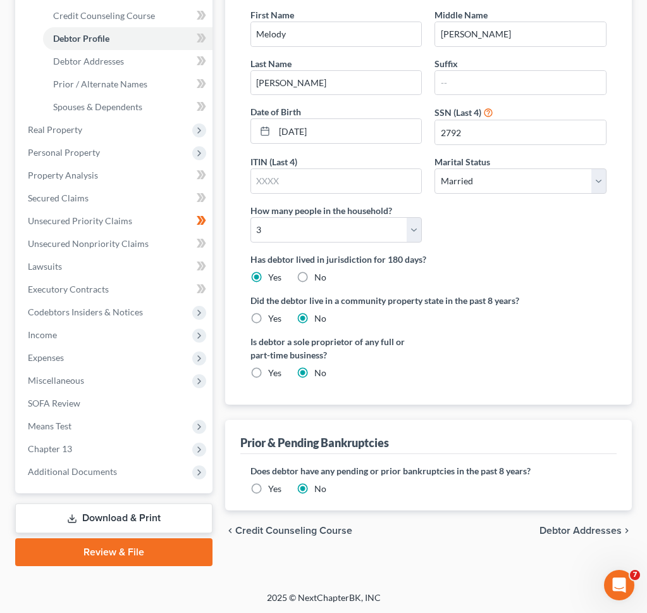
click at [268, 489] on label "Yes" at bounding box center [274, 488] width 13 height 13
click at [273, 489] on input "Yes" at bounding box center [277, 486] width 8 height 8
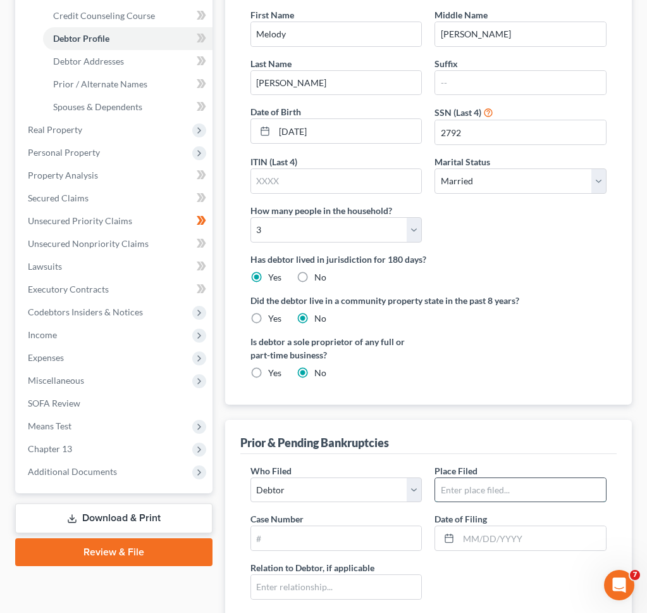
click at [524, 488] on input "text" at bounding box center [520, 490] width 171 height 24
type input "Butte, [GEOGRAPHIC_DATA]"
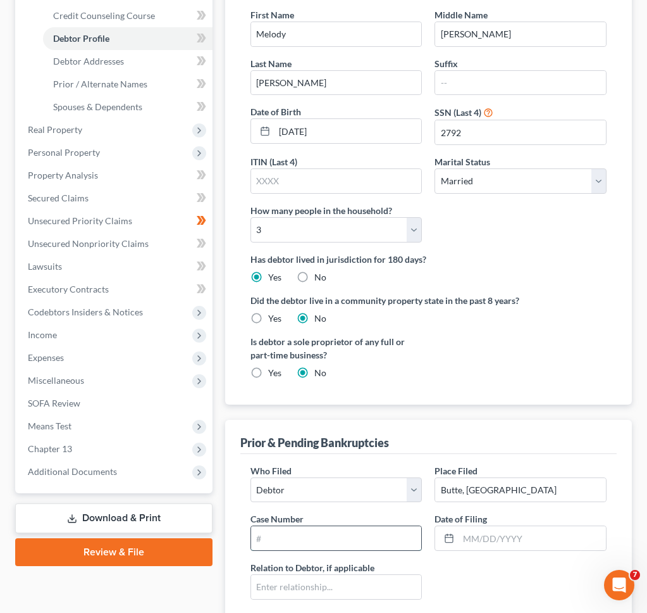
click at [375, 526] on input "text" at bounding box center [336, 538] width 171 height 24
type input "2:19-bk-60263-BPH"
type input "[DATE]"
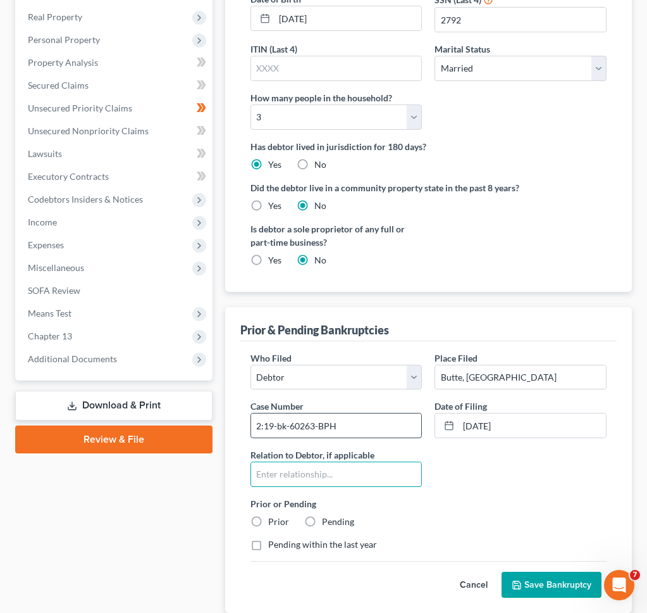
scroll to position [442, 0]
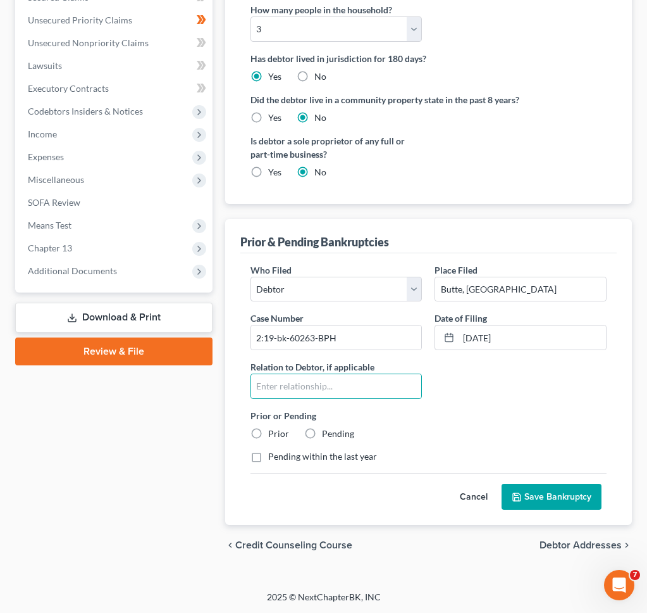
click at [268, 430] on label "Prior" at bounding box center [278, 433] width 21 height 13
click at [273, 430] on input "Prior" at bounding box center [277, 431] width 8 height 8
radio input "true"
click at [543, 500] on button "Save Bankruptcy" at bounding box center [552, 497] width 100 height 27
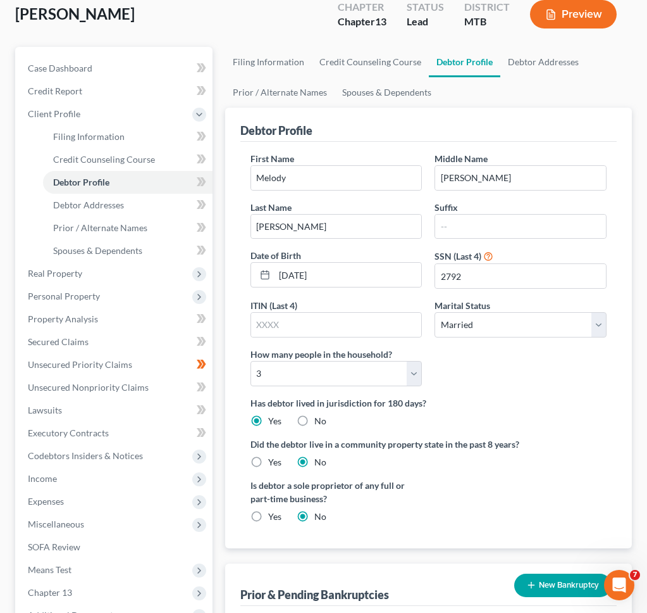
scroll to position [28, 0]
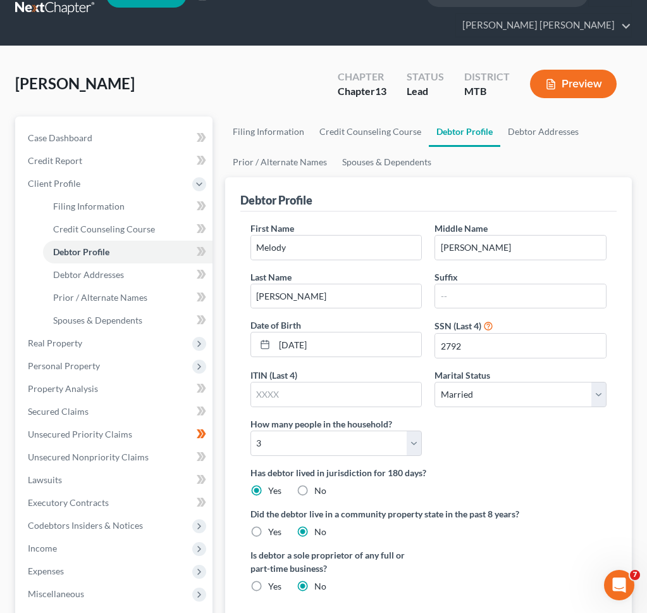
click at [200, 252] on icon at bounding box center [200, 251] width 6 height 9
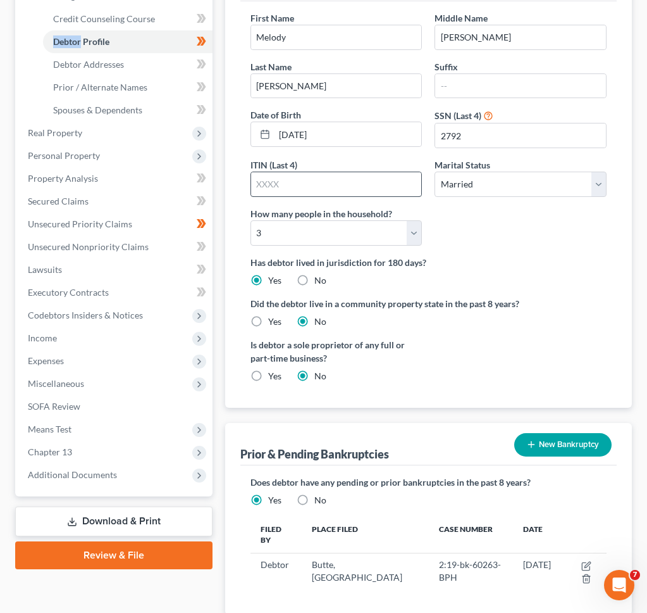
scroll to position [245, 0]
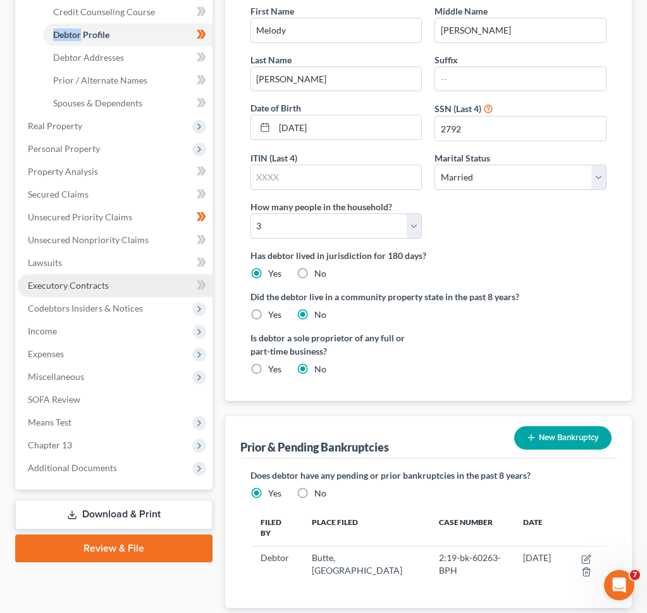
click at [88, 287] on span "Executory Contracts" at bounding box center [68, 285] width 81 height 11
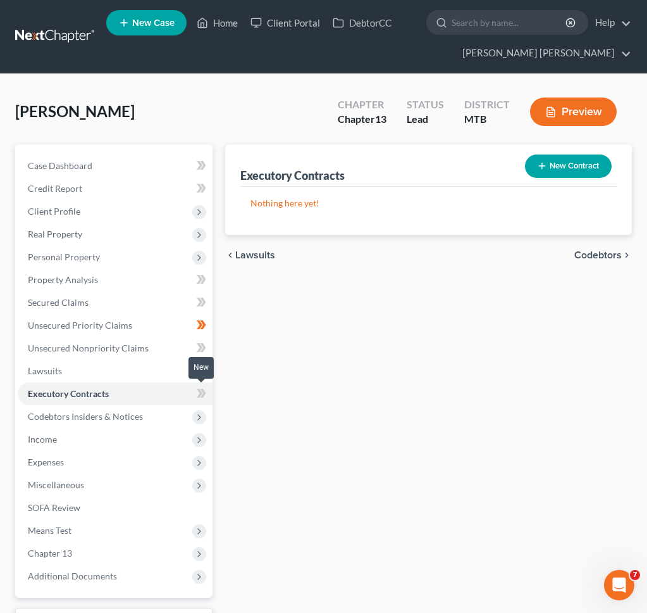
click at [199, 390] on icon at bounding box center [200, 393] width 6 height 9
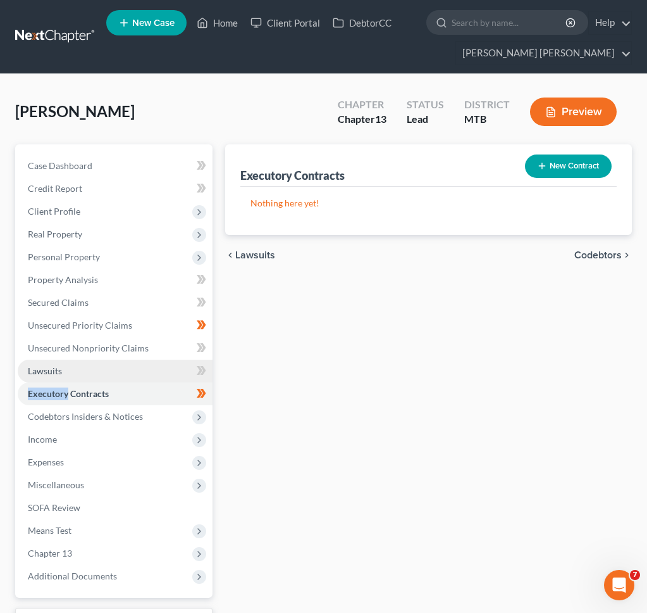
click at [171, 370] on link "Lawsuits" at bounding box center [115, 370] width 195 height 23
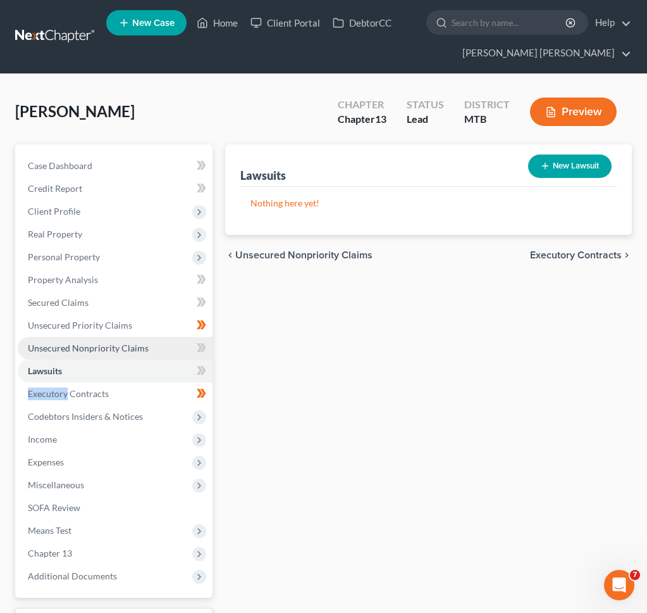
click at [189, 349] on link "Unsecured Nonpriority Claims" at bounding box center [115, 348] width 195 height 23
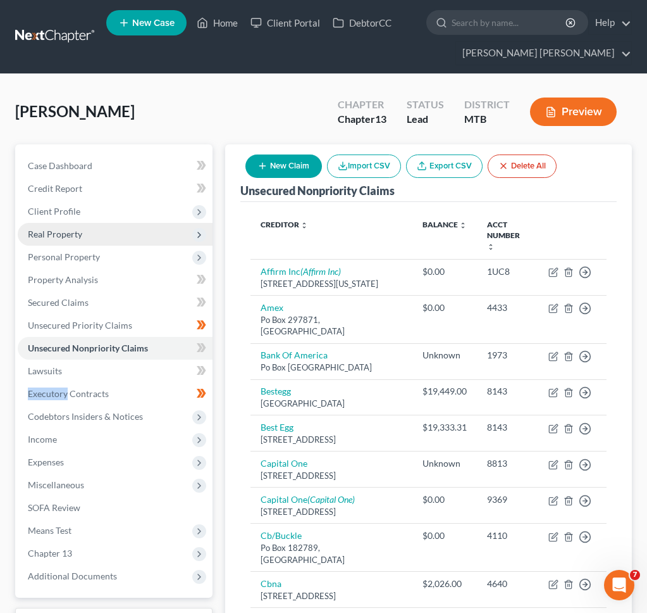
click at [105, 234] on span "Real Property" at bounding box center [115, 234] width 195 height 23
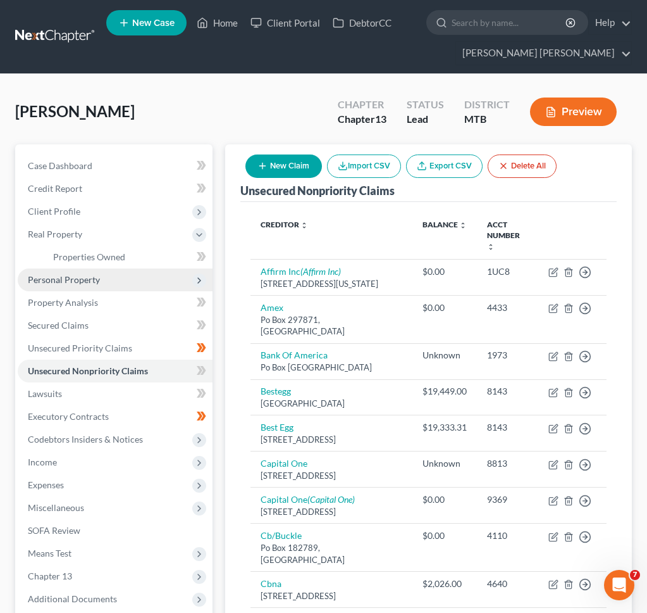
click at [104, 274] on span "Personal Property" at bounding box center [115, 279] width 195 height 23
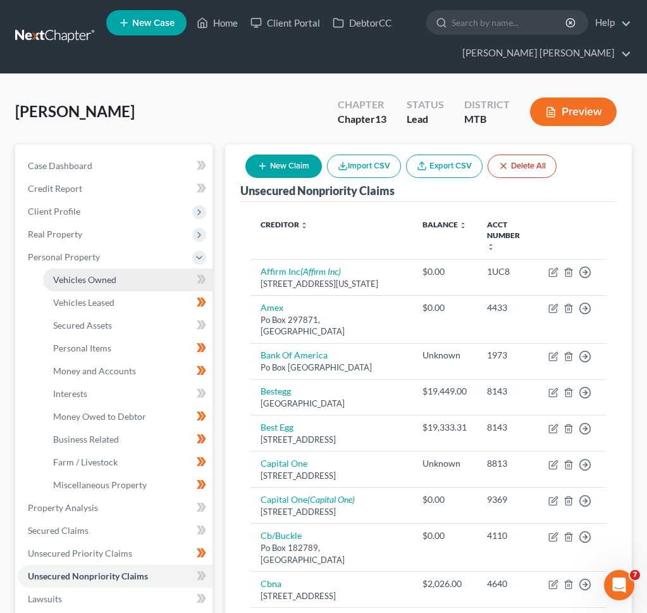
click at [105, 287] on link "Vehicles Owned" at bounding box center [128, 279] width 170 height 23
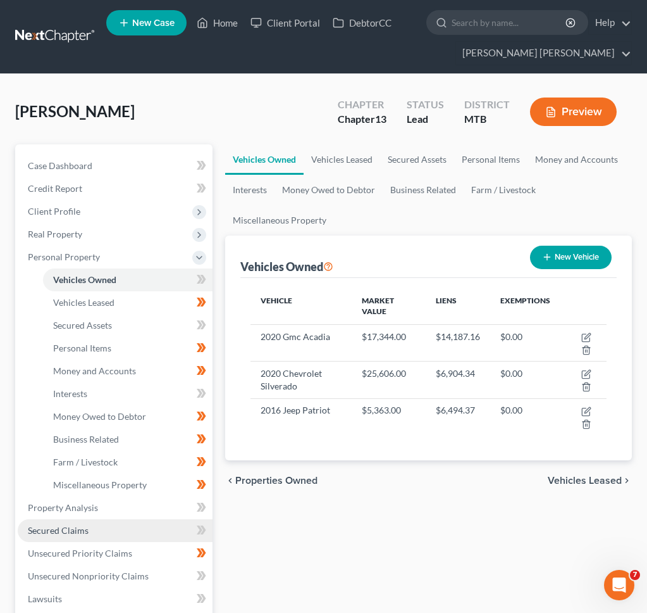
click at [63, 532] on span "Secured Claims" at bounding box center [58, 530] width 61 height 11
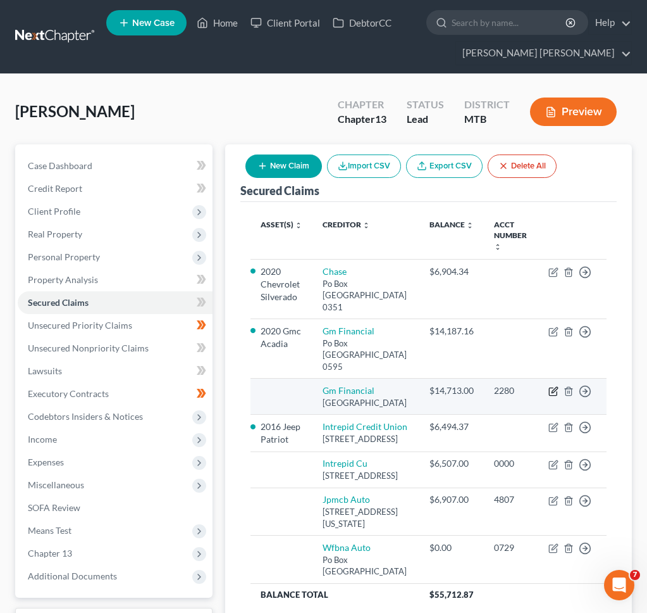
click at [554, 390] on icon "button" at bounding box center [555, 390] width 6 height 6
select select "45"
select select "0"
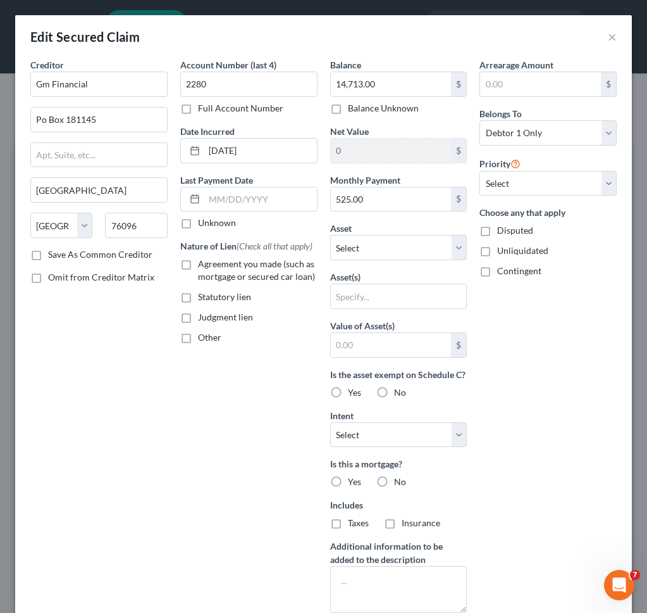
scroll to position [1, 0]
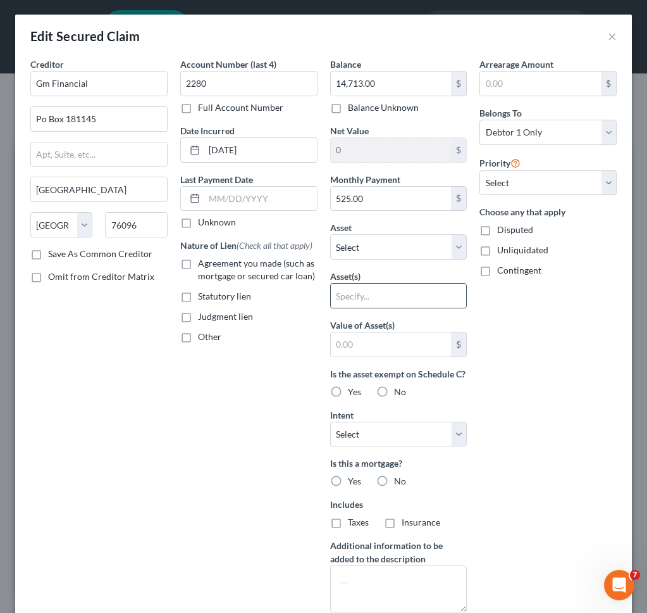
click at [432, 283] on div at bounding box center [398, 295] width 137 height 25
click at [430, 294] on input "text" at bounding box center [399, 296] width 136 height 24
click at [414, 249] on select "Select Other Multiple Assets 2020 Gmc Acadia - $17344.0 2020 Chevrolet Silverad…" at bounding box center [398, 246] width 137 height 25
select select "2"
click at [330, 235] on select "Select Other Multiple Assets 2020 Gmc Acadia - $17344.0 2020 Chevrolet Silverad…" at bounding box center [398, 246] width 137 height 25
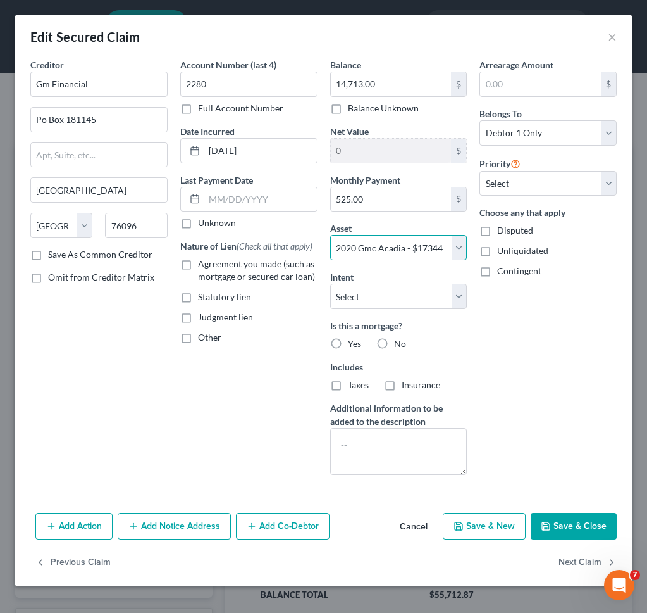
scroll to position [0, 0]
click at [561, 528] on button "Save & Close" at bounding box center [574, 526] width 86 height 27
select select
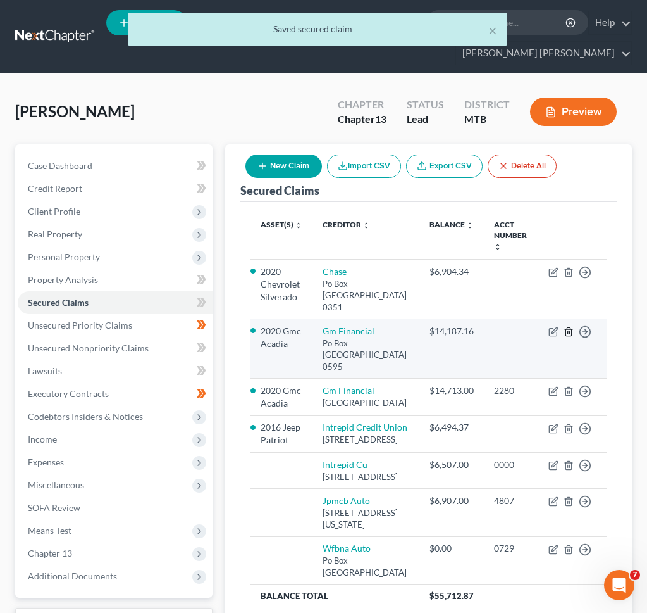
click at [573, 335] on icon "button" at bounding box center [569, 332] width 10 height 10
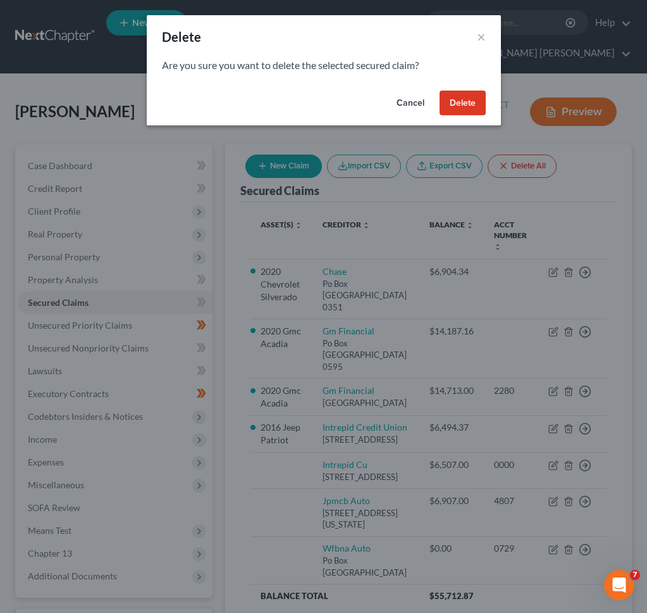
click at [461, 101] on button "Delete" at bounding box center [463, 103] width 46 height 25
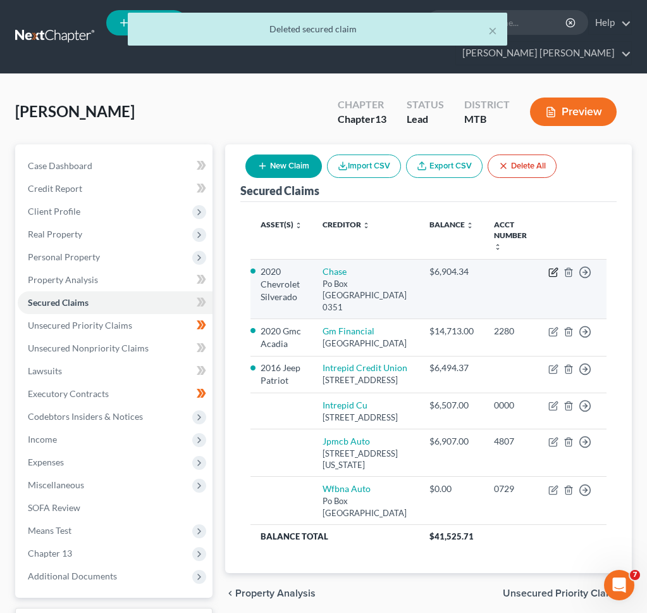
click at [551, 273] on icon "button" at bounding box center [554, 272] width 10 height 10
select select "45"
select select "0"
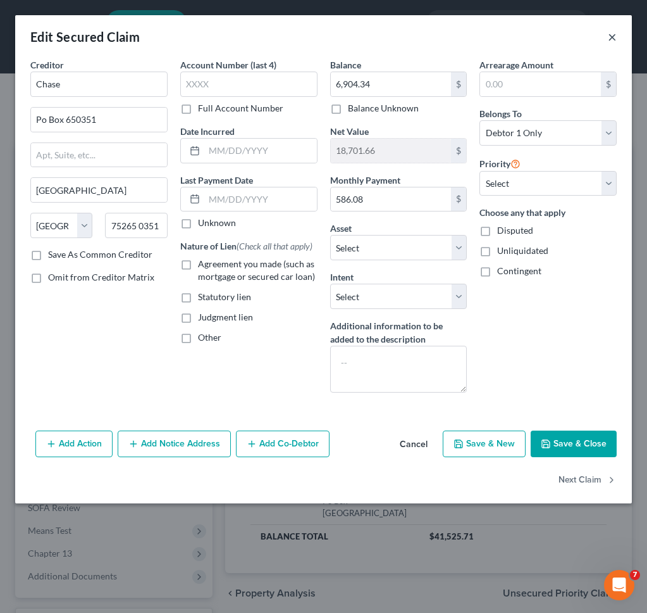
click at [613, 38] on button "×" at bounding box center [612, 36] width 9 height 15
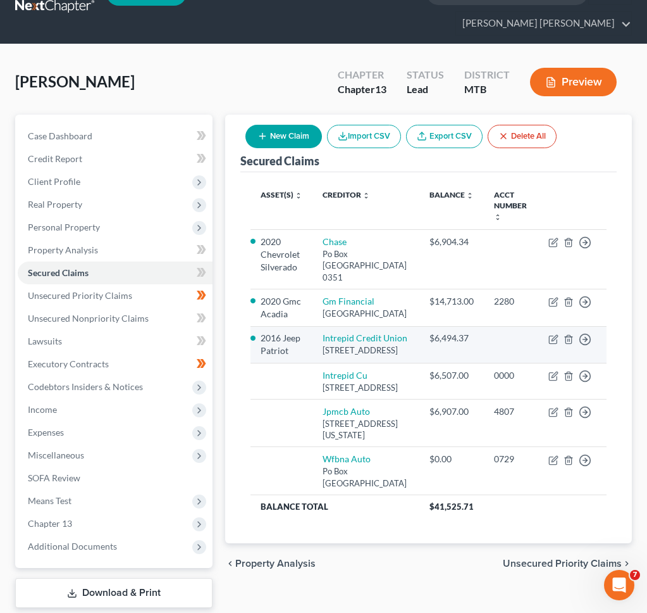
scroll to position [46, 0]
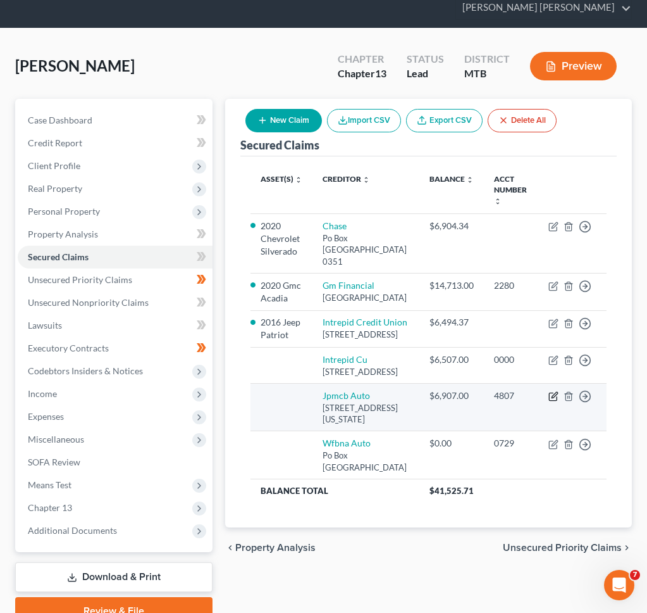
click at [556, 401] on icon "button" at bounding box center [554, 396] width 10 height 10
select select "19"
select select "0"
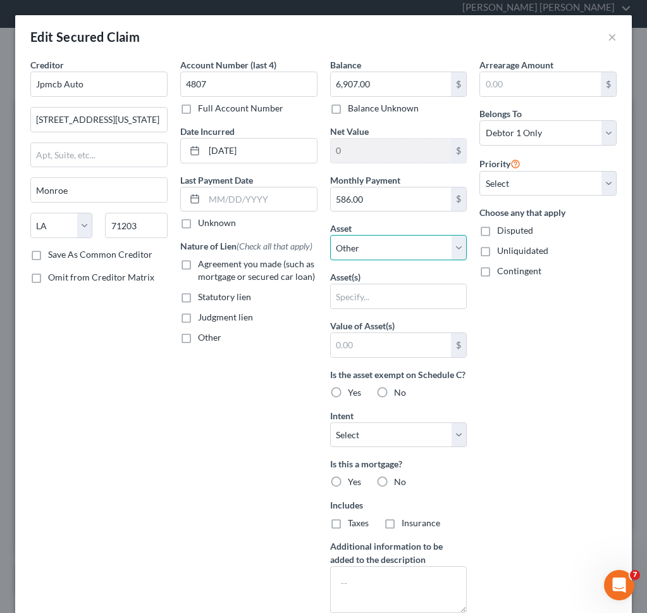
click at [415, 242] on select "Select Other Multiple Assets 2020 Gmc Acadia - $17344.0 2020 Chevrolet Silverad…" at bounding box center [398, 247] width 137 height 25
select select "3"
click at [330, 235] on select "Select Other Multiple Assets 2020 Gmc Acadia - $17344.0 2020 Chevrolet Silverad…" at bounding box center [398, 247] width 137 height 25
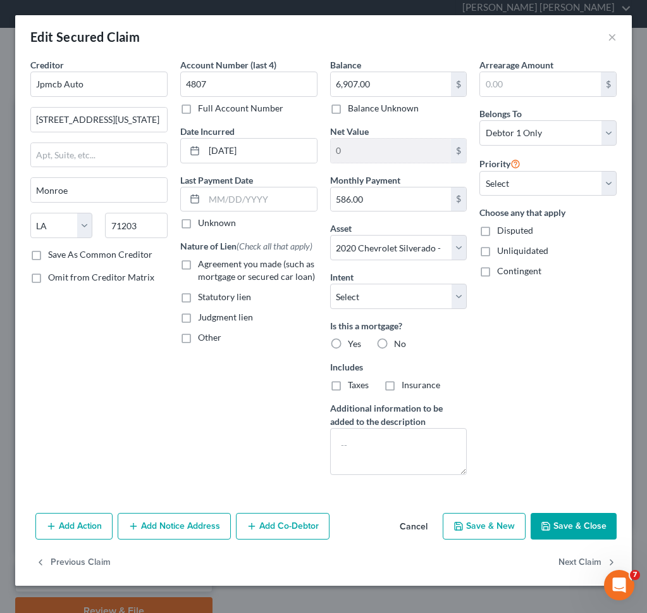
click at [557, 526] on button "Save & Close" at bounding box center [574, 526] width 86 height 27
select select
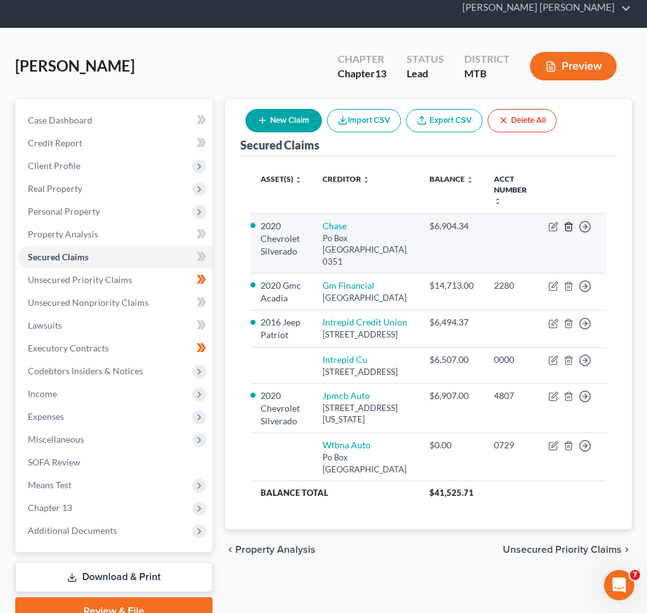
click at [571, 227] on icon "button" at bounding box center [569, 227] width 6 height 8
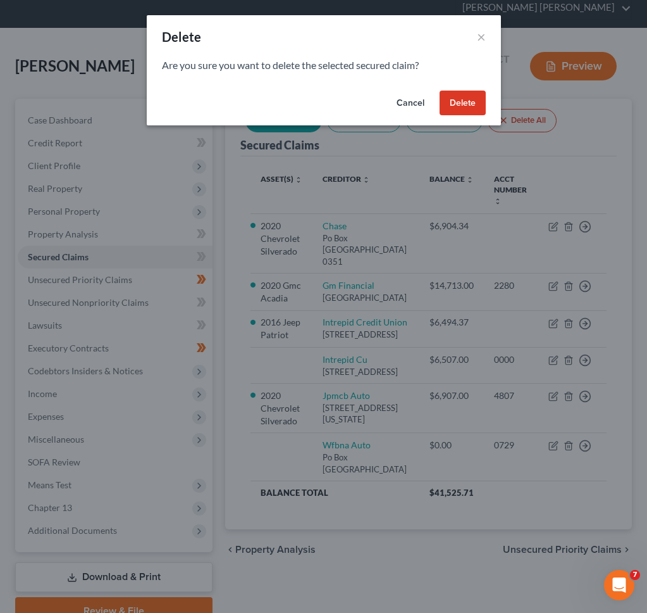
click at [466, 108] on button "Delete" at bounding box center [463, 103] width 46 height 25
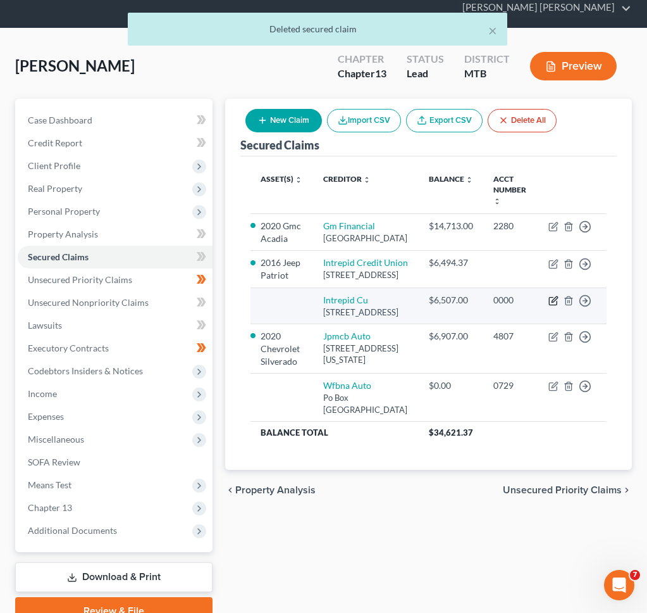
click at [558, 306] on icon "button" at bounding box center [554, 301] width 10 height 10
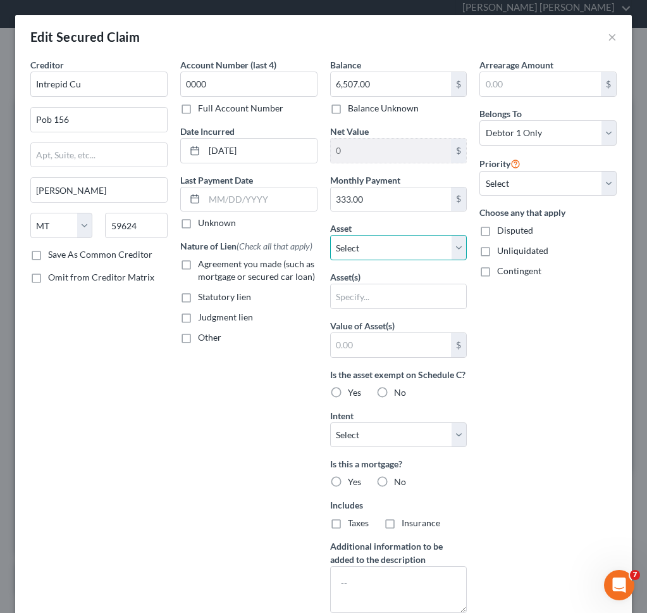
click at [423, 253] on select "Select Other Multiple Assets 2020 Gmc Acadia - $17344.0 2020 Chevrolet Silverad…" at bounding box center [398, 247] width 137 height 25
click at [330, 235] on select "Select Other Multiple Assets 2020 Gmc Acadia - $17344.0 2020 Chevrolet Silverad…" at bounding box center [398, 247] width 137 height 25
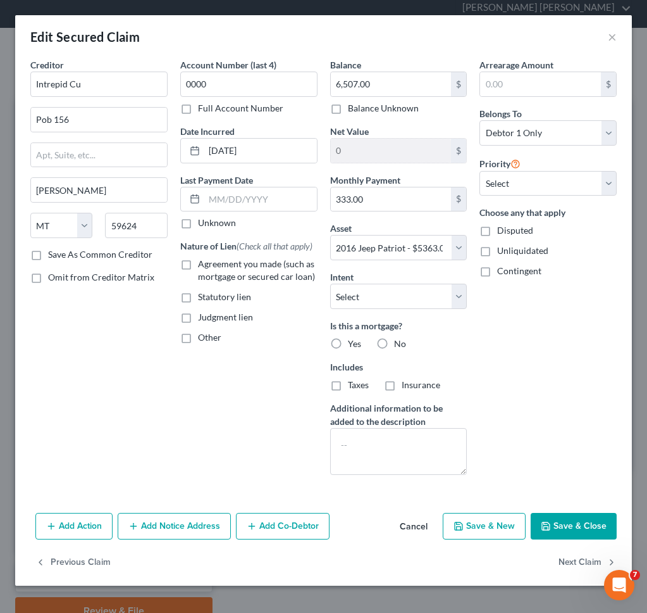
click at [570, 522] on button "Save & Close" at bounding box center [574, 526] width 86 height 27
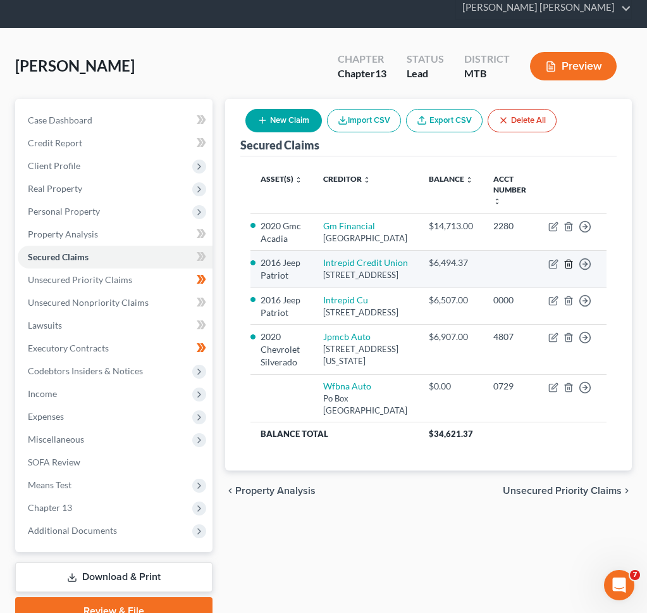
click at [570, 269] on icon "button" at bounding box center [569, 264] width 10 height 10
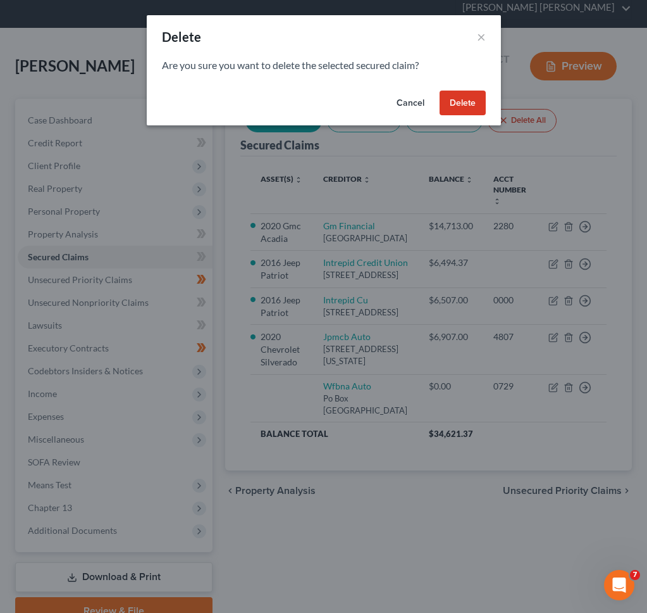
click at [483, 22] on div "Delete ×" at bounding box center [324, 36] width 354 height 43
click at [483, 31] on button "×" at bounding box center [481, 36] width 9 height 15
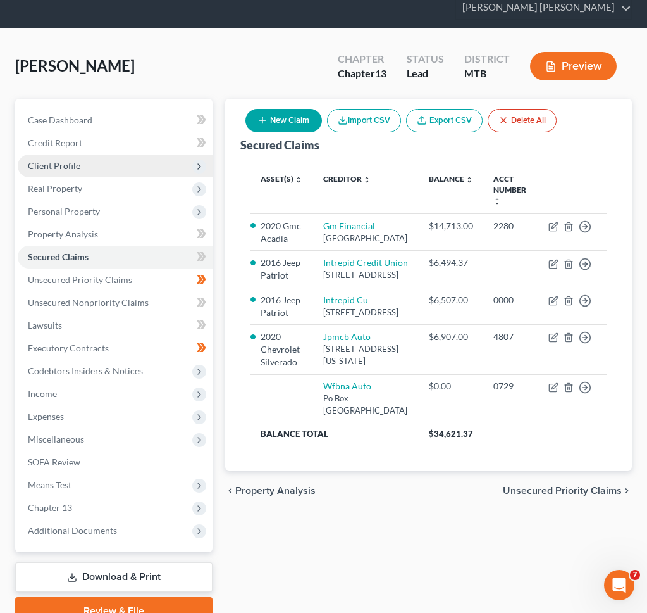
click at [76, 163] on span "Client Profile" at bounding box center [54, 165] width 53 height 11
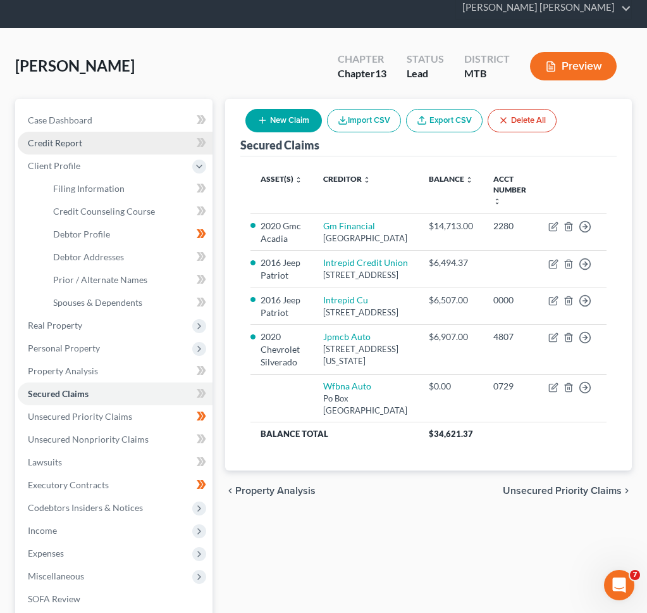
click at [78, 150] on link "Credit Report" at bounding box center [115, 143] width 195 height 23
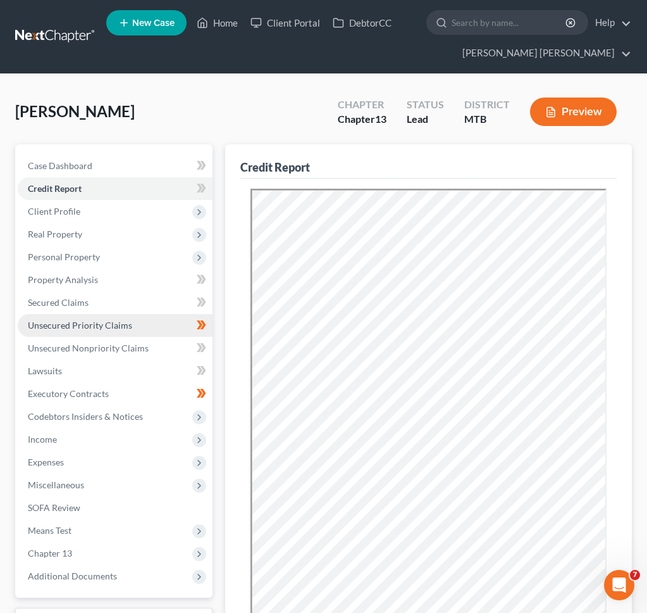
click at [59, 322] on span "Unsecured Priority Claims" at bounding box center [80, 325] width 104 height 11
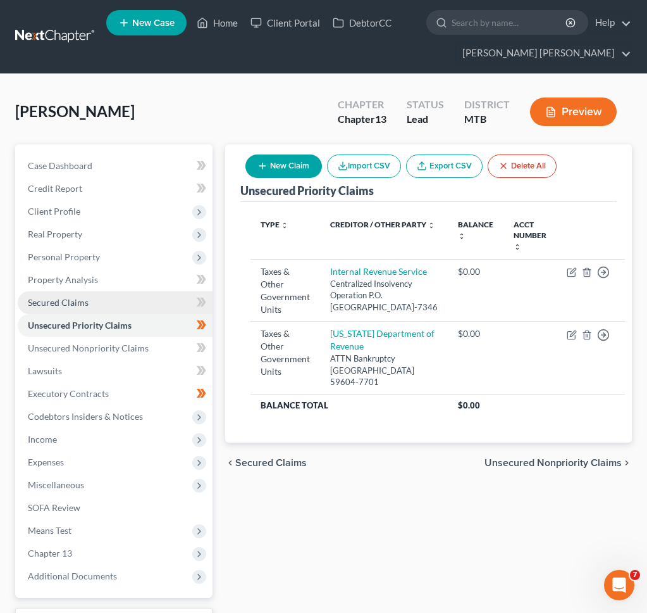
click at [60, 304] on span "Secured Claims" at bounding box center [58, 302] width 61 height 11
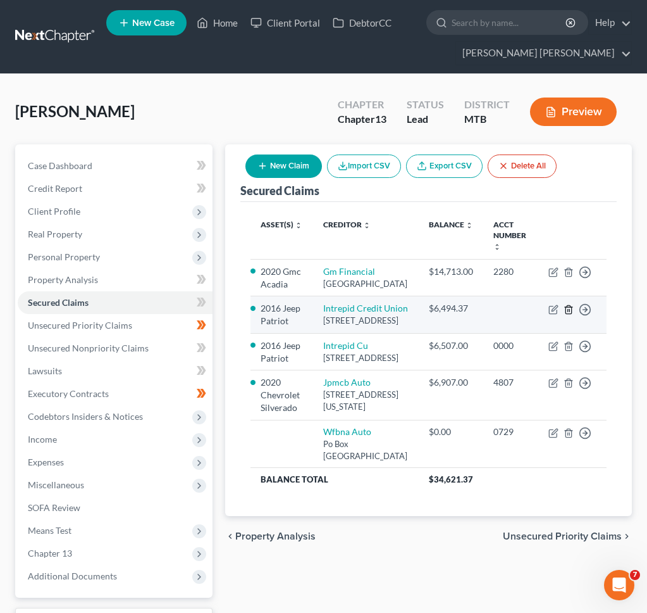
click at [568, 311] on line "button" at bounding box center [568, 310] width 0 height 3
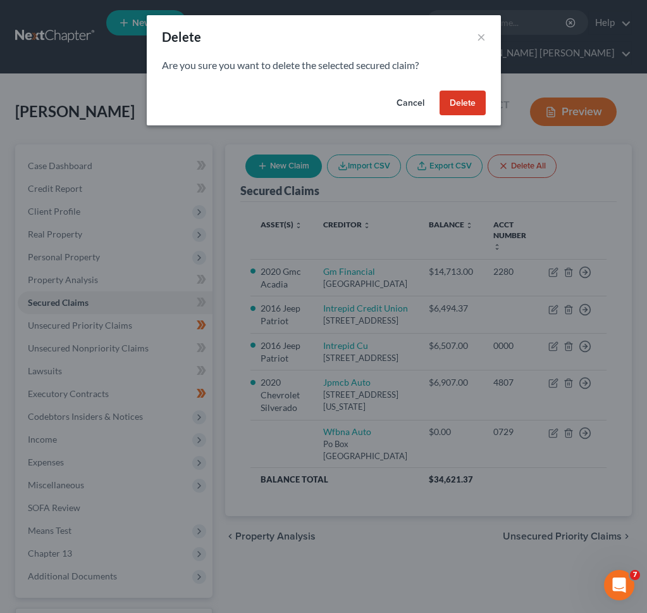
click at [468, 101] on button "Delete" at bounding box center [463, 103] width 46 height 25
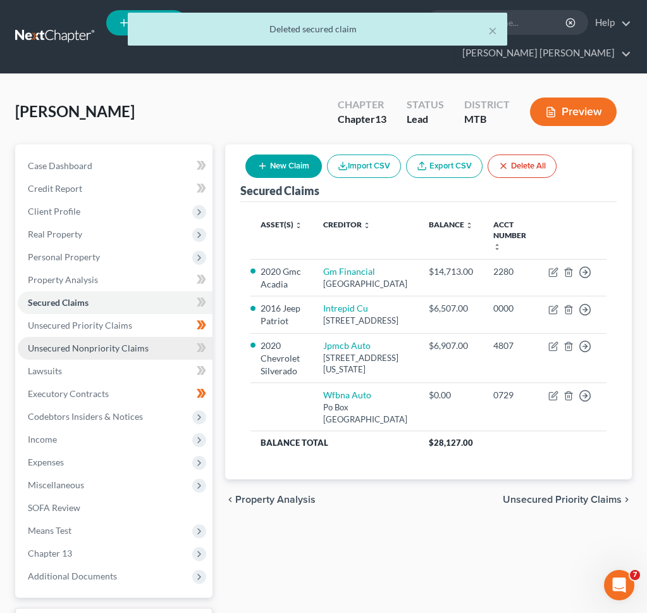
click at [89, 355] on link "Unsecured Nonpriority Claims" at bounding box center [115, 348] width 195 height 23
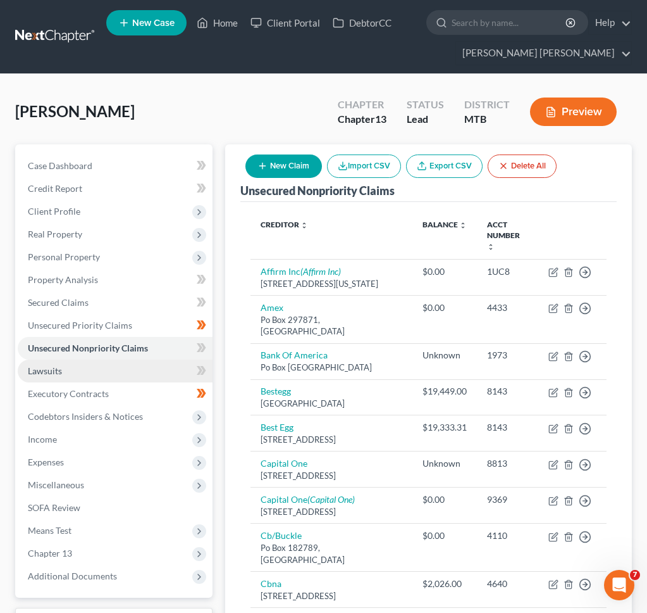
click at [113, 374] on link "Lawsuits" at bounding box center [115, 370] width 195 height 23
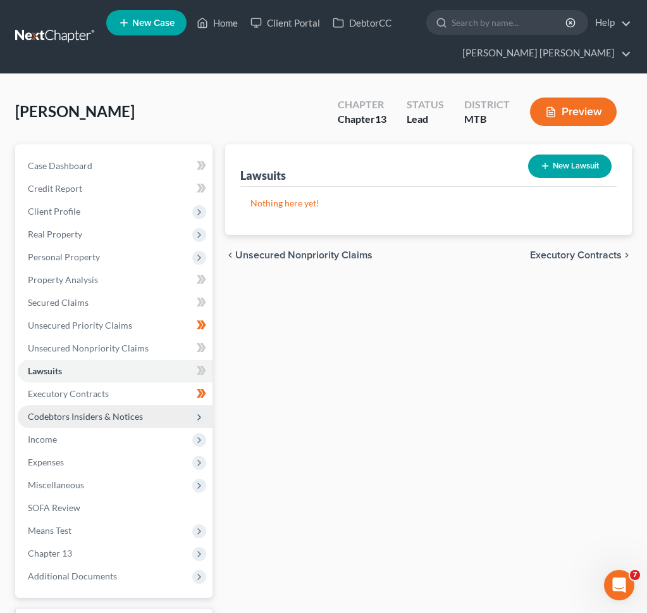
click at [124, 411] on span "Codebtors Insiders & Notices" at bounding box center [85, 416] width 115 height 11
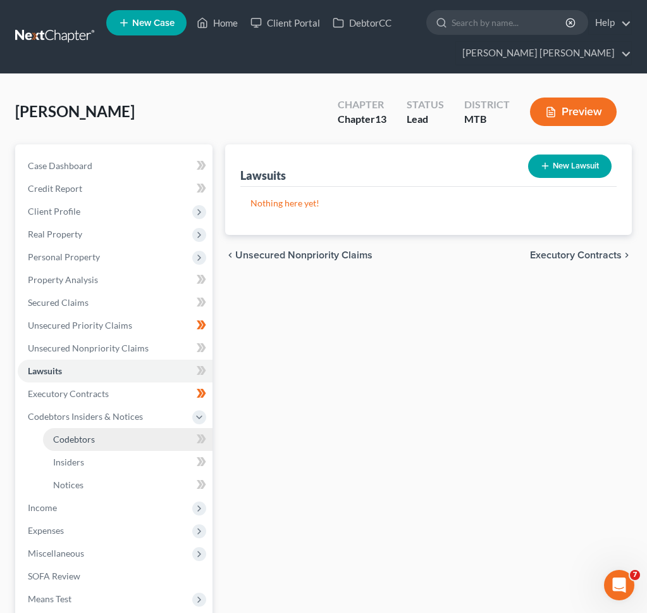
click at [128, 428] on link "Codebtors" at bounding box center [128, 439] width 170 height 23
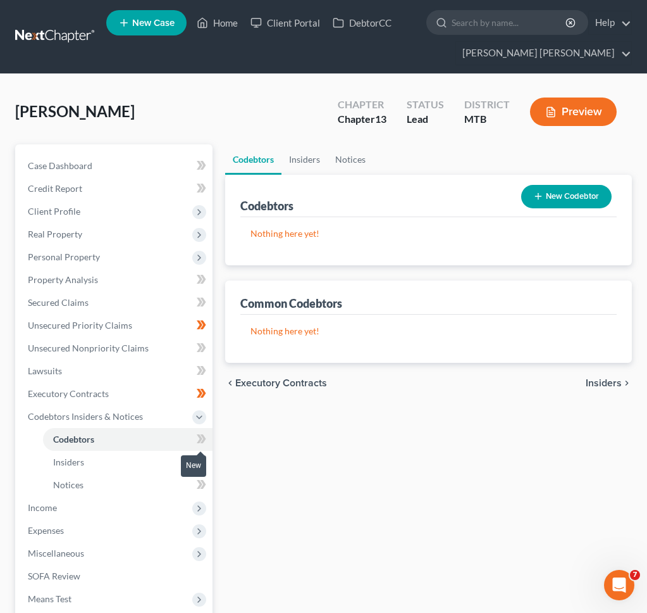
click at [199, 437] on icon at bounding box center [201, 439] width 9 height 16
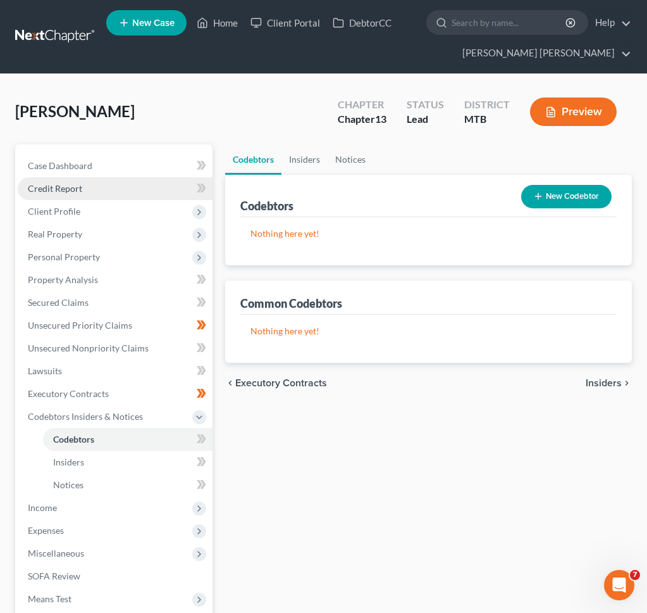
click at [118, 190] on link "Credit Report" at bounding box center [115, 188] width 195 height 23
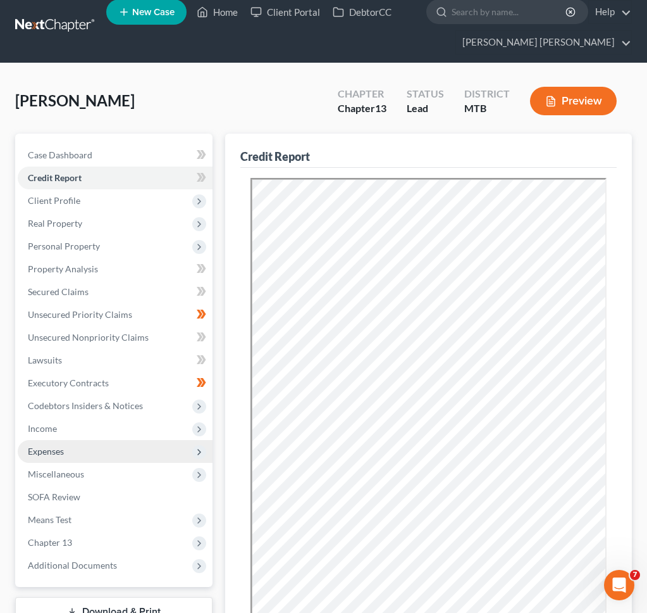
scroll to position [11, 0]
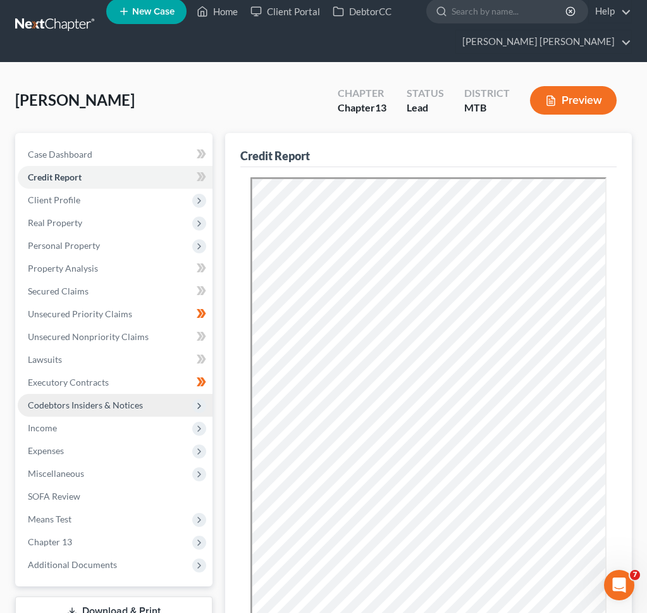
click at [170, 399] on span "Codebtors Insiders & Notices" at bounding box center [115, 405] width 195 height 23
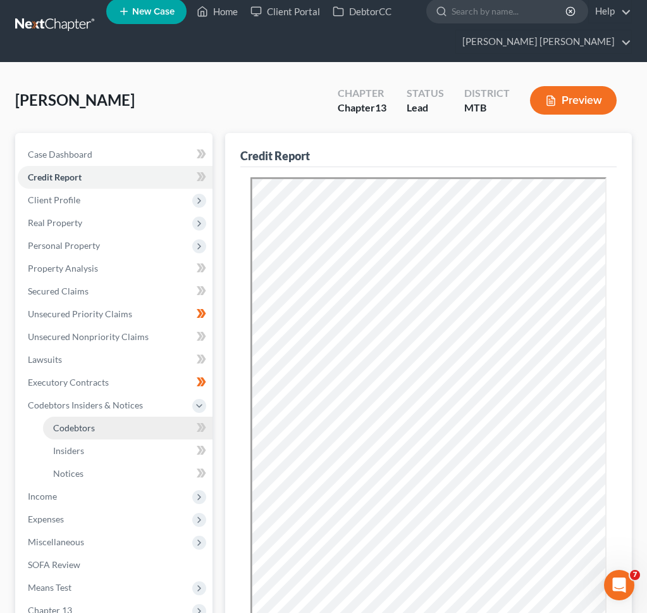
click at [166, 418] on link "Codebtors" at bounding box center [128, 427] width 170 height 23
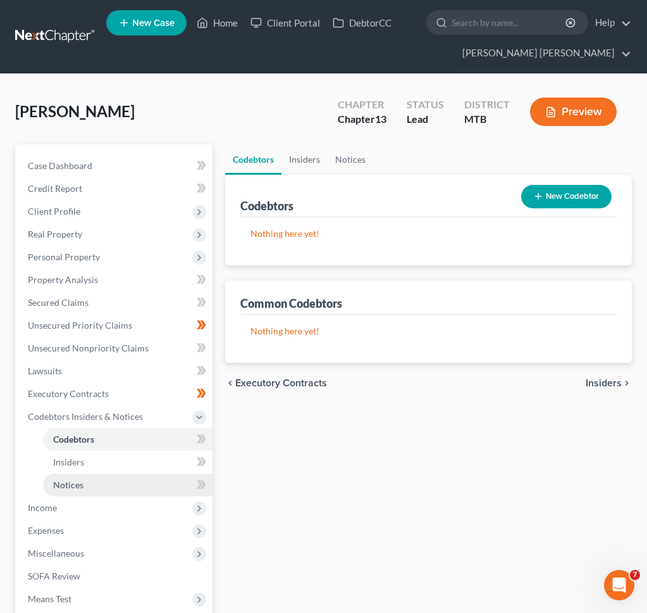
click at [154, 475] on link "Notices" at bounding box center [128, 484] width 170 height 23
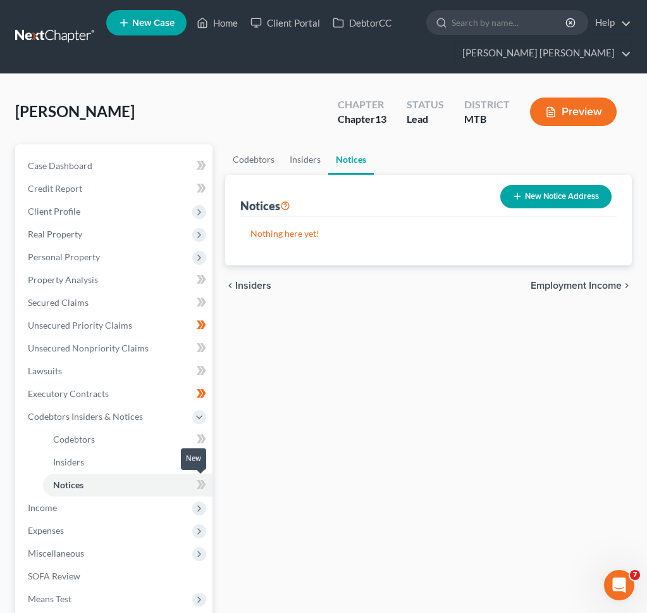
click at [201, 484] on icon at bounding box center [200, 484] width 6 height 9
click at [162, 508] on span "Income" at bounding box center [115, 507] width 195 height 23
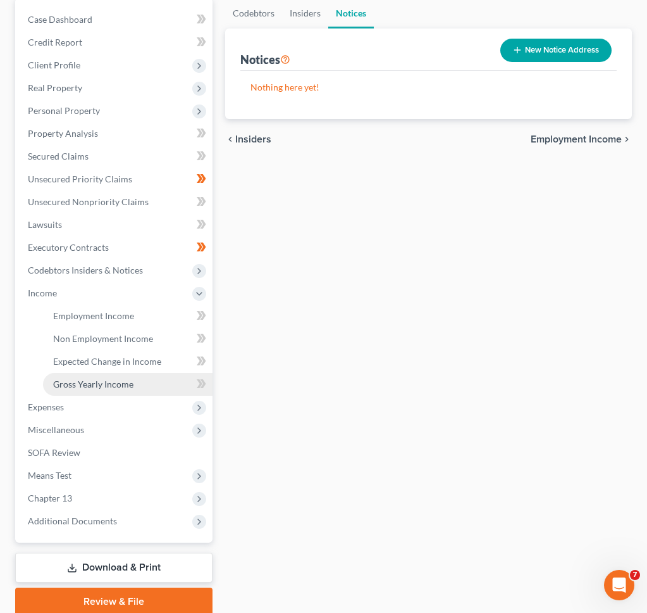
scroll to position [181, 0]
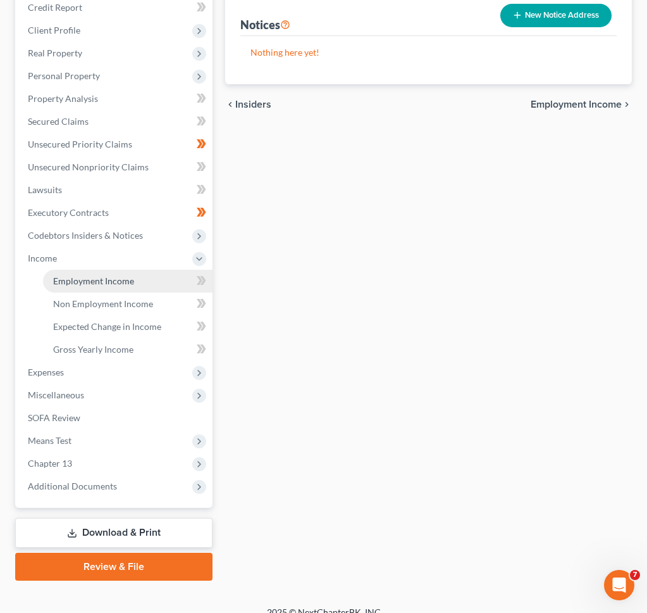
click at [162, 284] on link "Employment Income" at bounding box center [128, 281] width 170 height 23
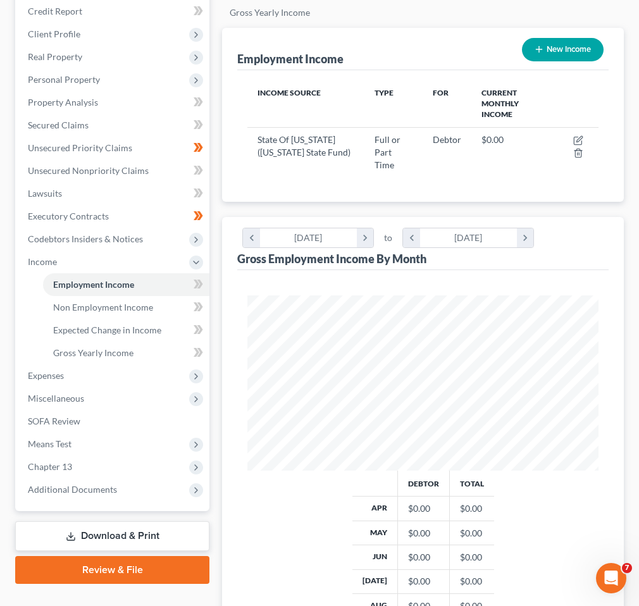
scroll to position [156, 0]
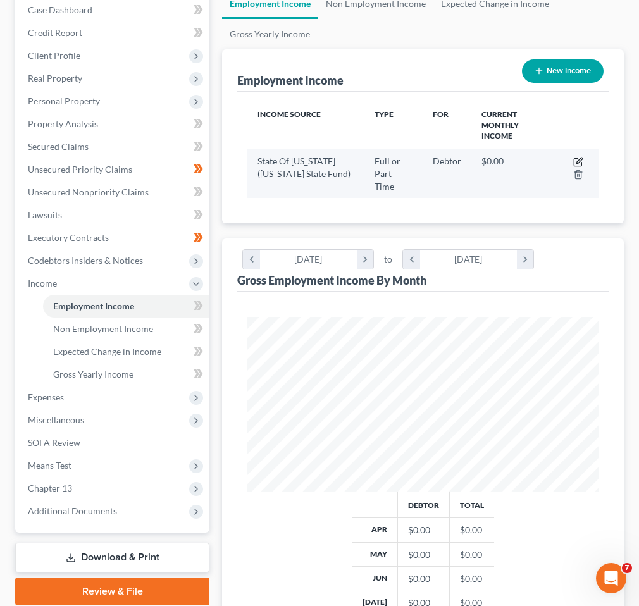
click at [580, 159] on icon "button" at bounding box center [578, 162] width 10 height 10
